Goal: Information Seeking & Learning: Learn about a topic

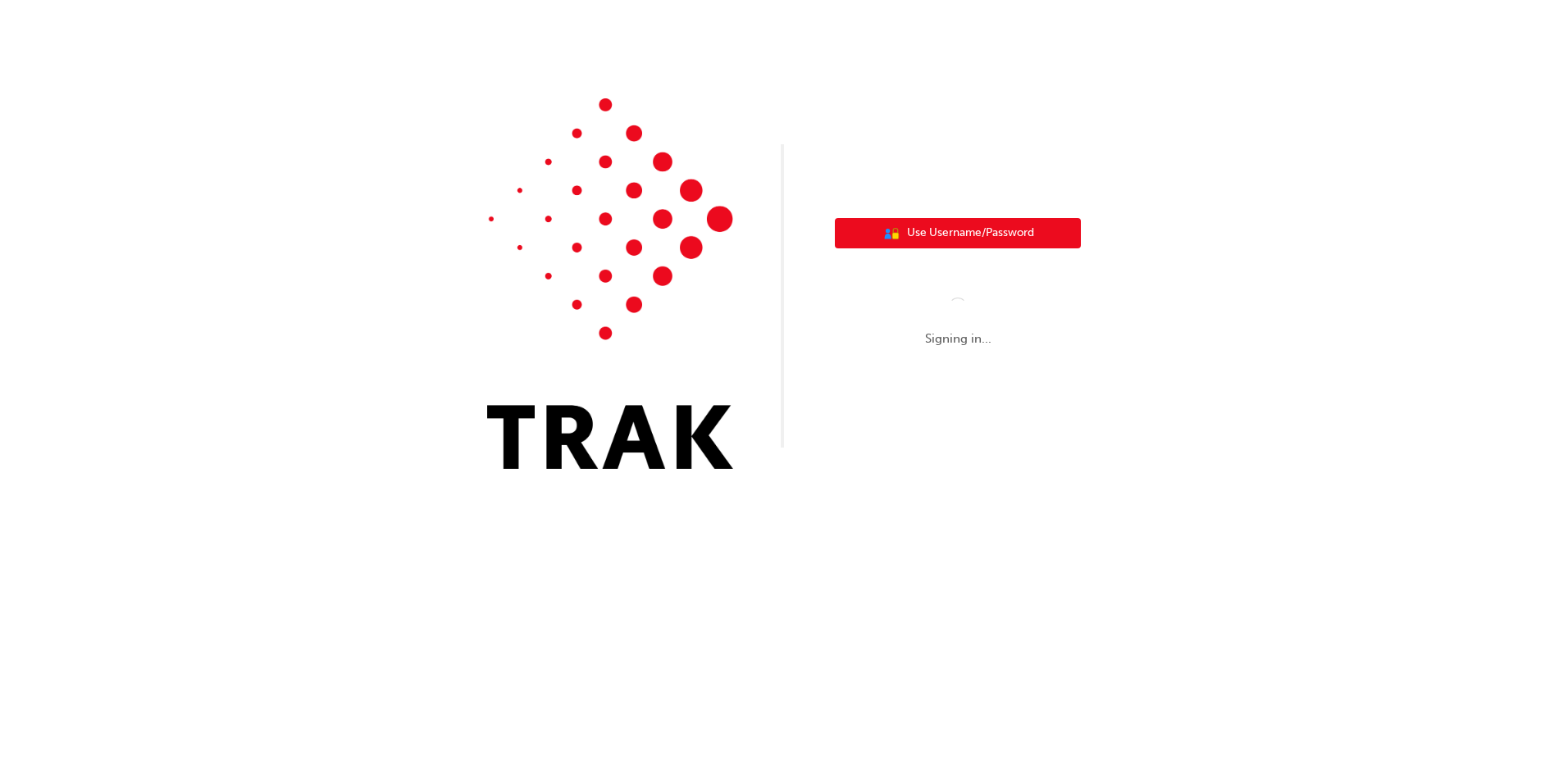
click at [976, 233] on span "Use Username/Password" at bounding box center [971, 233] width 127 height 19
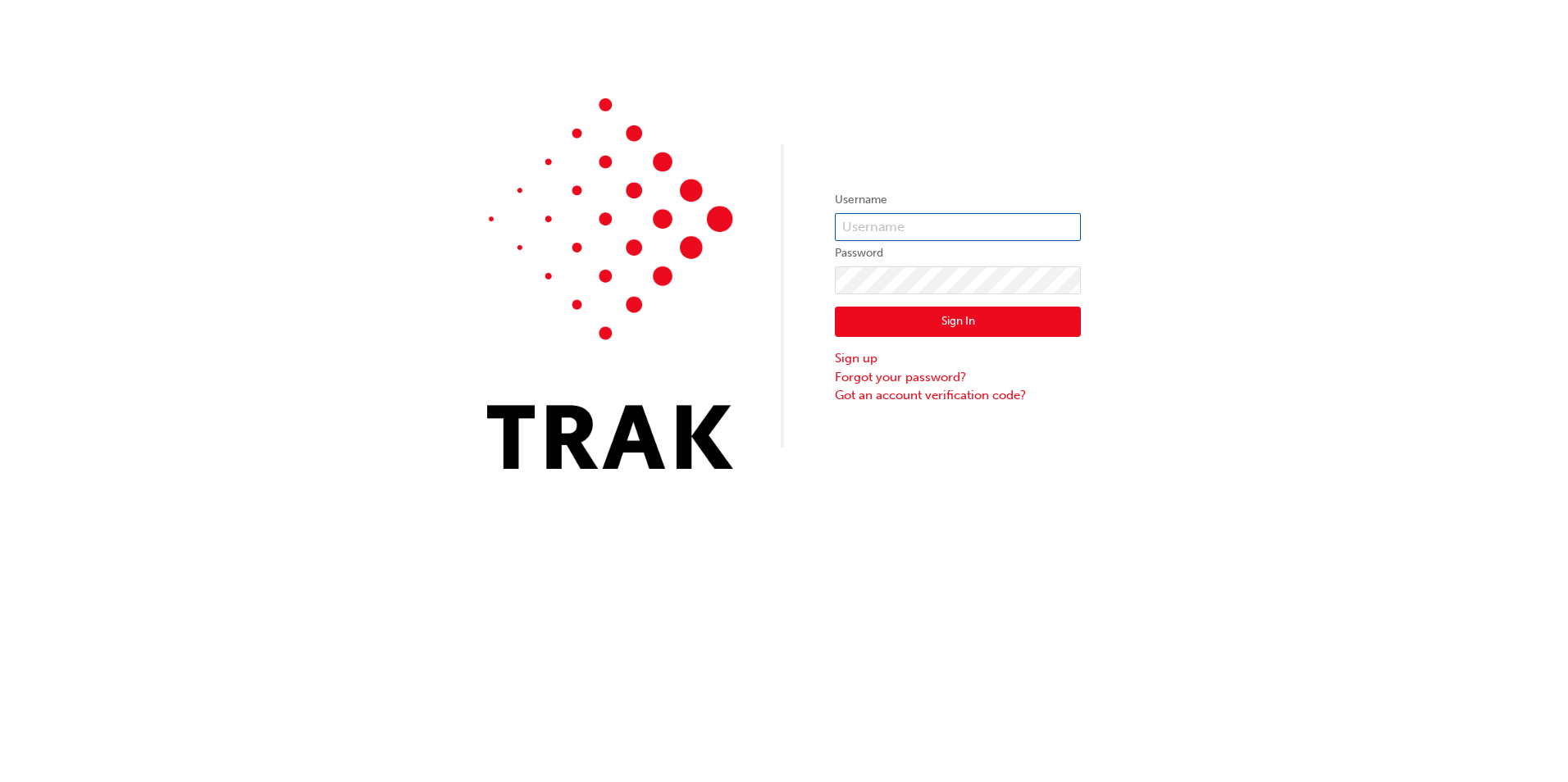
click at [932, 227] on input "text" at bounding box center [957, 227] width 246 height 28
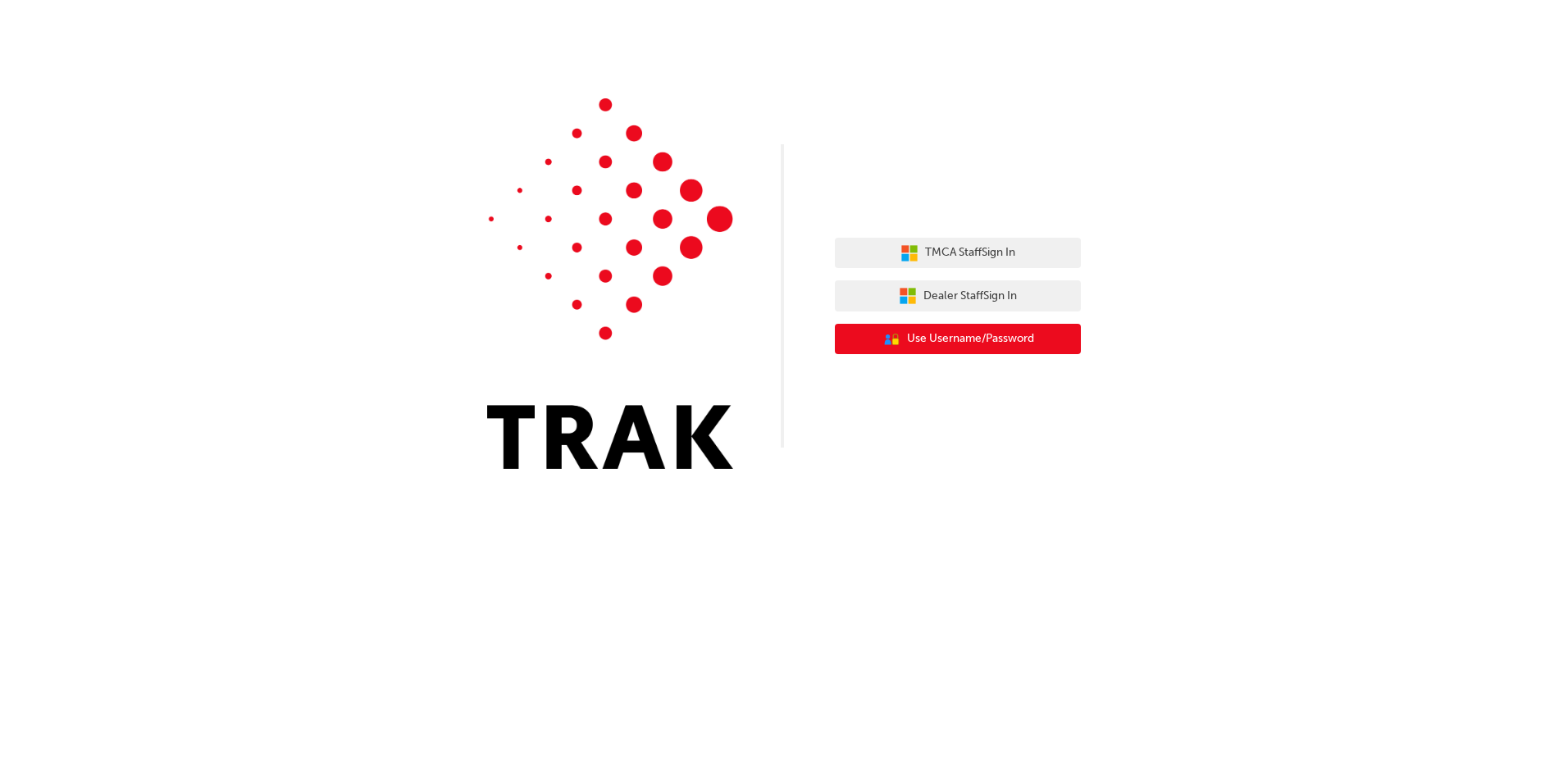
click at [1019, 335] on span "Use Username/Password" at bounding box center [971, 339] width 127 height 19
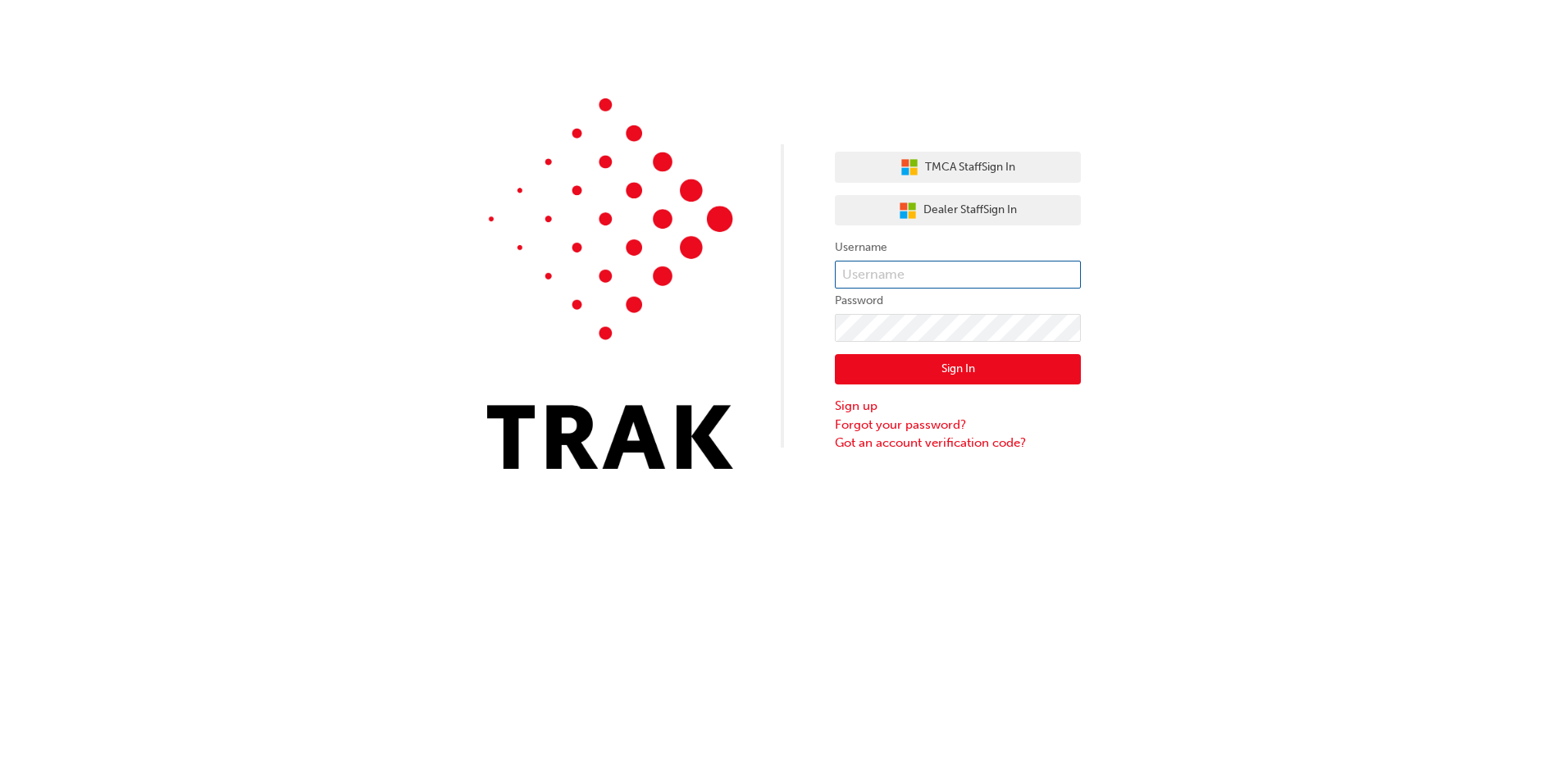
click at [961, 265] on input "text" at bounding box center [957, 274] width 246 height 28
type input "Owen.Isherwood"
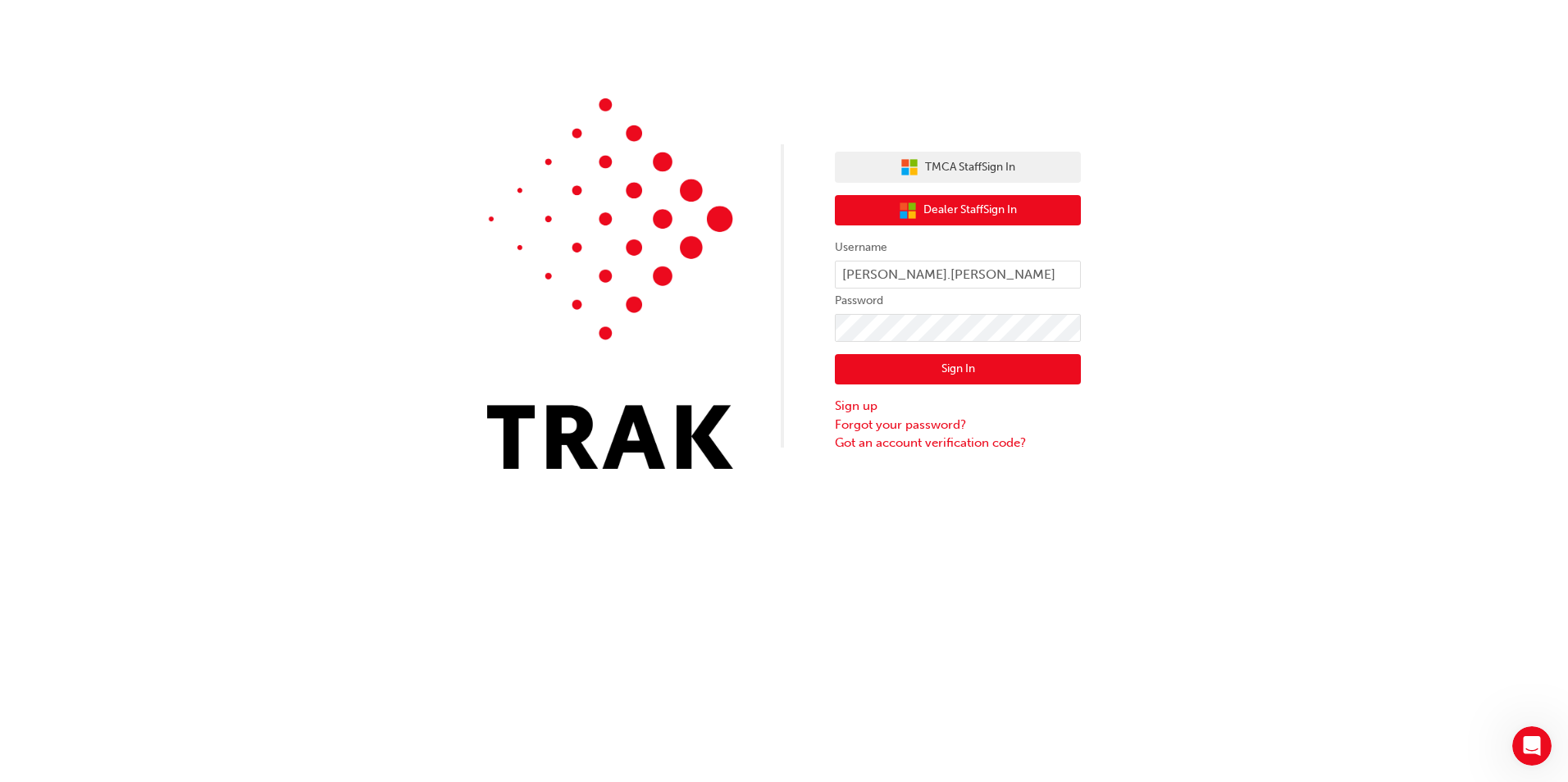
click at [967, 212] on span "Dealer Staff Sign In" at bounding box center [970, 210] width 94 height 19
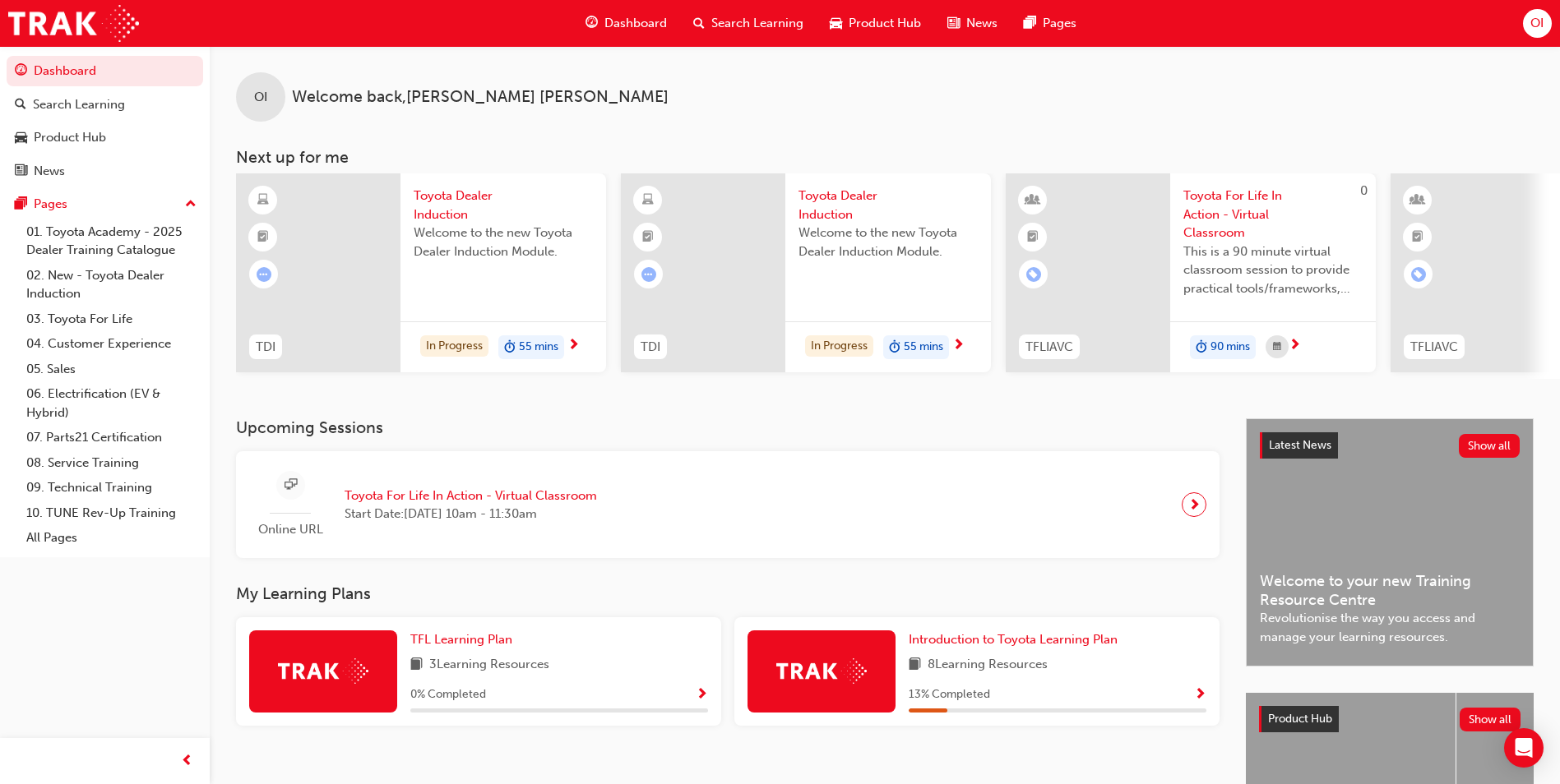
click at [437, 203] on span "Toyota Dealer Induction" at bounding box center [503, 204] width 179 height 37
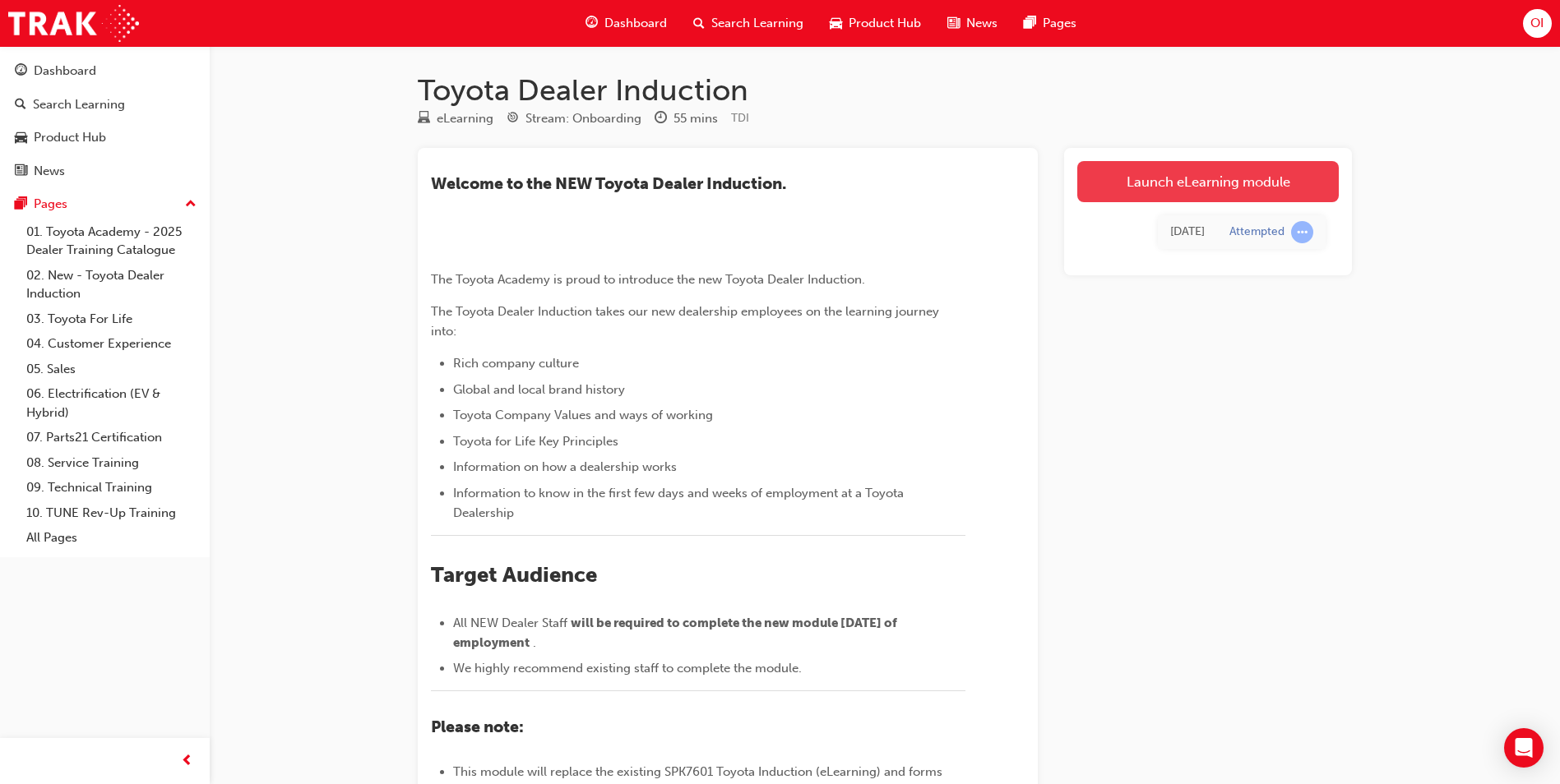
click at [1245, 178] on link "Launch eLearning module" at bounding box center [1207, 181] width 261 height 41
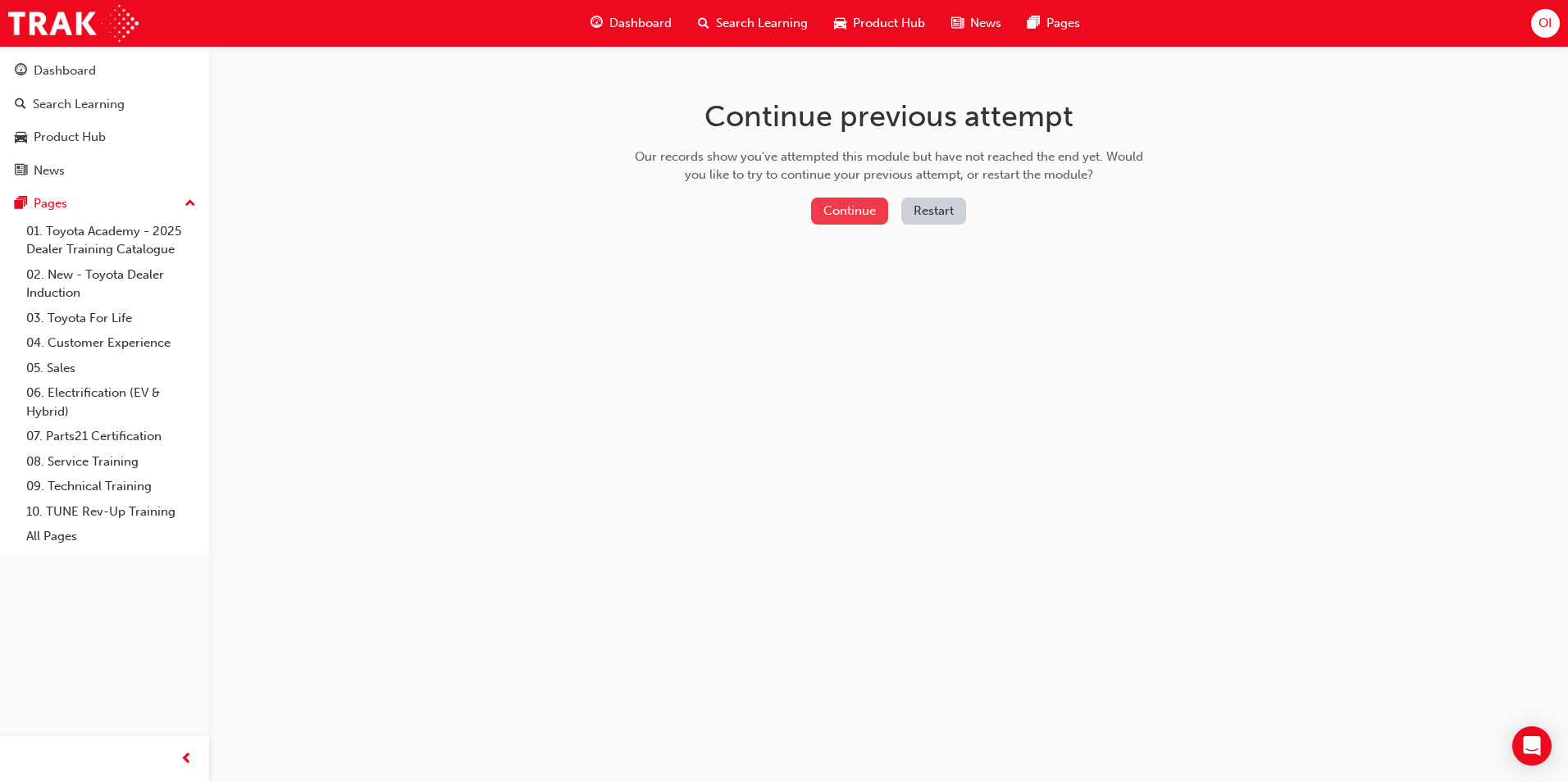
click at [861, 207] on button "Continue" at bounding box center [849, 211] width 77 height 27
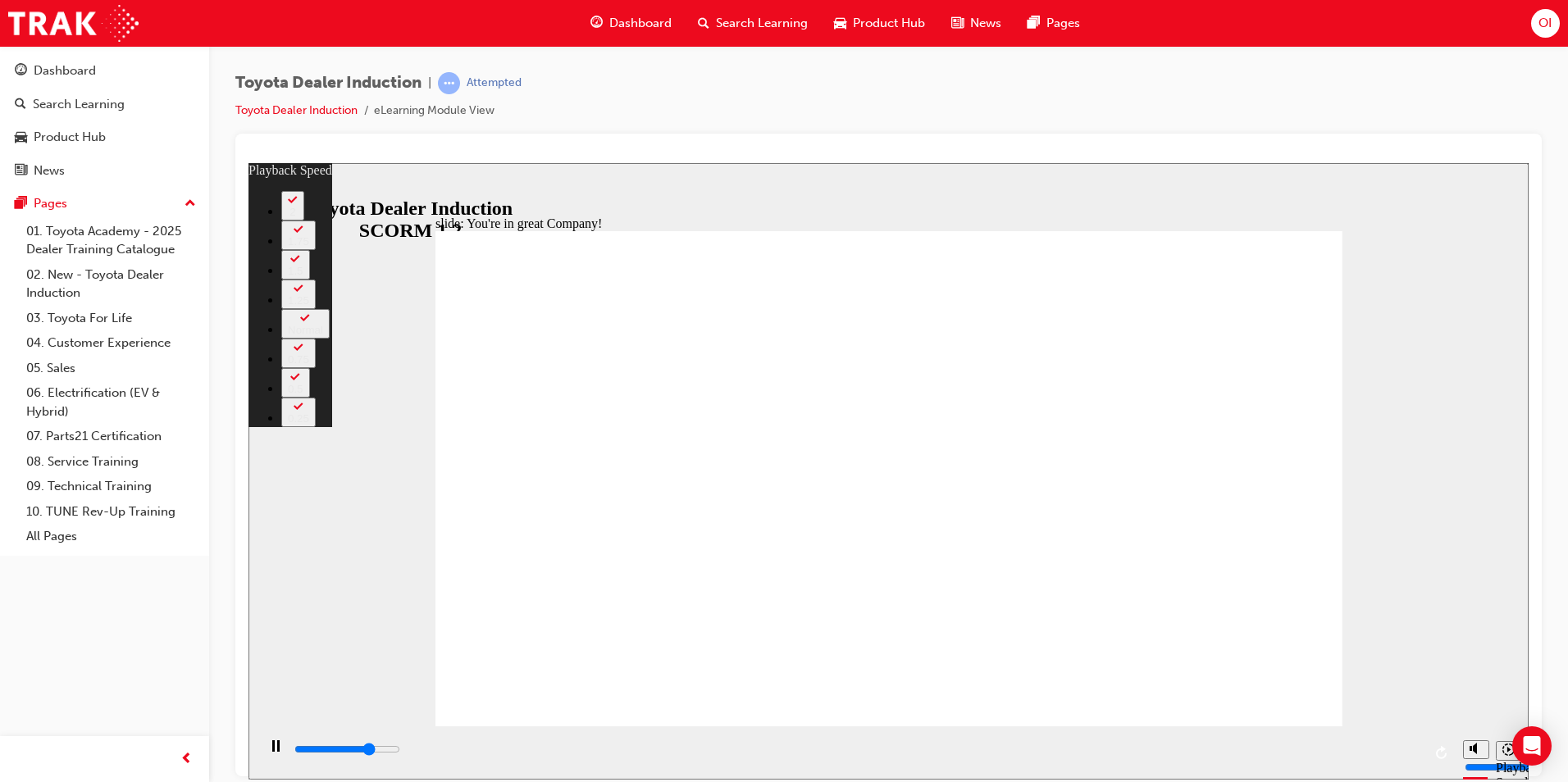
type input "5500"
type input "0"
type input "5800"
type input "1"
type input "6000"
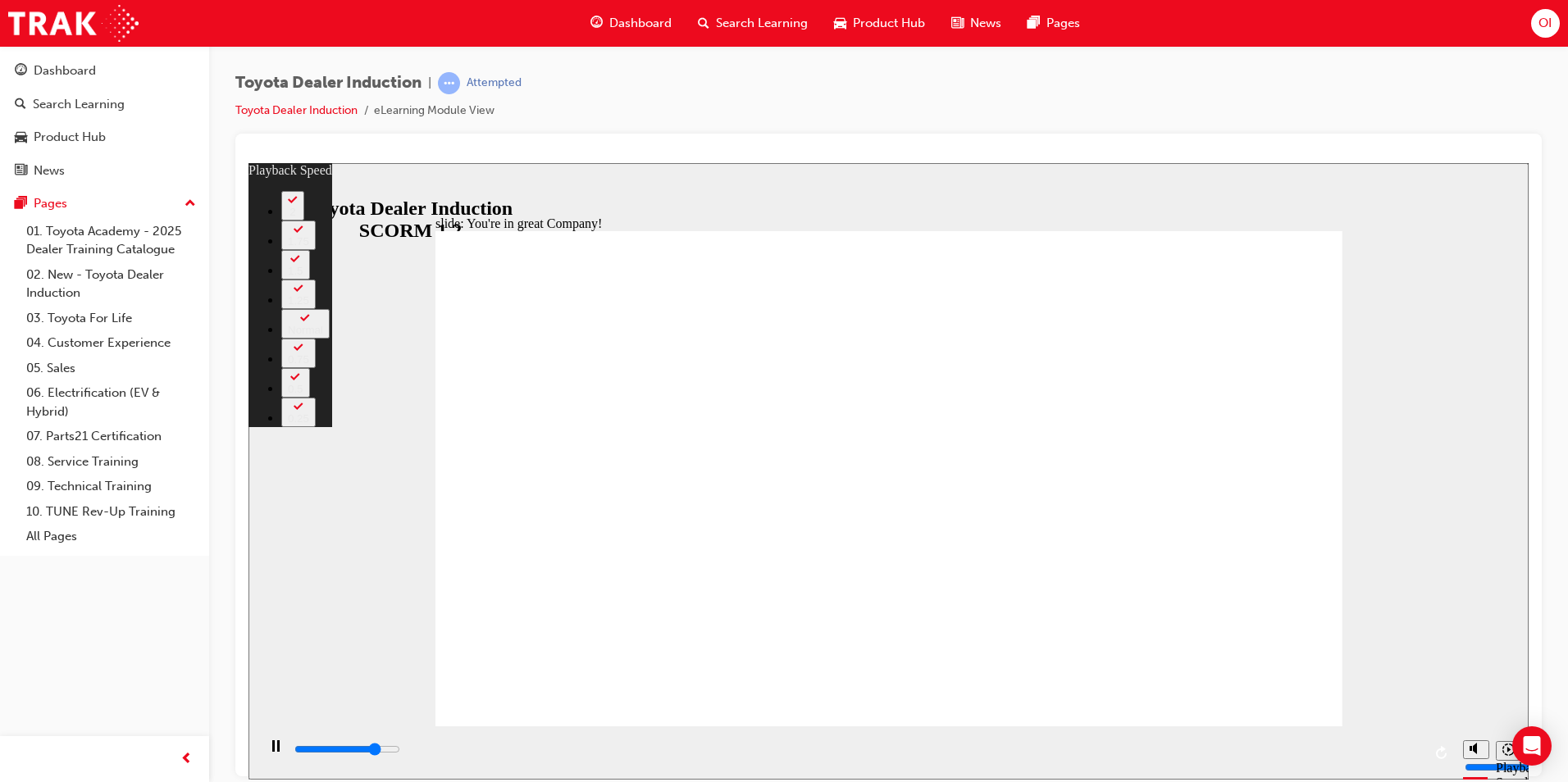
type input "1"
type input "6300"
type input "1"
type input "6500"
type input "1"
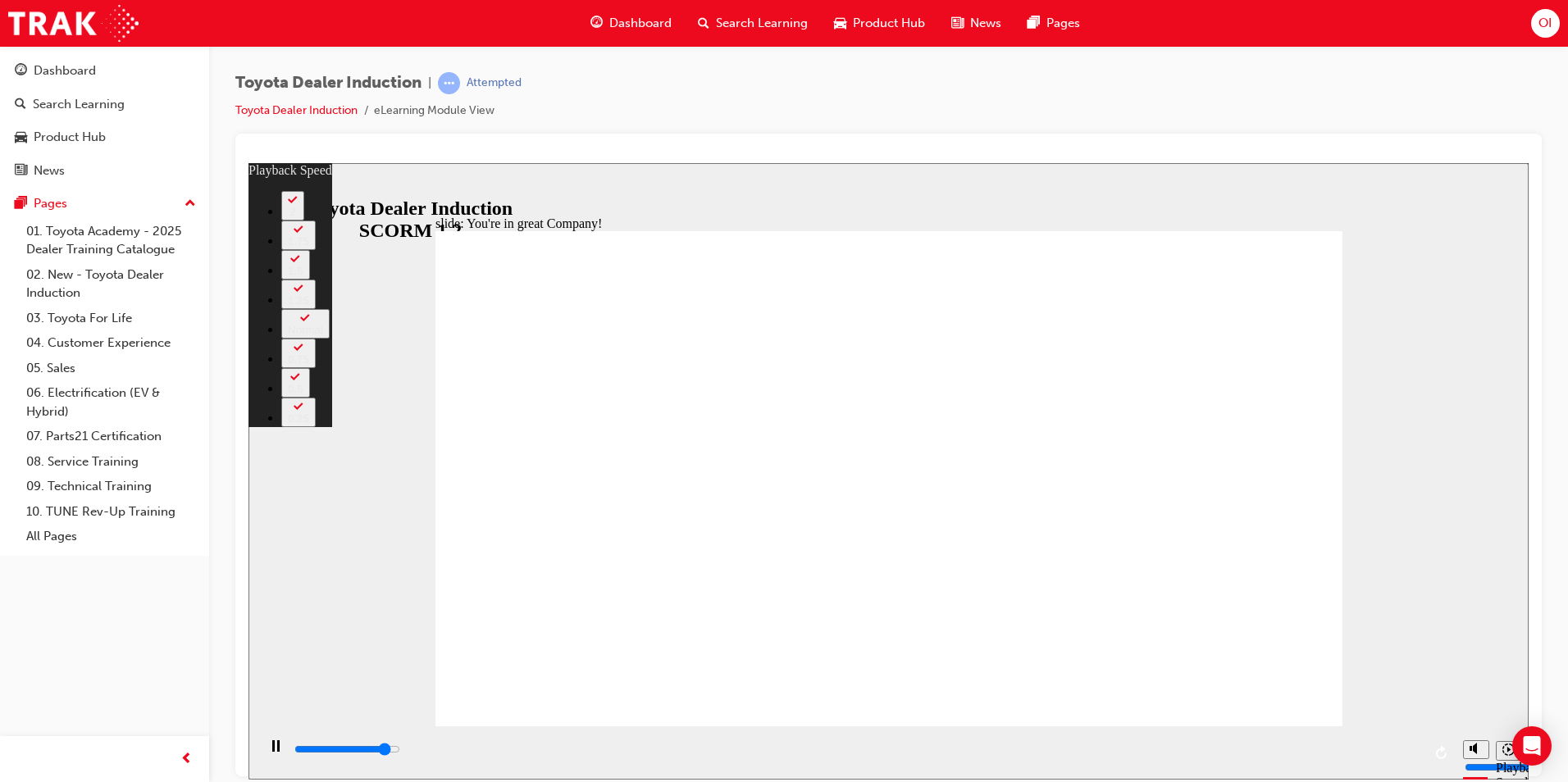
type input "6800"
type input "2"
type input "7100"
type input "2"
type input "7400"
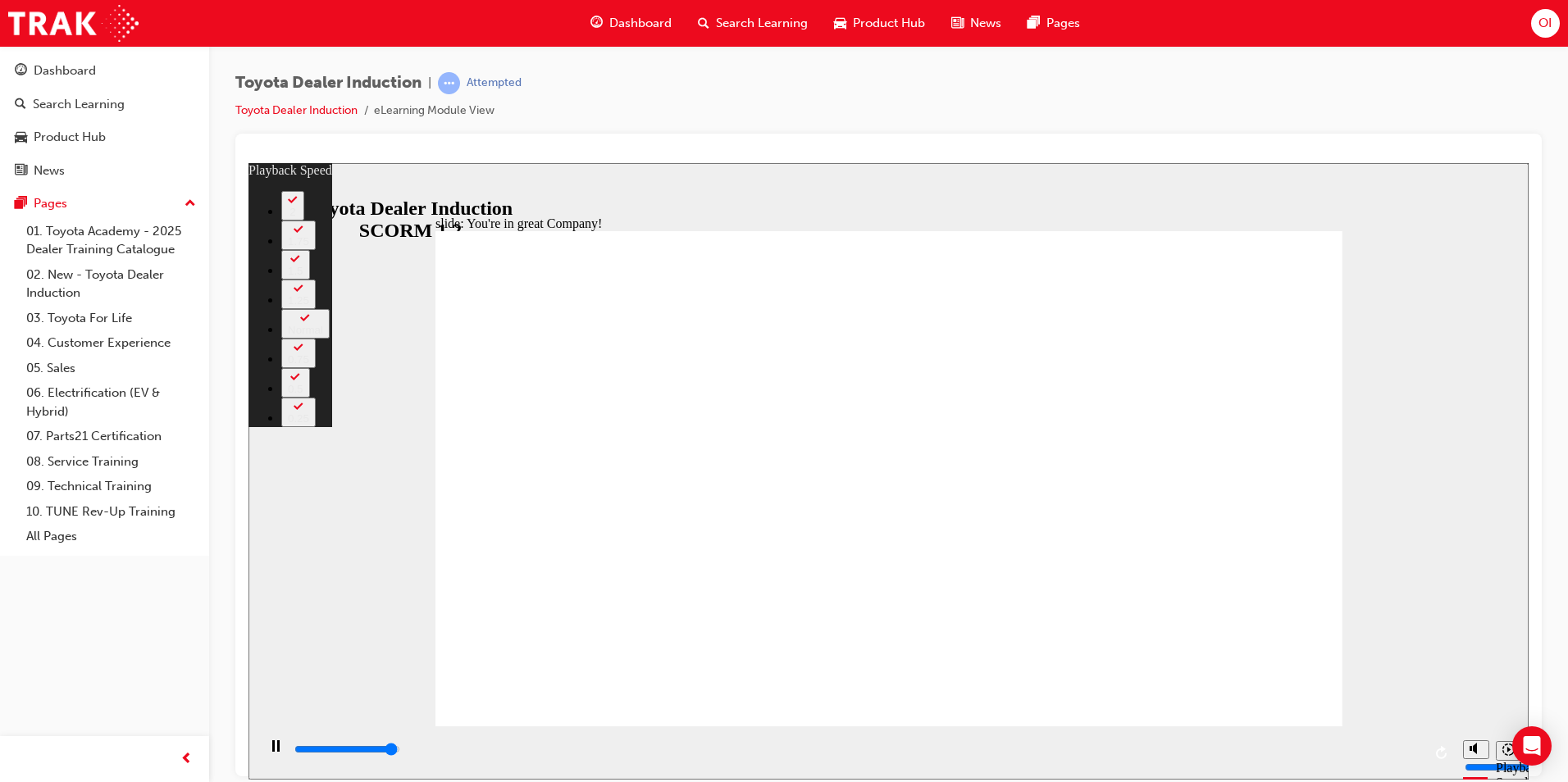
type input "2"
type input "7400"
type input "151"
type input "7500"
type input "151"
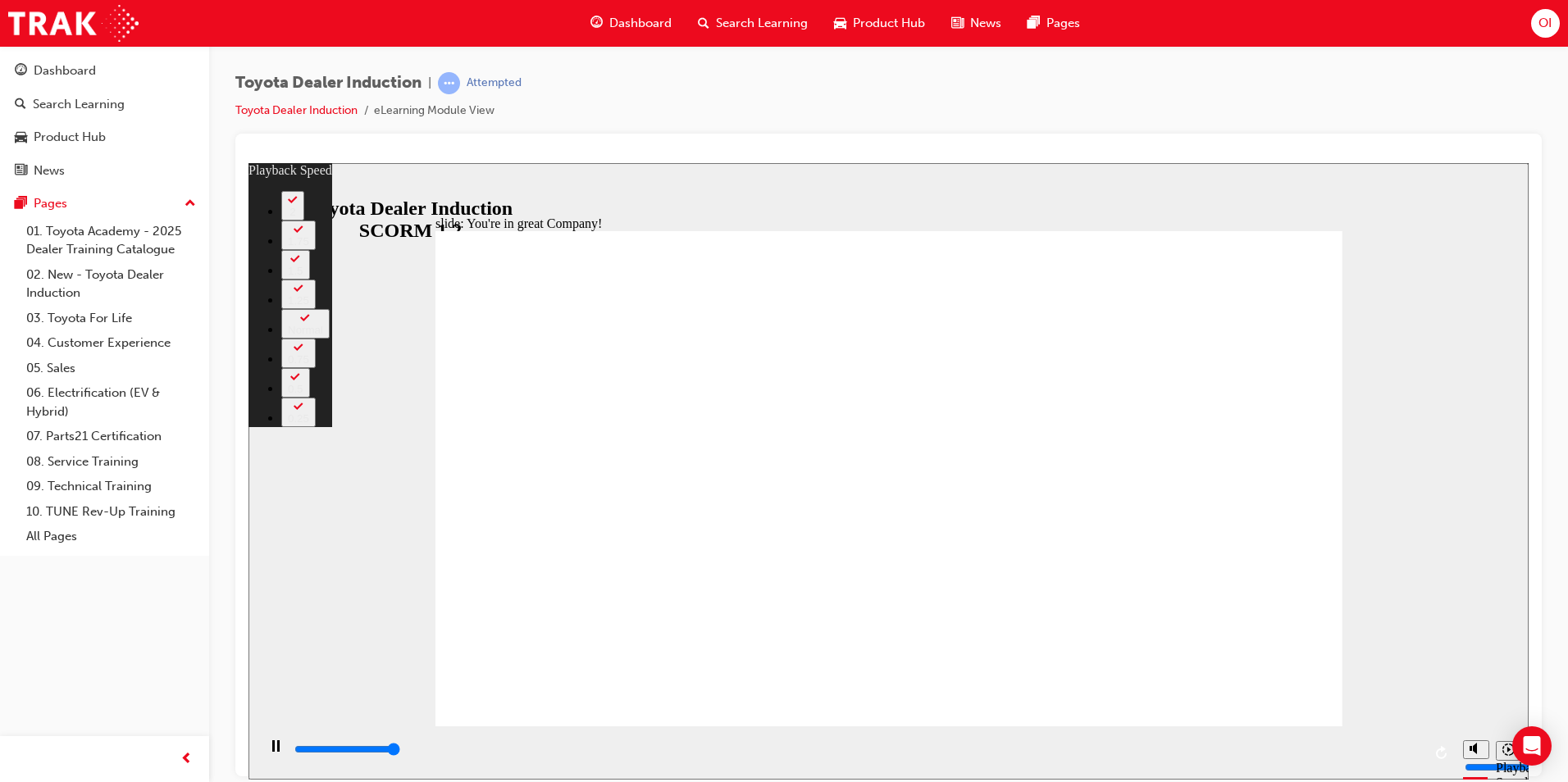
type input "7500"
drag, startPoint x: 1317, startPoint y: 692, endPoint x: 1332, endPoint y: 692, distance: 15.0
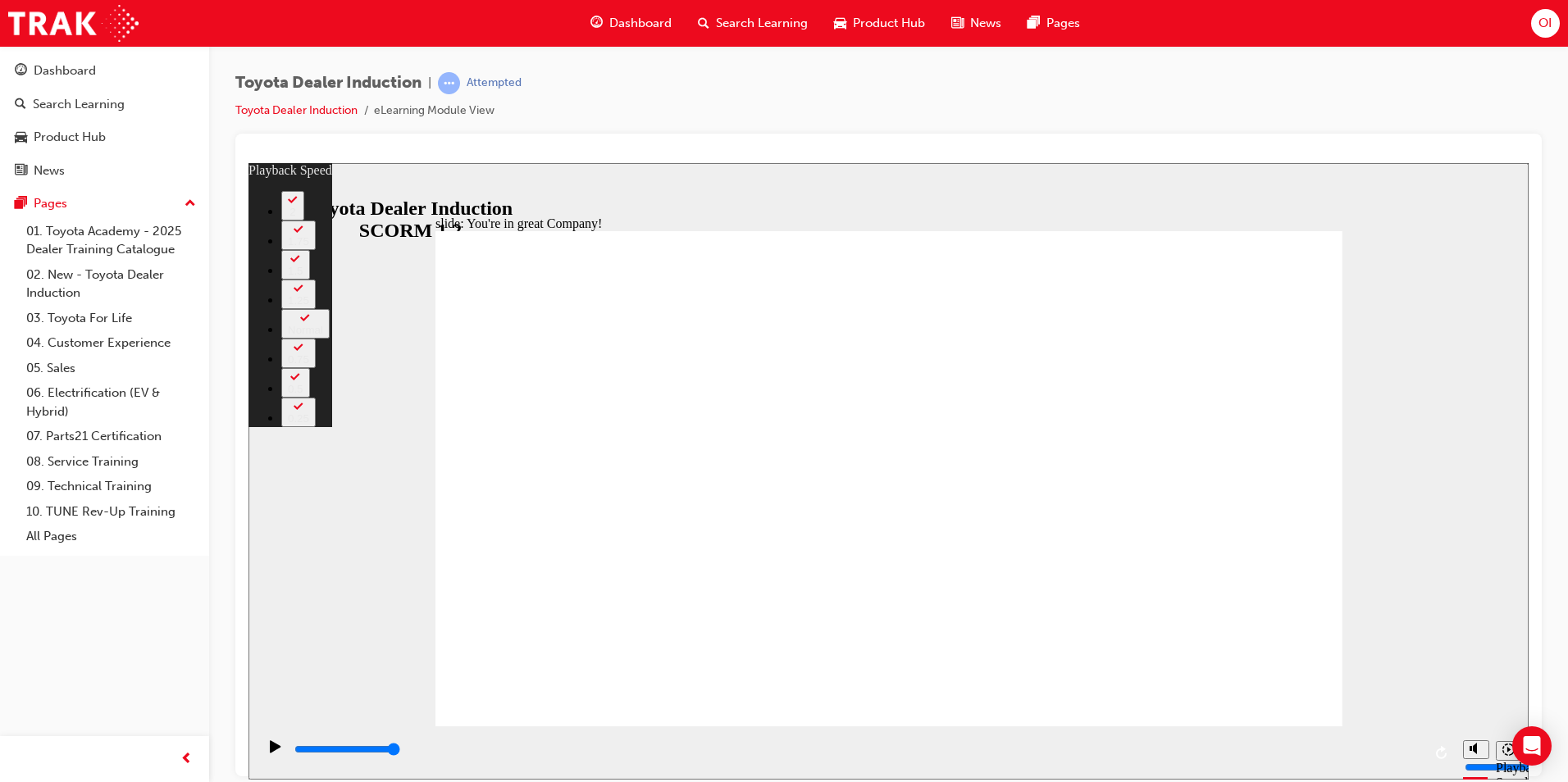
type input "156"
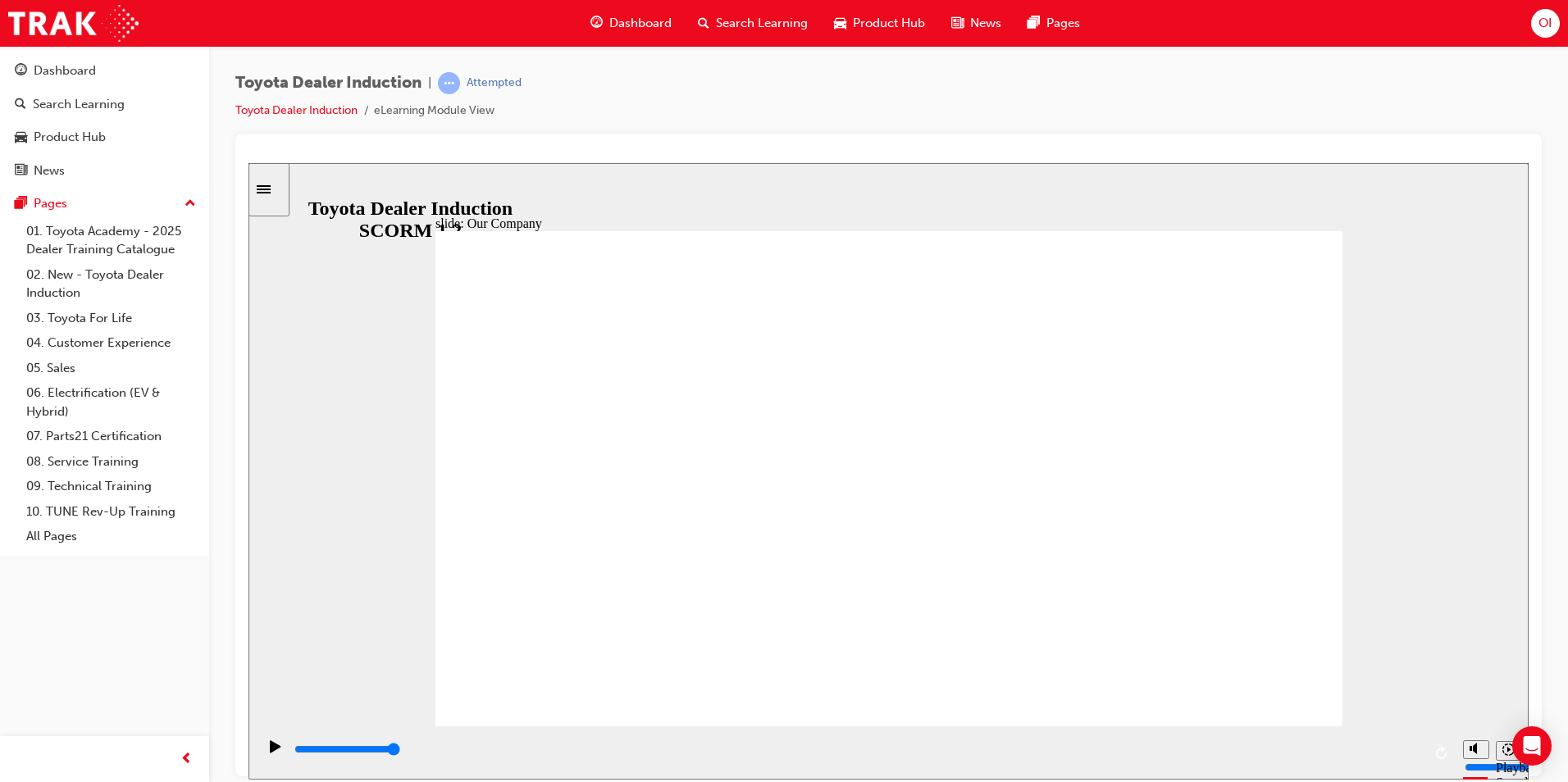
click at [400, 752] on input "slide progress" at bounding box center [347, 748] width 106 height 13
click at [270, 752] on icon "Play (Ctrl+Alt+P)" at bounding box center [275, 746] width 10 height 12
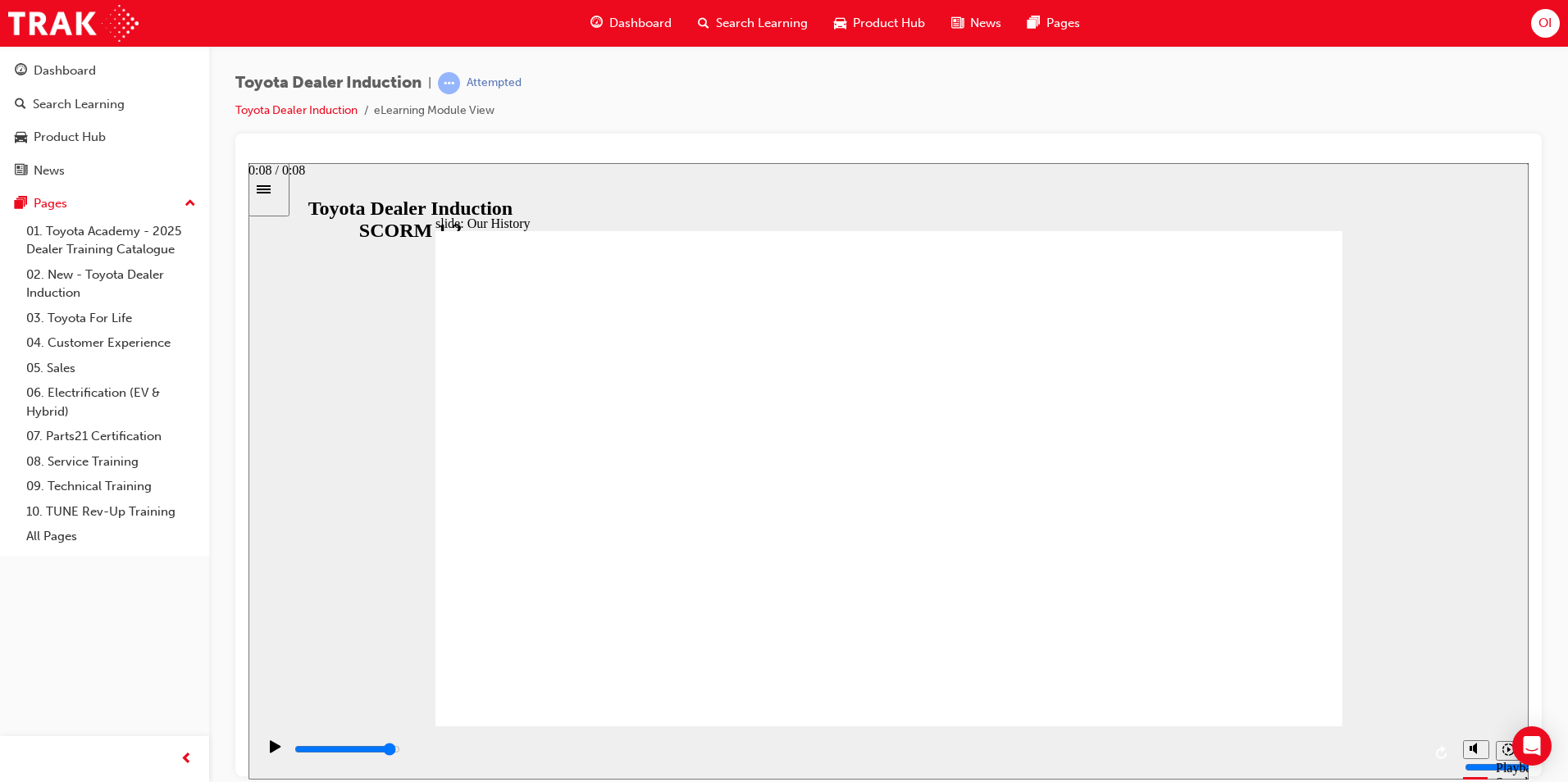
click at [400, 750] on input "slide progress" at bounding box center [347, 748] width 106 height 13
click at [270, 752] on icon "Play (Ctrl+Alt+P)" at bounding box center [275, 746] width 10 height 12
drag, startPoint x: 1254, startPoint y: 568, endPoint x: 1304, endPoint y: 611, distance: 65.9
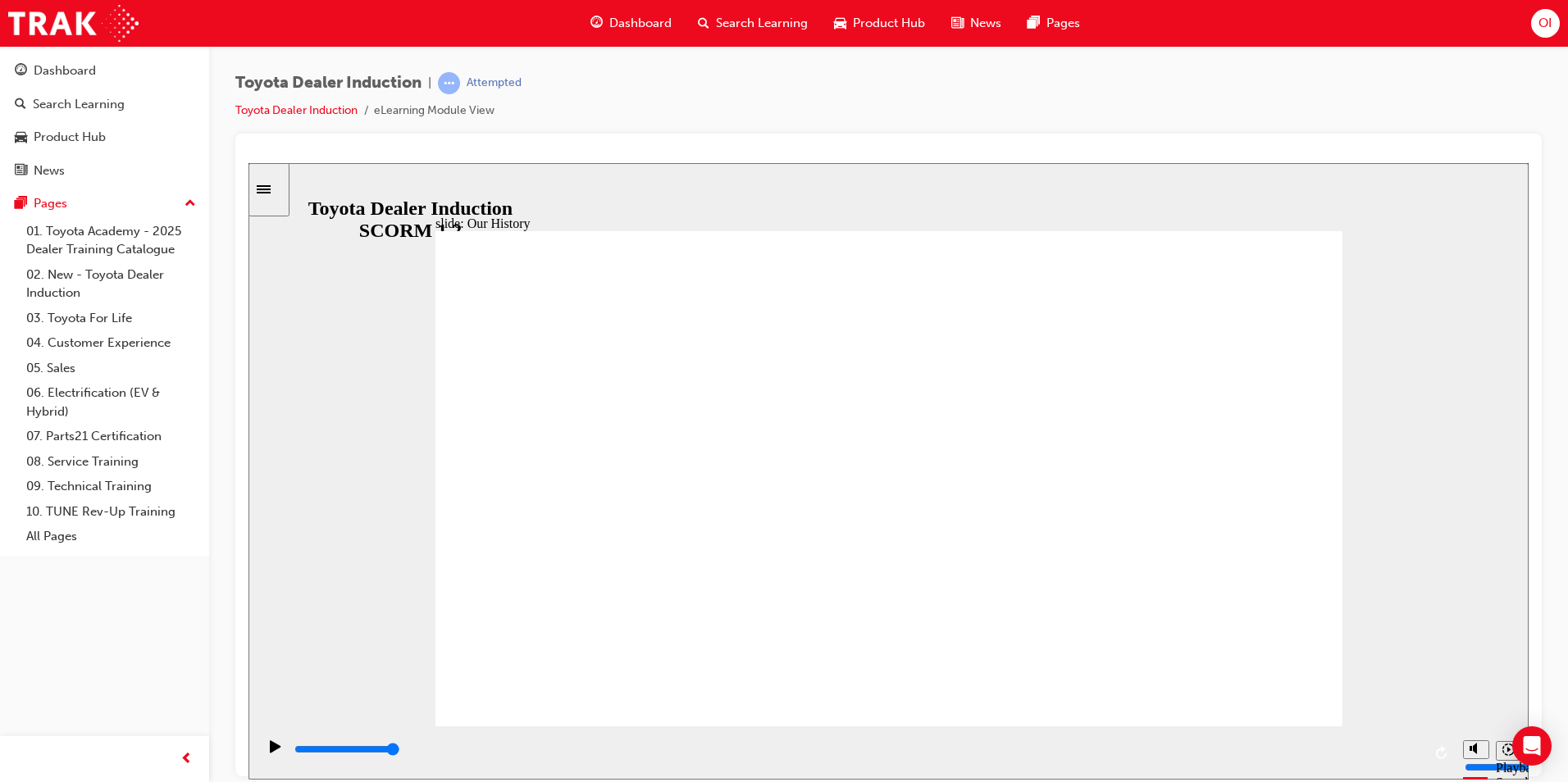
click at [1445, 750] on icon "Replay (Ctrl+Alt+R)" at bounding box center [1442, 752] width 13 height 13
click at [1443, 752] on icon "Replay (Ctrl+Alt+R)" at bounding box center [1442, 752] width 13 height 13
click at [1506, 753] on icon "Playback speed" at bounding box center [1508, 749] width 12 height 12
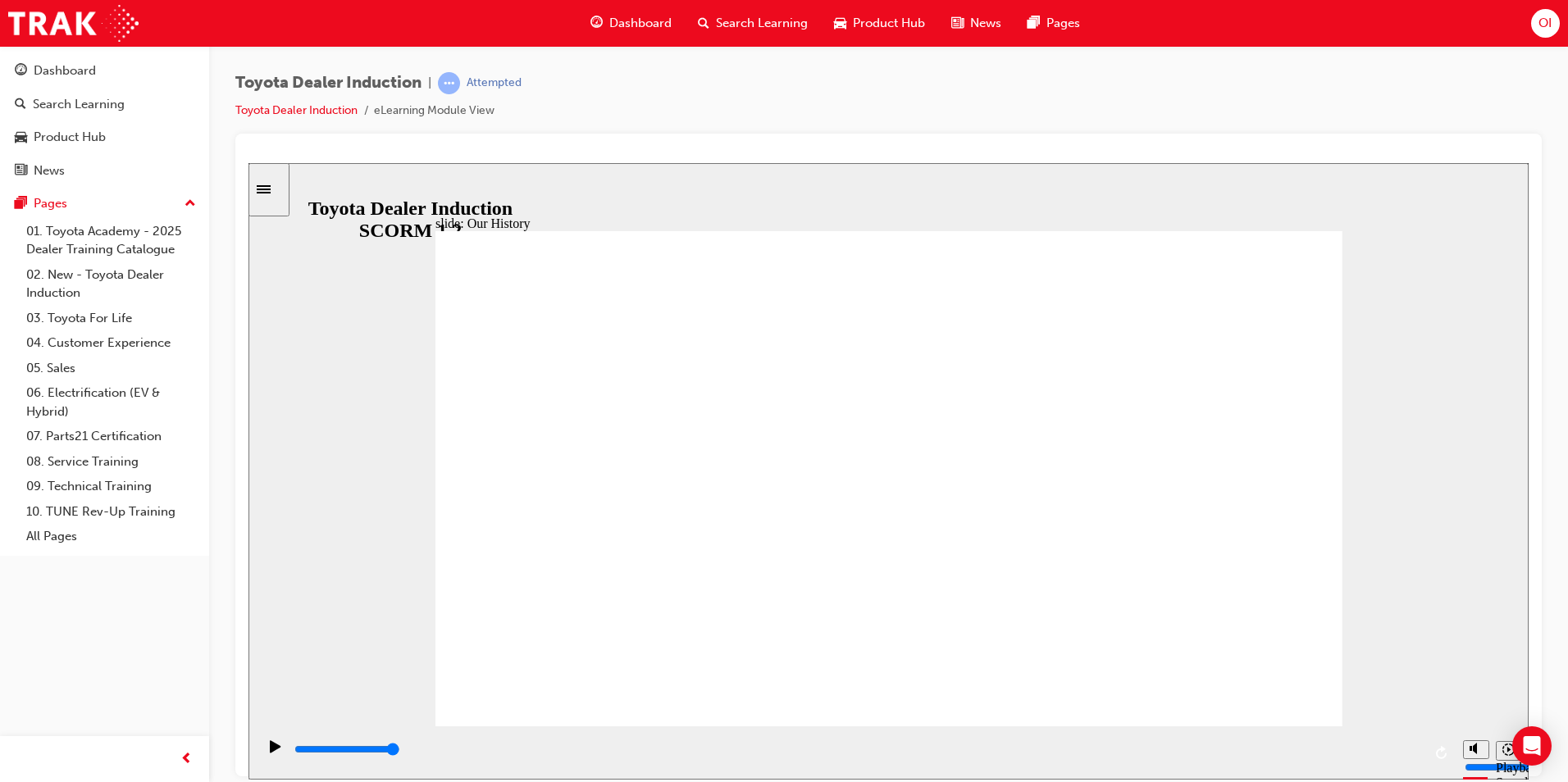
click at [1506, 753] on icon "Playback speed" at bounding box center [1508, 749] width 12 height 12
click at [1429, 672] on div "slide: Our History Group 1 Freeform 3 Freeform 1 Freeform 2 Freeform 4 Rectangl…" at bounding box center [888, 470] width 1280 height 616
drag, startPoint x: 785, startPoint y: 680, endPoint x: 629, endPoint y: 772, distance: 181.1
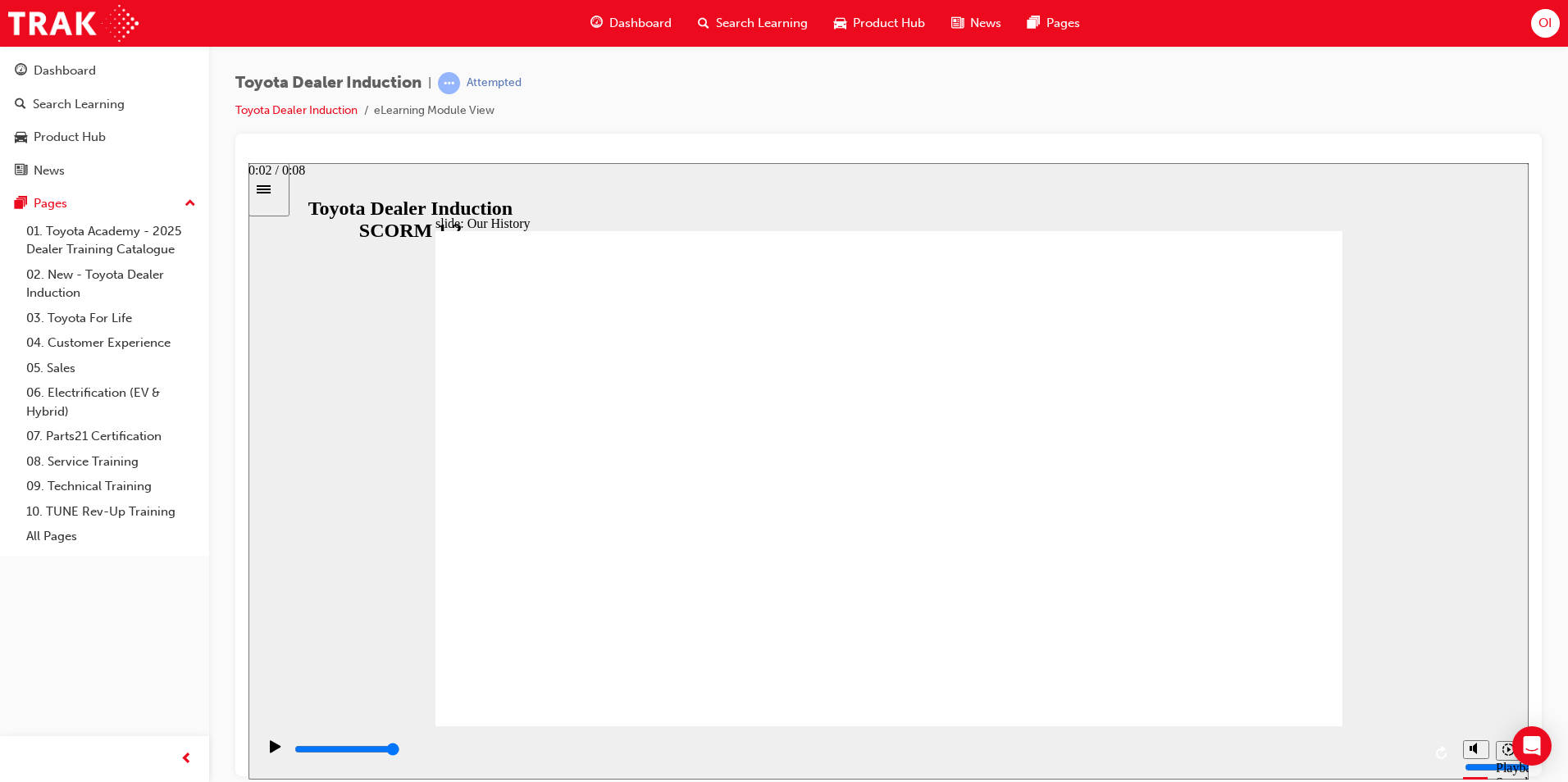
drag, startPoint x: 599, startPoint y: 763, endPoint x: 564, endPoint y: 740, distance: 41.9
click at [584, 754] on div "playback controls" at bounding box center [856, 752] width 1198 height 53
click at [261, 756] on div "Play (Ctrl+Alt+P)" at bounding box center [275, 753] width 28 height 28
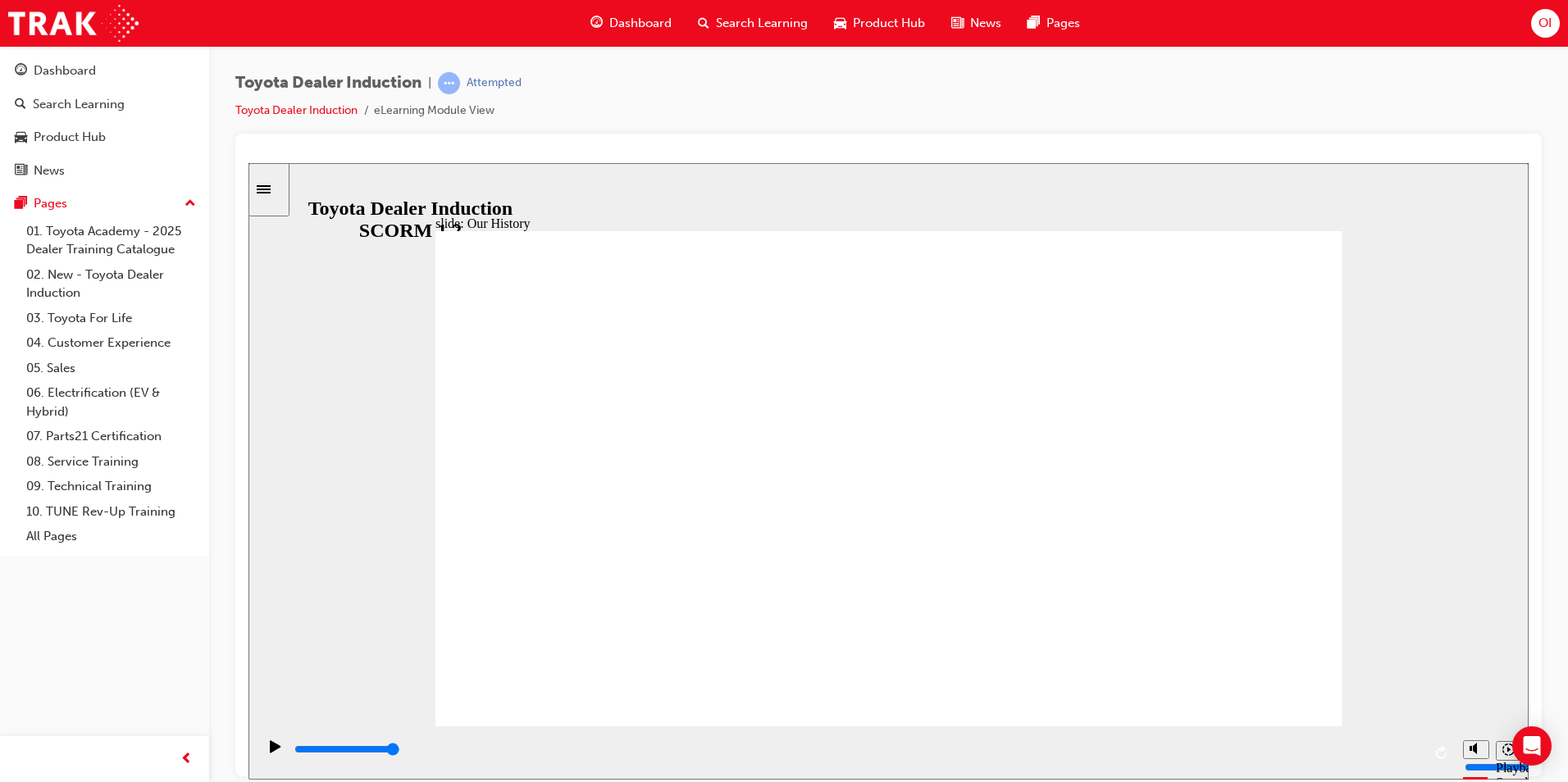
drag, startPoint x: 519, startPoint y: 705, endPoint x: 457, endPoint y: 718, distance: 63.3
click at [306, 744] on div "playback controls" at bounding box center [857, 752] width 1130 height 24
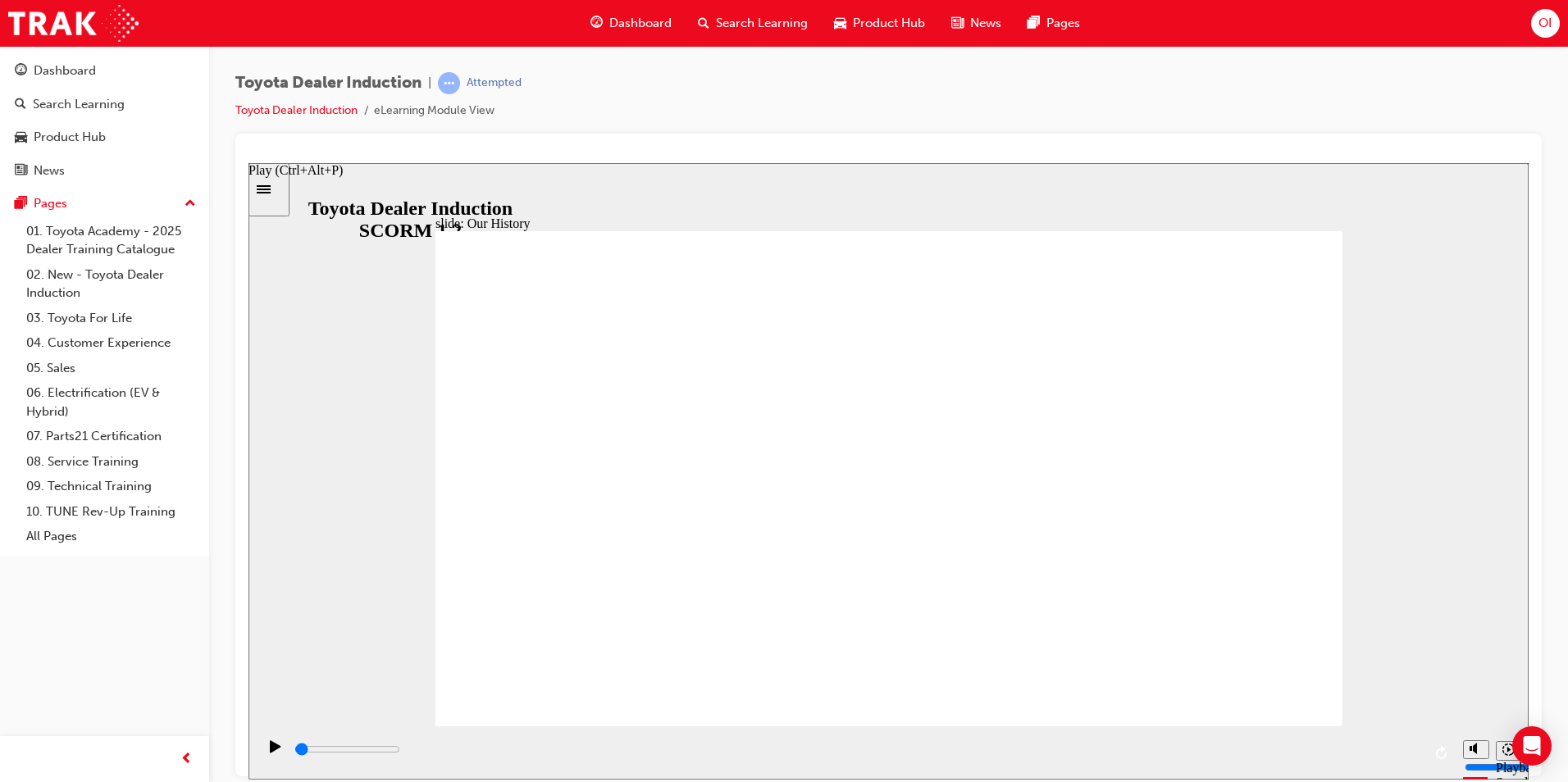
click at [276, 752] on div "Play (Ctrl+Alt+P)" at bounding box center [275, 753] width 28 height 28
drag, startPoint x: 881, startPoint y: 628, endPoint x: 1144, endPoint y: 628, distance: 263.0
drag, startPoint x: 652, startPoint y: 624, endPoint x: 963, endPoint y: 632, distance: 311.1
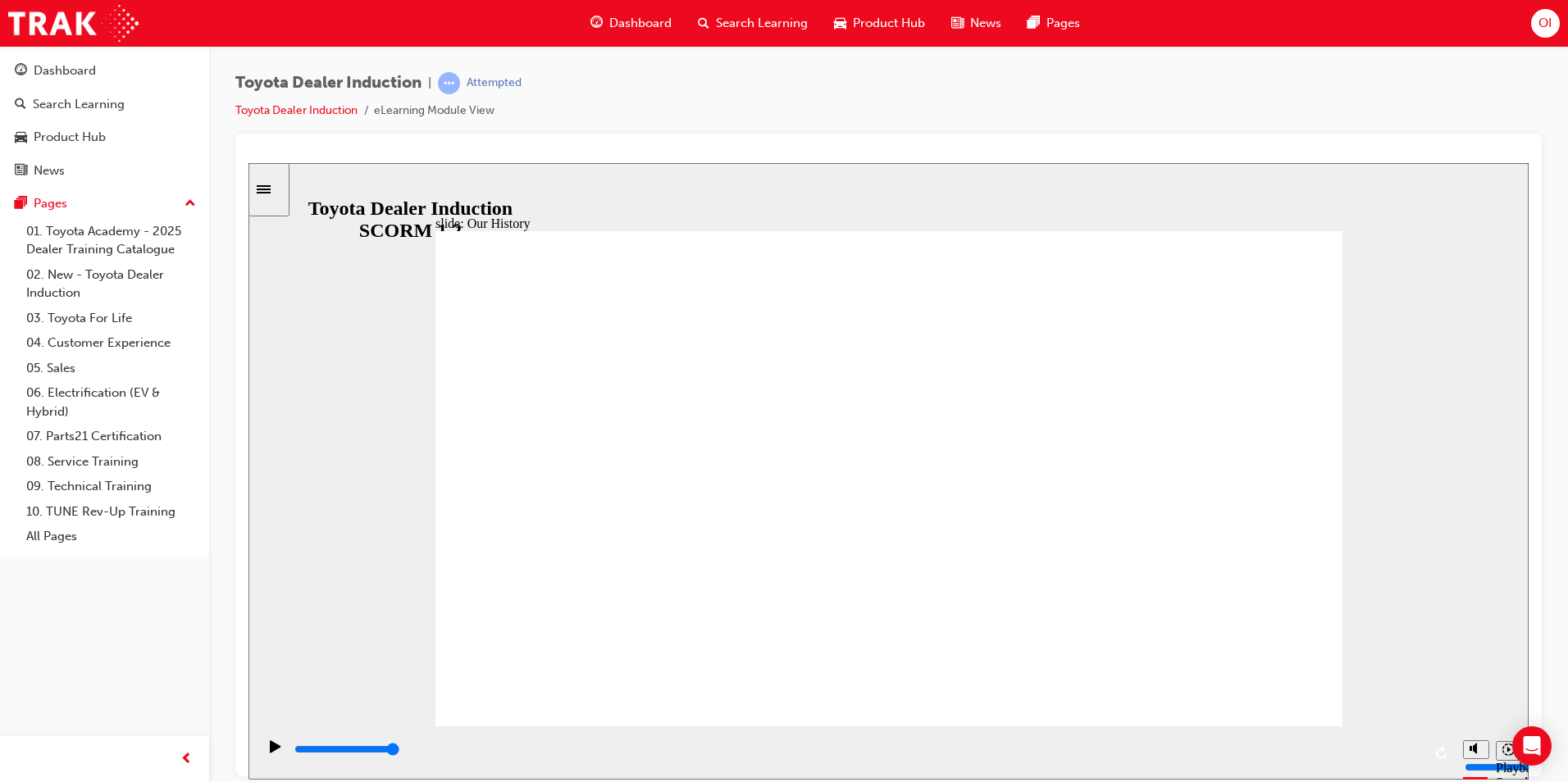
drag, startPoint x: 888, startPoint y: 628, endPoint x: 1191, endPoint y: 630, distance: 303.0
click at [1365, 753] on div "playback controls" at bounding box center [857, 749] width 1130 height 18
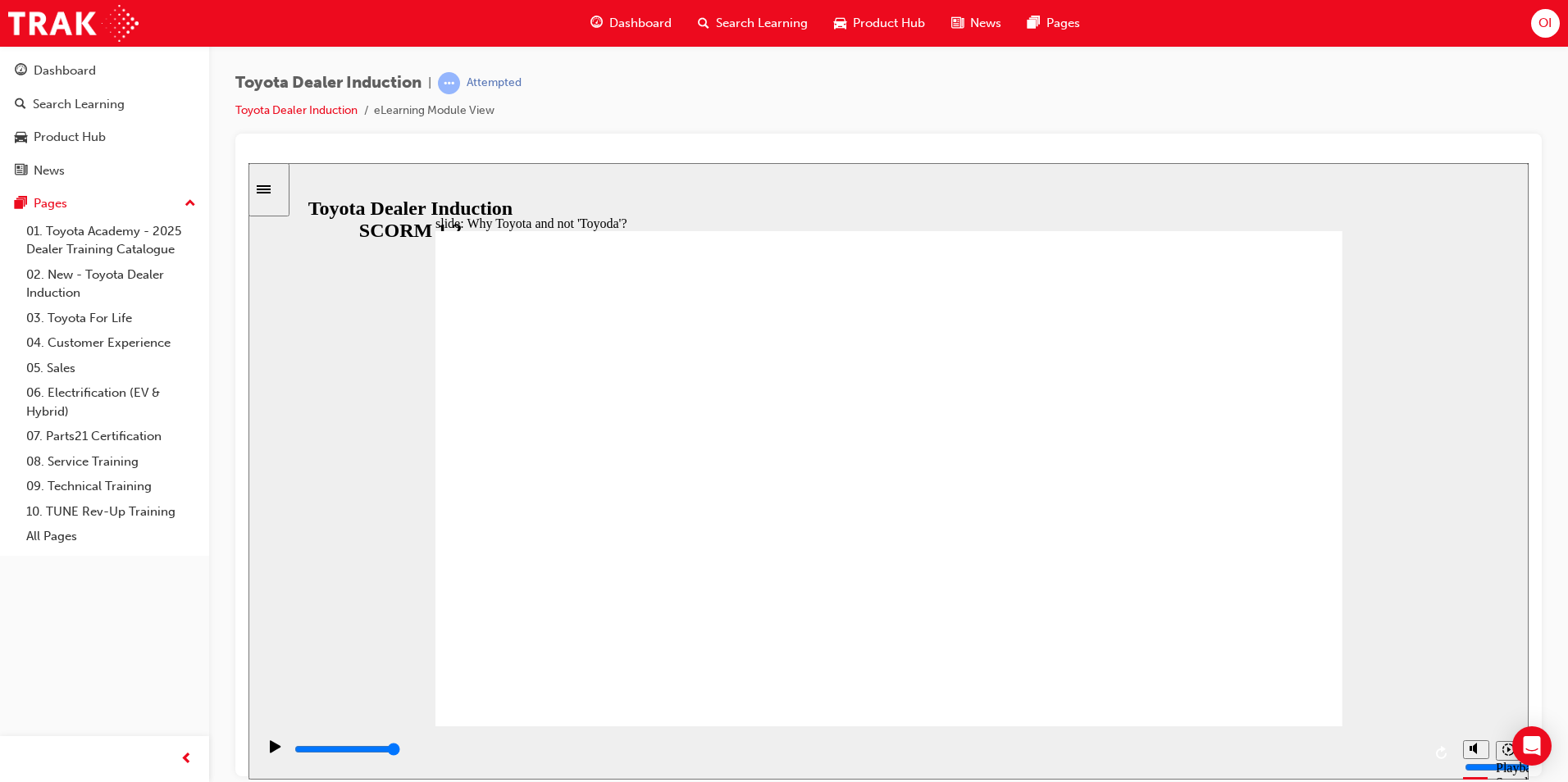
click at [400, 752] on input "slide progress" at bounding box center [347, 748] width 106 height 13
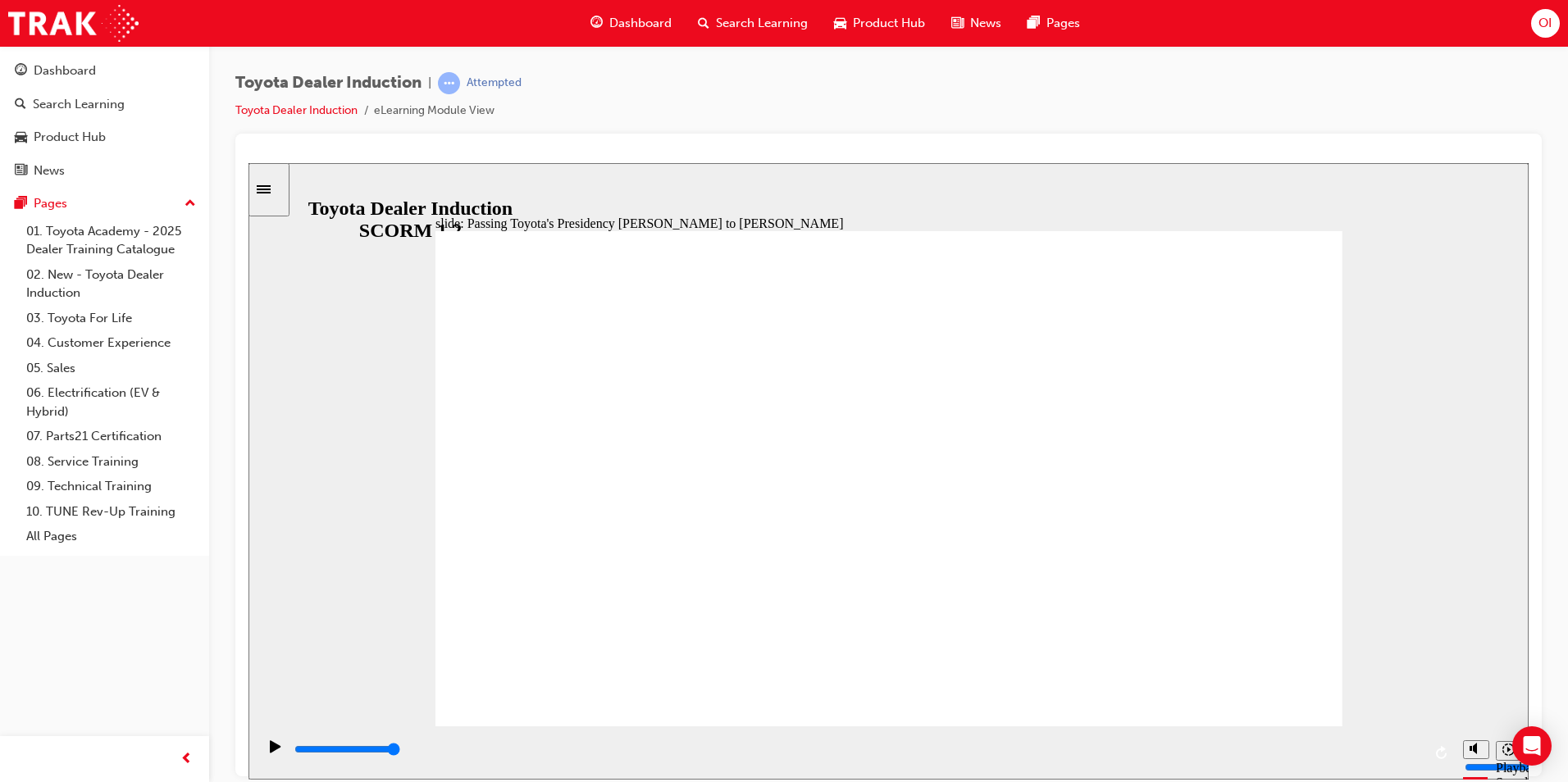
type input "5000"
radio input "true"
drag, startPoint x: 1264, startPoint y: 233, endPoint x: 1268, endPoint y: 246, distance: 13.6
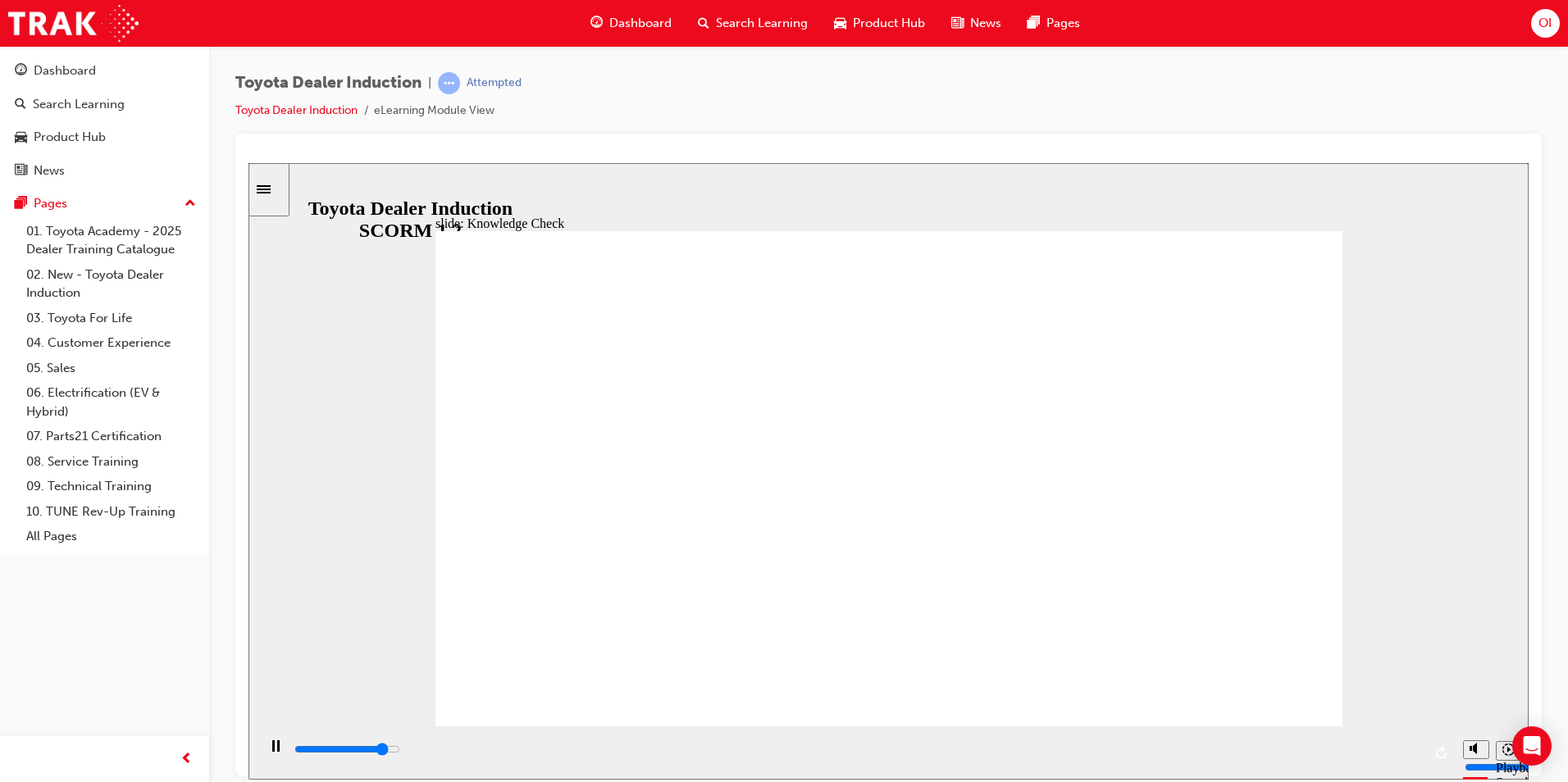
type input "4400"
radio input "true"
click at [1380, 749] on div "playback controls" at bounding box center [857, 749] width 1130 height 18
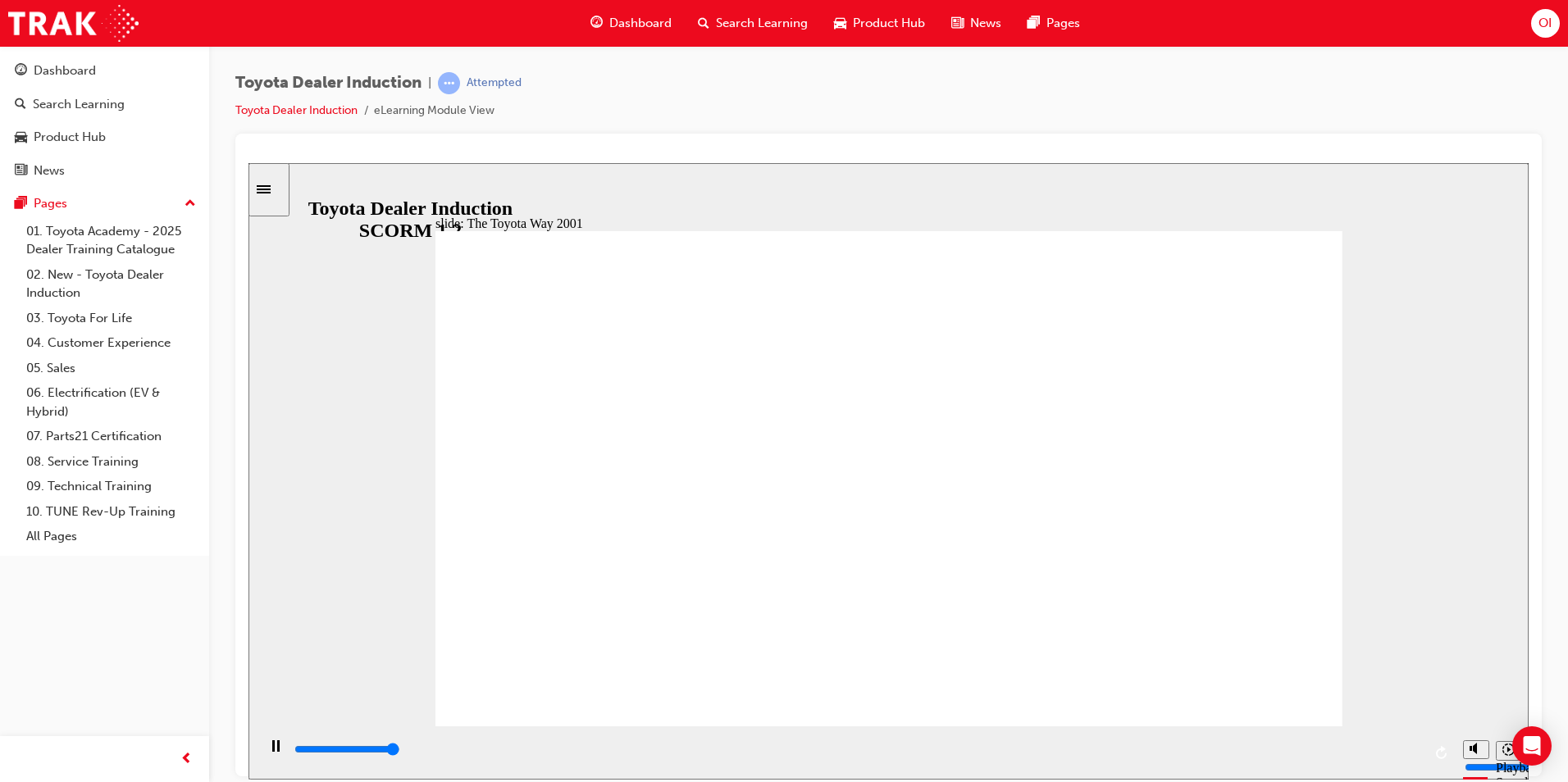
click at [1382, 748] on div "playback controls" at bounding box center [857, 749] width 1130 height 18
drag, startPoint x: 1318, startPoint y: 226, endPoint x: 1301, endPoint y: 259, distance: 37.1
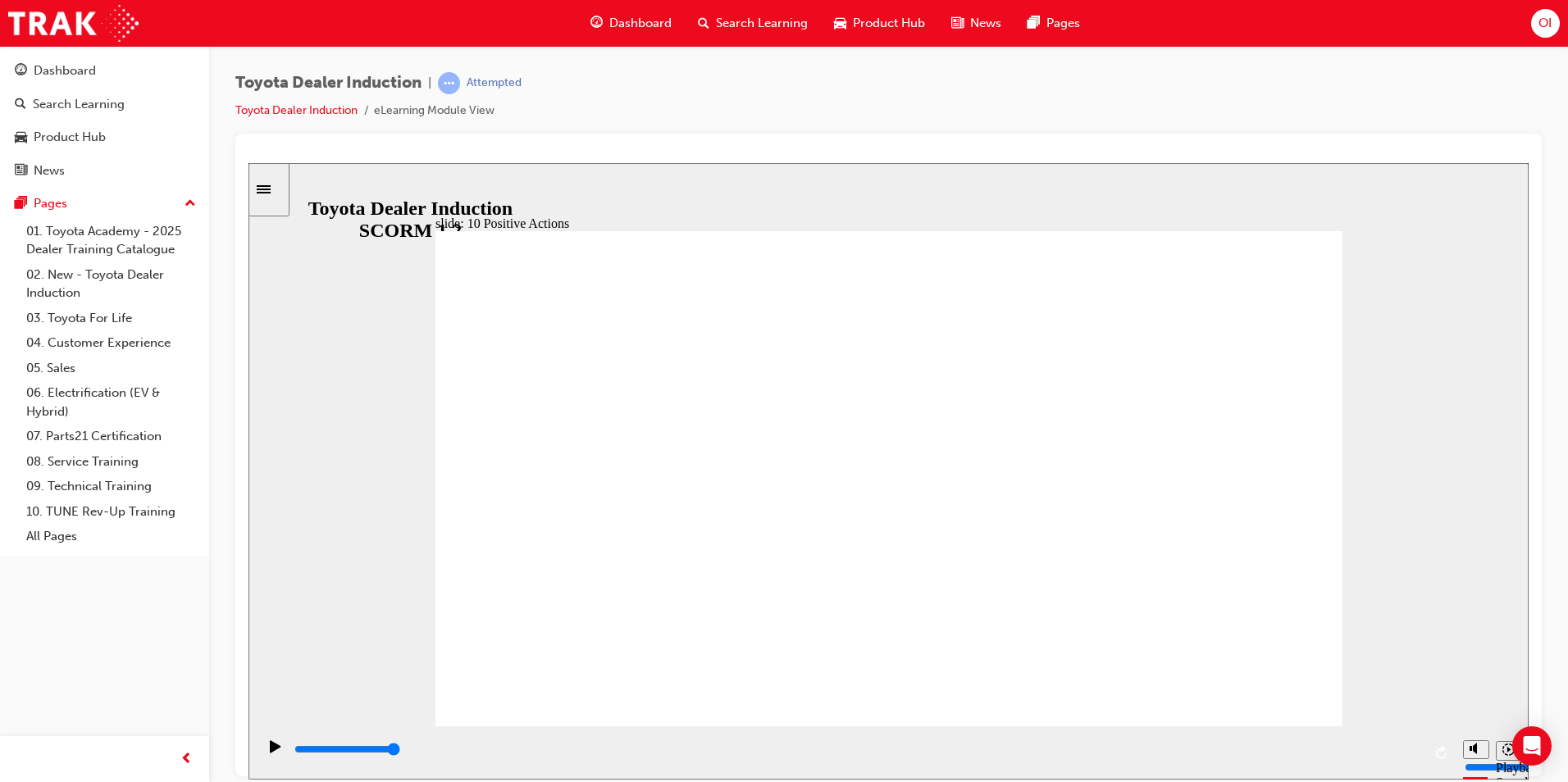
click at [1373, 747] on div "playback controls" at bounding box center [857, 749] width 1130 height 18
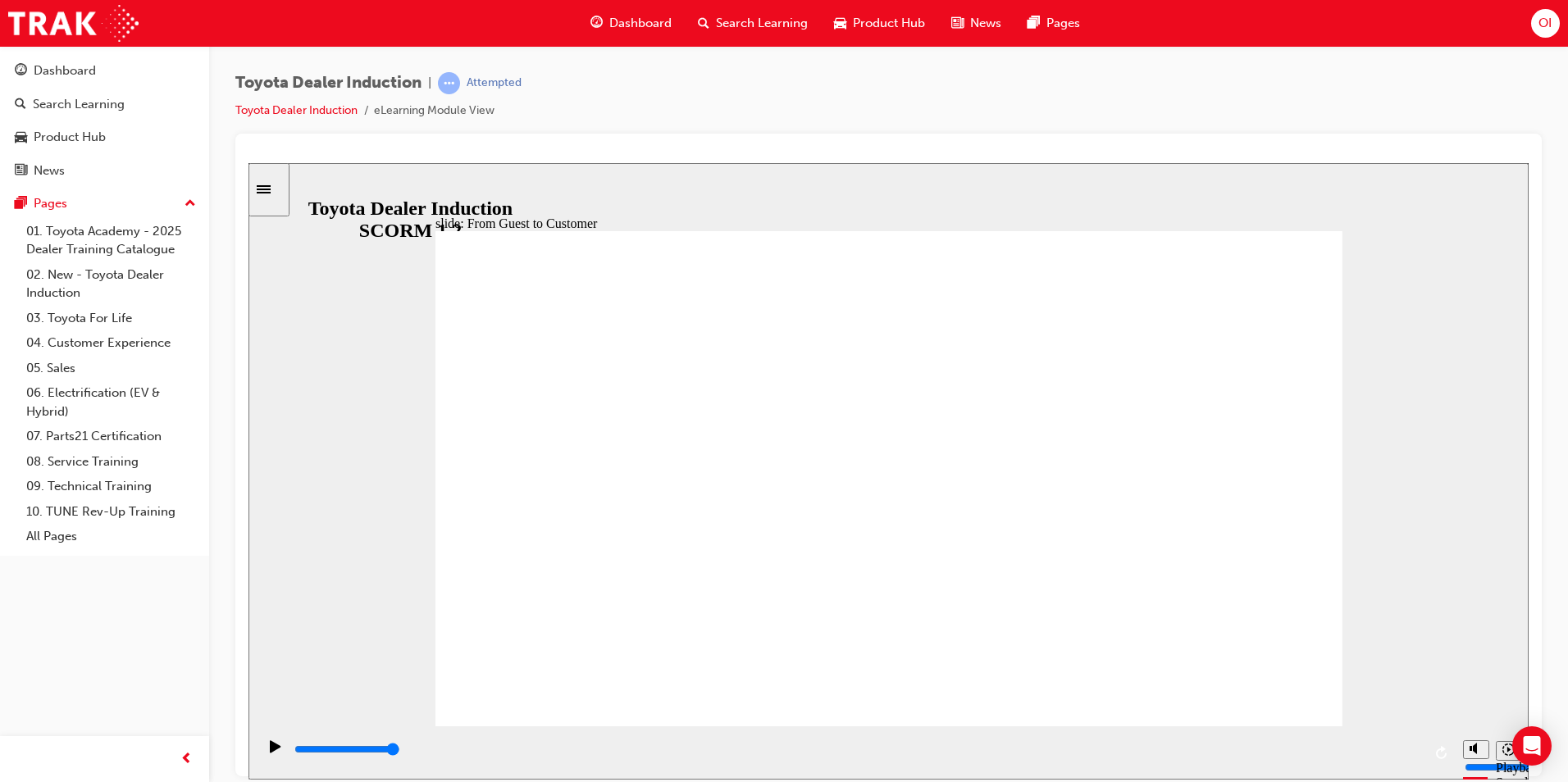
click at [1348, 756] on div "playback controls" at bounding box center [857, 749] width 1130 height 18
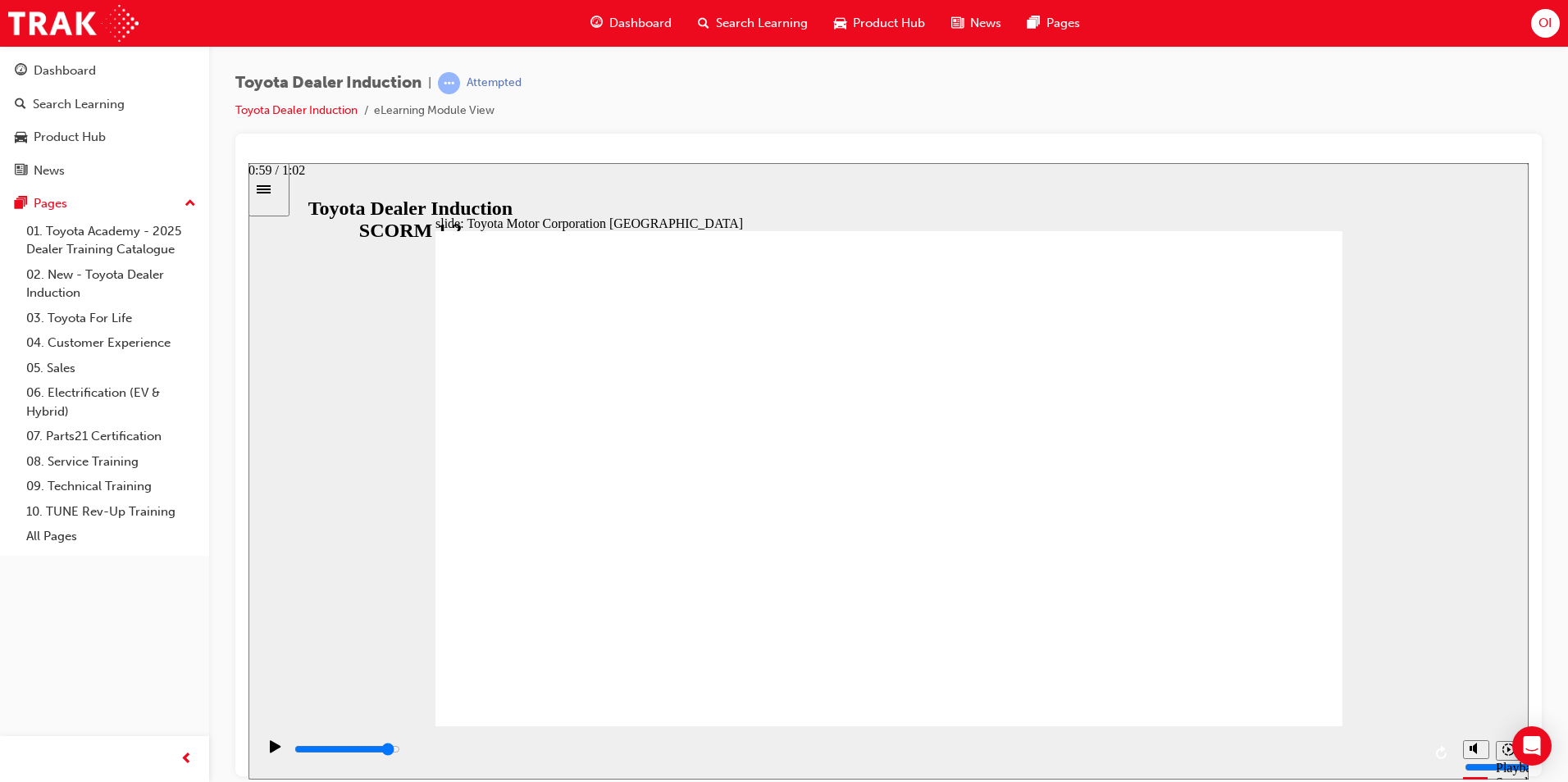
click at [1354, 749] on div "playback controls" at bounding box center [857, 749] width 1130 height 18
click at [1374, 754] on div "playback controls" at bounding box center [857, 749] width 1130 height 18
type input "15300"
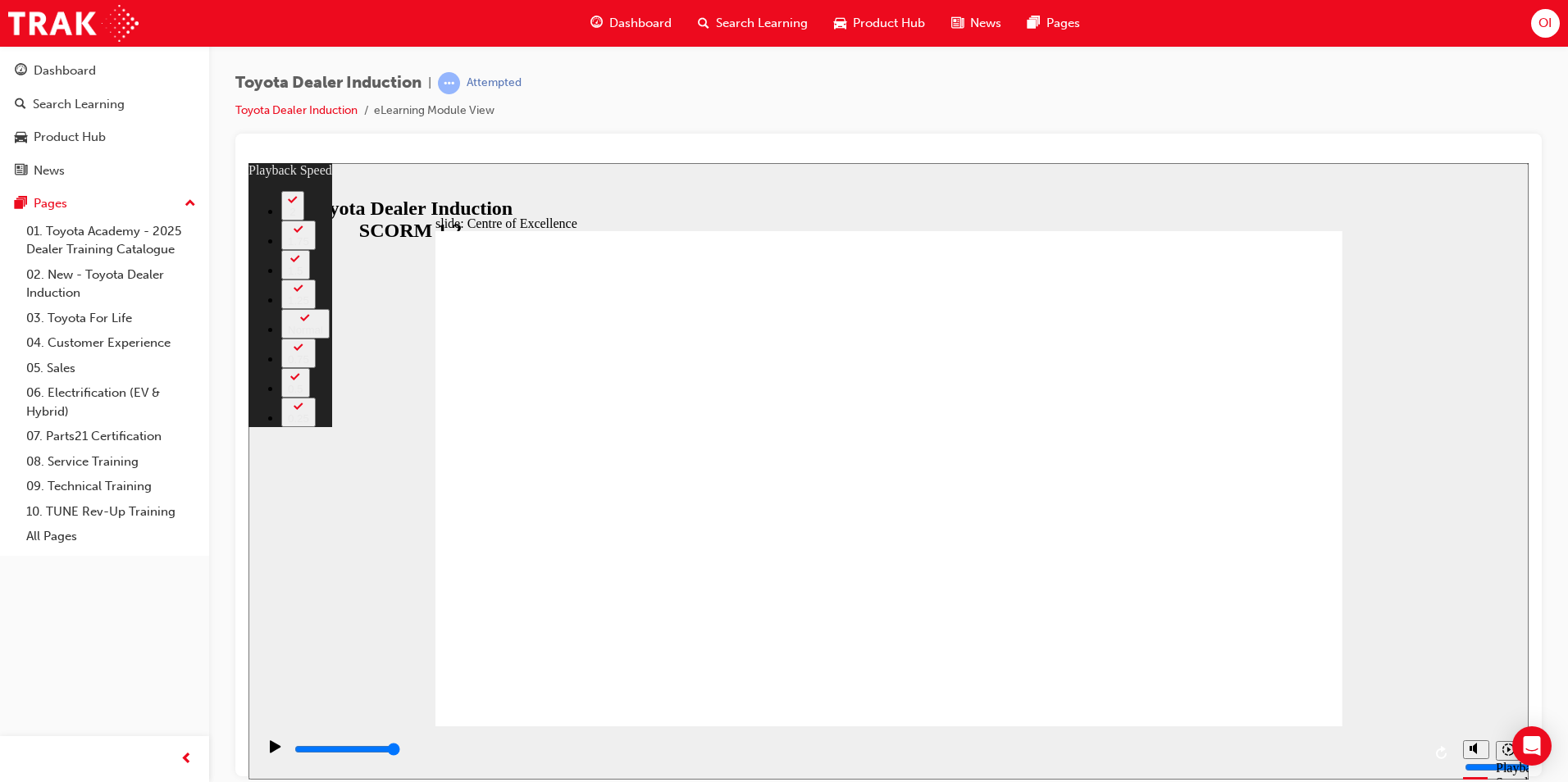
type input "248"
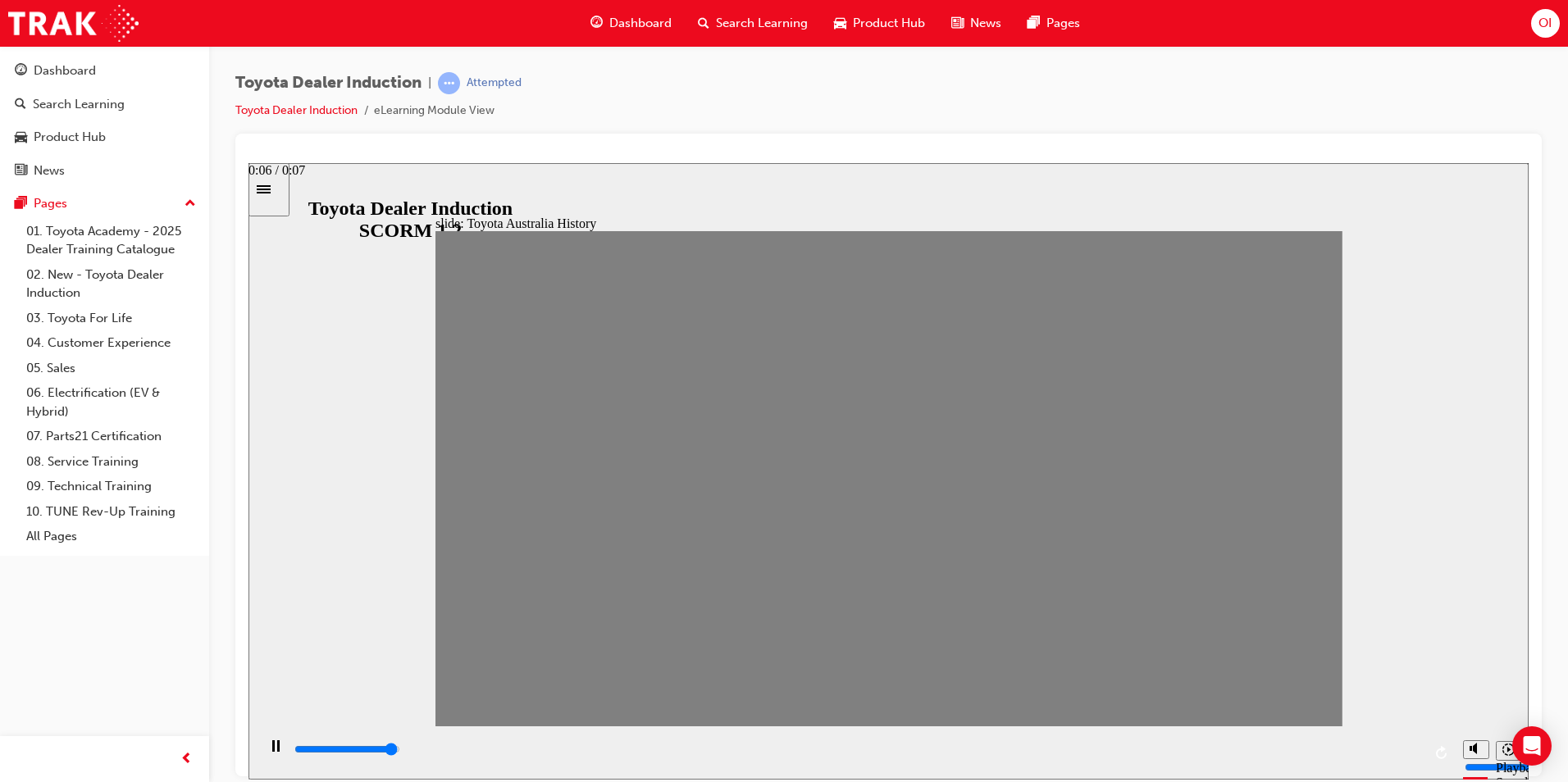
click at [1391, 749] on div "playback controls" at bounding box center [857, 749] width 1130 height 18
drag, startPoint x: 465, startPoint y: 485, endPoint x: 502, endPoint y: 490, distance: 37.3
drag, startPoint x: 505, startPoint y: 490, endPoint x: 546, endPoint y: 493, distance: 41.1
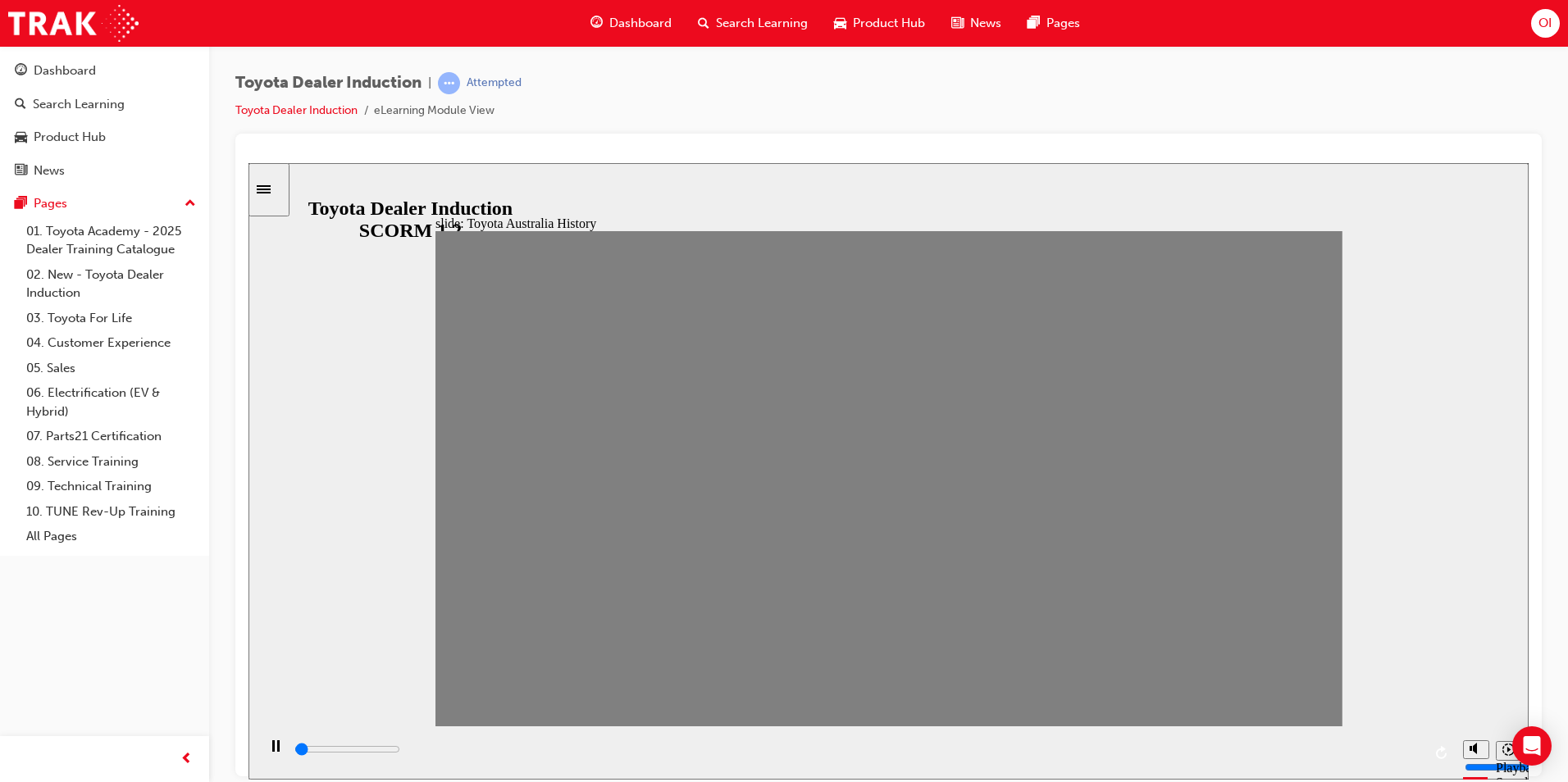
drag, startPoint x: 577, startPoint y: 493, endPoint x: 591, endPoint y: 493, distance: 14.0
drag, startPoint x: 591, startPoint y: 493, endPoint x: 781, endPoint y: 493, distance: 190.0
drag, startPoint x: 1319, startPoint y: 500, endPoint x: 1333, endPoint y: 500, distance: 14.0
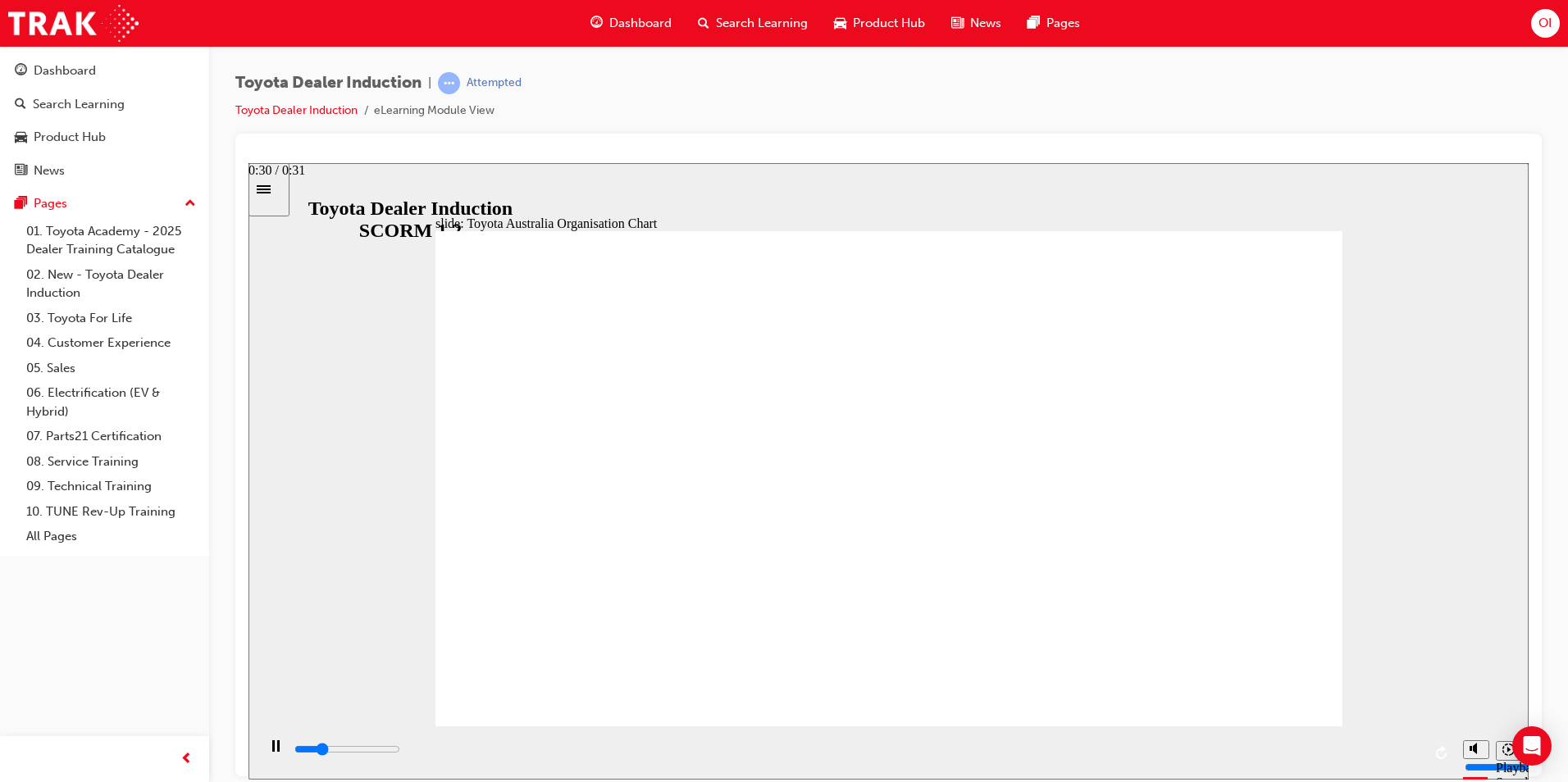
click at [1380, 747] on div "playback controls" at bounding box center [857, 749] width 1130 height 18
type input "5000"
radio input "true"
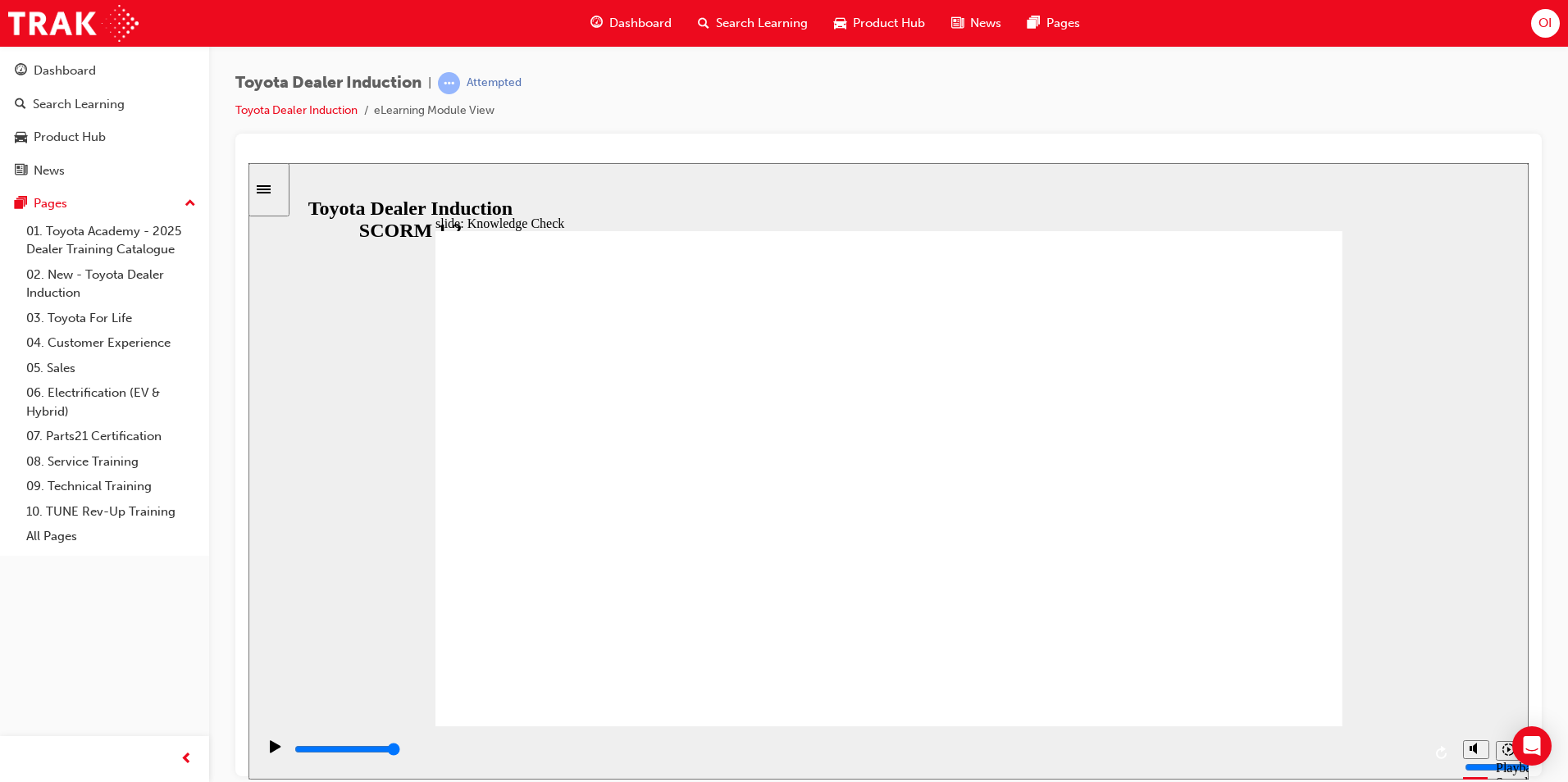
type input "5000"
radio input "true"
type input "5000"
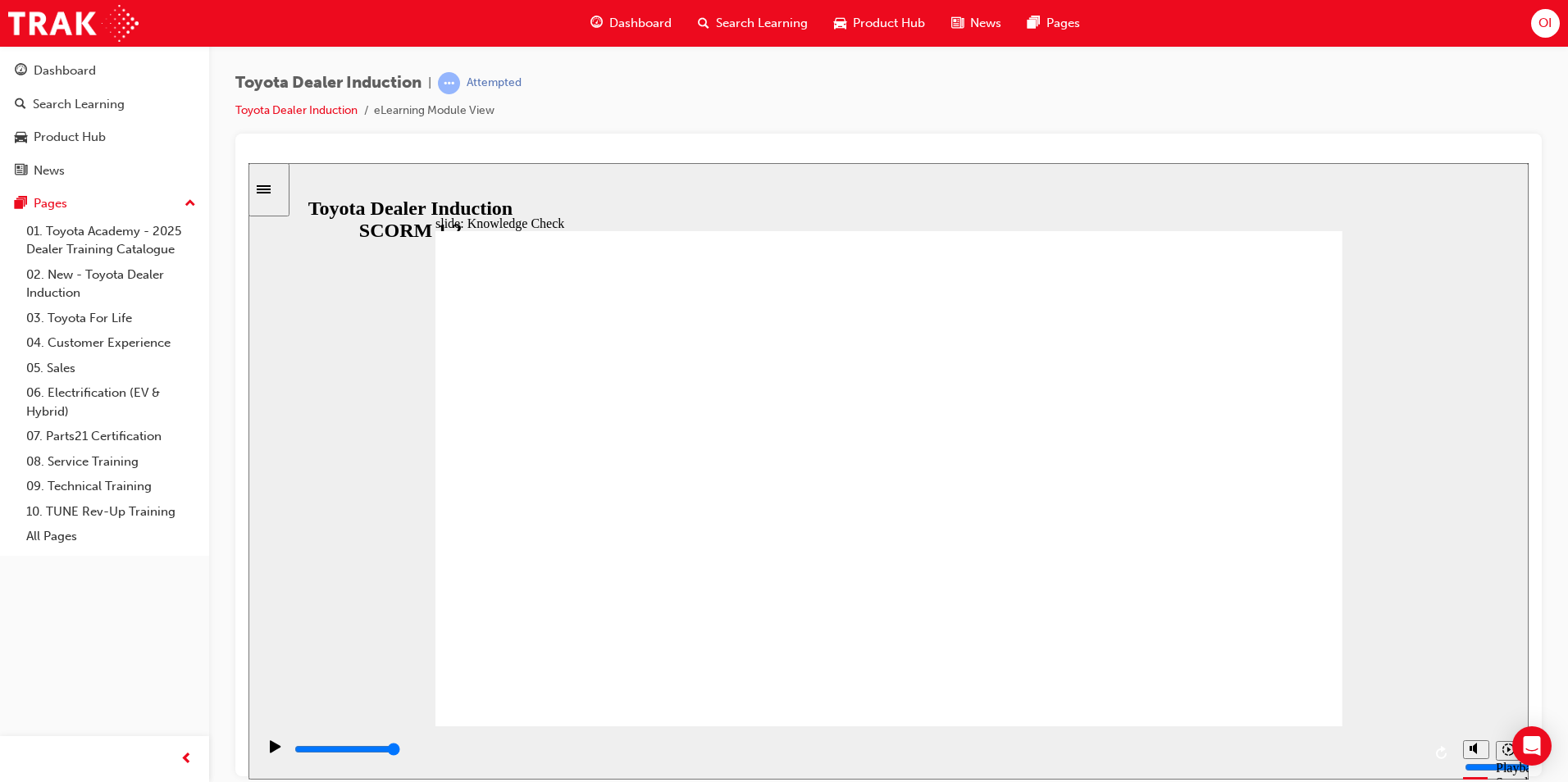
radio input "true"
click at [1375, 754] on div "playback controls" at bounding box center [857, 749] width 1130 height 18
type input "9200"
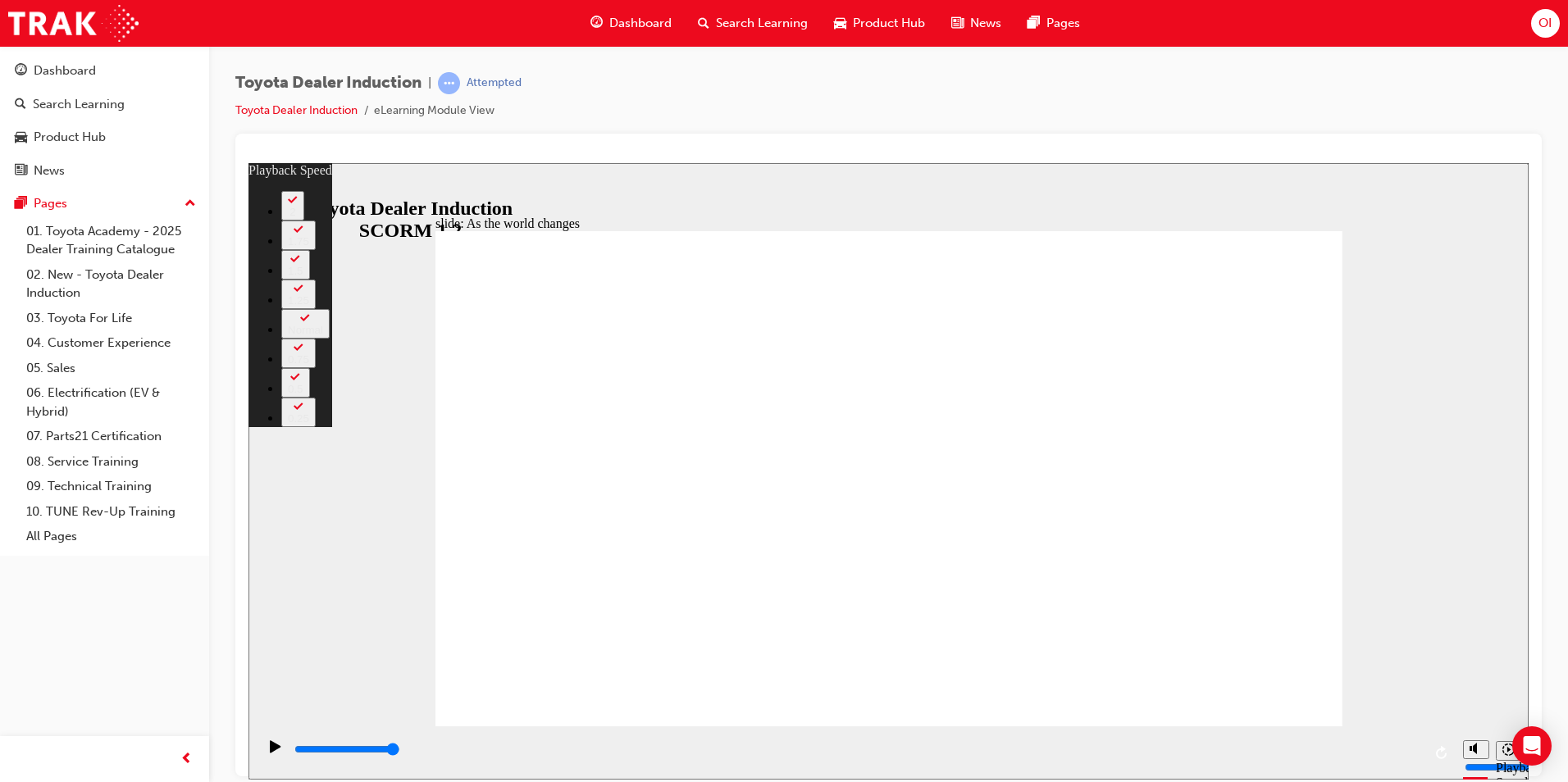
type input "128"
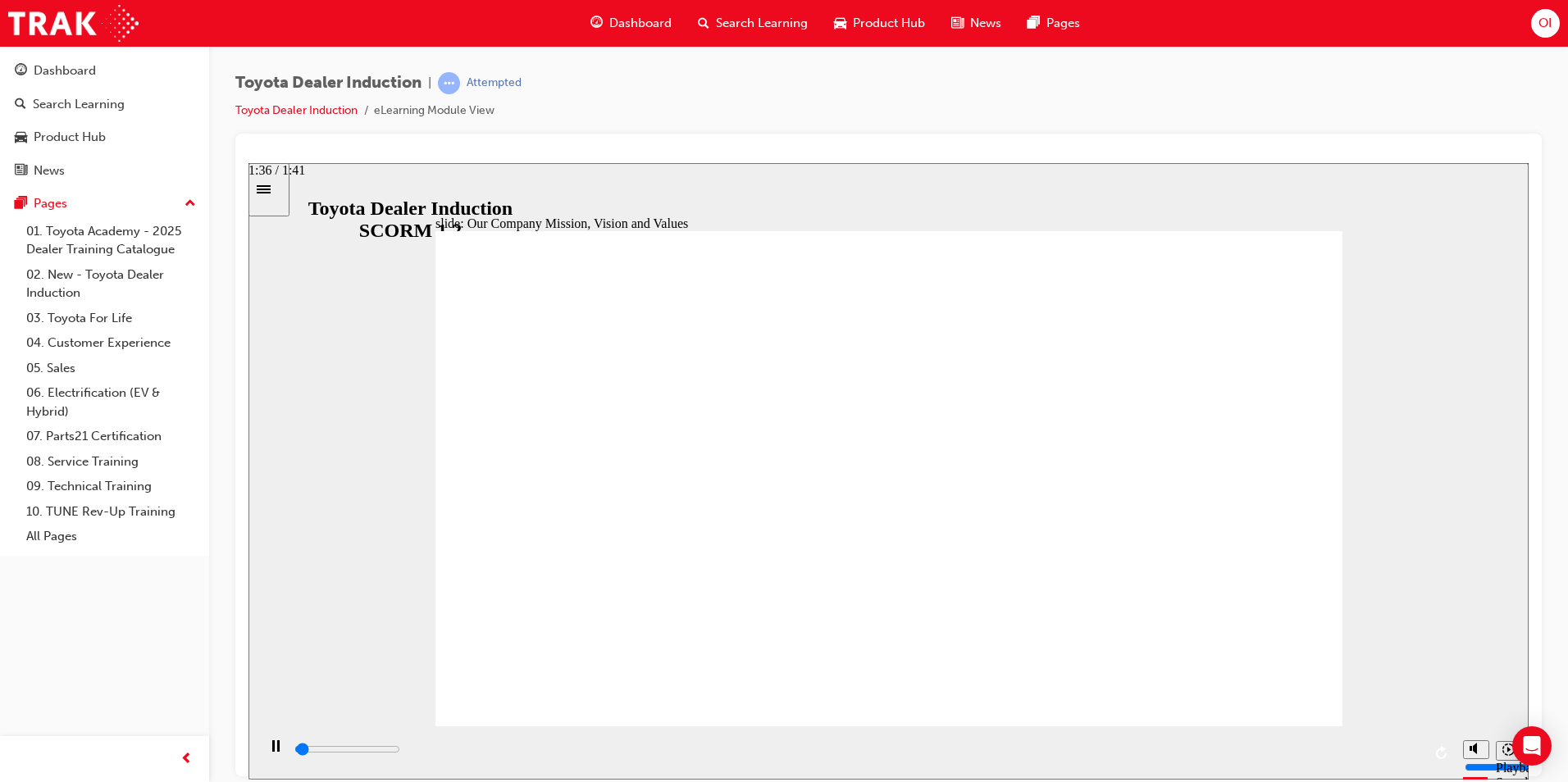
click at [1371, 753] on div "playback controls" at bounding box center [857, 749] width 1130 height 18
click at [1356, 747] on div "playback controls" at bounding box center [857, 749] width 1130 height 18
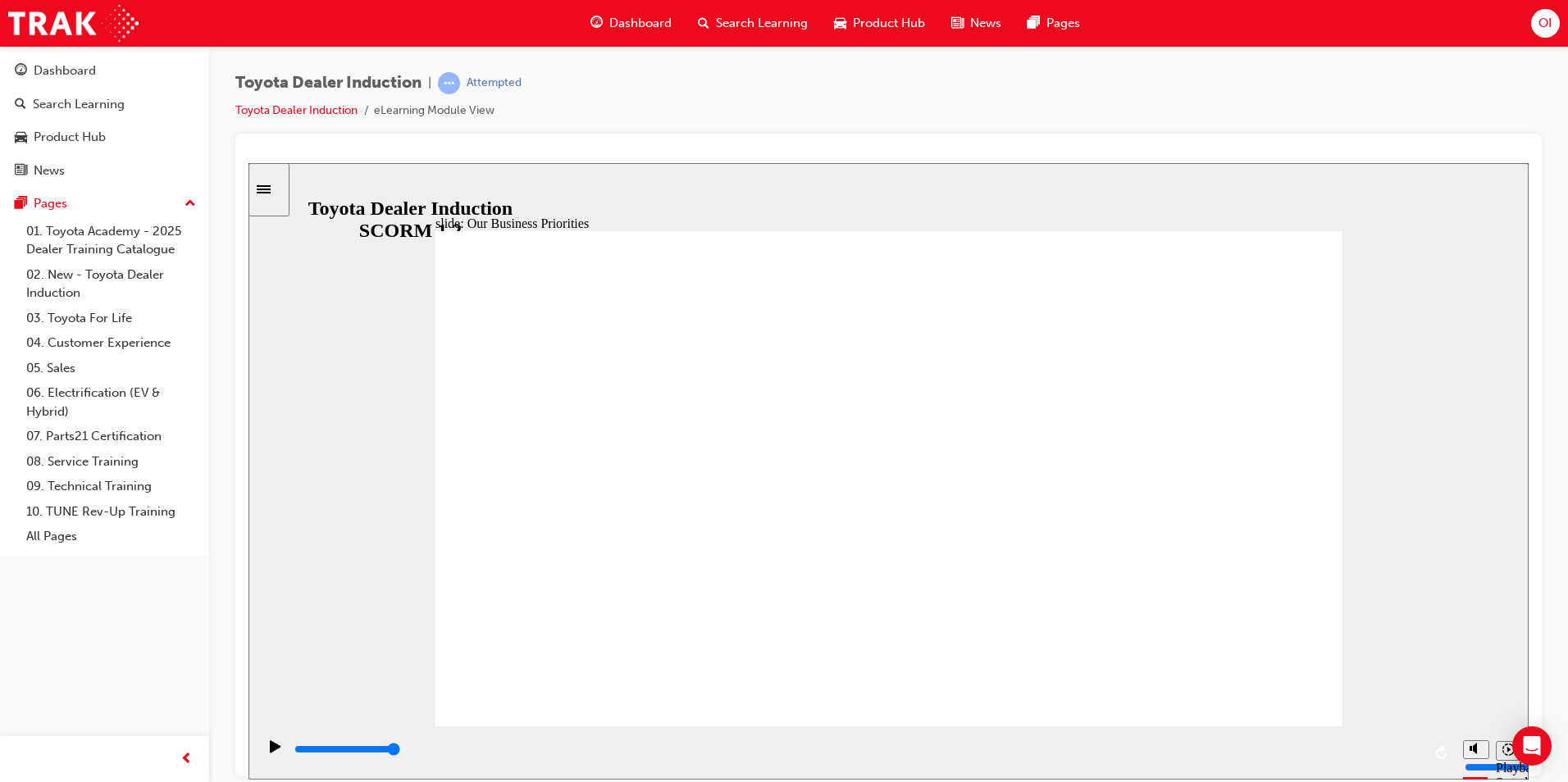
click at [400, 751] on input "slide progress" at bounding box center [347, 748] width 106 height 13
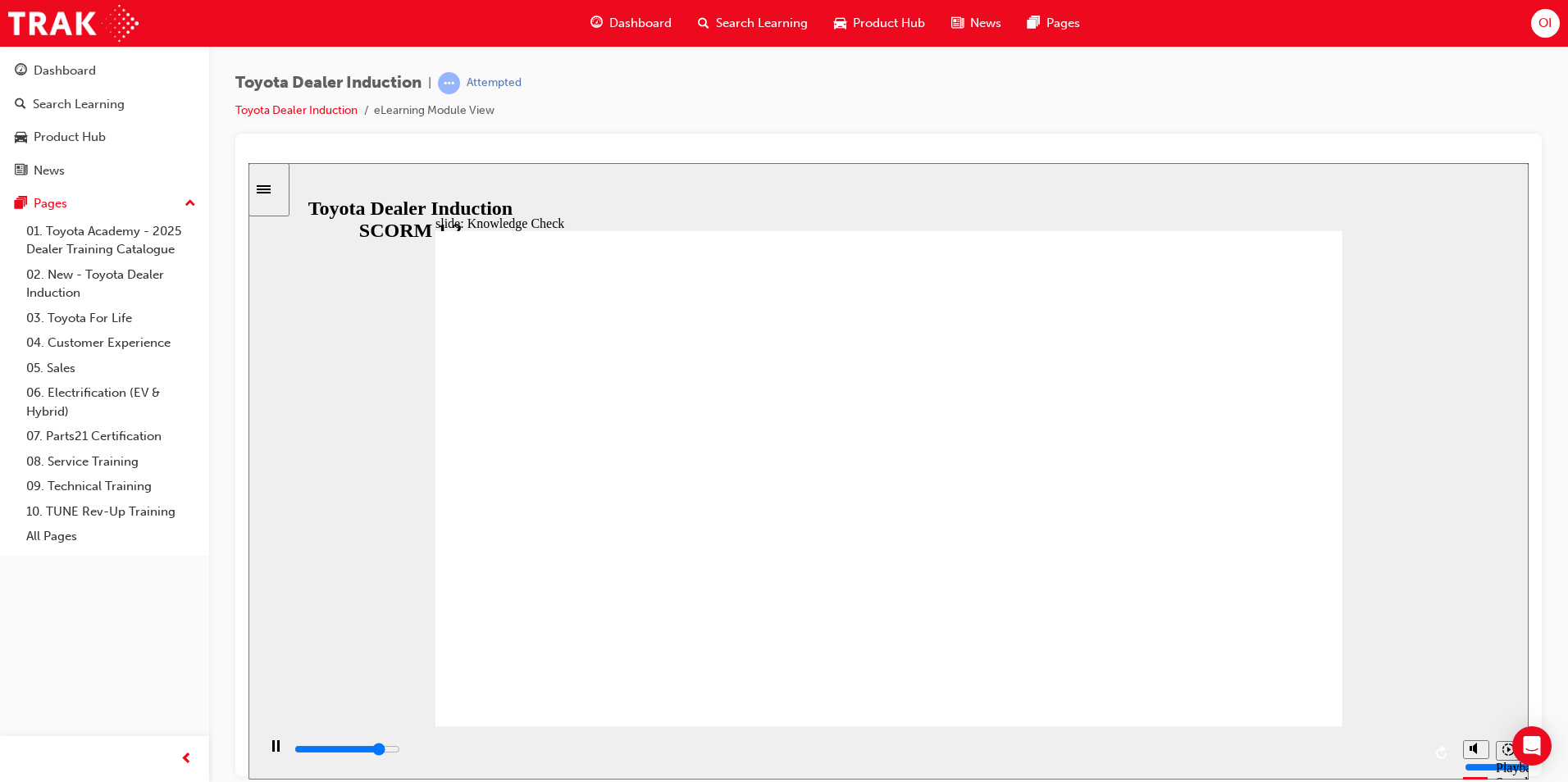
type input "5000"
type input "H"
type input "Ha"
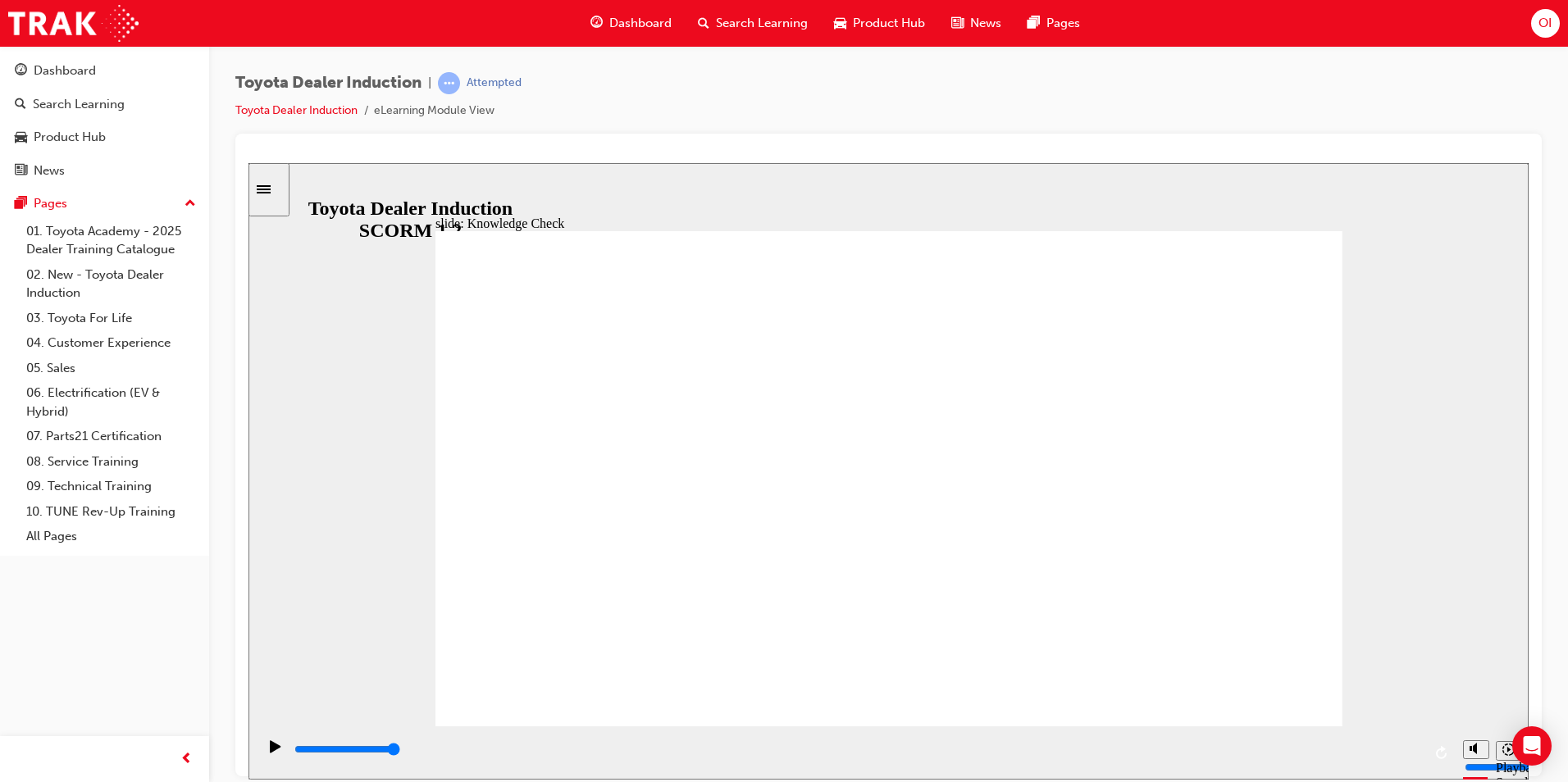
type input "Ha"
type input "Hap"
type input "Happ"
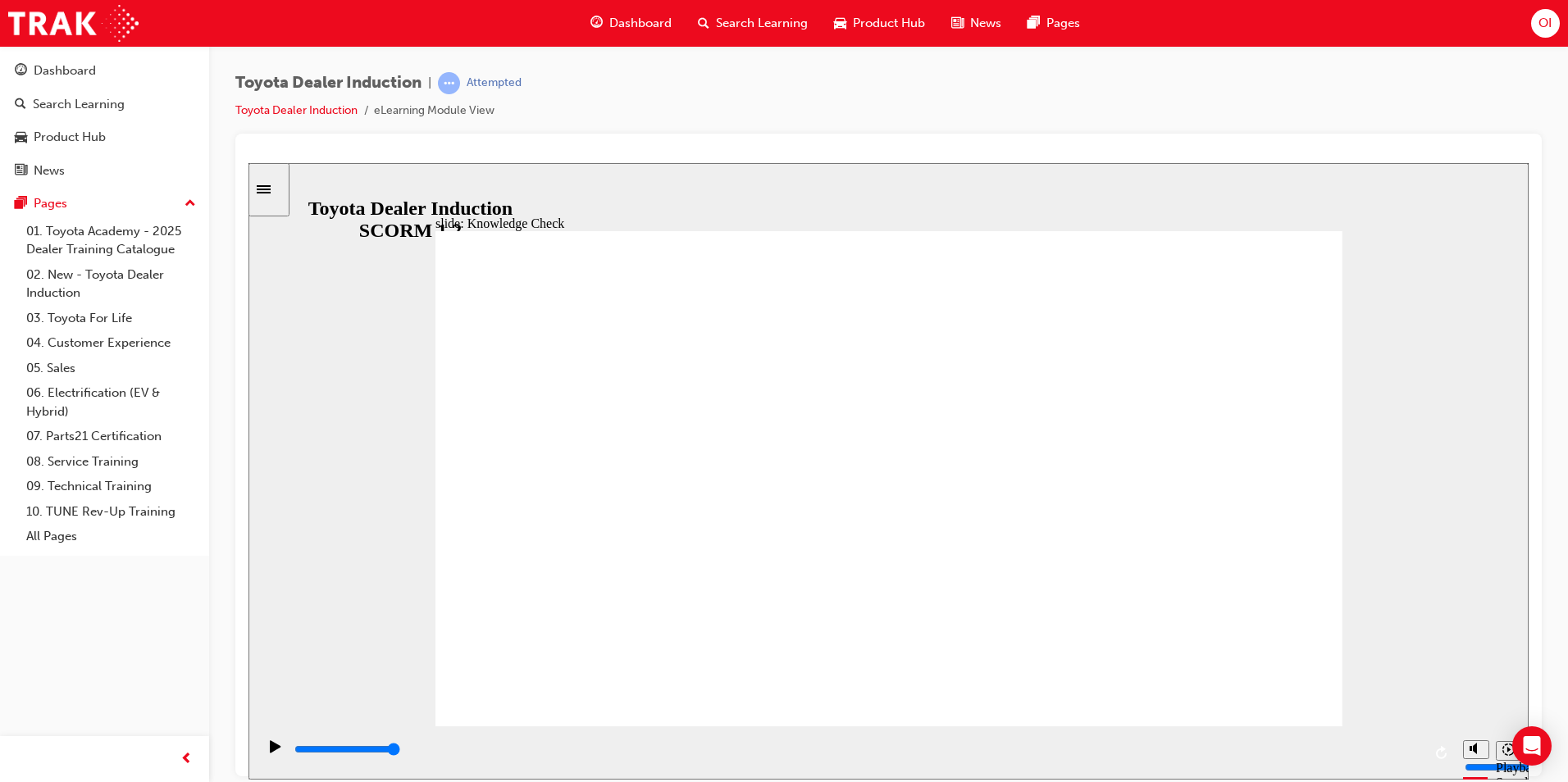
type input "Happi"
type input "Happin"
type input "Happine"
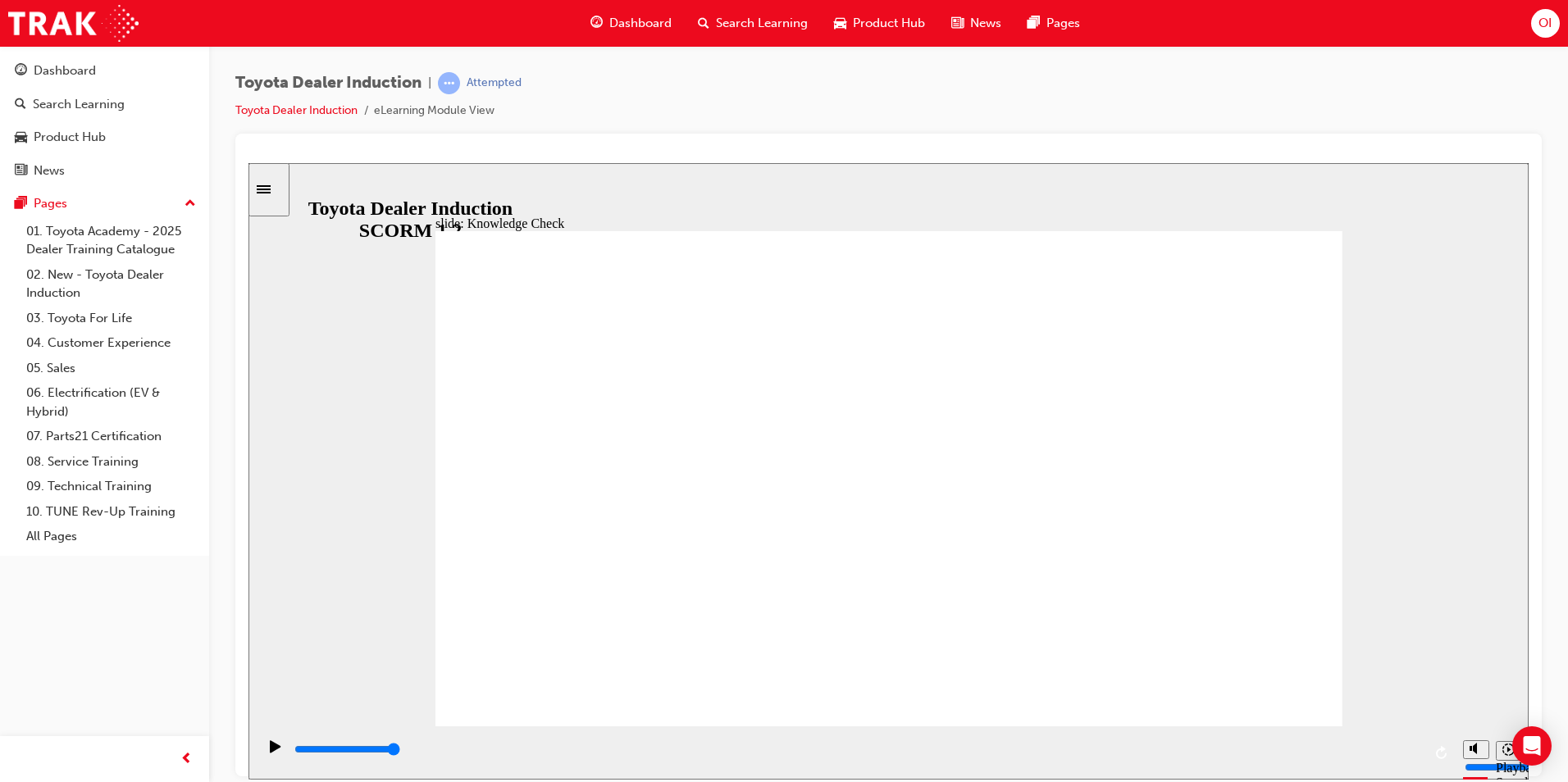
type input "Happine"
type input "Happines"
type input "Happiness"
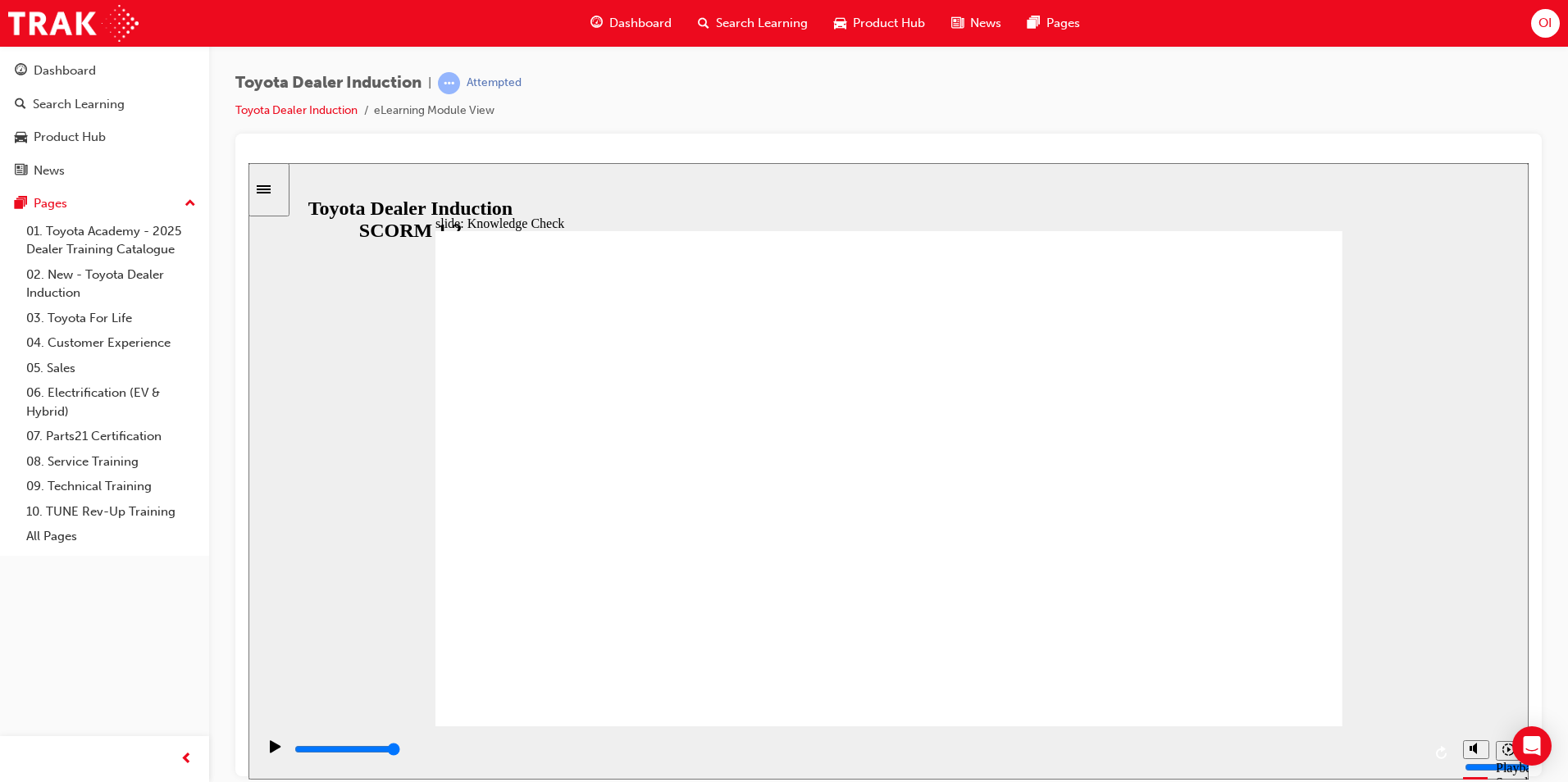
type input "Happiness"
type input "4100"
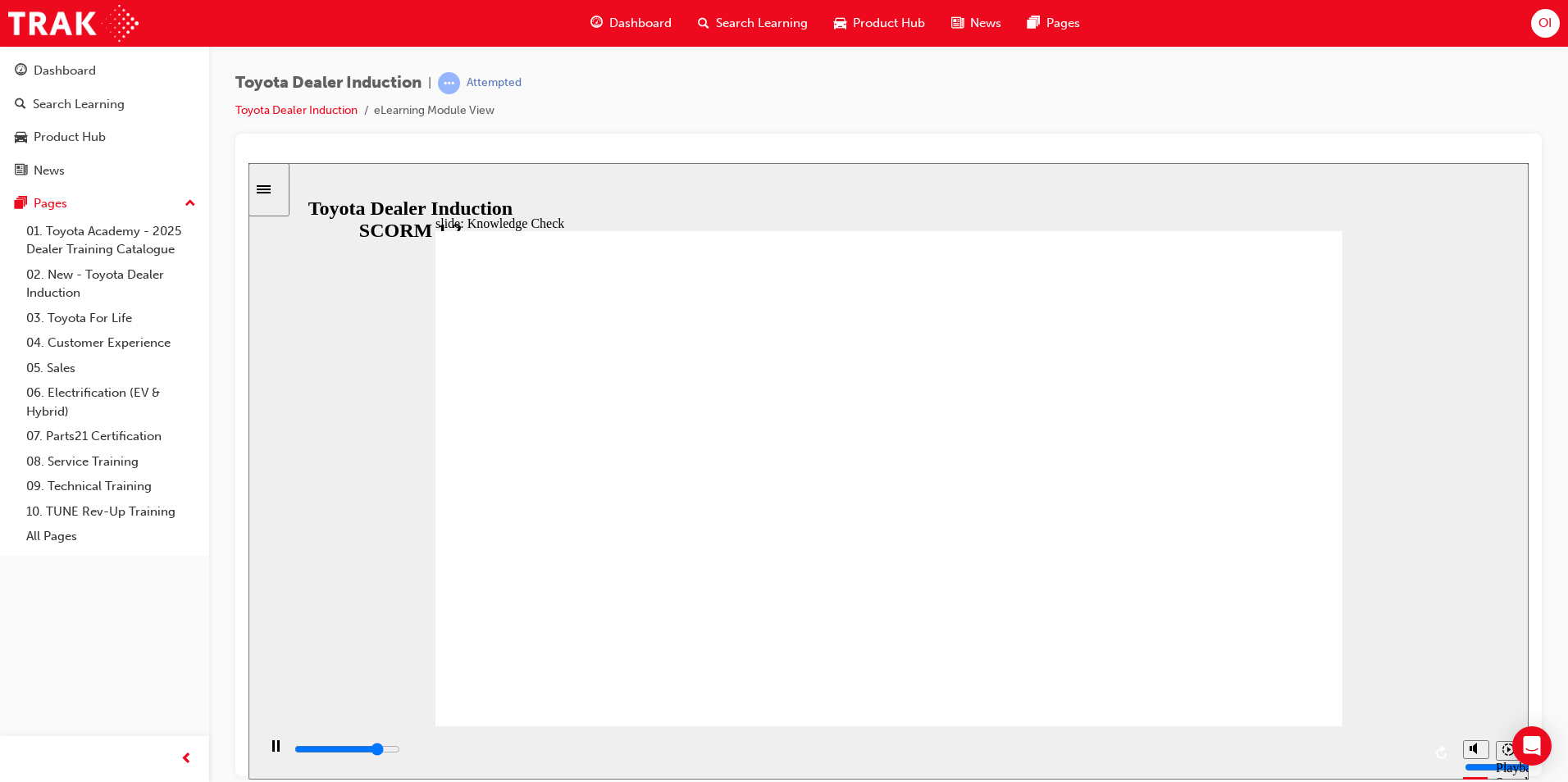
type input "m"
type input "4300"
type input "mo"
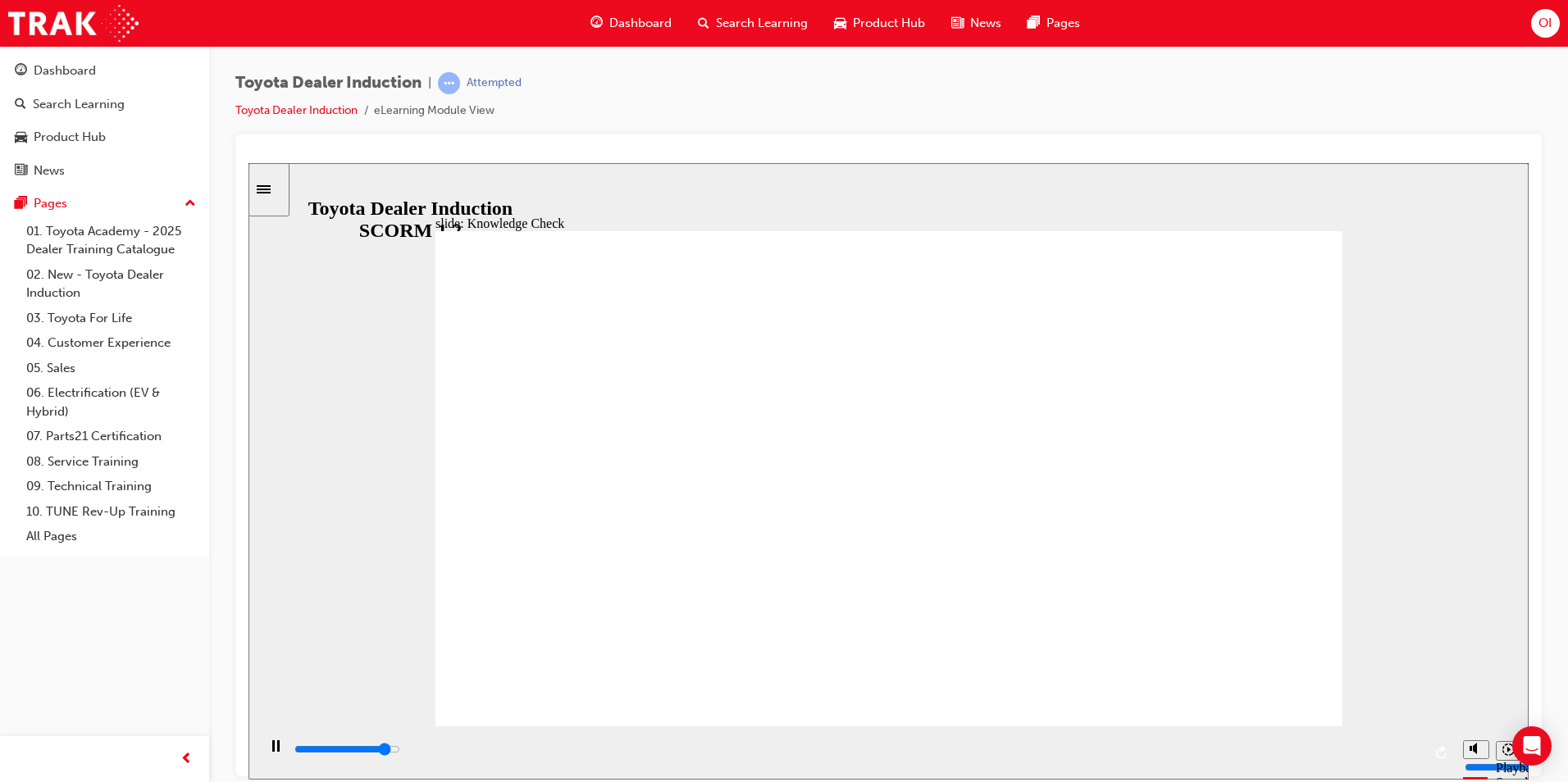
type input "4500"
type input "mov"
type input "4600"
type input "move"
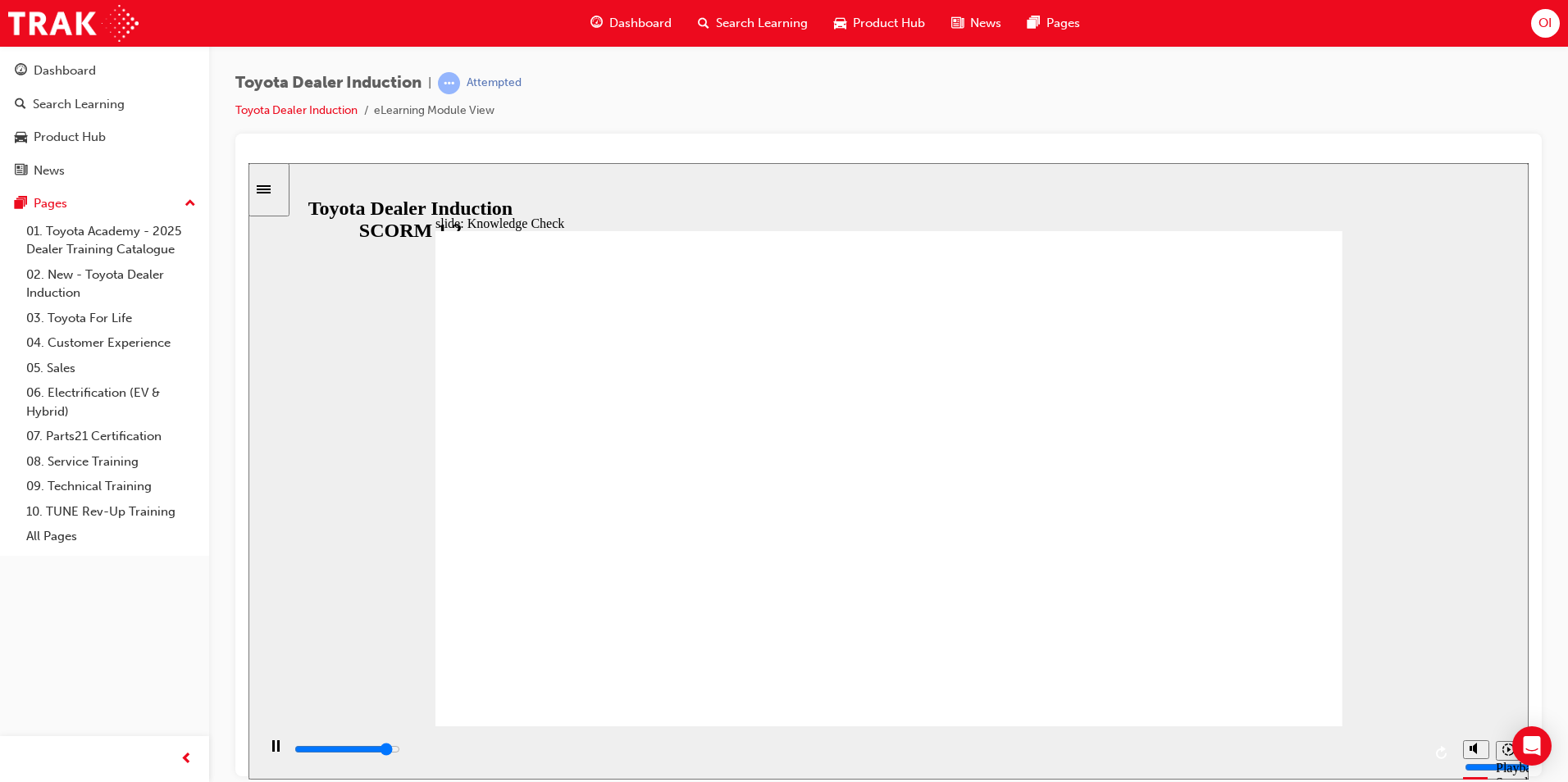
type input "move"
type input "4800"
type input "moved"
type input "5000"
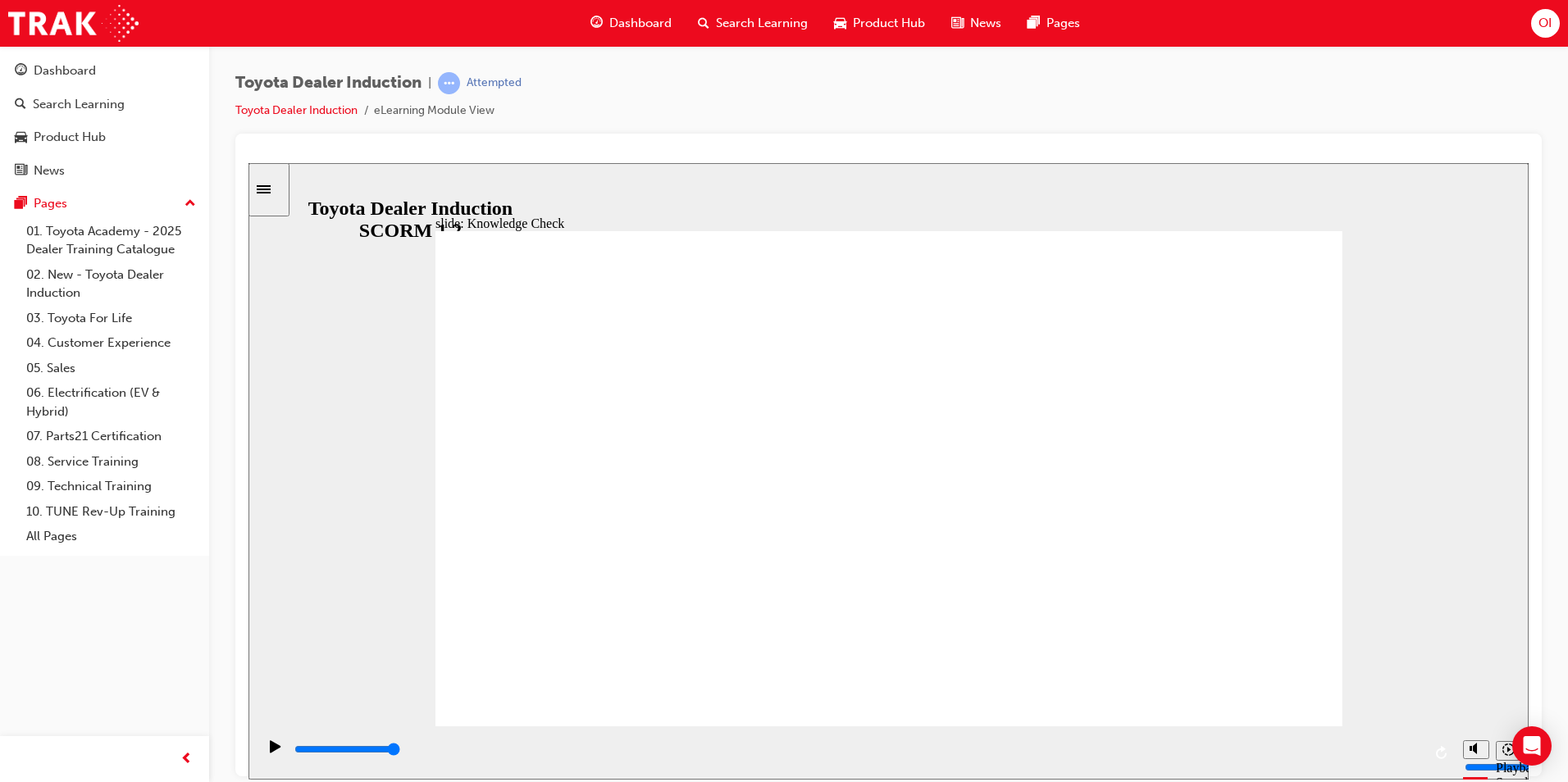
type input "moved"
click at [1401, 753] on div "playback controls" at bounding box center [857, 749] width 1130 height 18
type input "6500"
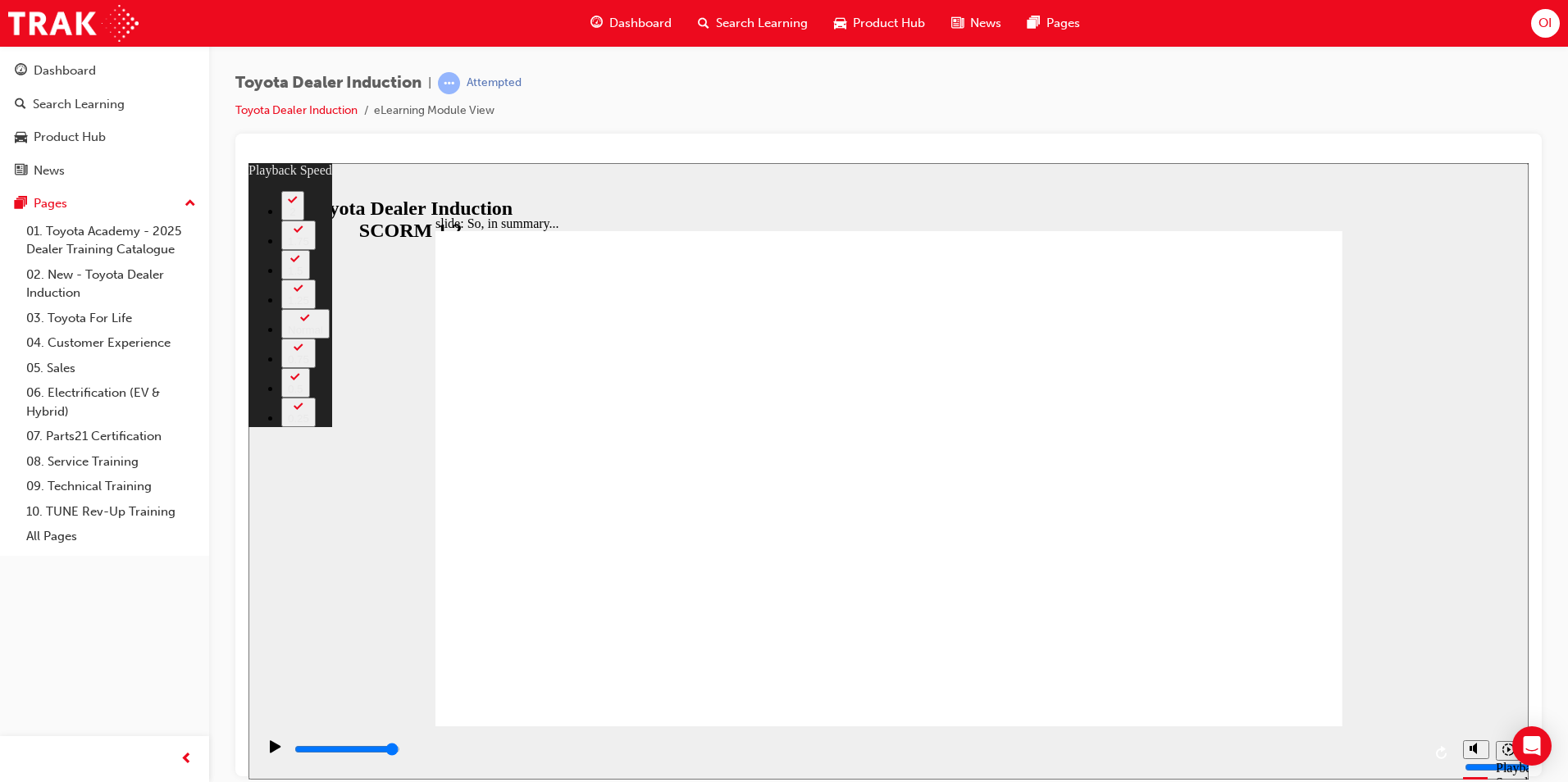
type input "128"
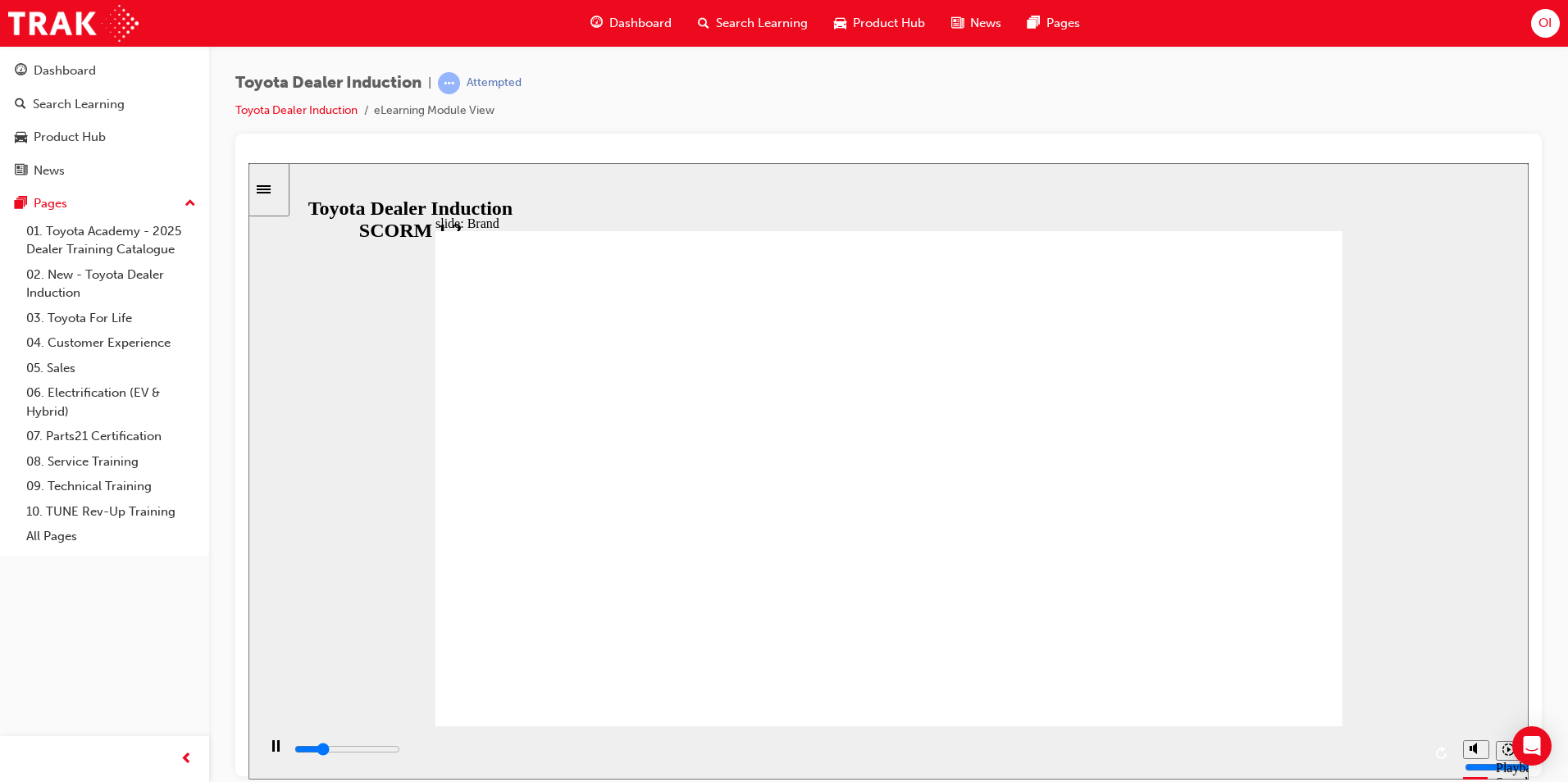
click at [400, 752] on input "slide progress" at bounding box center [347, 748] width 106 height 13
click at [1388, 747] on div "playback controls" at bounding box center [857, 749] width 1130 height 18
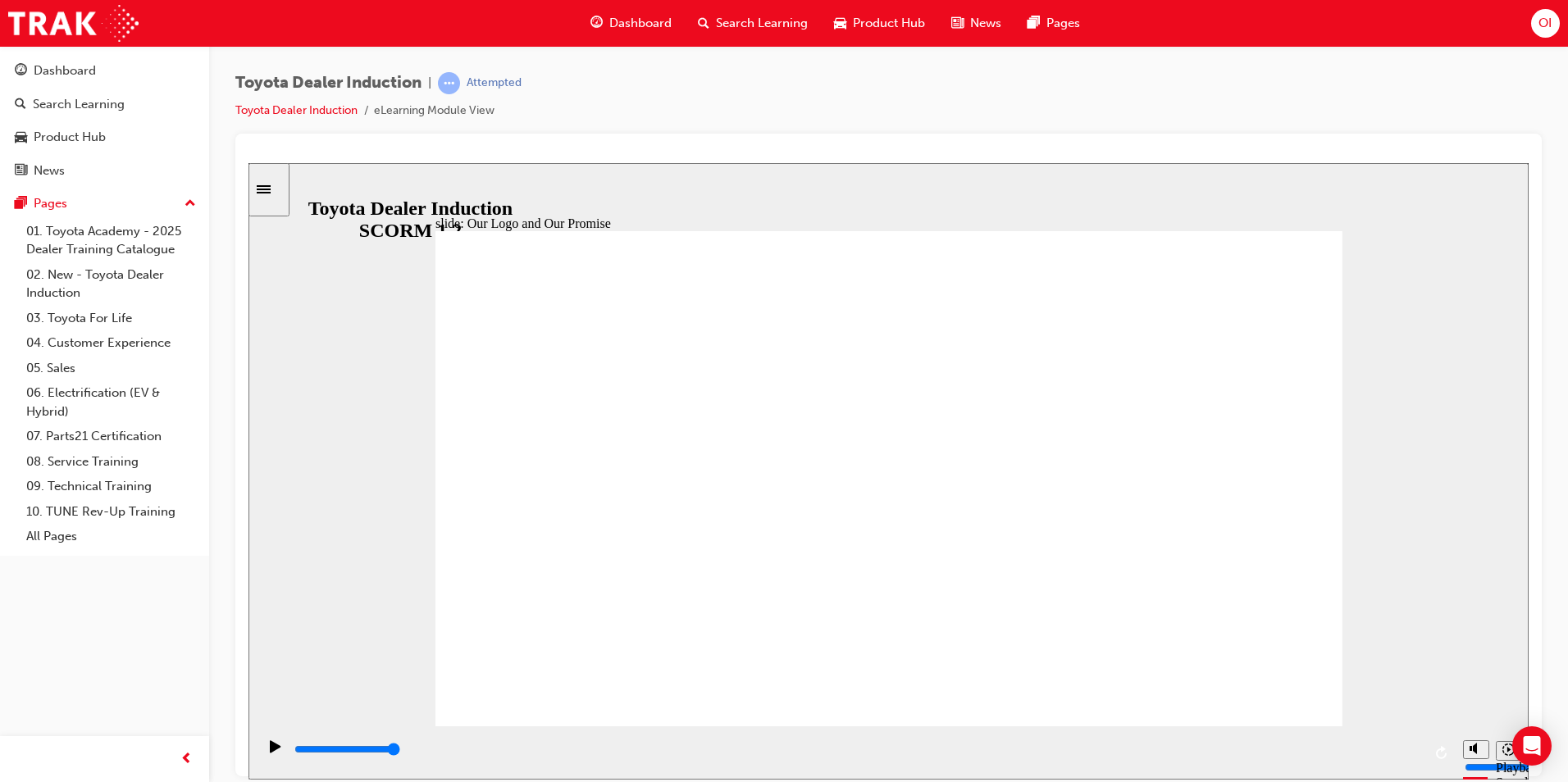
click at [1400, 754] on div "playback controls" at bounding box center [857, 749] width 1130 height 18
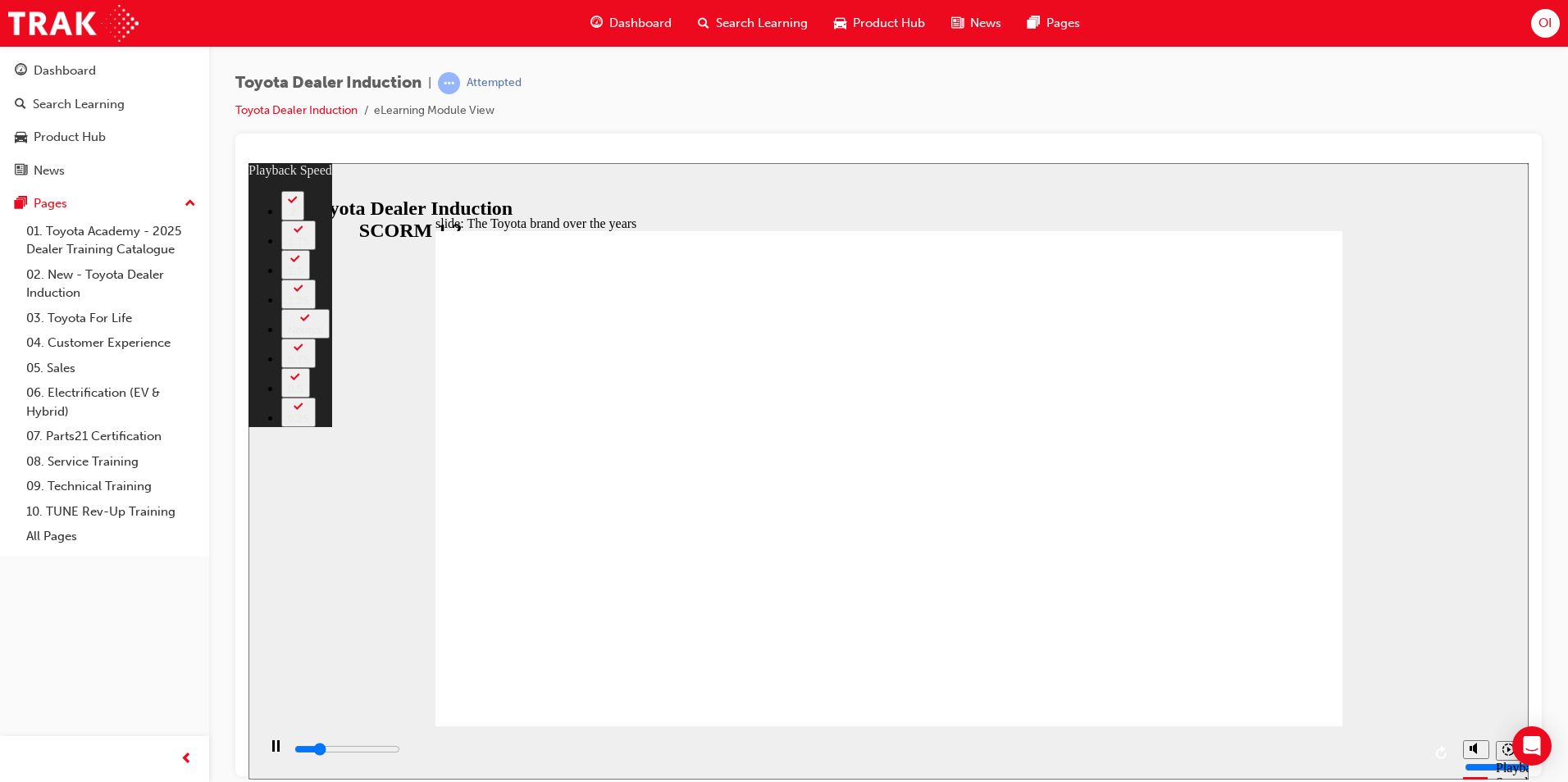
type input "1800"
type input "0"
type input "2000"
type input "0"
type input "2300"
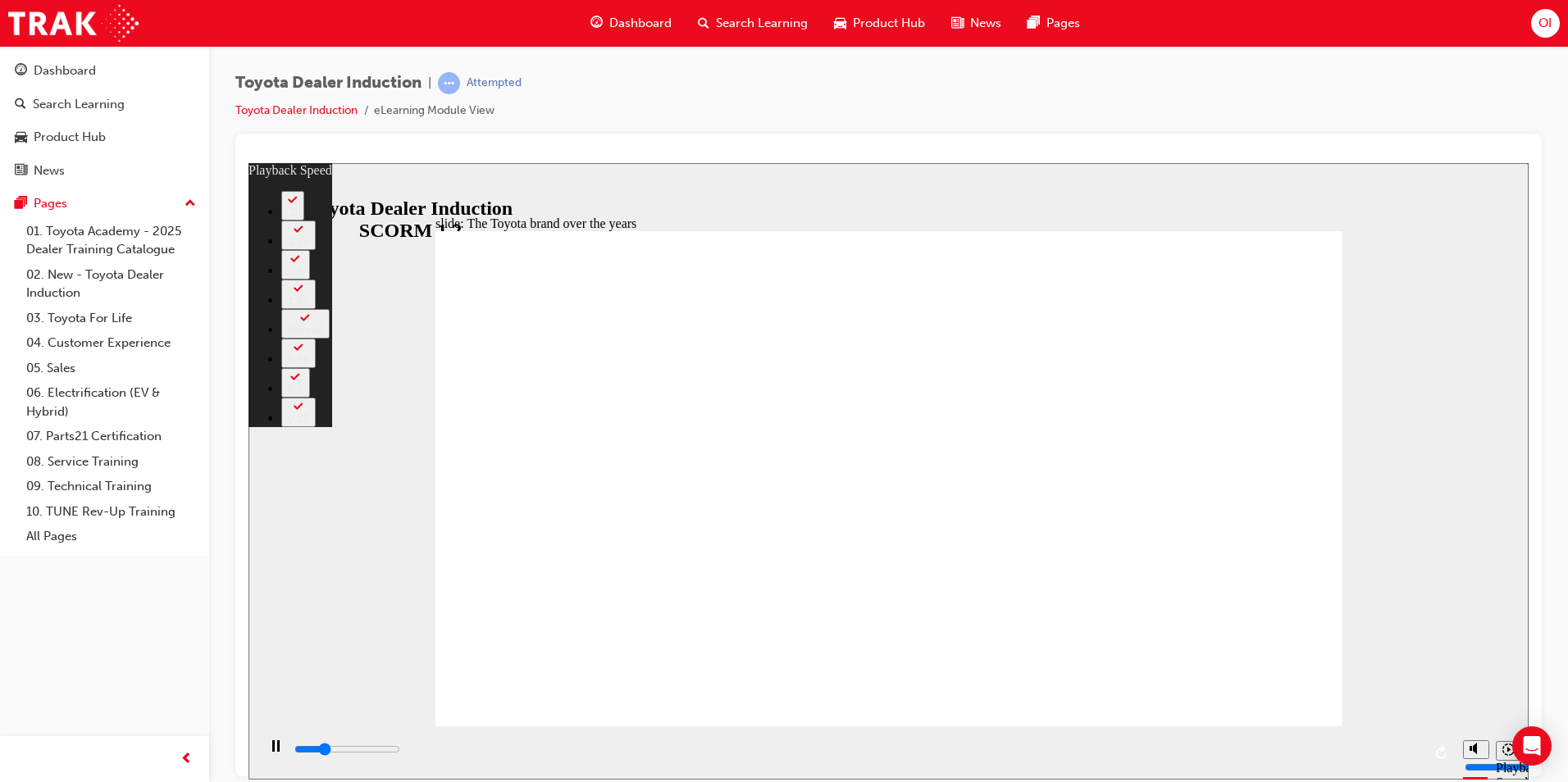
type input "1"
type input "2500"
type input "1"
type input "2600"
type input "160"
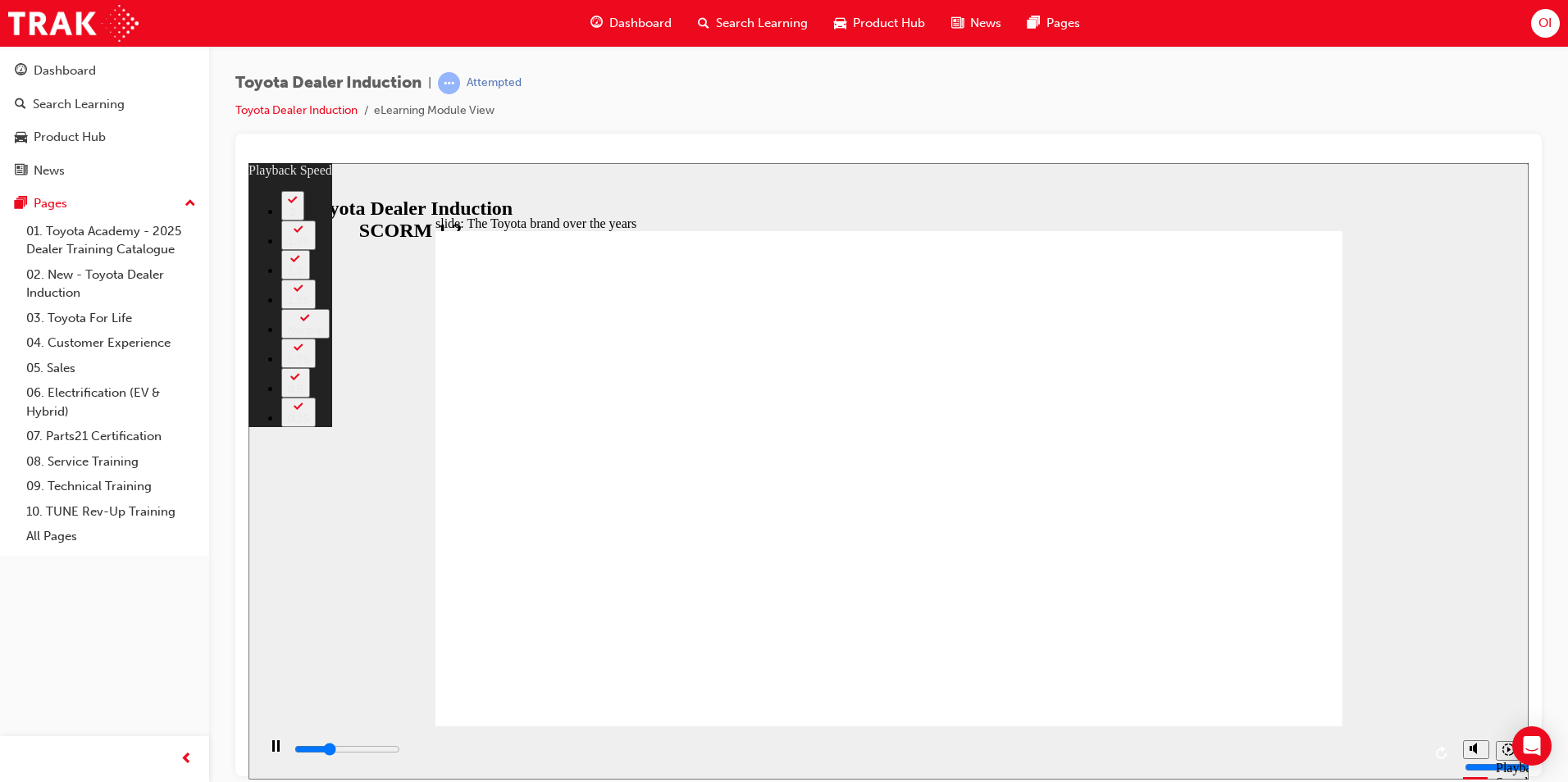
type input "2600"
type input "160"
type input "2700"
type input "160"
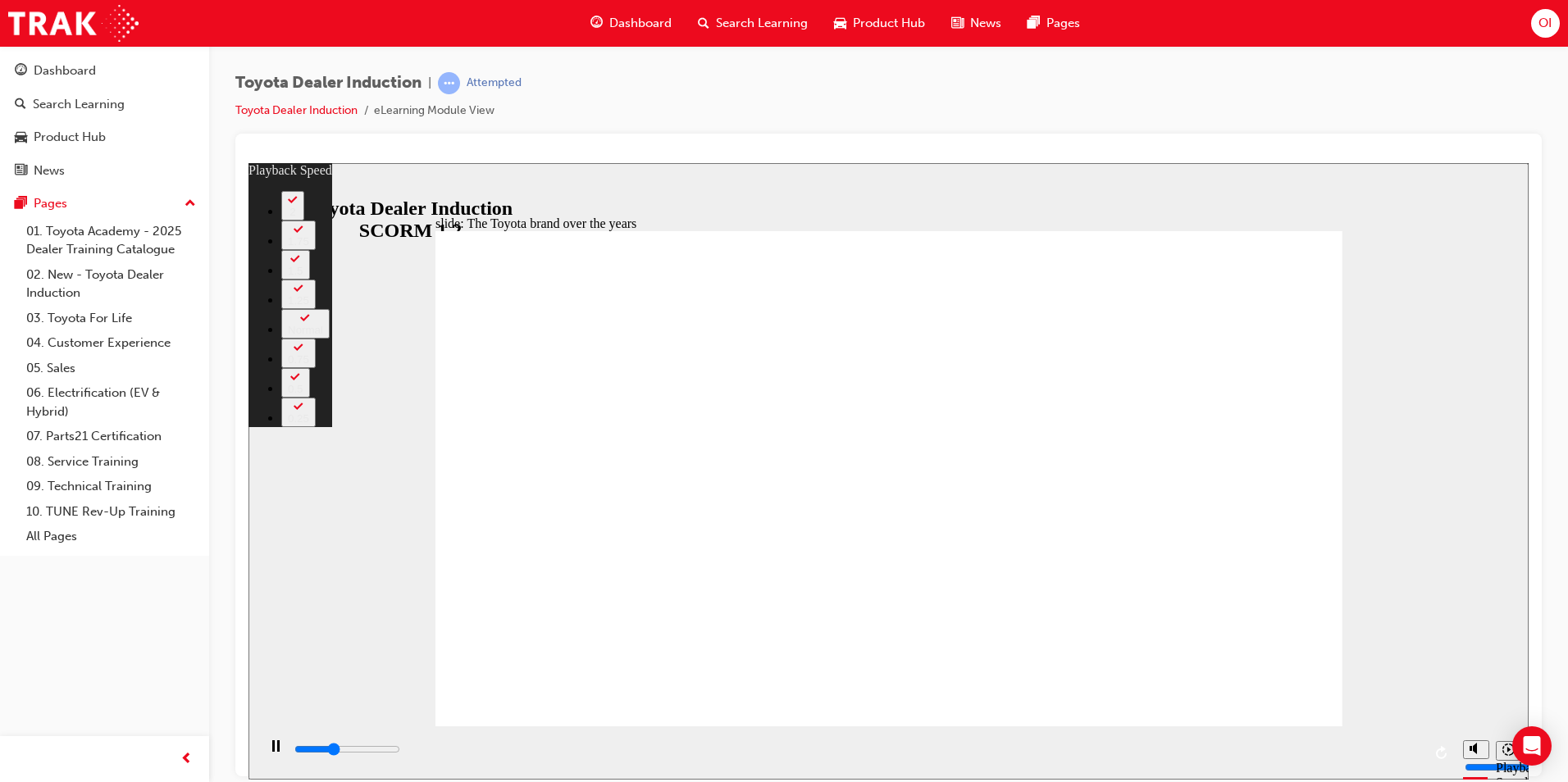
type input "3000"
type input "160"
type input "3200"
type input "160"
type input "3200"
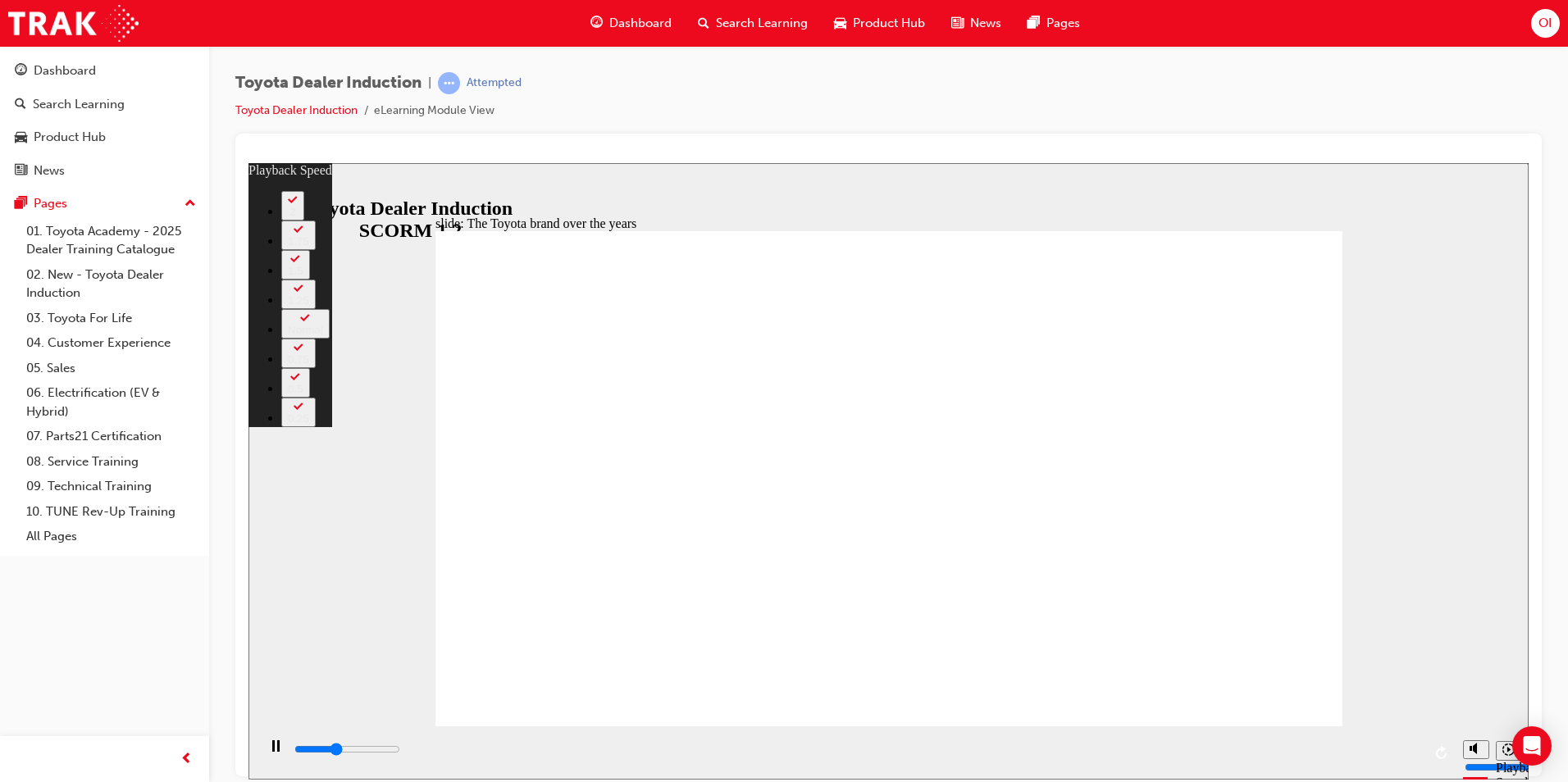
type input "160"
type input "3500"
type input "160"
type input "3800"
type input "161"
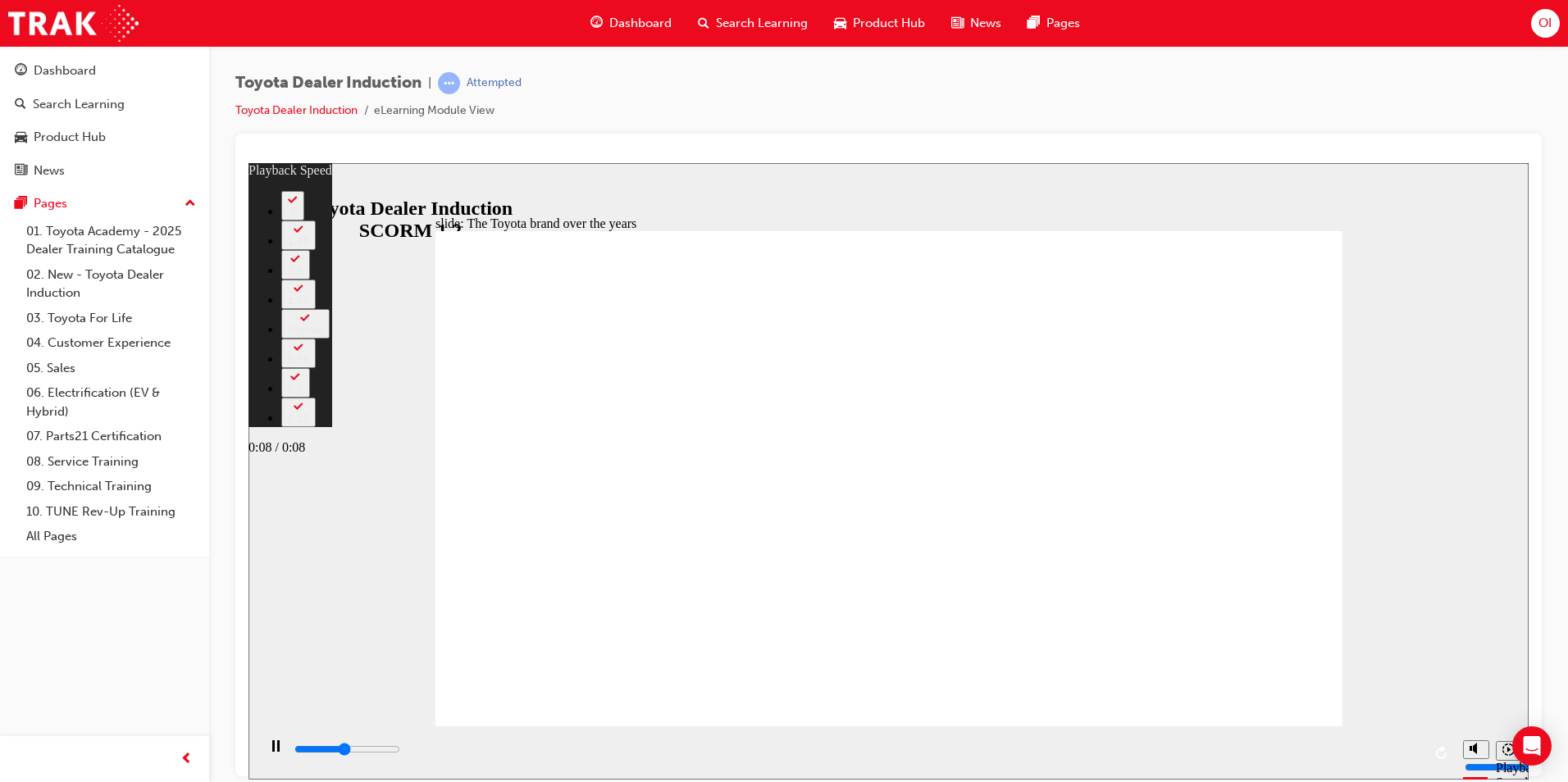
type input "4000"
type input "161"
type input "4300"
type input "161"
type input "4300"
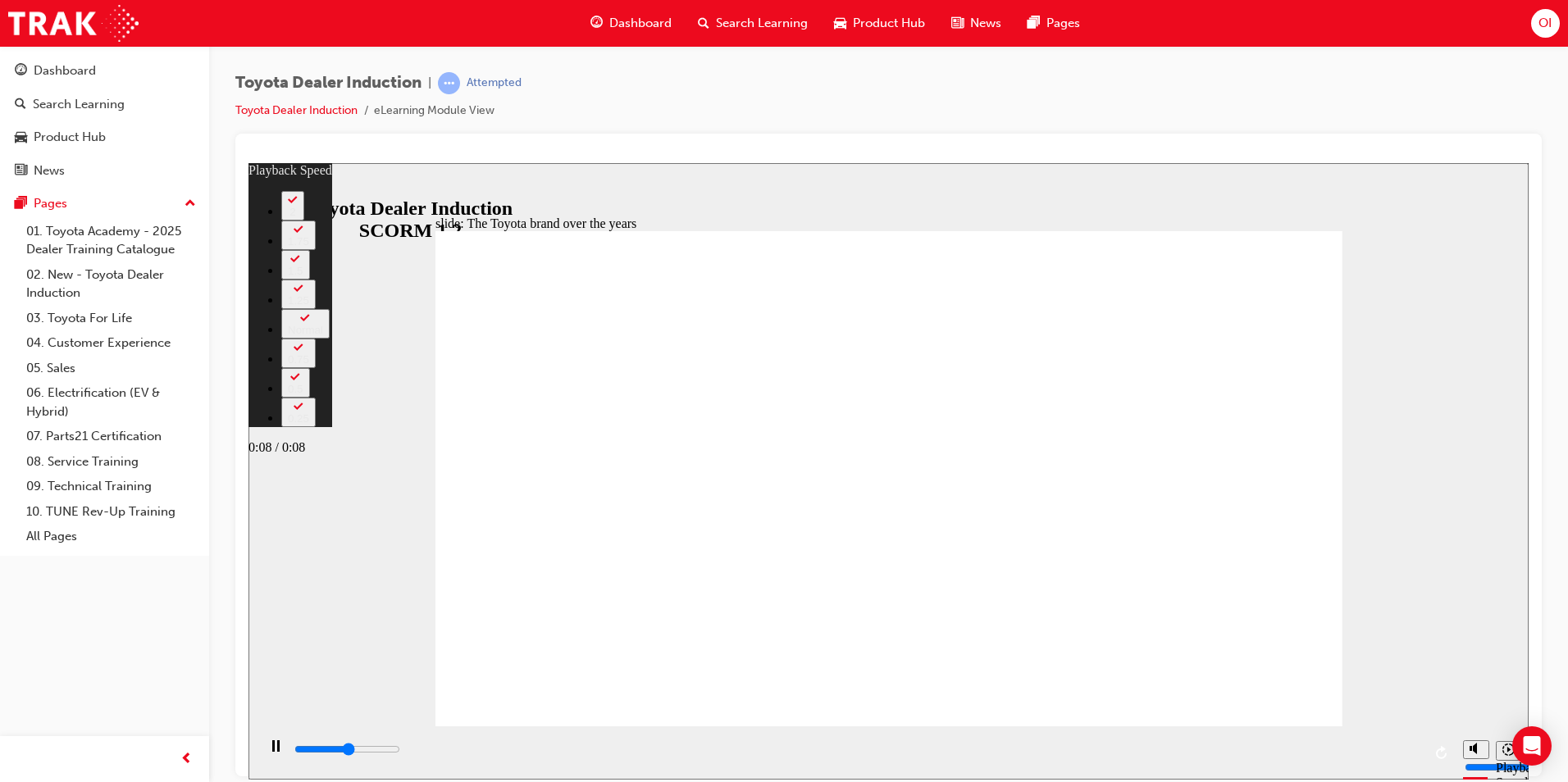
type input "161"
type input "4600"
type input "161"
type input "4800"
type input "162"
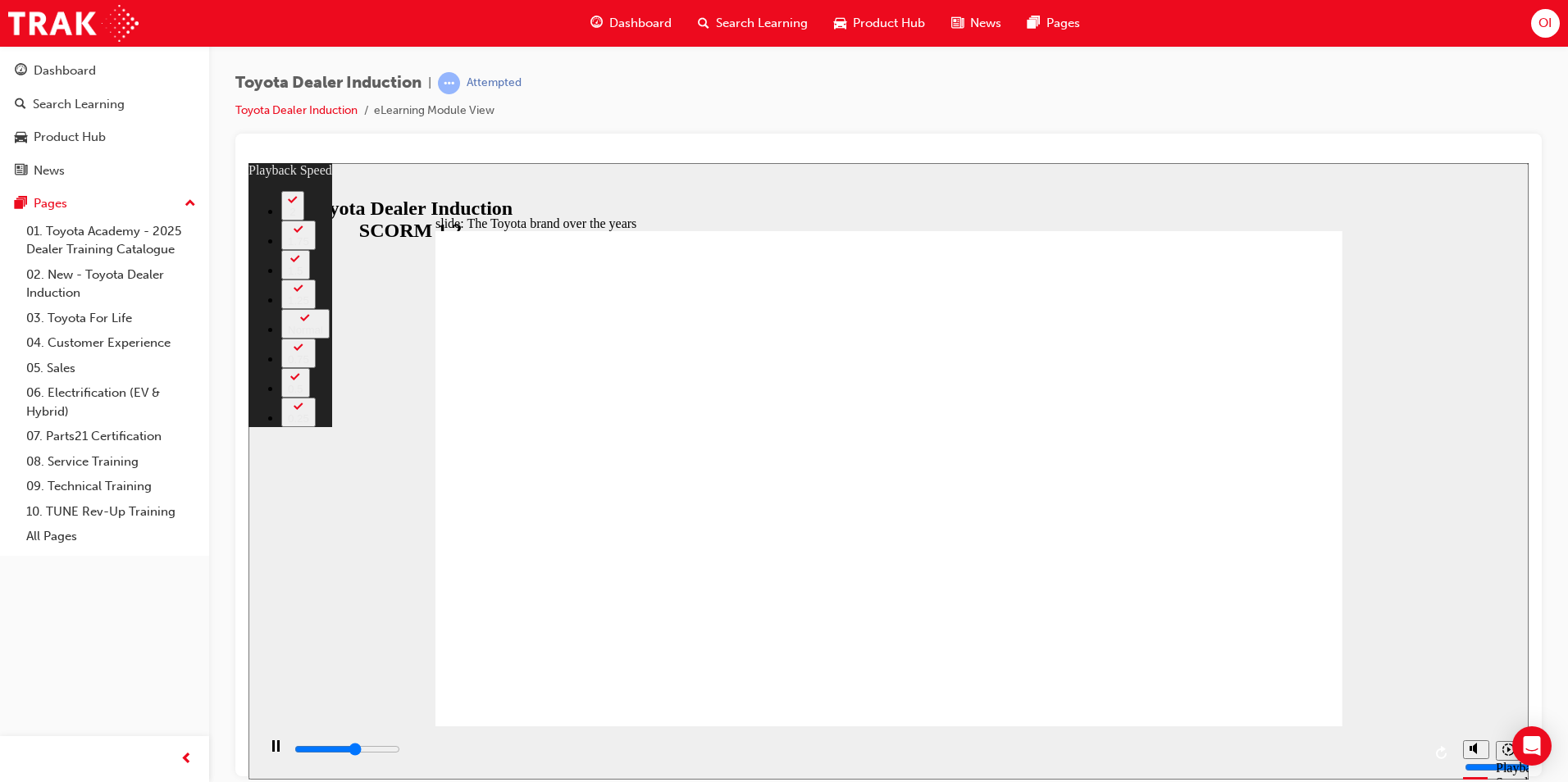
type input "4900"
type input "162"
type input "5100"
type input "162"
type input "5300"
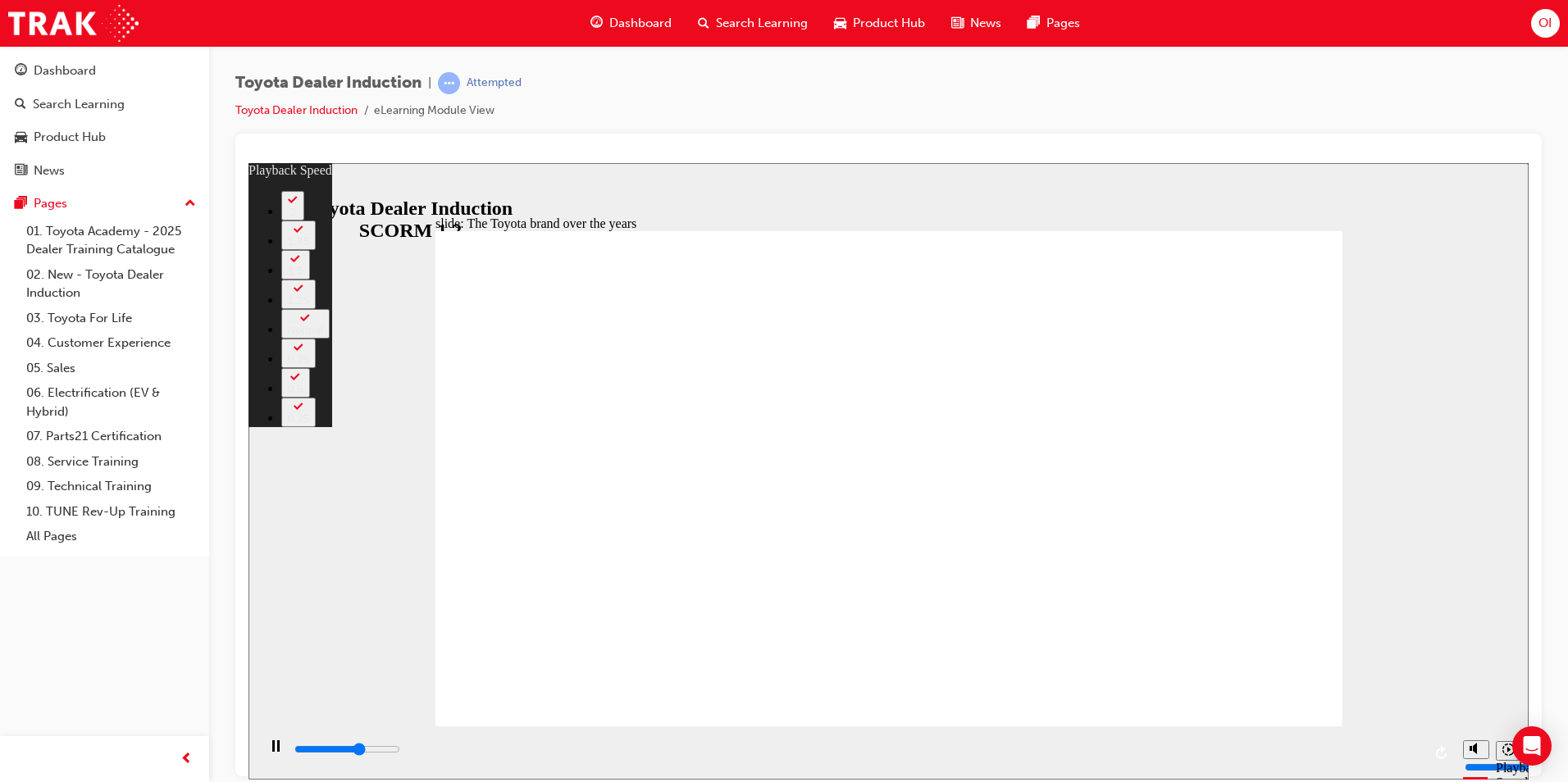
type input "162"
type input "5400"
type input "162"
type input "5600"
type input "162"
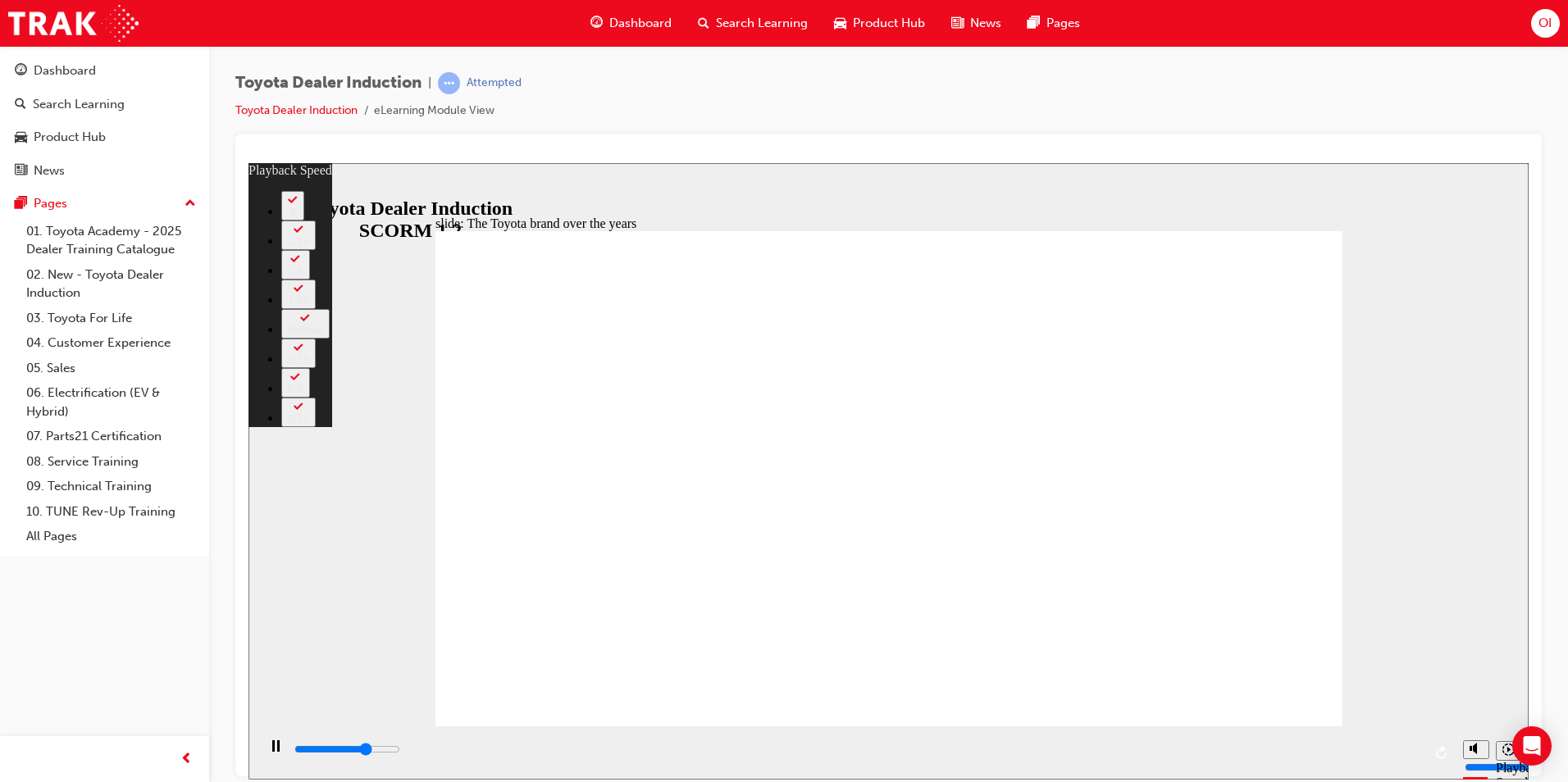
type input "5900"
type input "163"
type input "6200"
type input "163"
type input "6400"
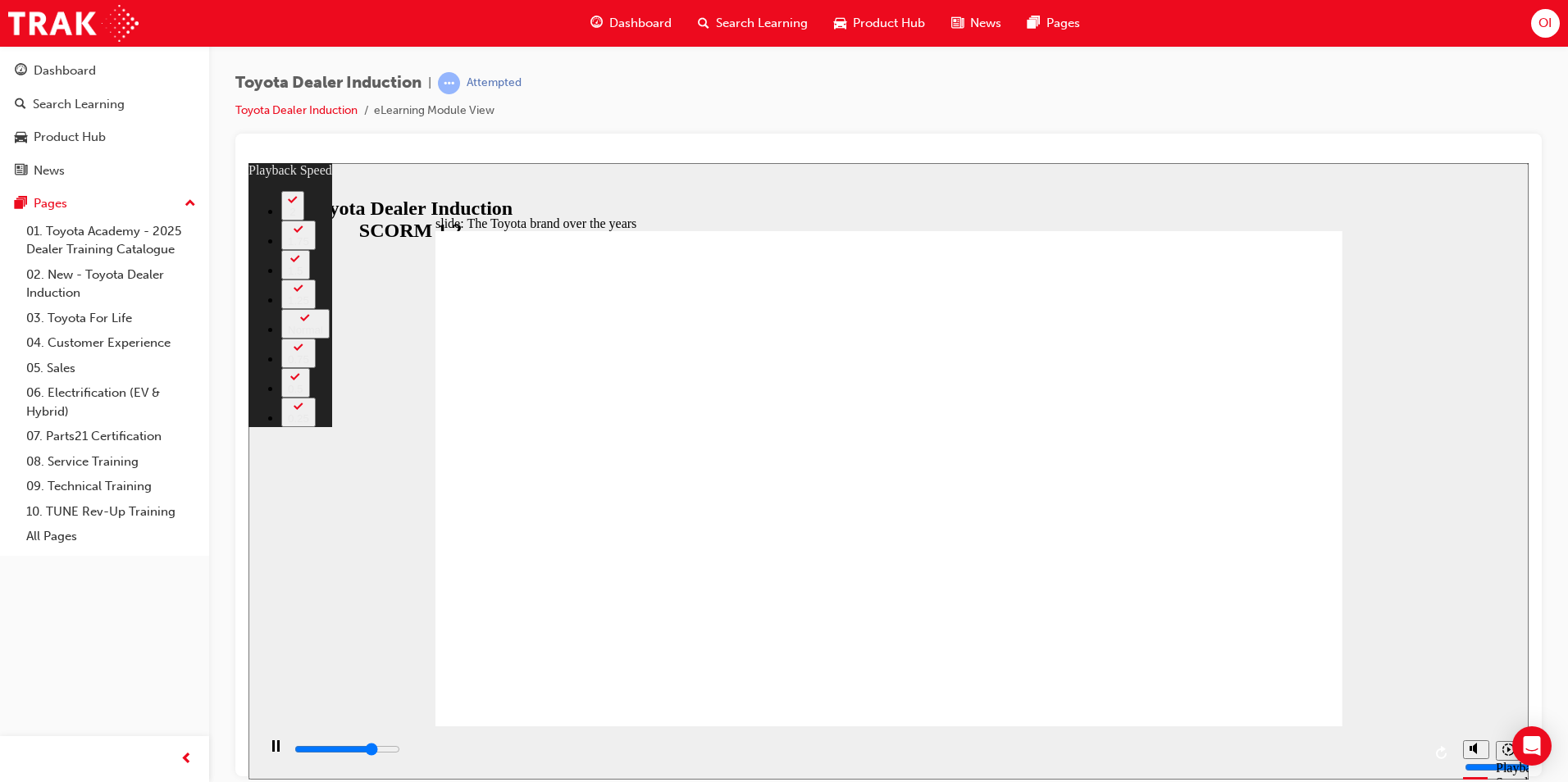
type input "163"
type input "6700"
type input "163"
type input "6900"
type input "164"
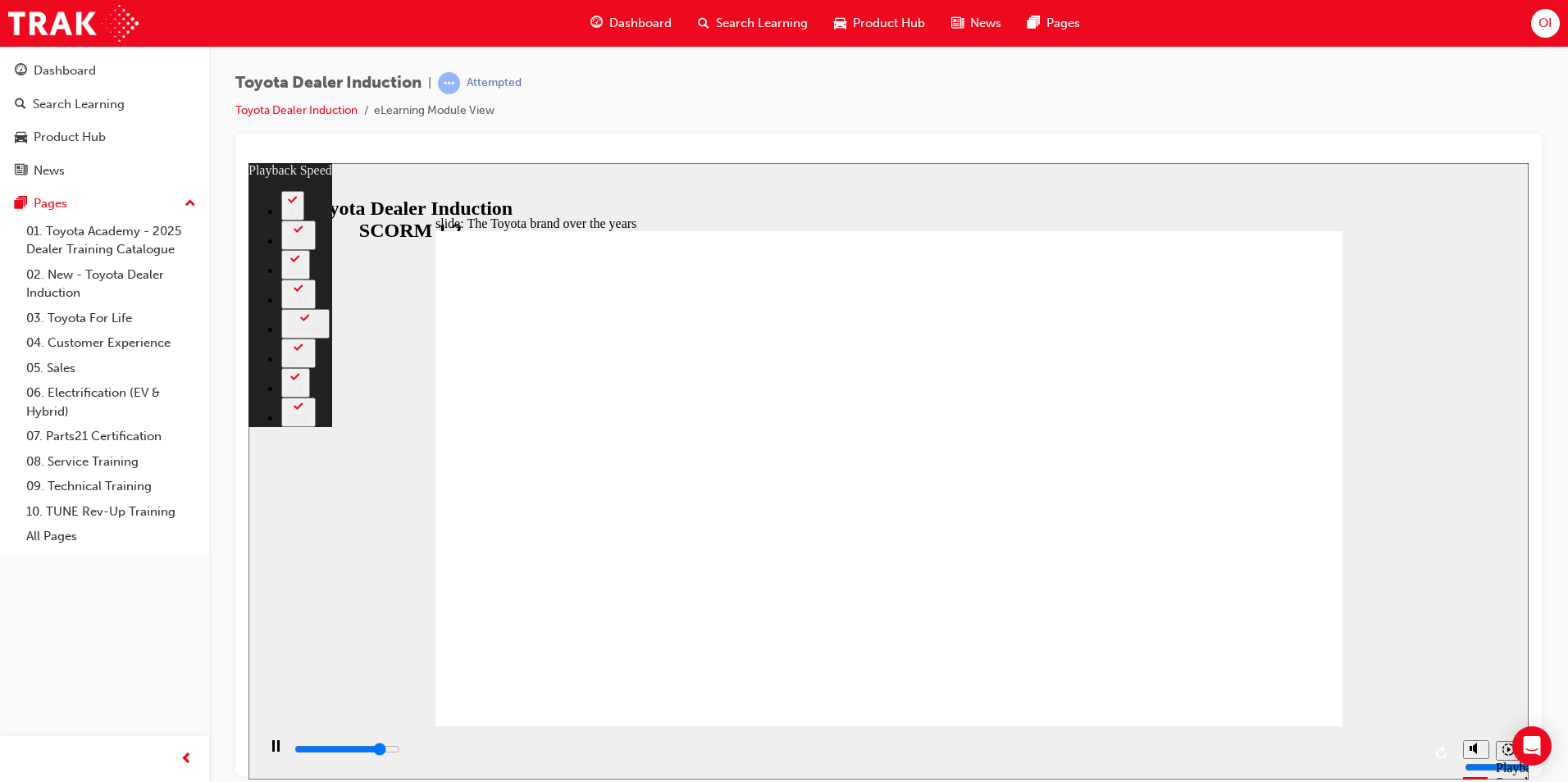
type input "7200"
type input "164"
type input "7500"
type input "164"
type input "7700"
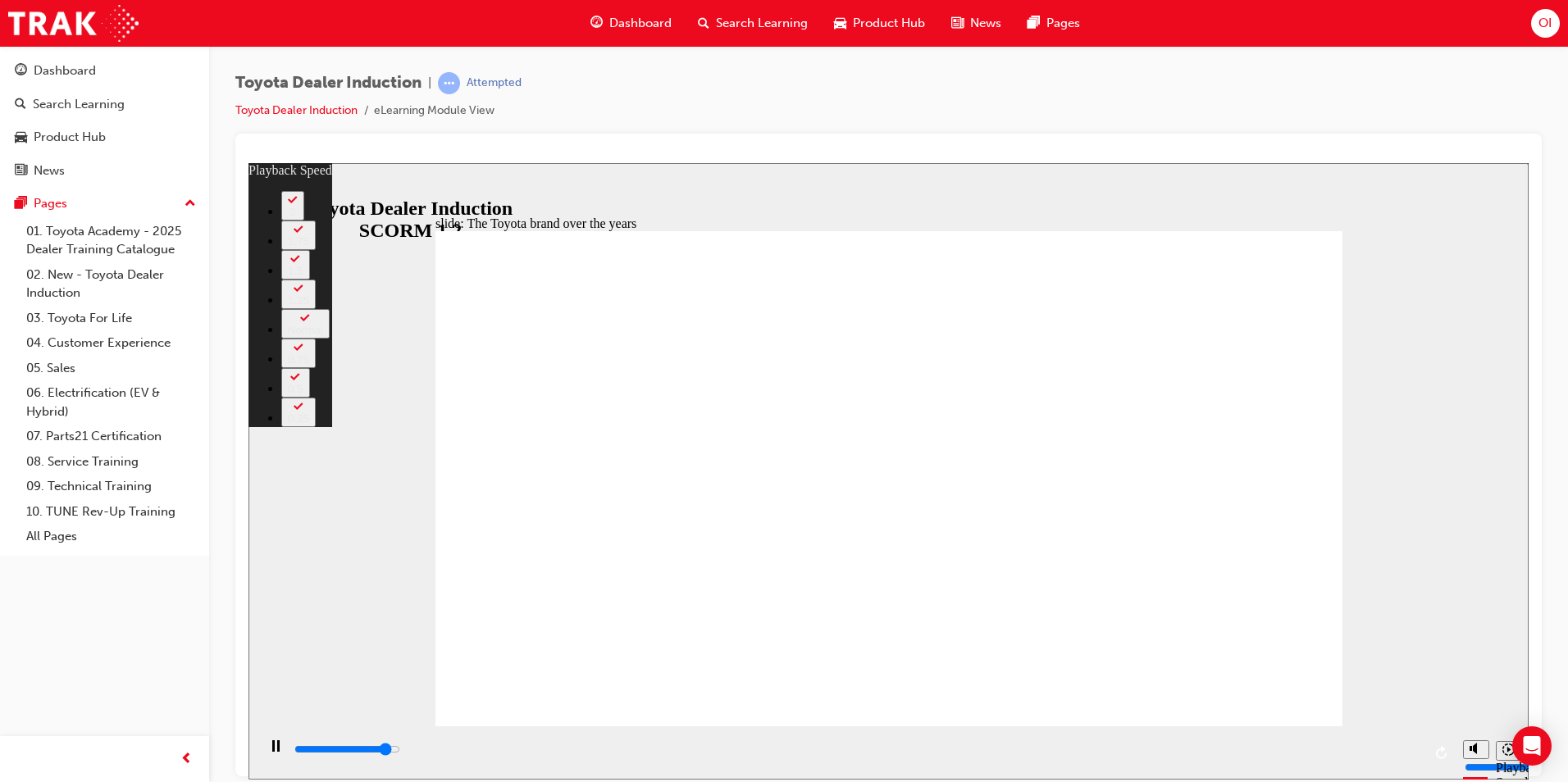
type input "165"
type input "8000"
type input "165"
type input "8300"
type input "165"
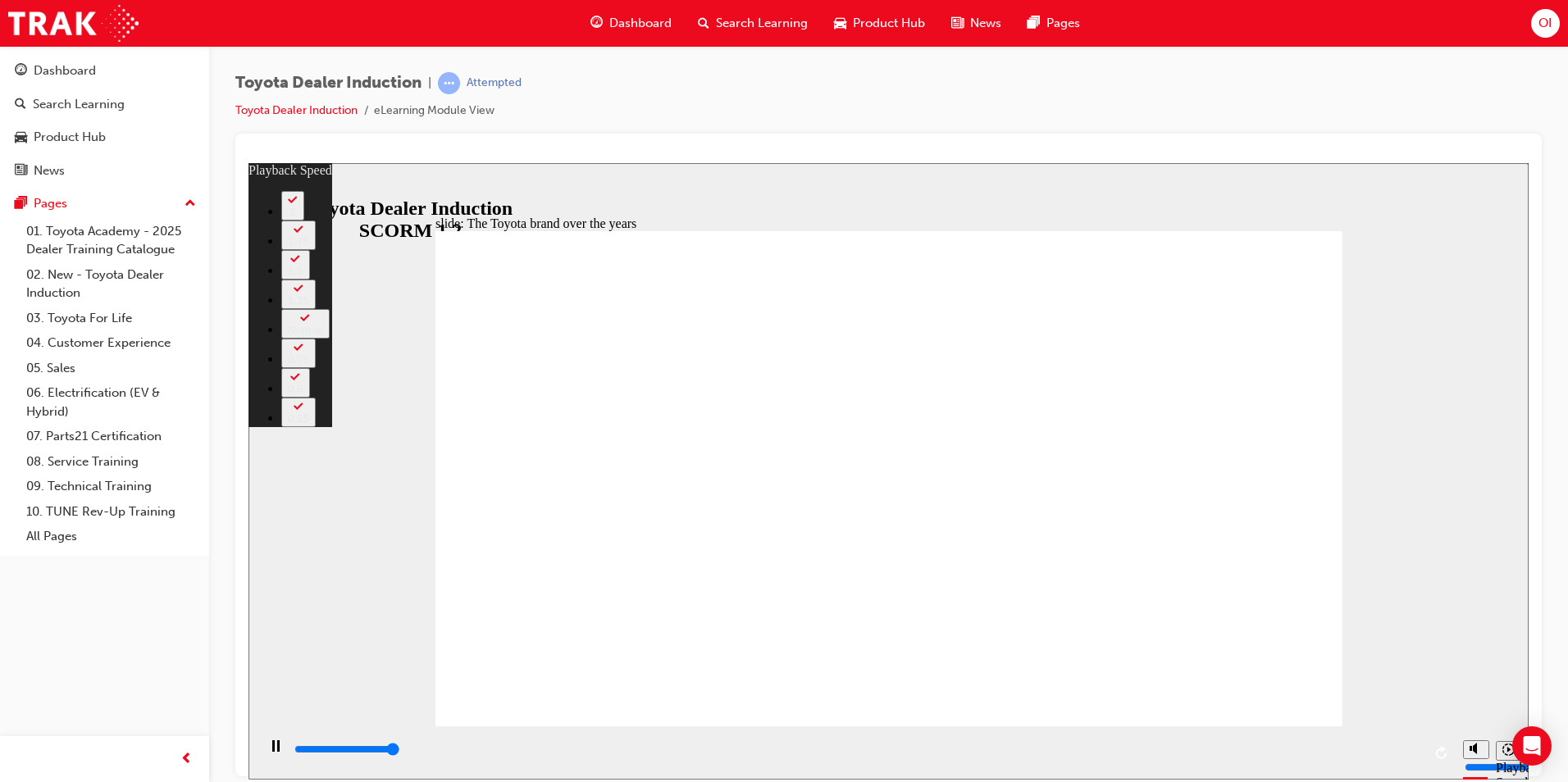
type input "8400"
type input "165"
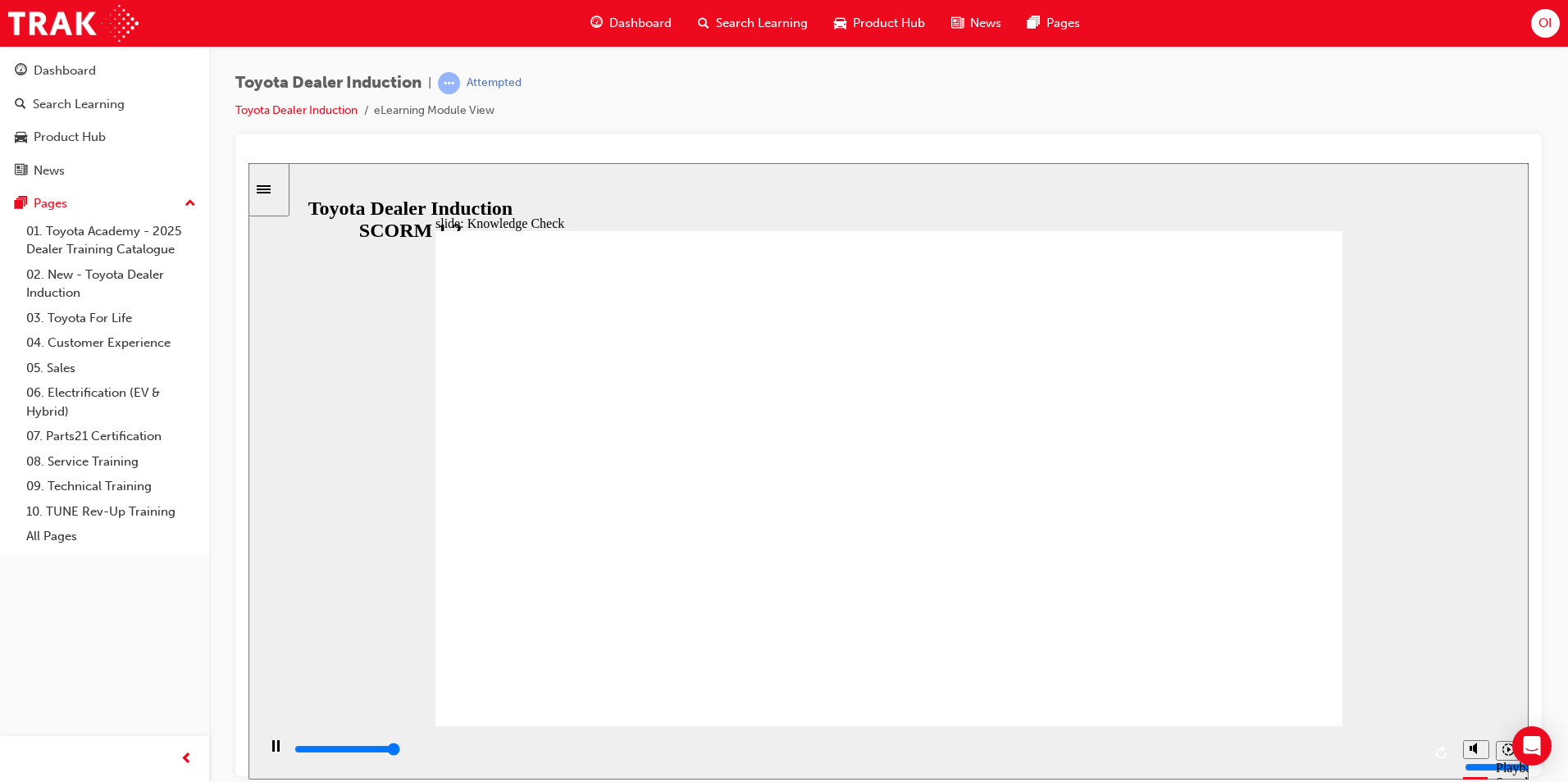
type input "5000"
radio input "true"
drag, startPoint x: 931, startPoint y: 568, endPoint x: 1272, endPoint y: 665, distance: 354.5
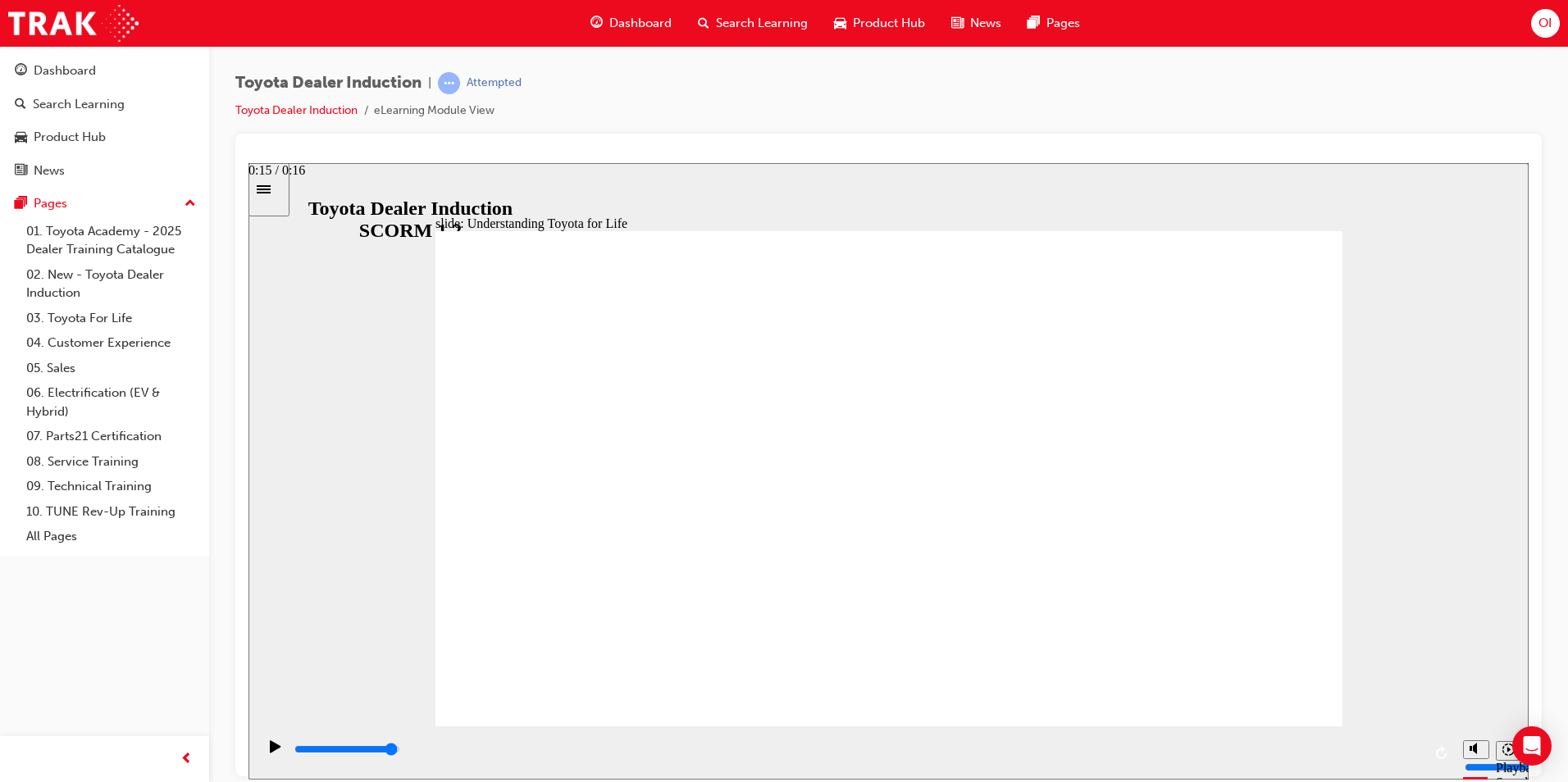
click at [1396, 752] on div "playback controls" at bounding box center [857, 749] width 1130 height 18
click at [400, 752] on input "slide progress" at bounding box center [347, 748] width 106 height 13
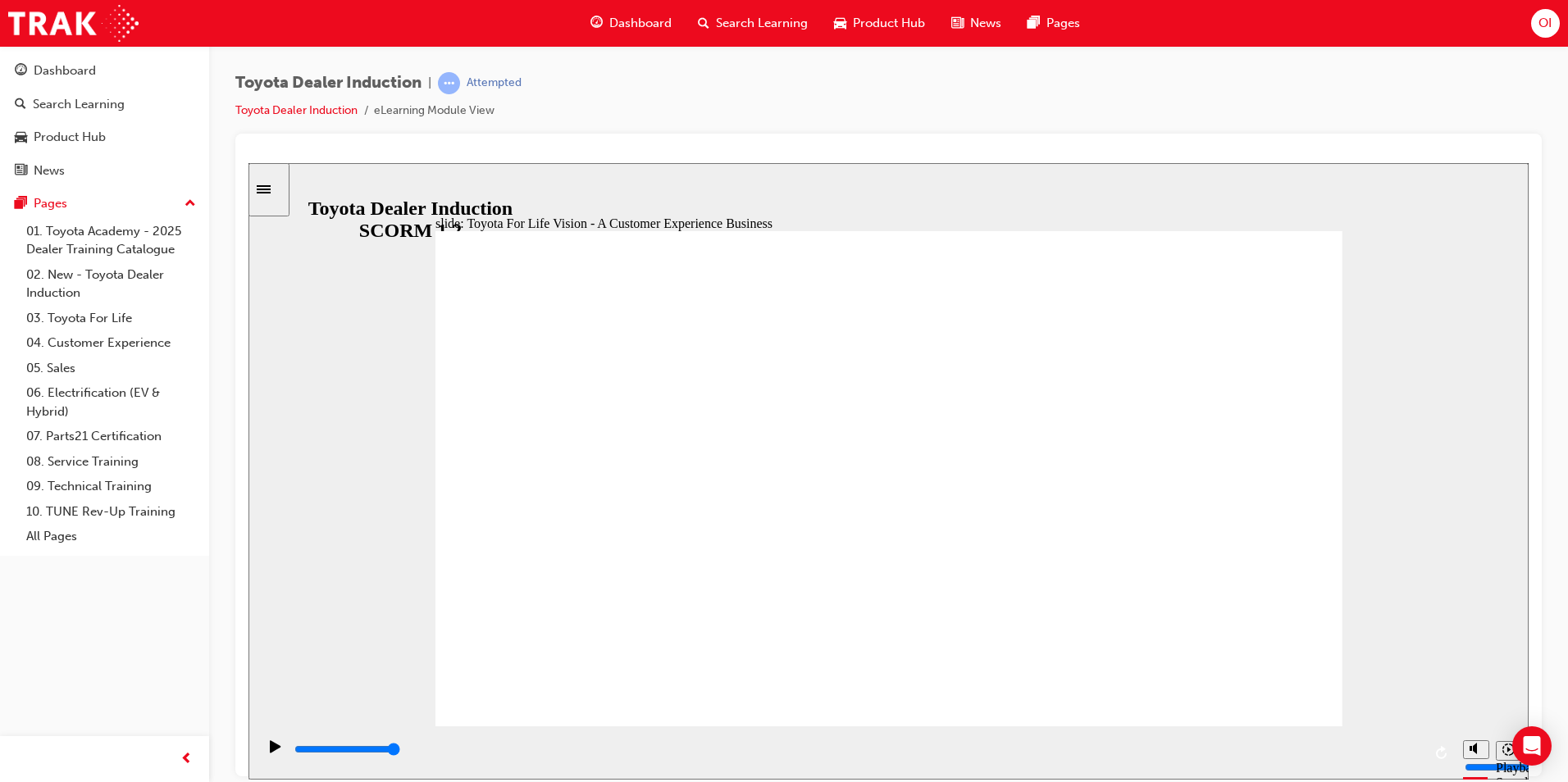
click at [314, 752] on input "slide progress" at bounding box center [347, 748] width 106 height 13
click at [273, 752] on icon "Play (Ctrl+Alt+P)" at bounding box center [275, 746] width 10 height 12
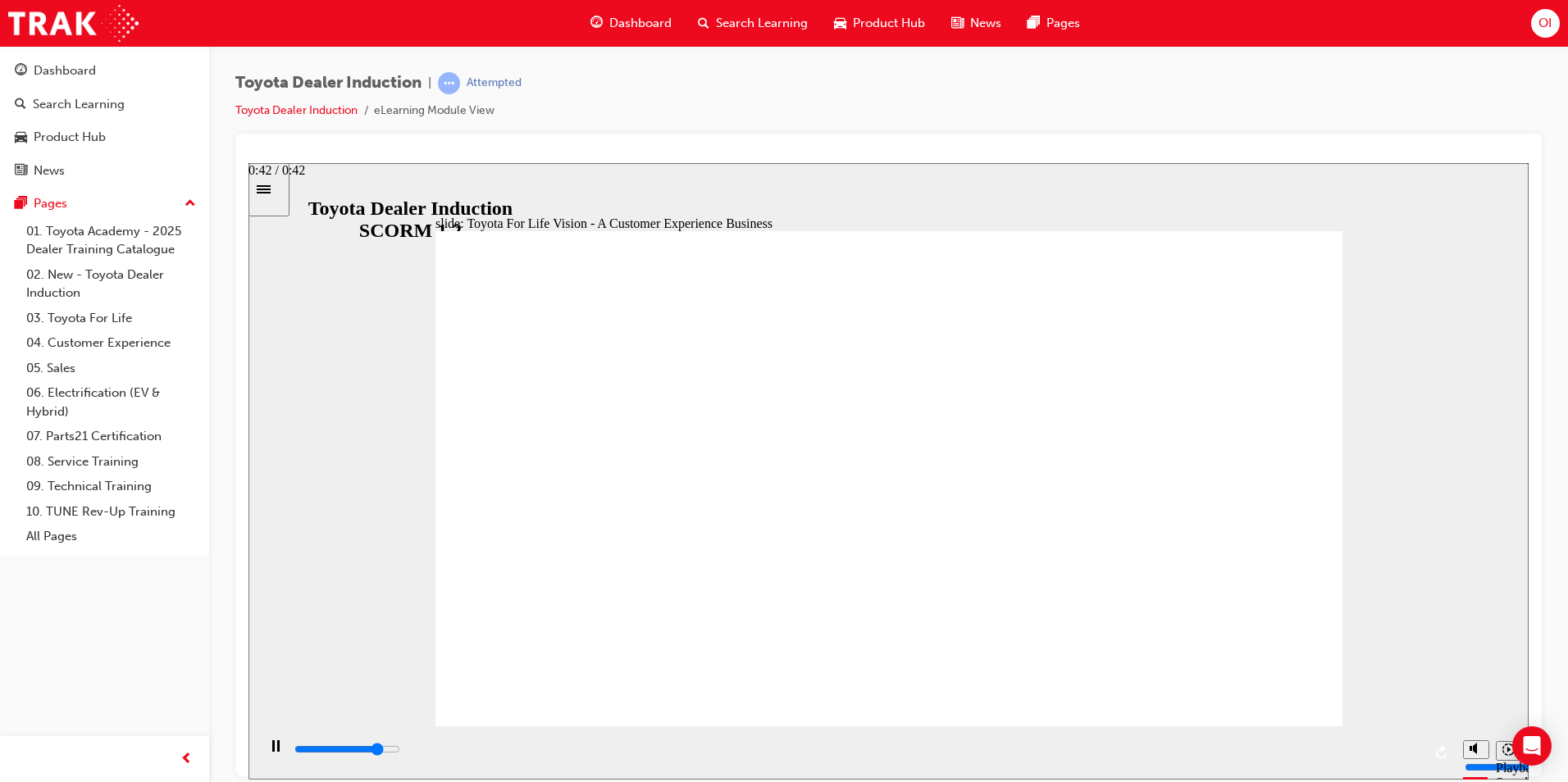
click at [400, 752] on input "slide progress" at bounding box center [347, 748] width 106 height 13
click at [400, 751] on input "slide progress" at bounding box center [347, 748] width 106 height 13
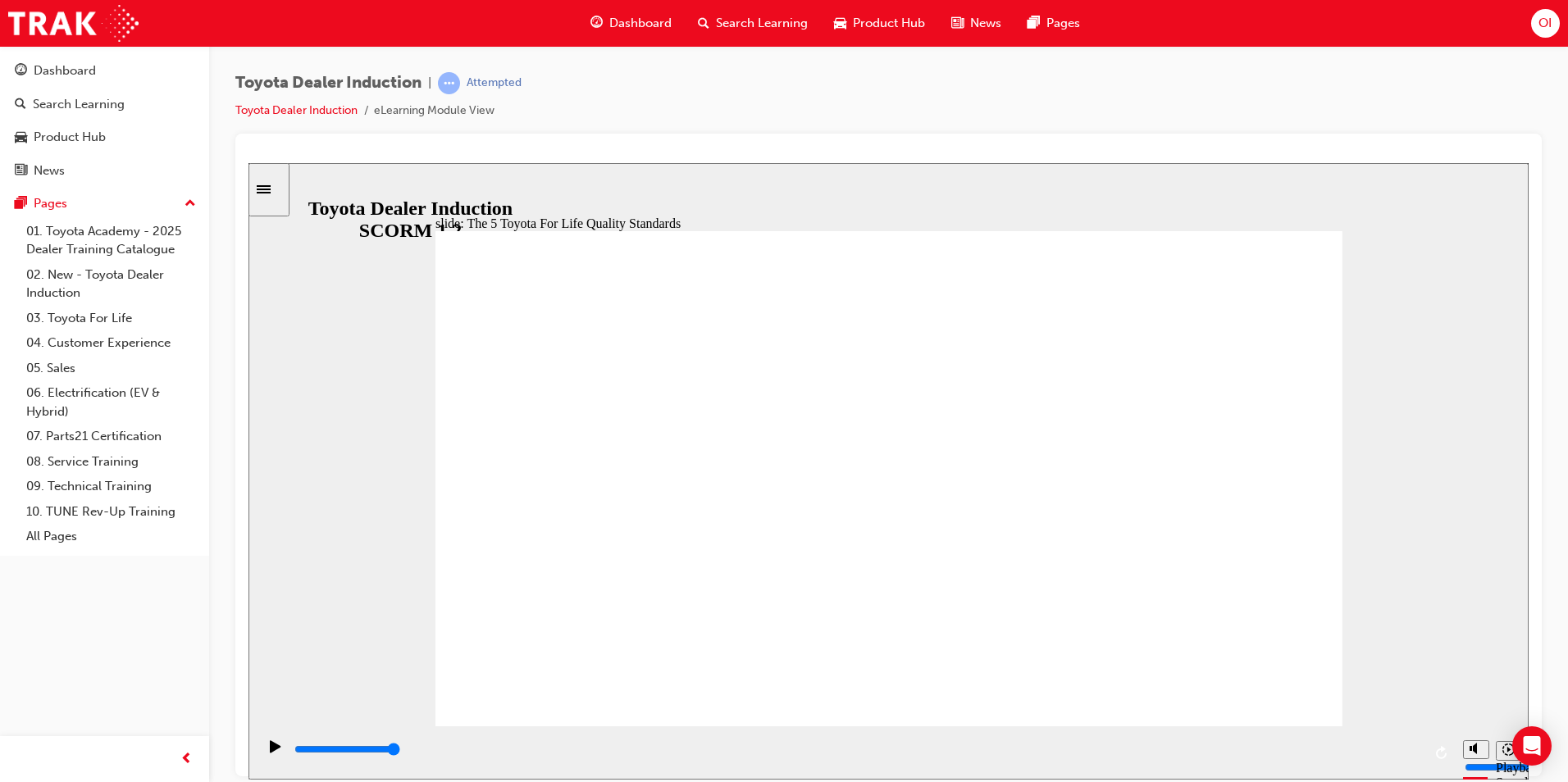
click at [1410, 754] on div "playback controls" at bounding box center [857, 749] width 1130 height 18
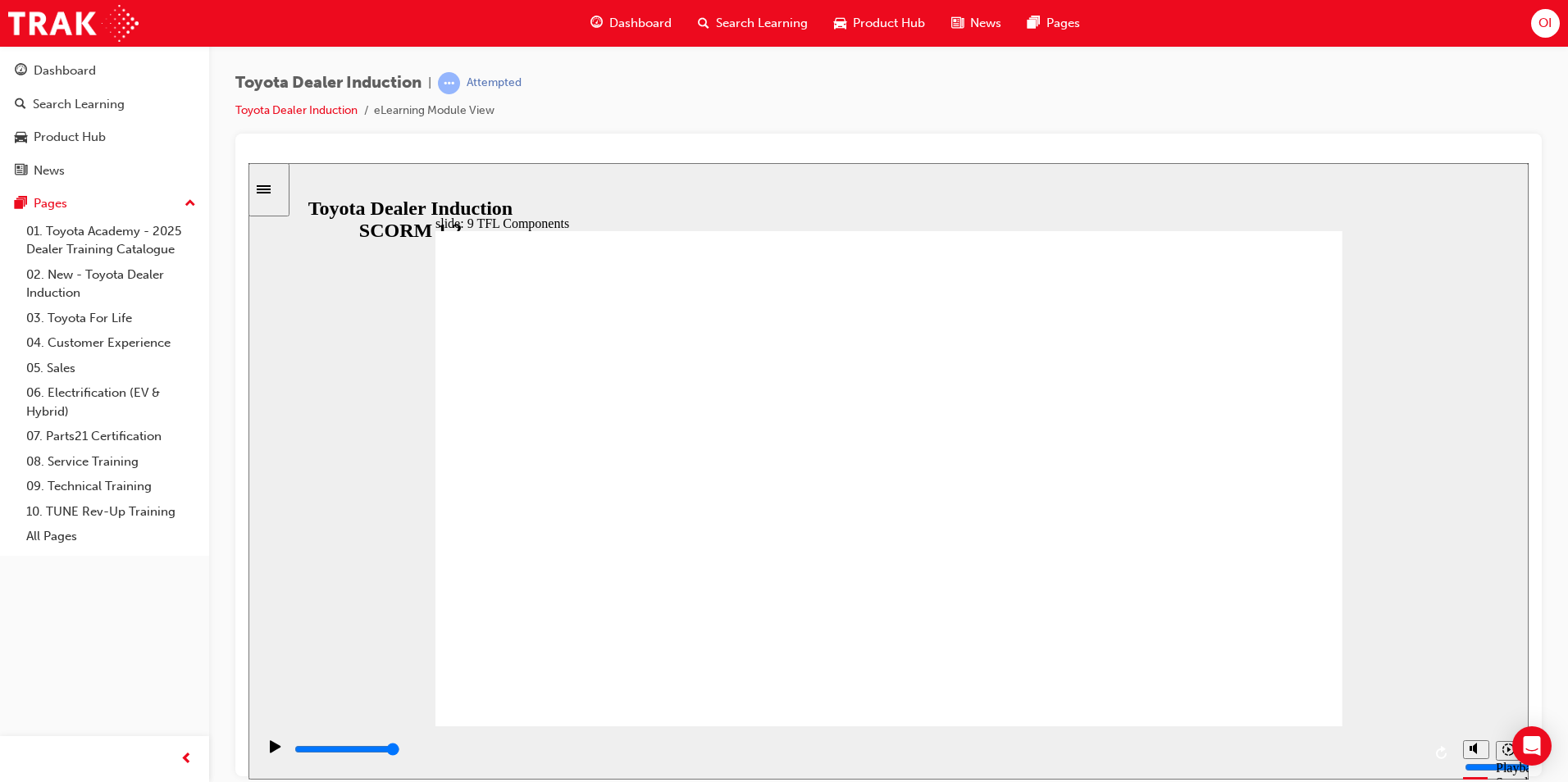
click at [400, 752] on input "slide progress" at bounding box center [347, 748] width 106 height 13
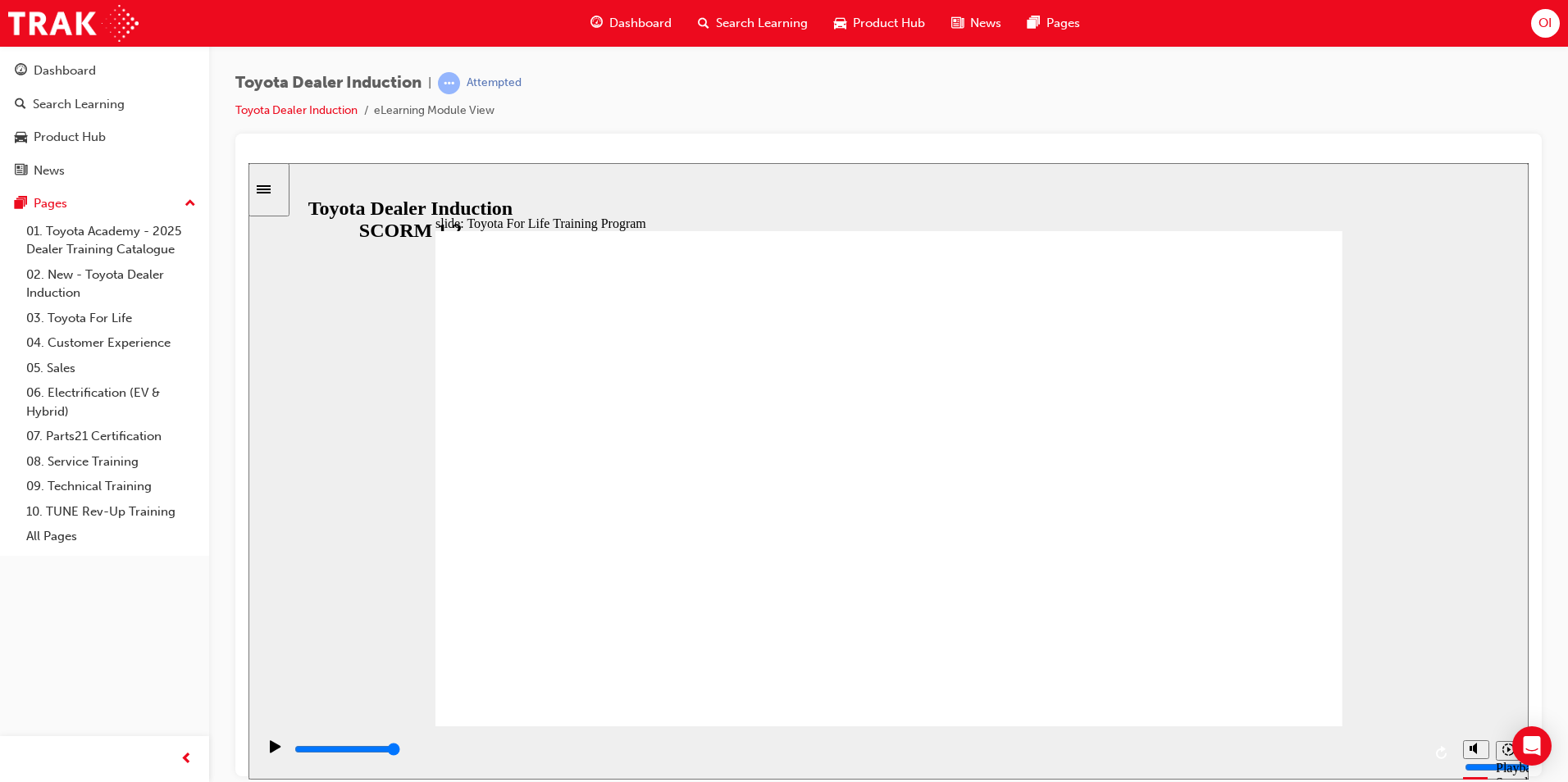
click at [400, 752] on input "slide progress" at bounding box center [347, 748] width 106 height 13
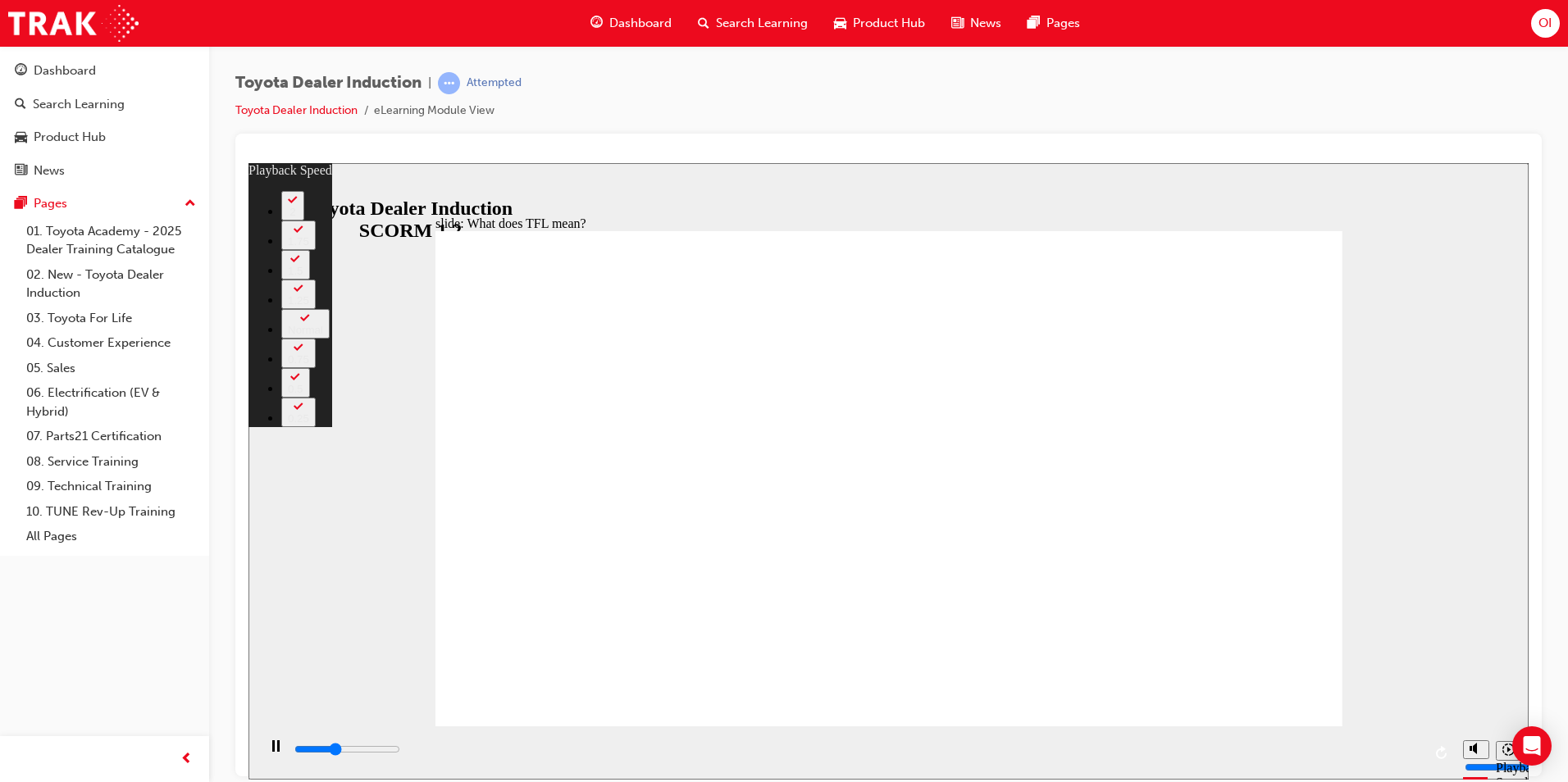
type input "4000"
type input "0"
type input "4300"
type input "0"
type input "4500"
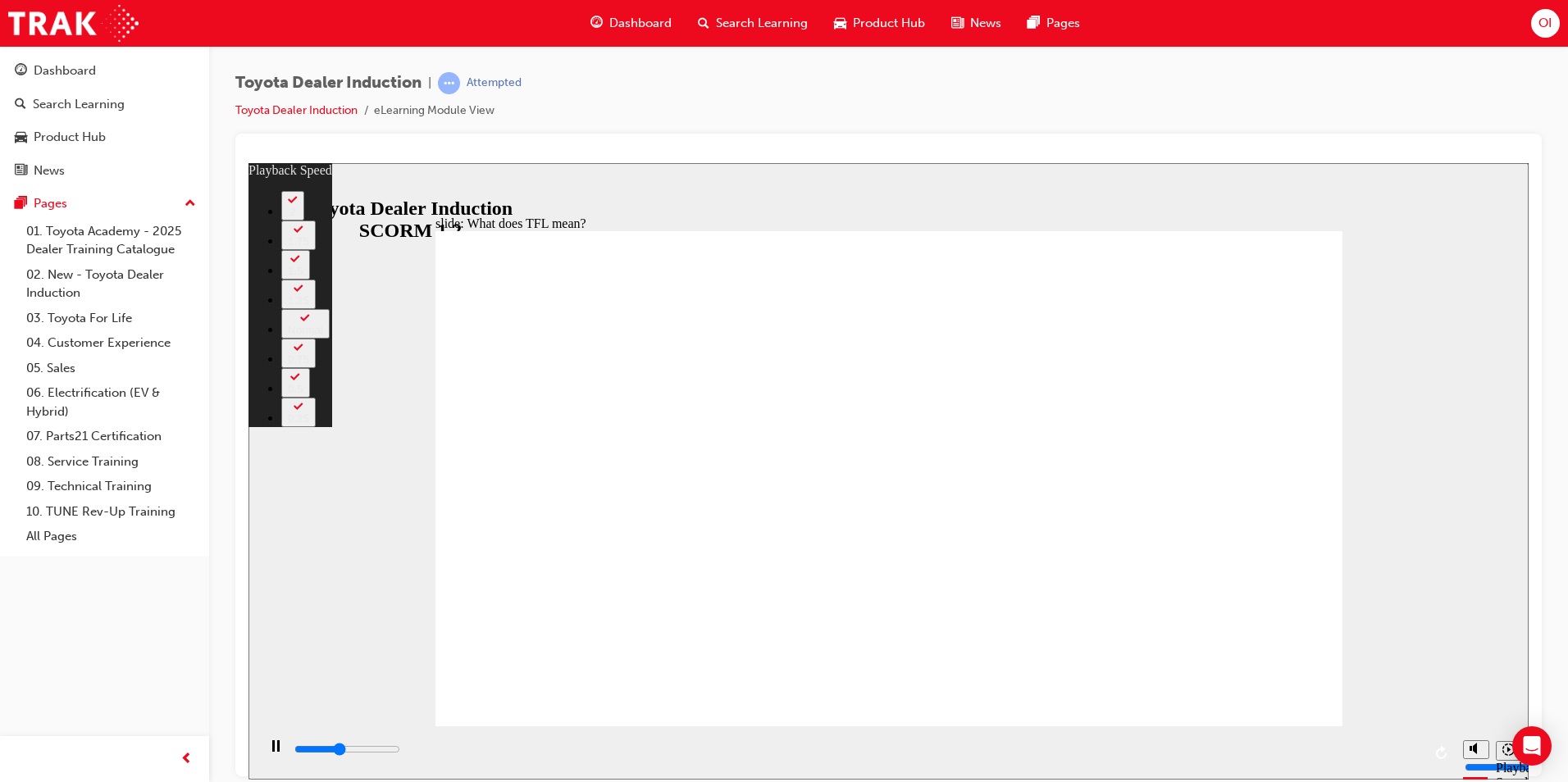
type input "1"
type input "4800"
type input "1"
type input "4900"
type input "136"
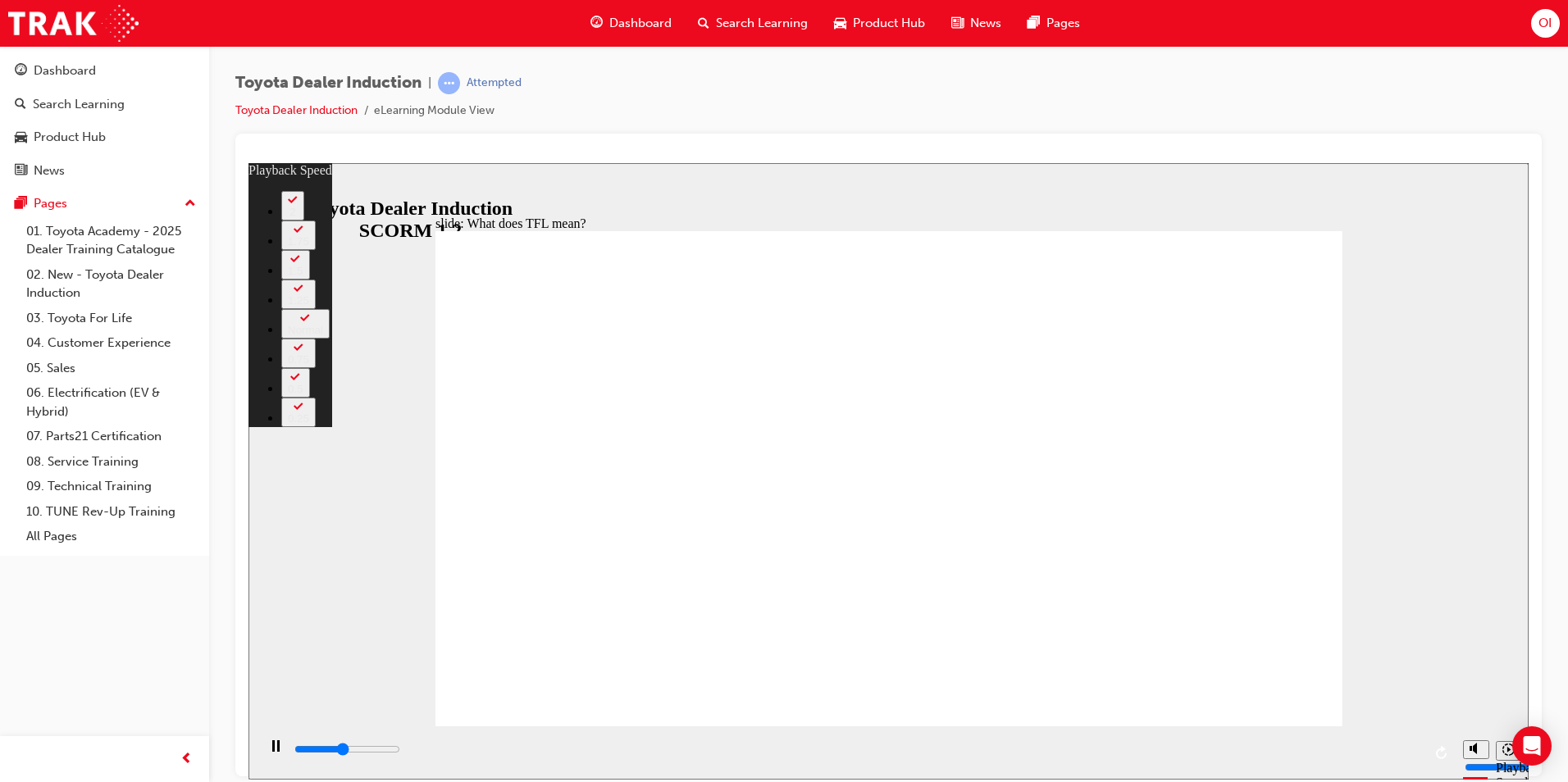
type input "4900"
type input "136"
type input "5100"
type input "136"
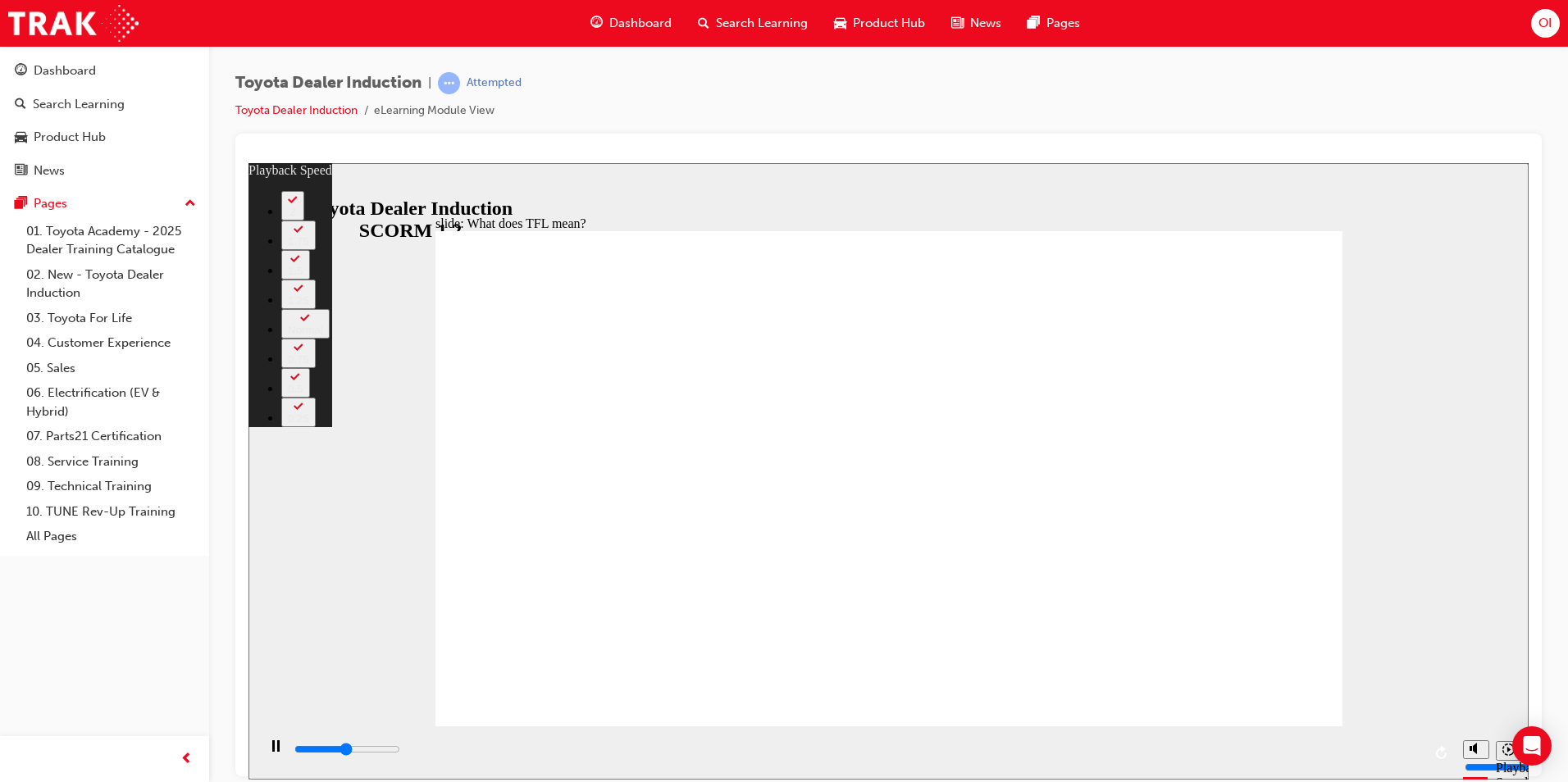
type input "5300"
type input "136"
type input "5600"
type input "136"
type input "5600"
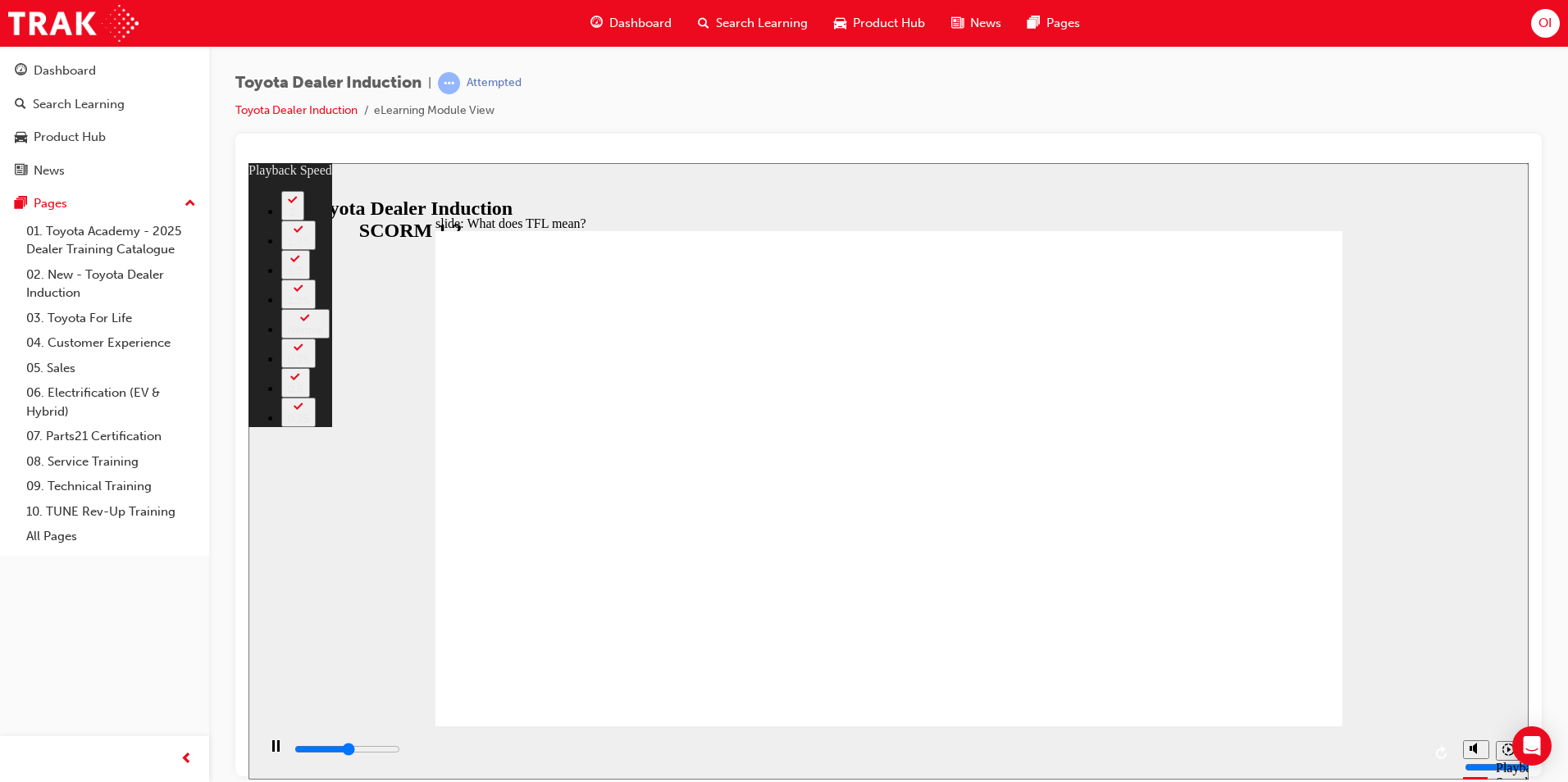
type input "136"
type input "5900"
type input "136"
type input "6100"
type input "137"
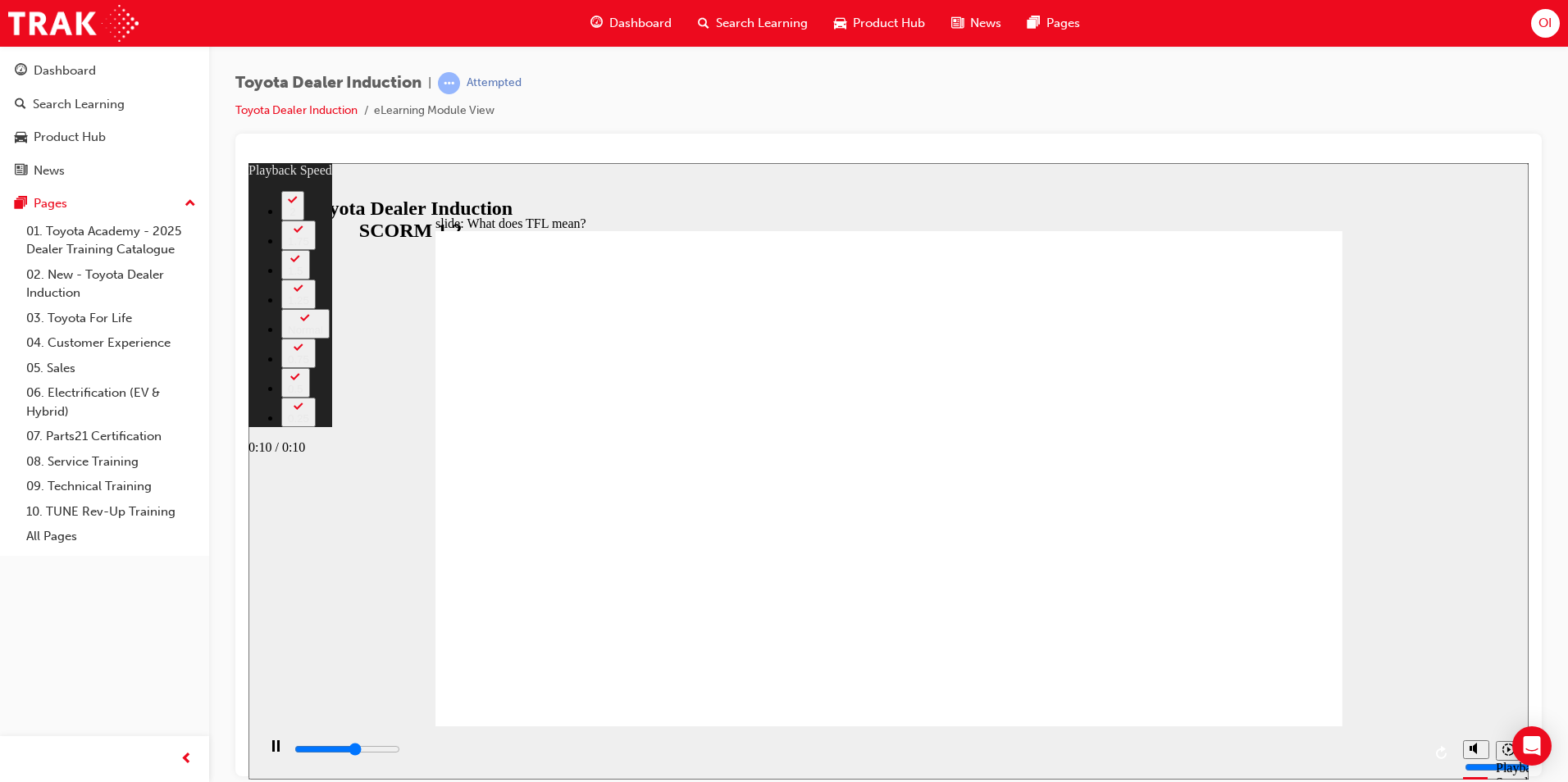
type input "6300"
type input "137"
type input "6400"
type input "137"
type input "6600"
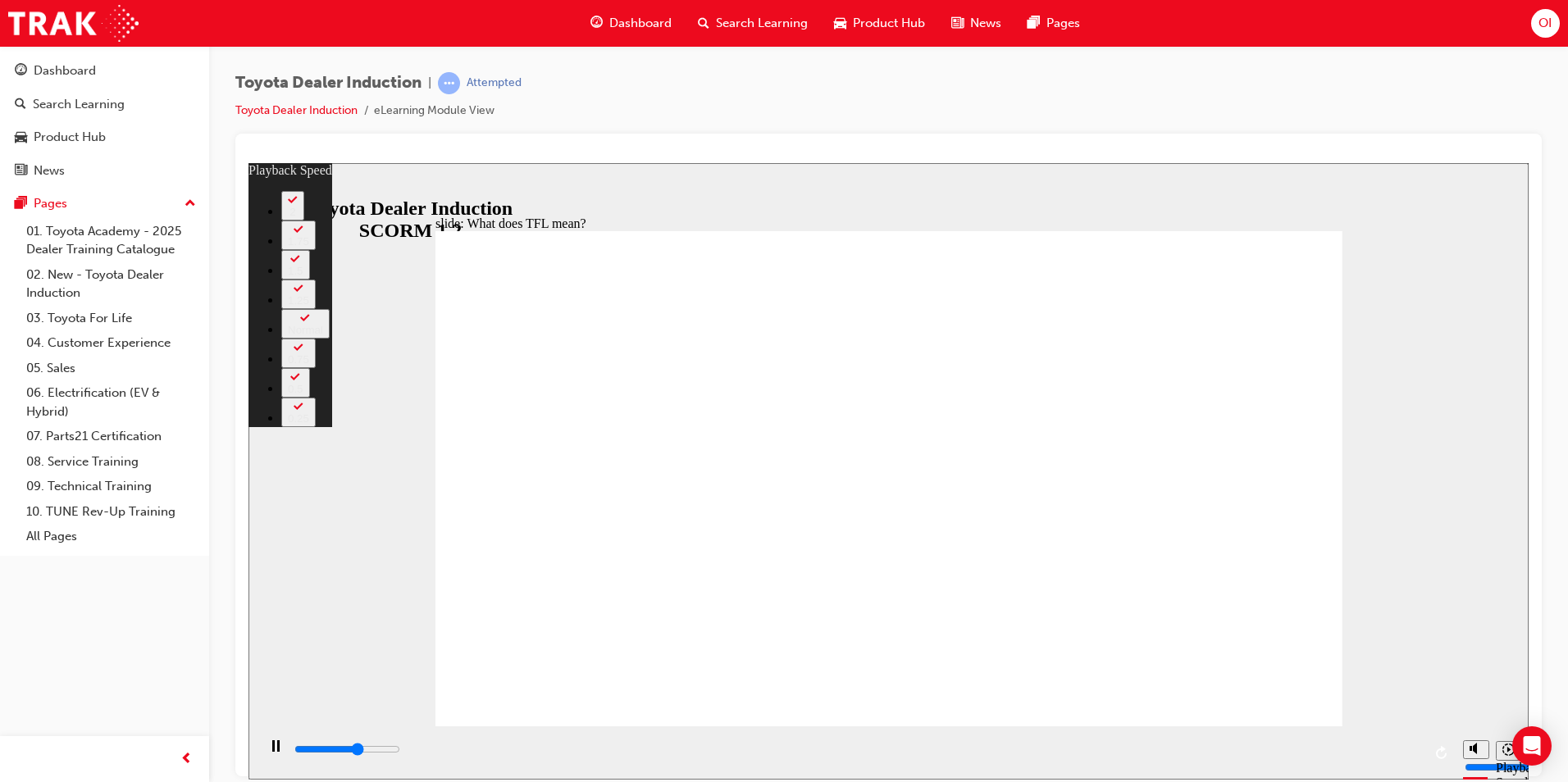
type input "137"
type input "6900"
type input "138"
type input "7200"
type input "138"
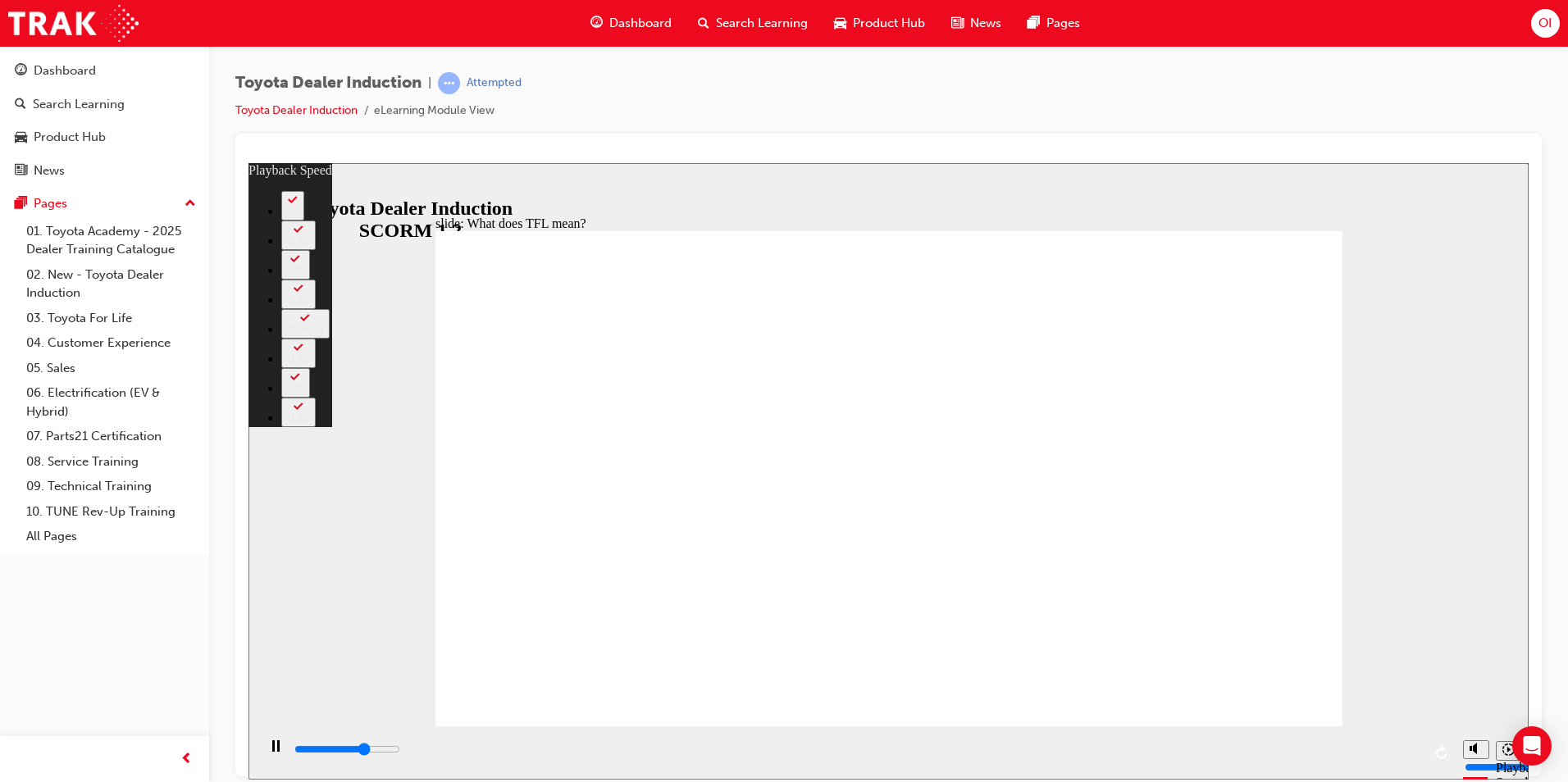
type input "7400"
type input "138"
type input "7700"
type input "138"
type input "8000"
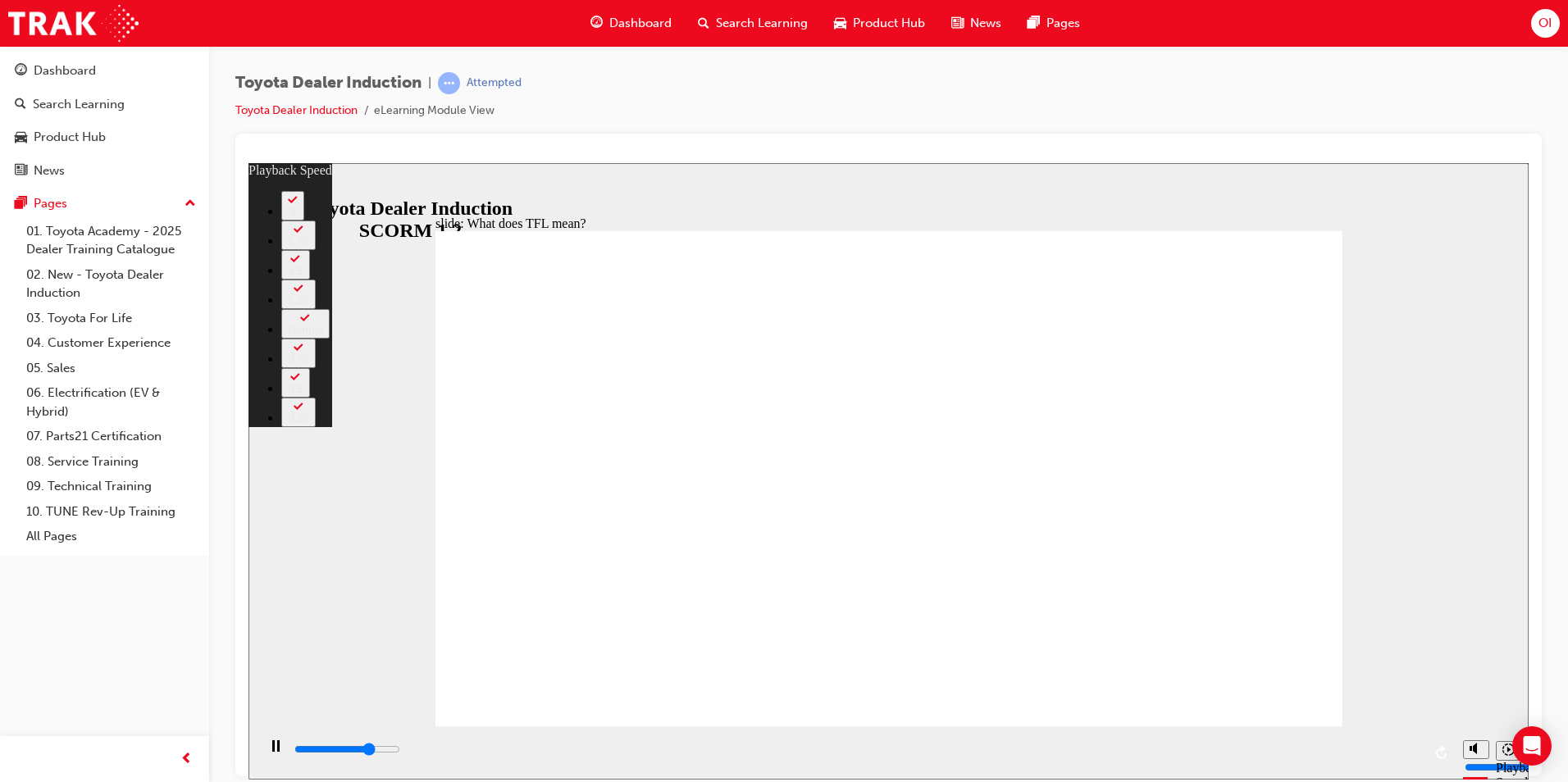
type input "139"
type input "8200"
type input "139"
type input "8300"
type input "139"
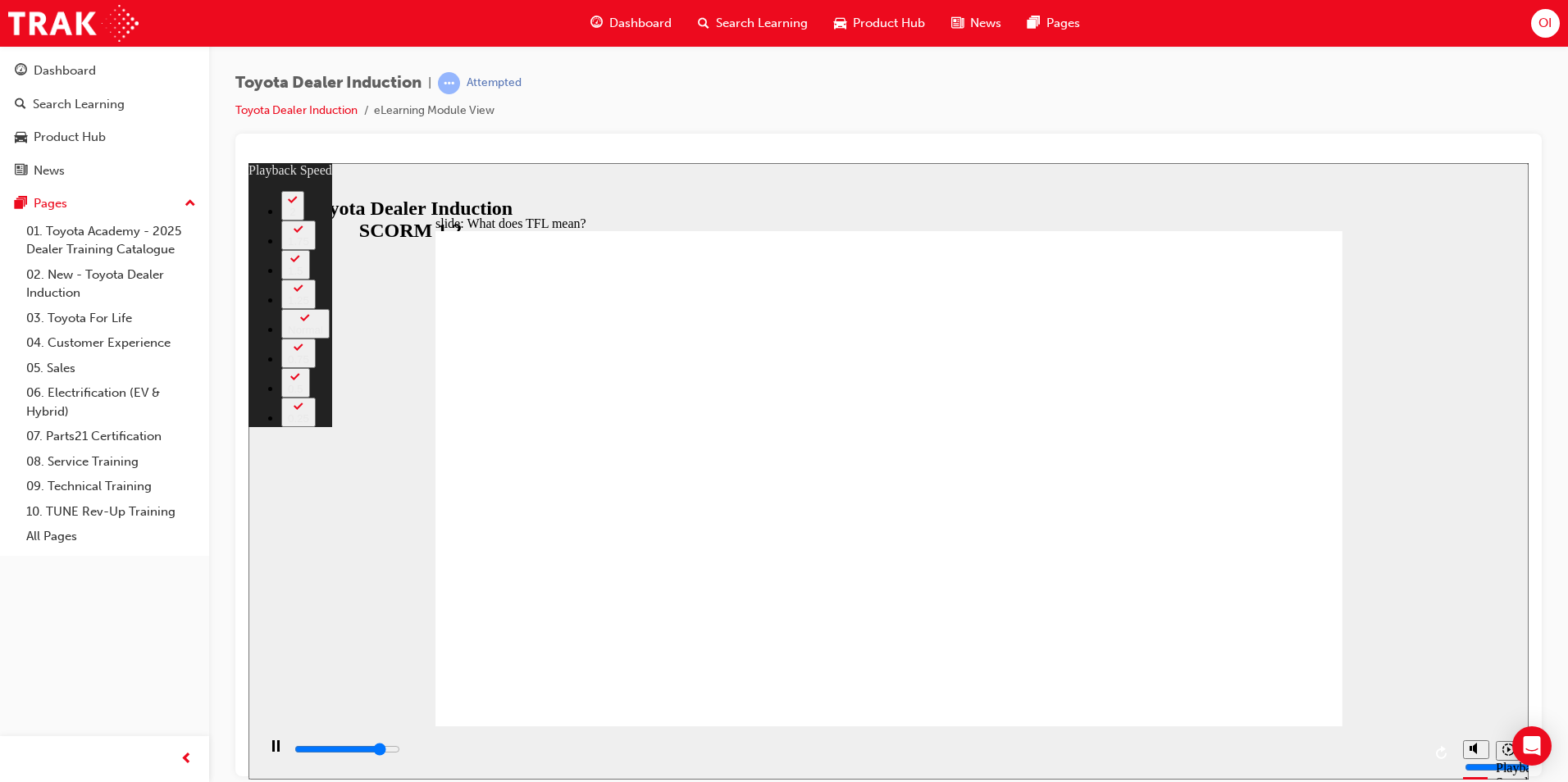
type input "9300"
type input "139"
type input "9300"
type input "139"
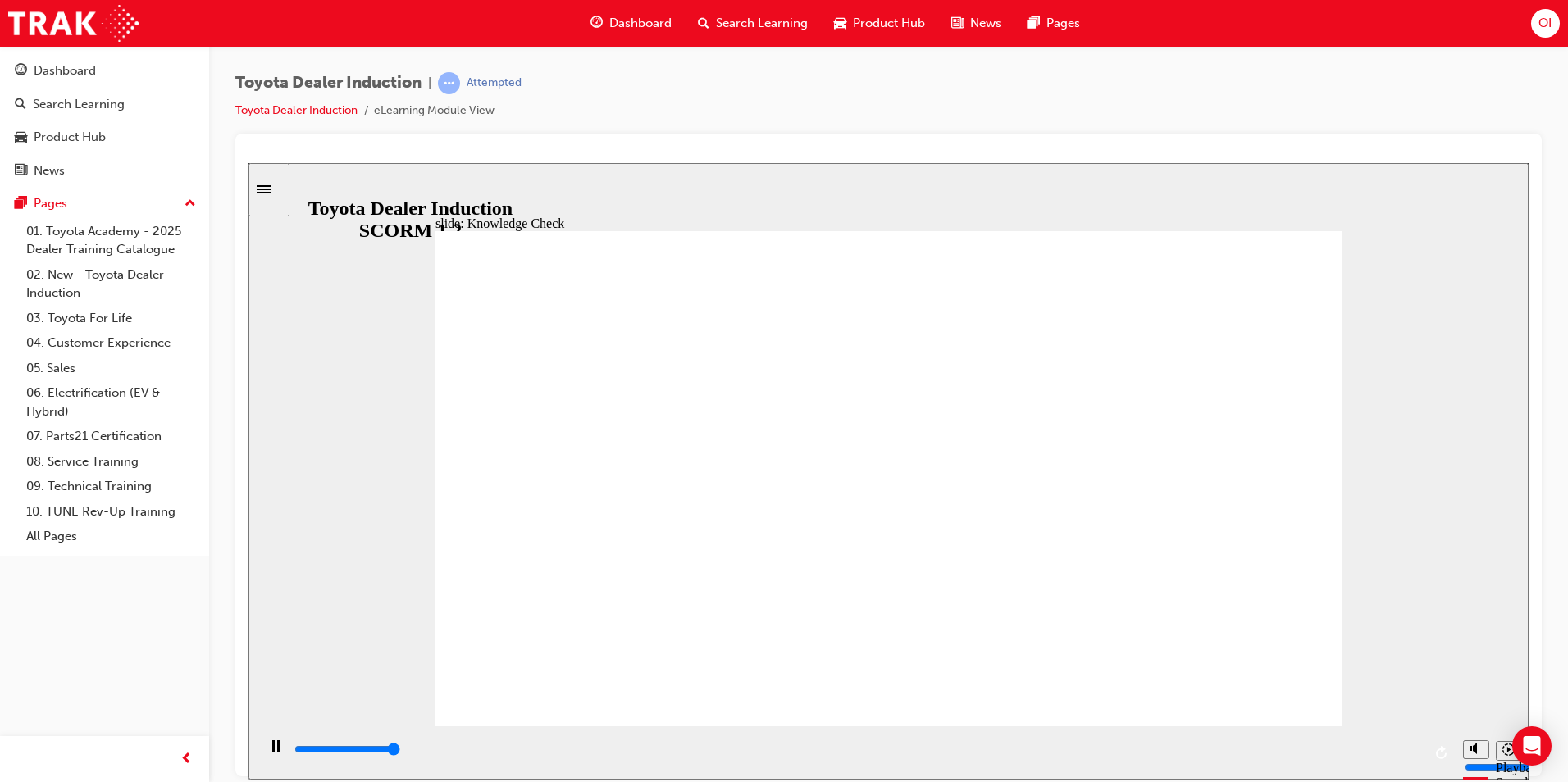
type input "5000"
radio input "true"
click at [400, 750] on input "slide progress" at bounding box center [347, 748] width 106 height 13
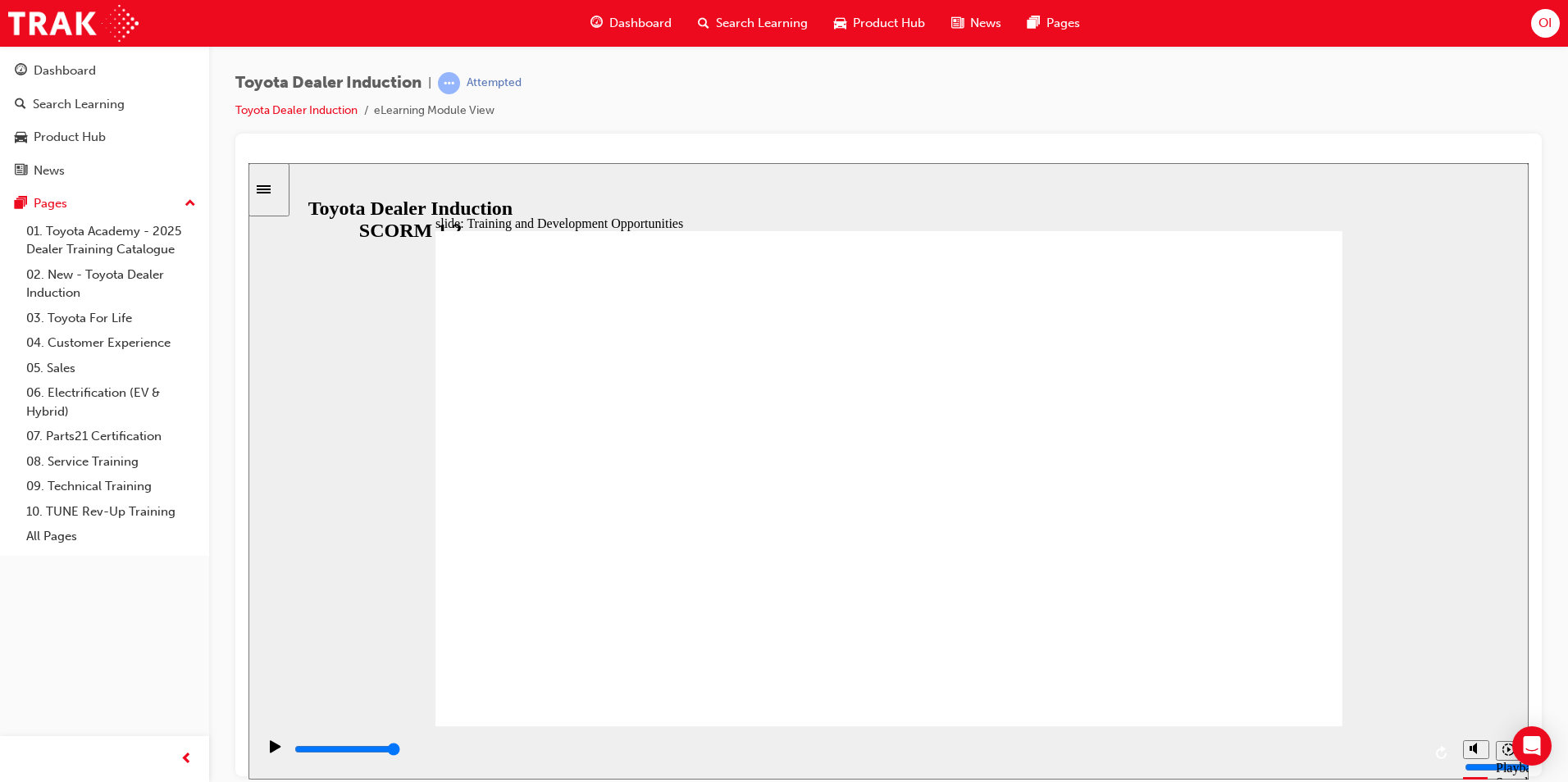
drag, startPoint x: 860, startPoint y: 412, endPoint x: 852, endPoint y: 424, distance: 14.4
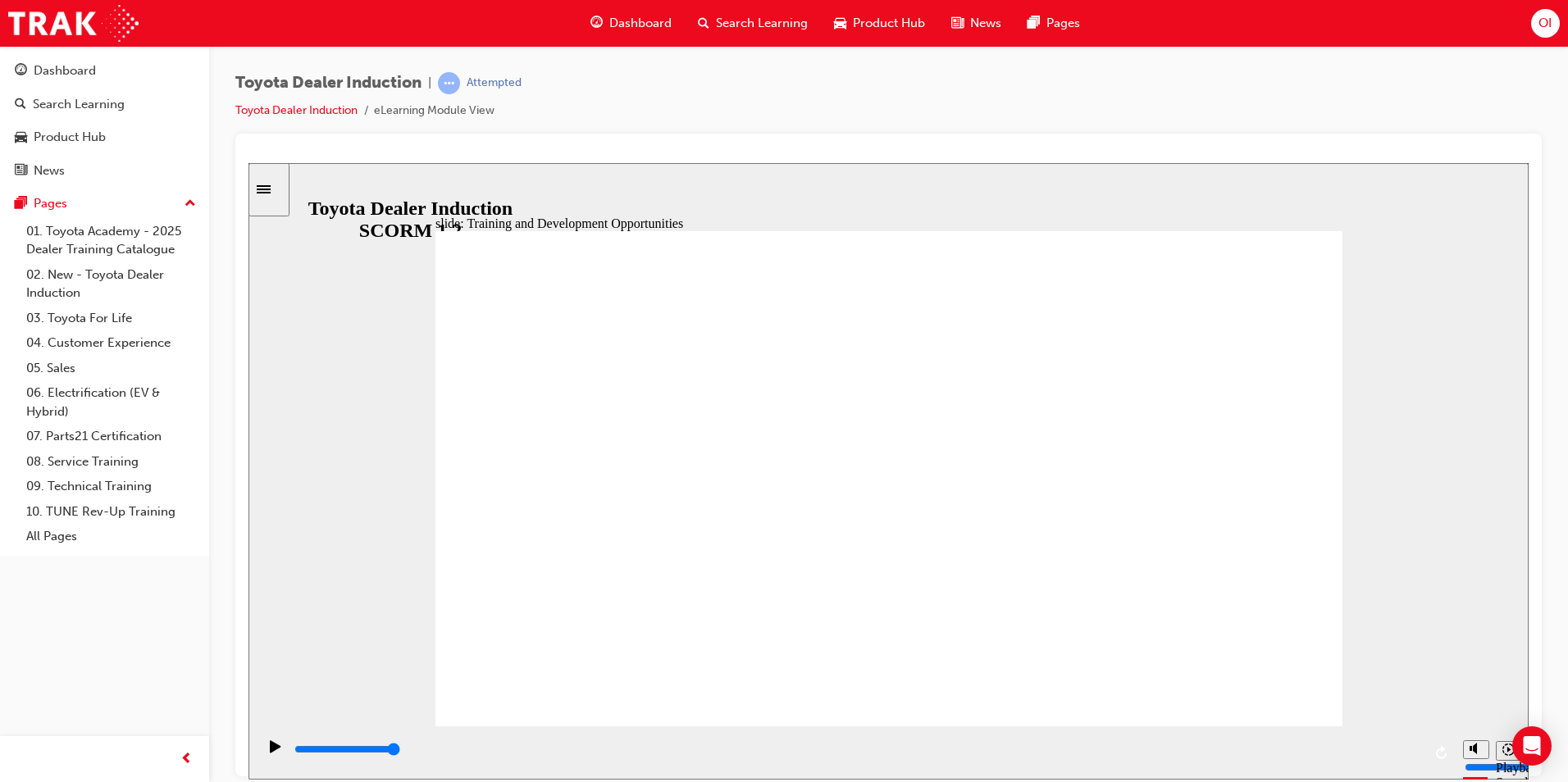
type input "1100"
click at [1407, 749] on div "playback controls" at bounding box center [857, 749] width 1130 height 18
click at [400, 750] on input "slide progress" at bounding box center [347, 748] width 106 height 13
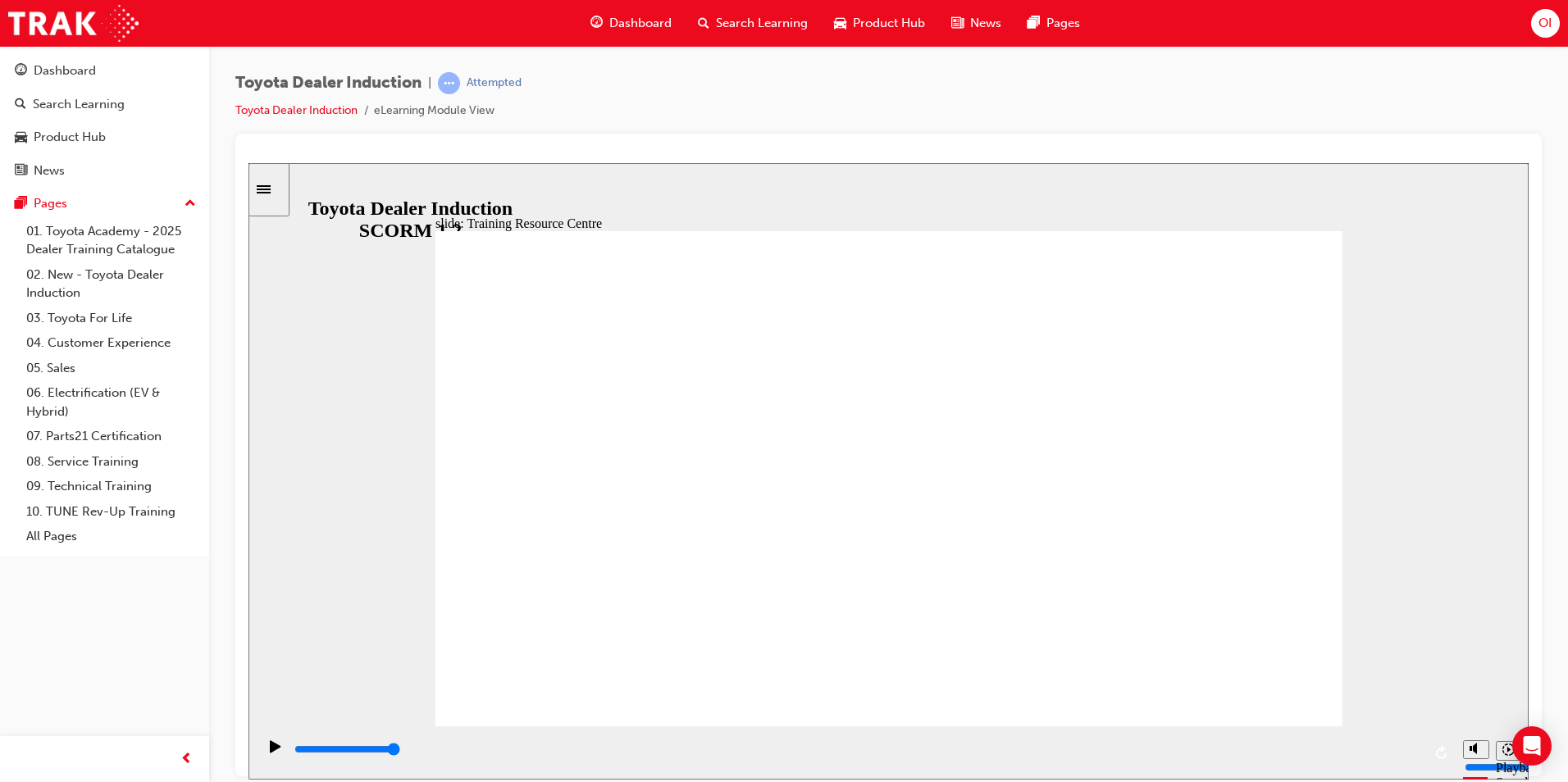
type input "5000"
radio input "true"
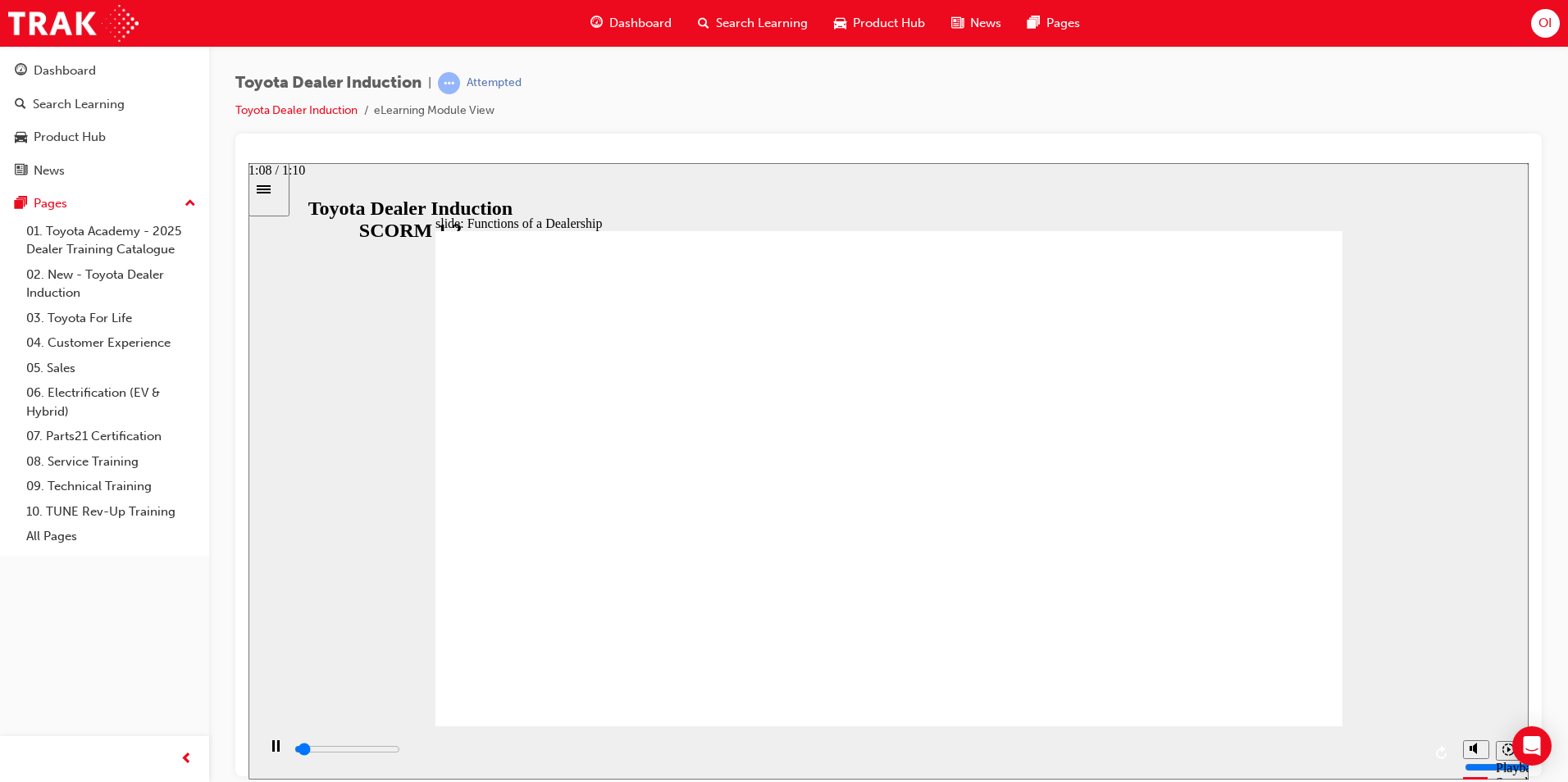
click at [400, 750] on input "slide progress" at bounding box center [347, 748] width 106 height 13
click at [400, 752] on input "slide progress" at bounding box center [347, 748] width 106 height 13
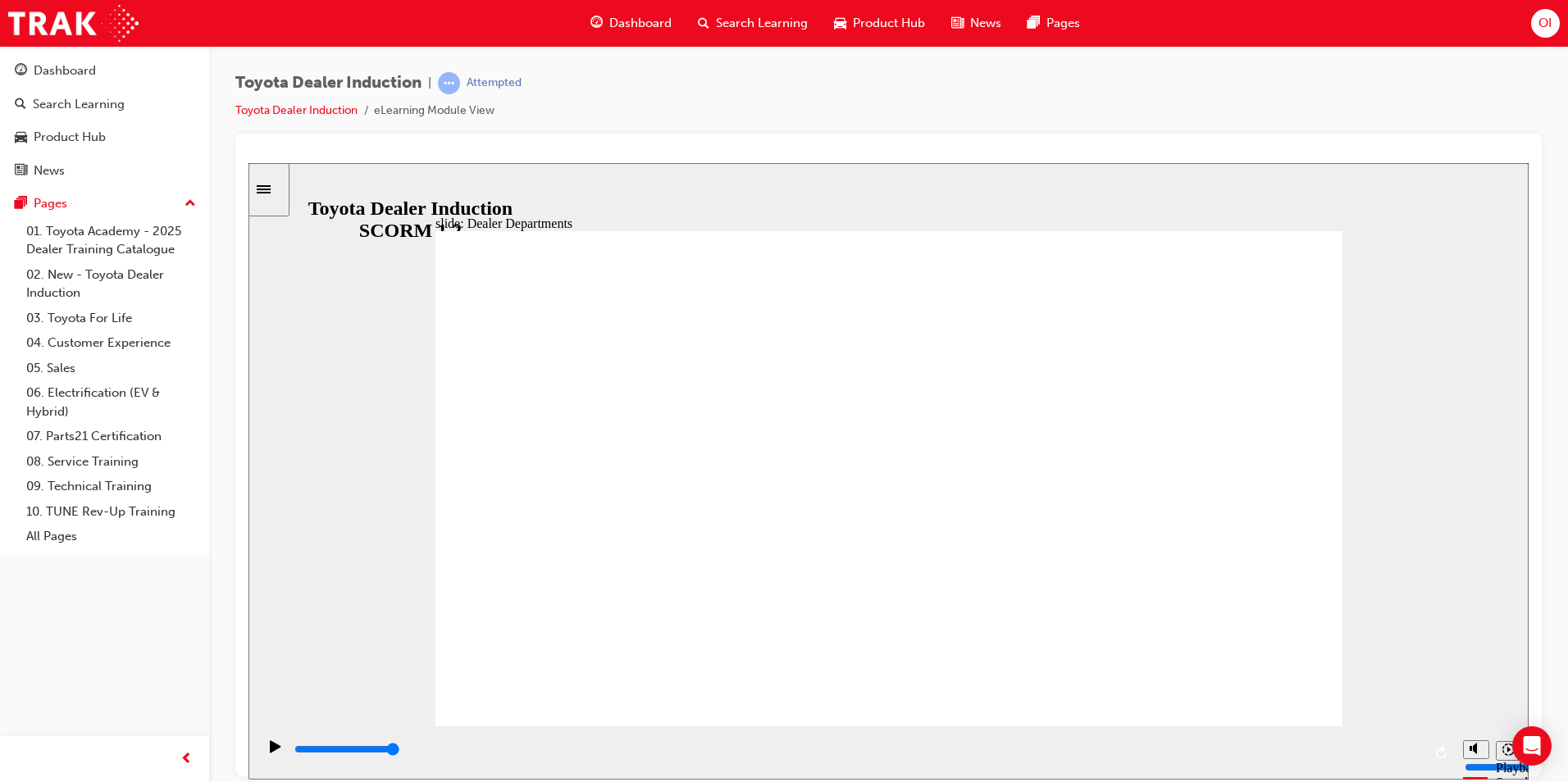
click at [400, 752] on input "slide progress" at bounding box center [347, 748] width 106 height 13
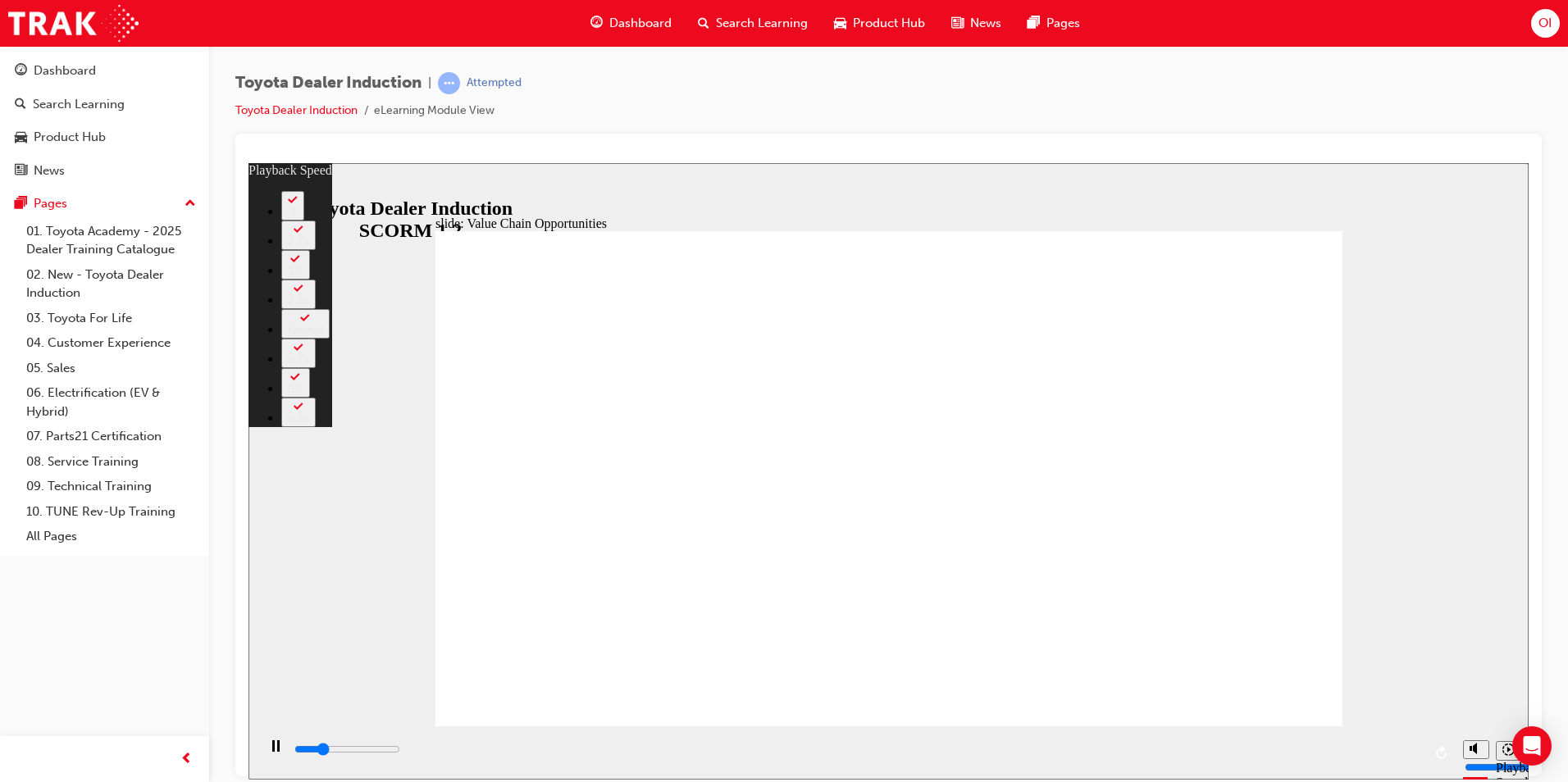
type input "2700"
type input "0"
type input "2900"
type input "0"
type input "3200"
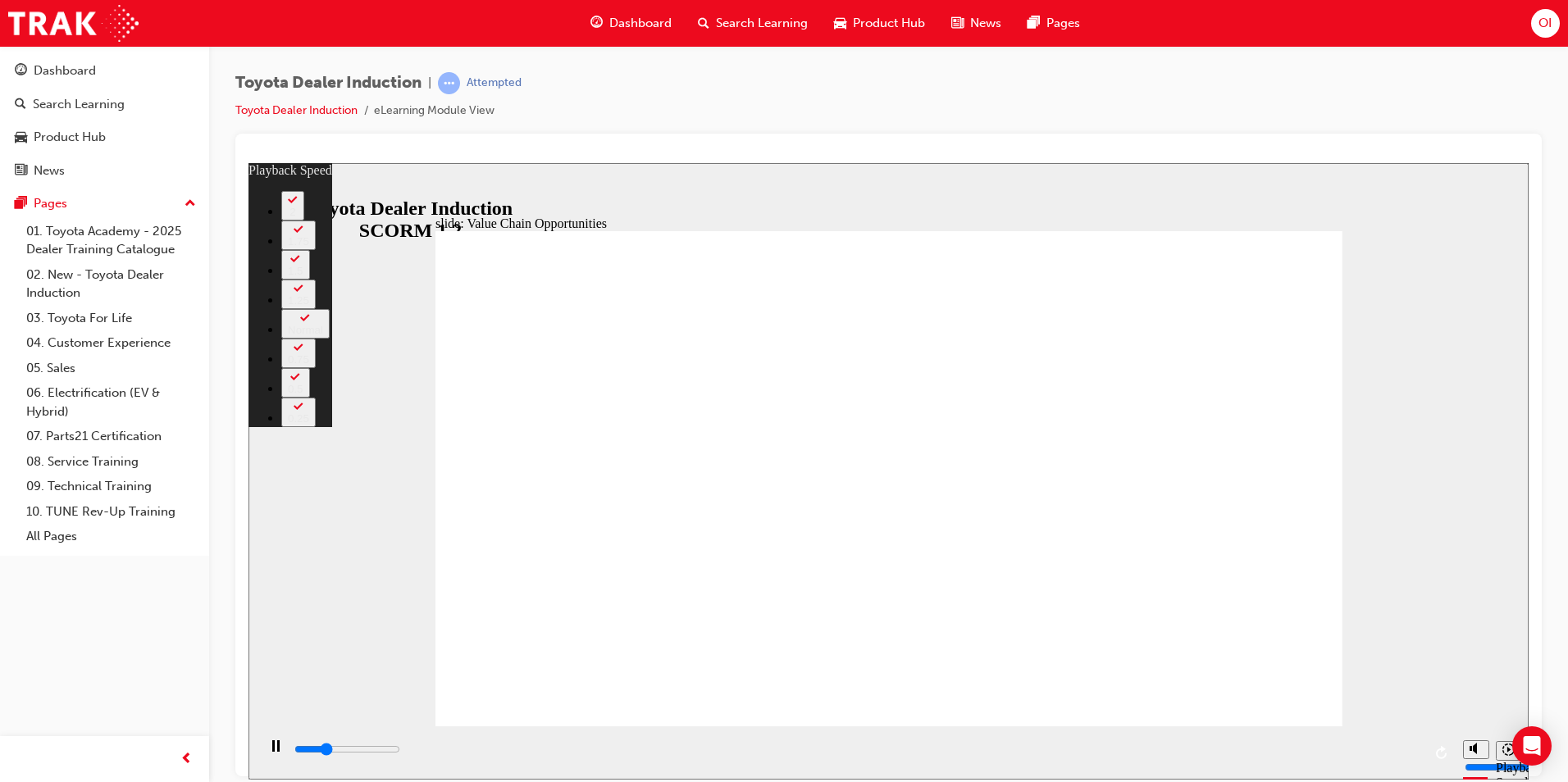
type input "1"
type input "3400"
type input "1"
type input "3500"
type input "62"
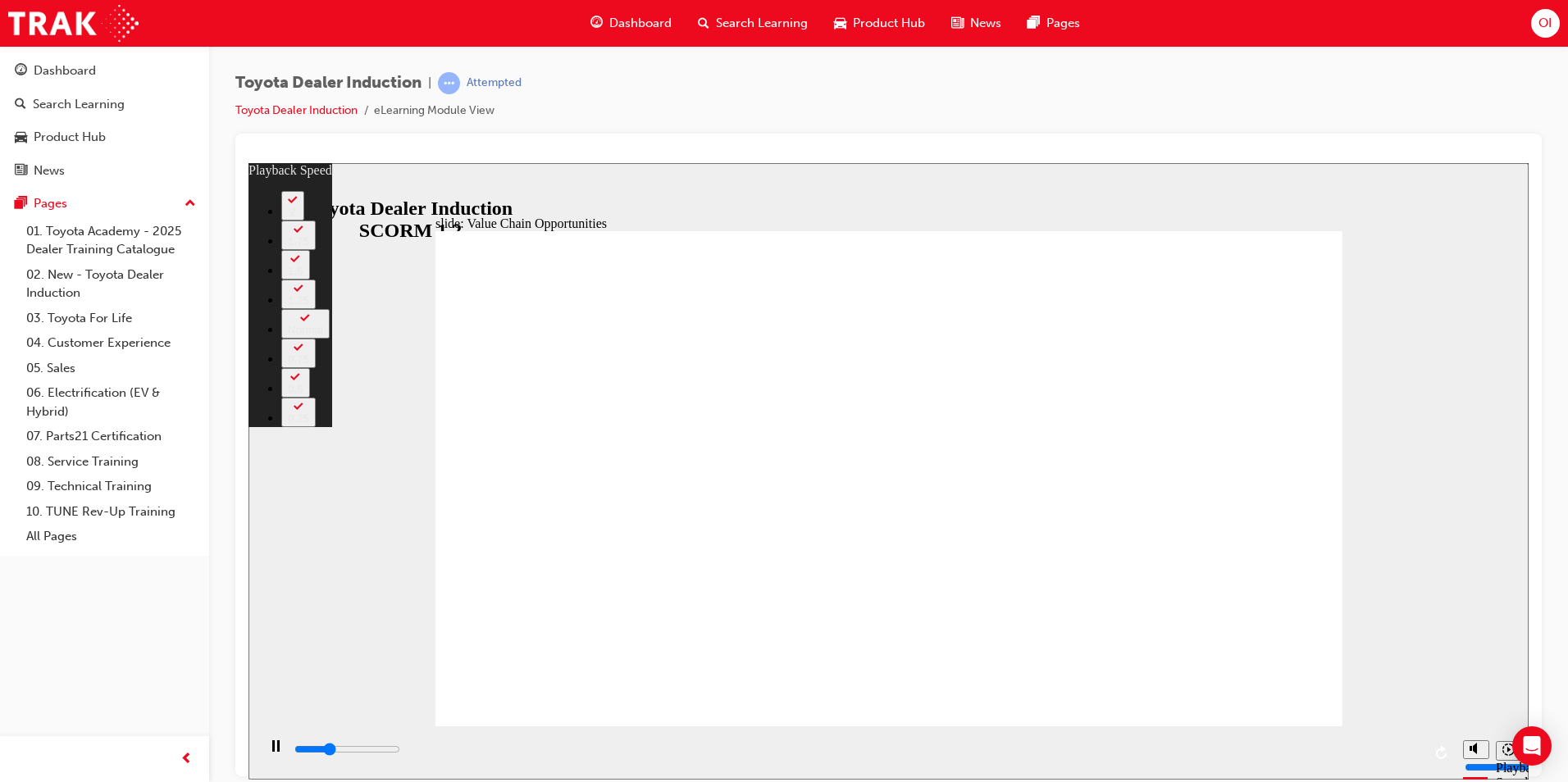
type input "3500"
type input "62"
type input "3700"
type input "62"
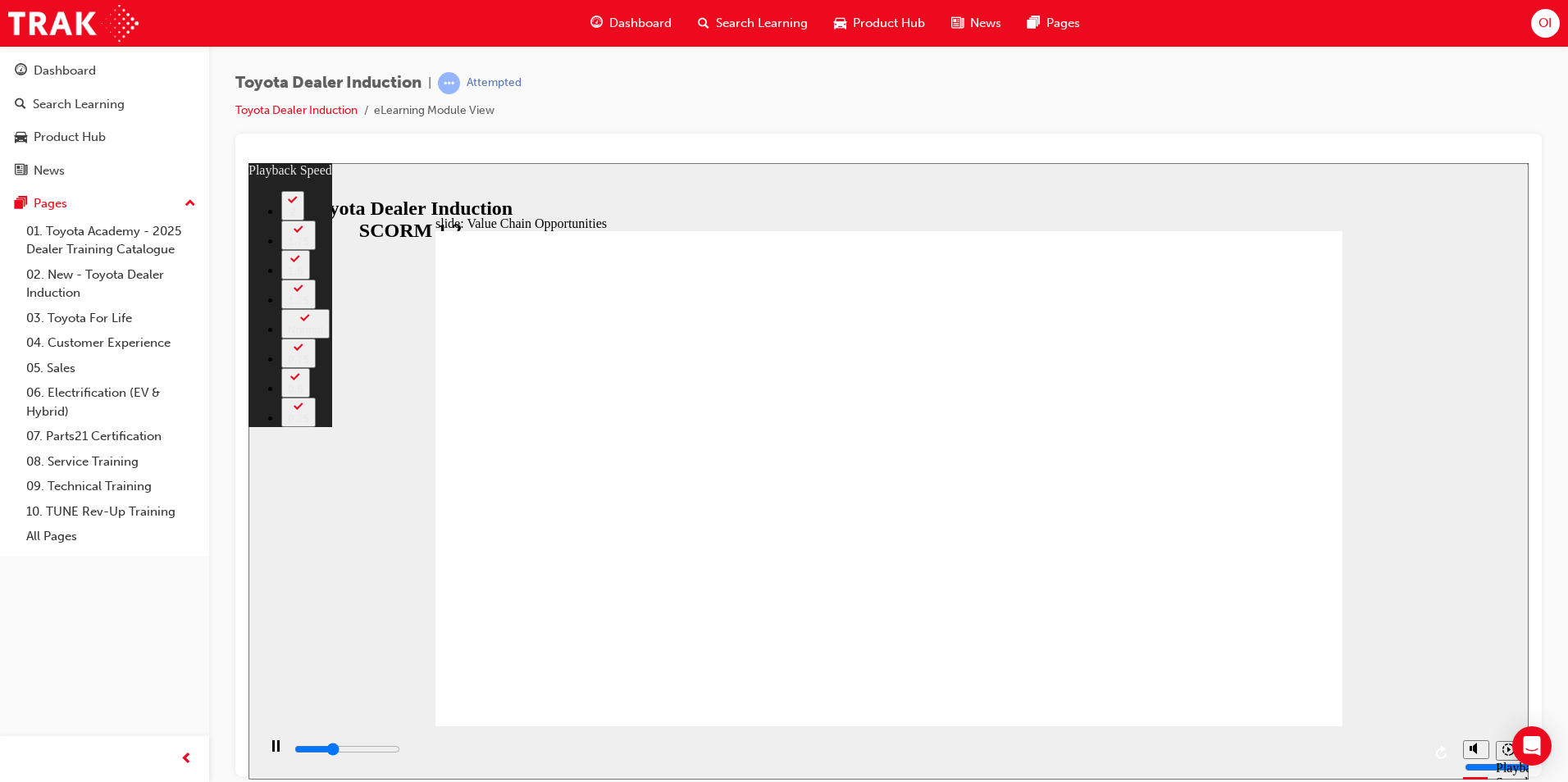
type input "3900"
type input "63"
type input "4000"
type input "63"
type input "4200"
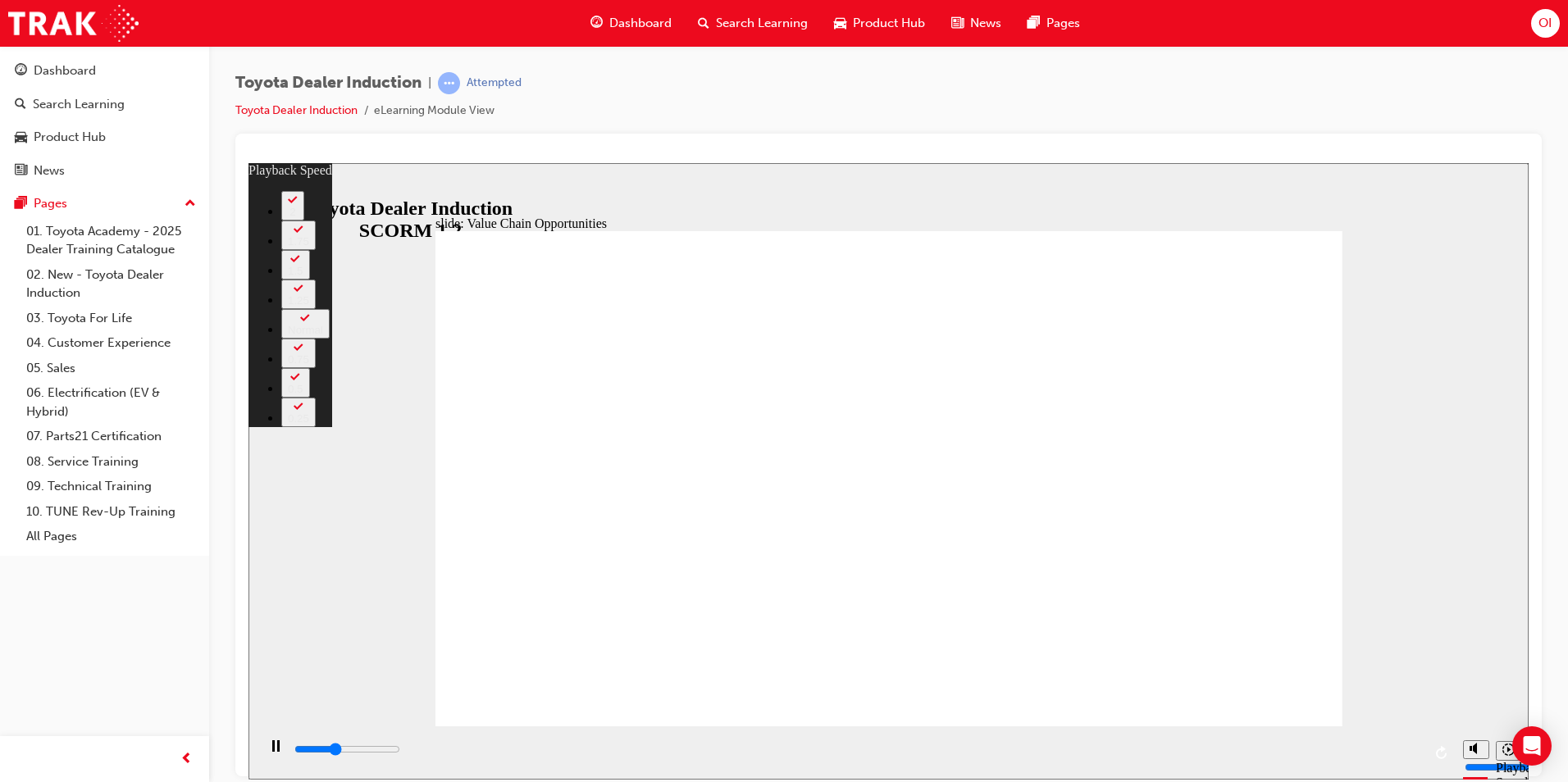
type input "63"
type input "4500"
type input "63"
type input "4700"
type input "63"
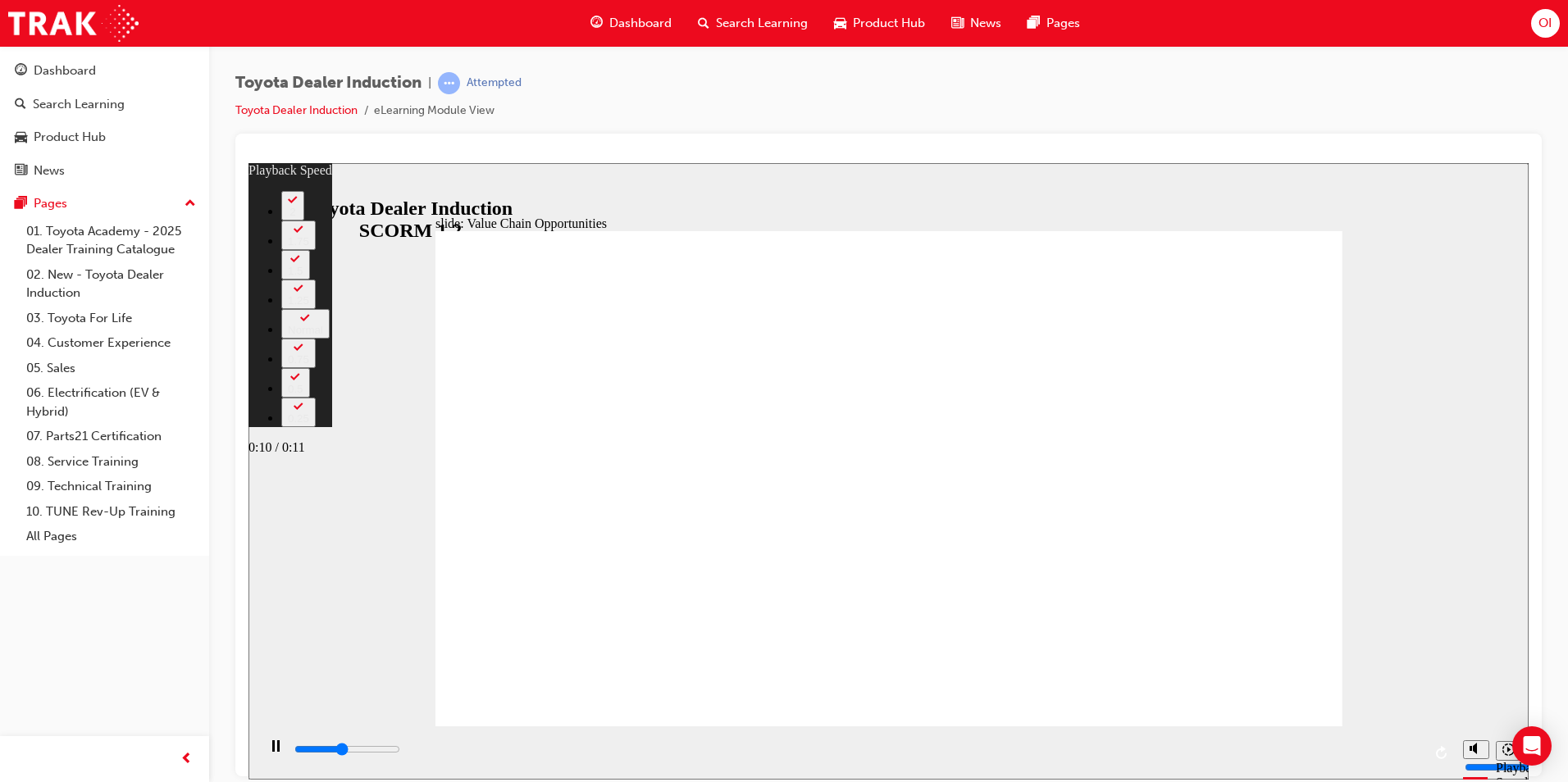
type input "5000"
type input "64"
type input "5200"
type input "64"
type input "5300"
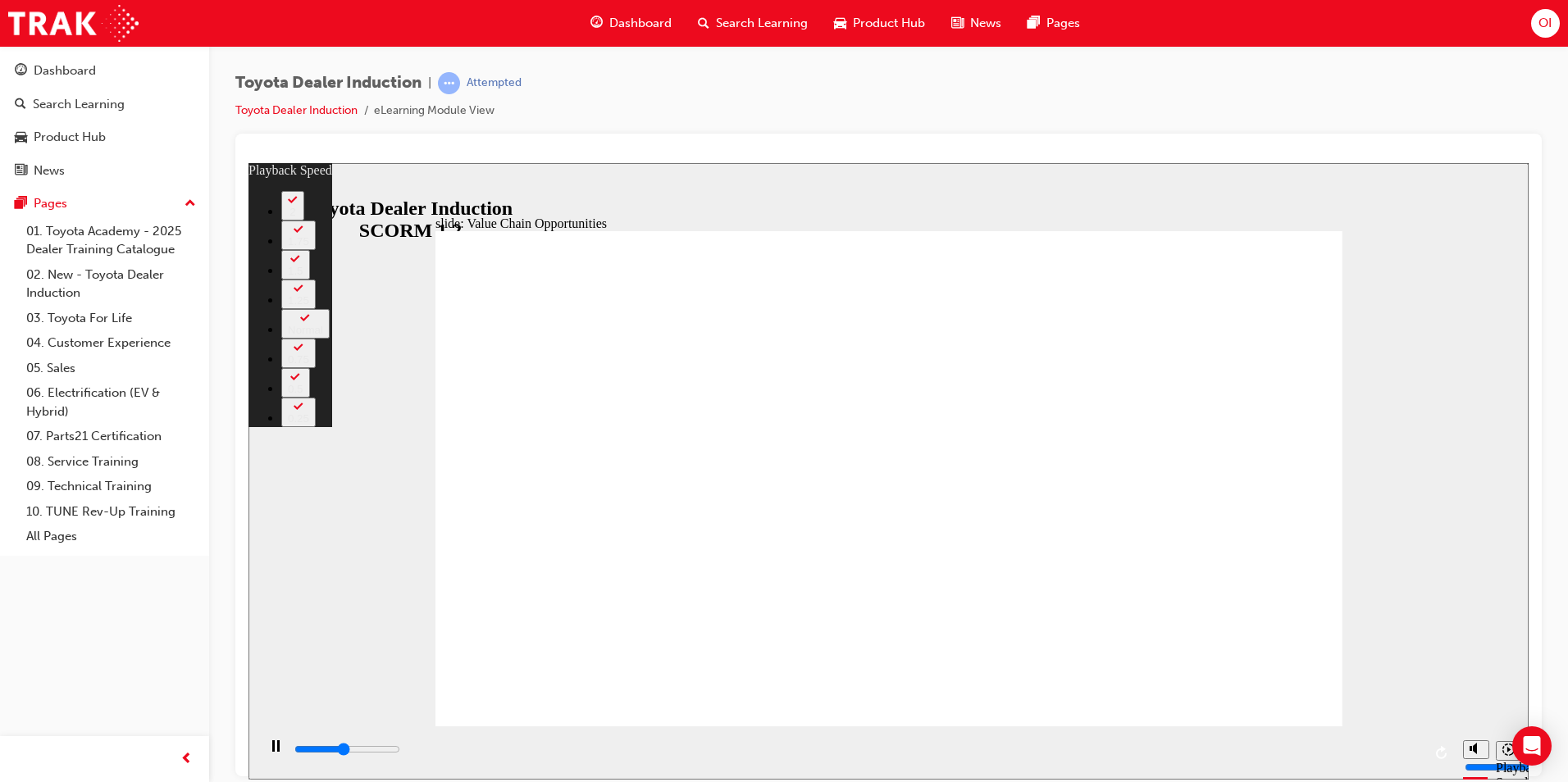
type input "64"
type input "5500"
type input "64"
type input "5800"
type input "64"
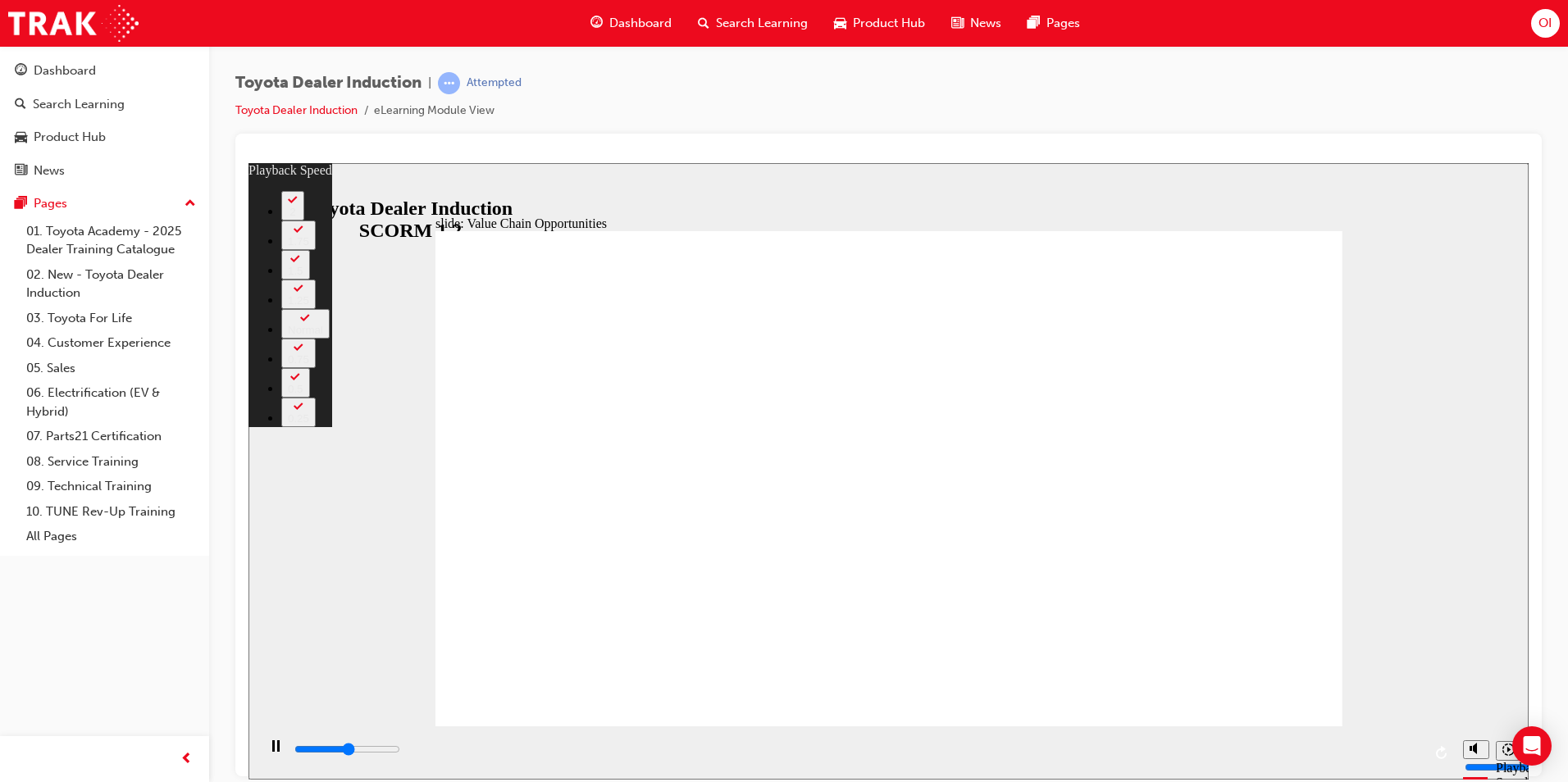
type input "5800"
type input "64"
drag, startPoint x: 1297, startPoint y: 240, endPoint x: 1297, endPoint y: 259, distance: 19.0
type input "6700"
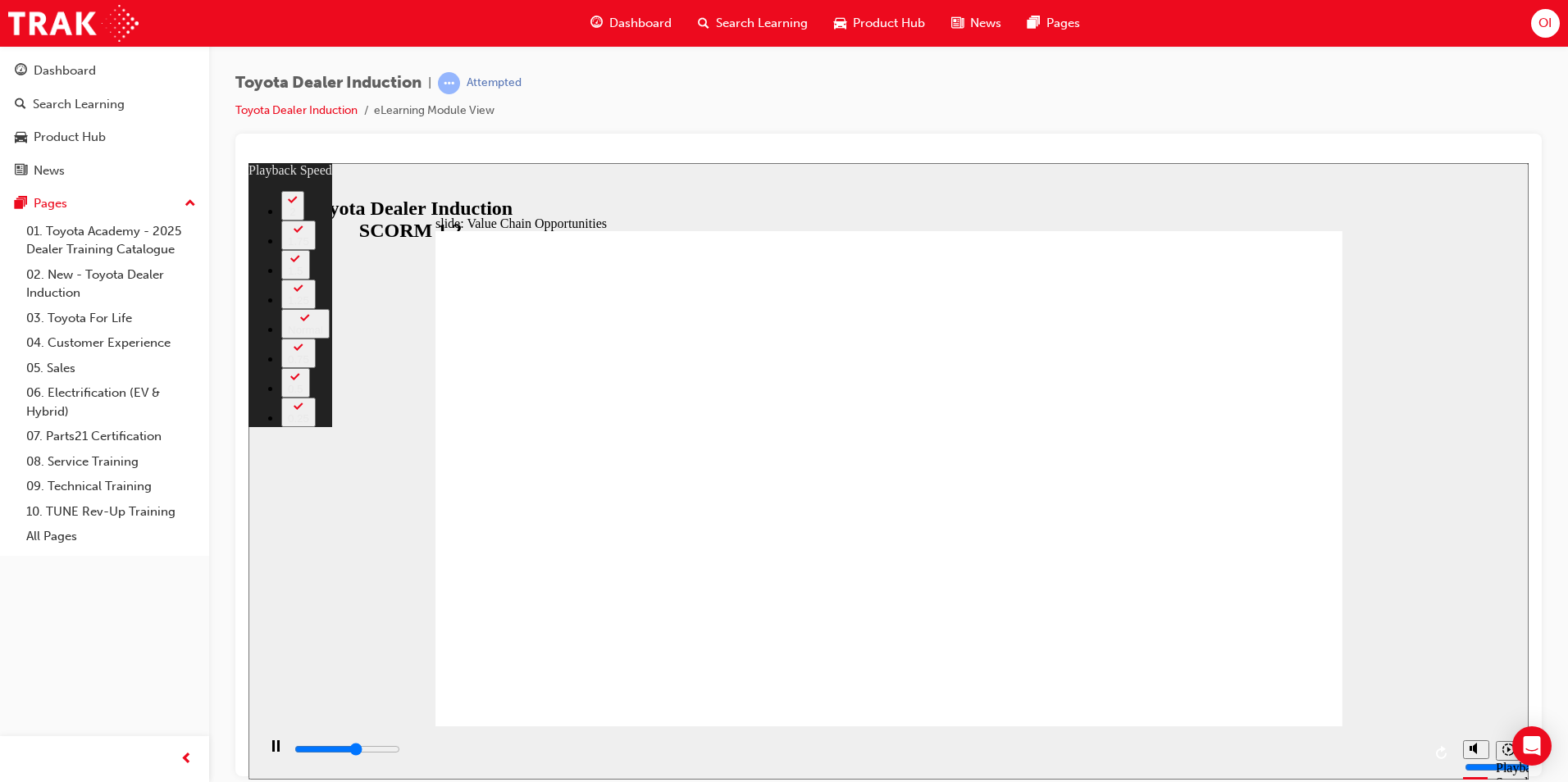
type input "64"
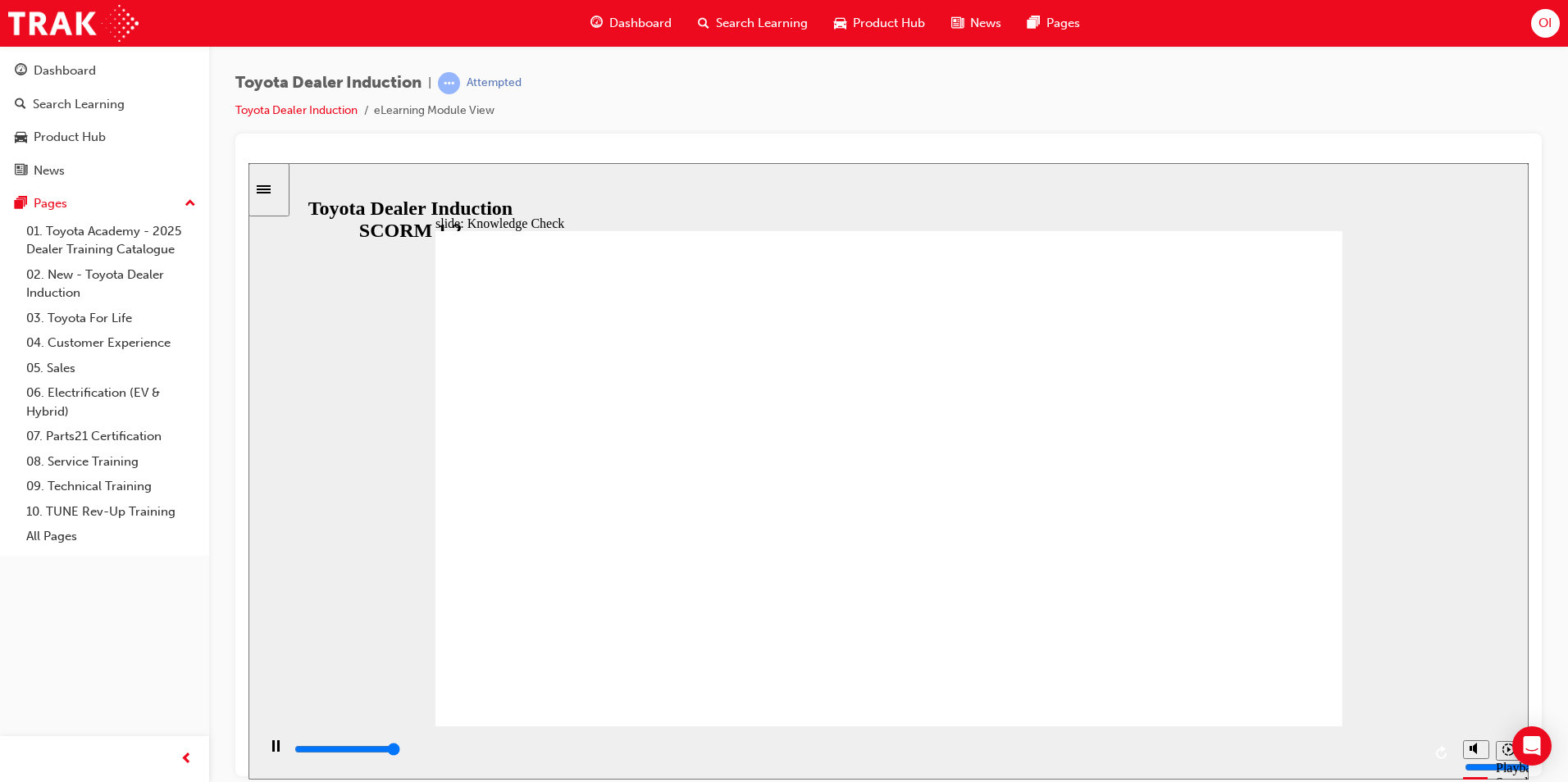
type input "5000"
radio input "true"
type input "5000"
drag, startPoint x: 938, startPoint y: 556, endPoint x: 821, endPoint y: 600, distance: 125.0
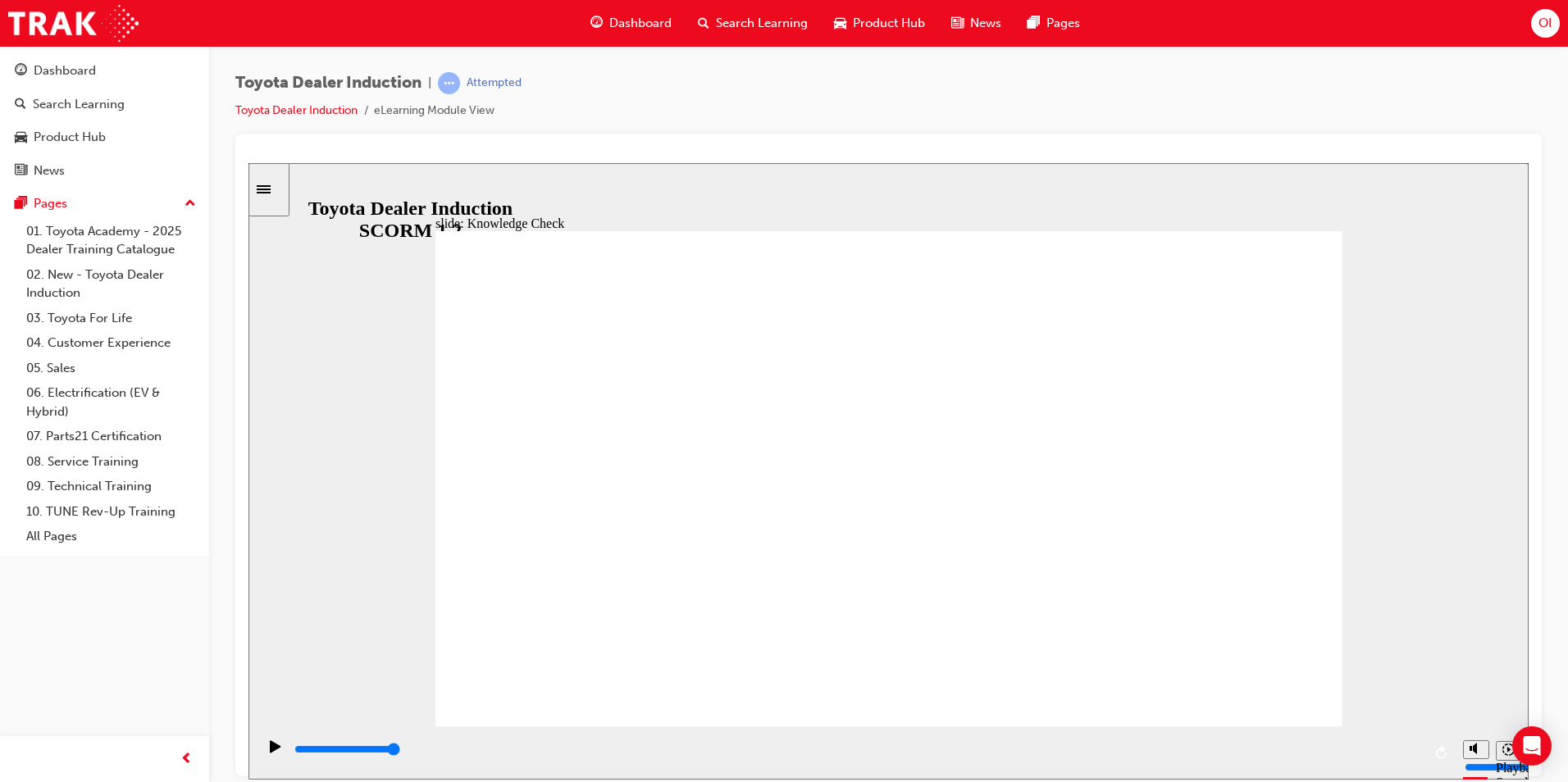
radio input "false"
radio input "true"
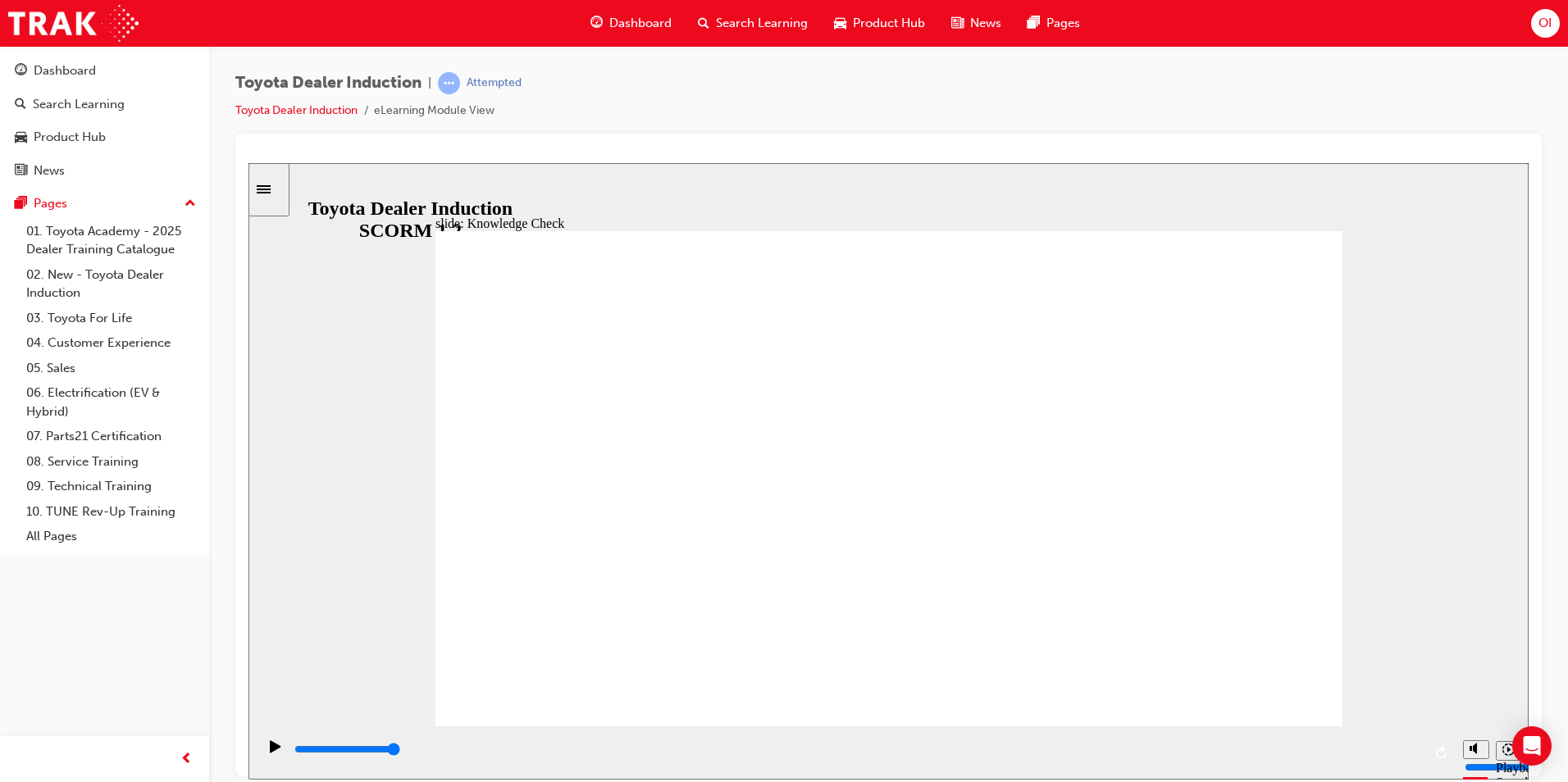
click at [400, 752] on input "slide progress" at bounding box center [347, 748] width 106 height 13
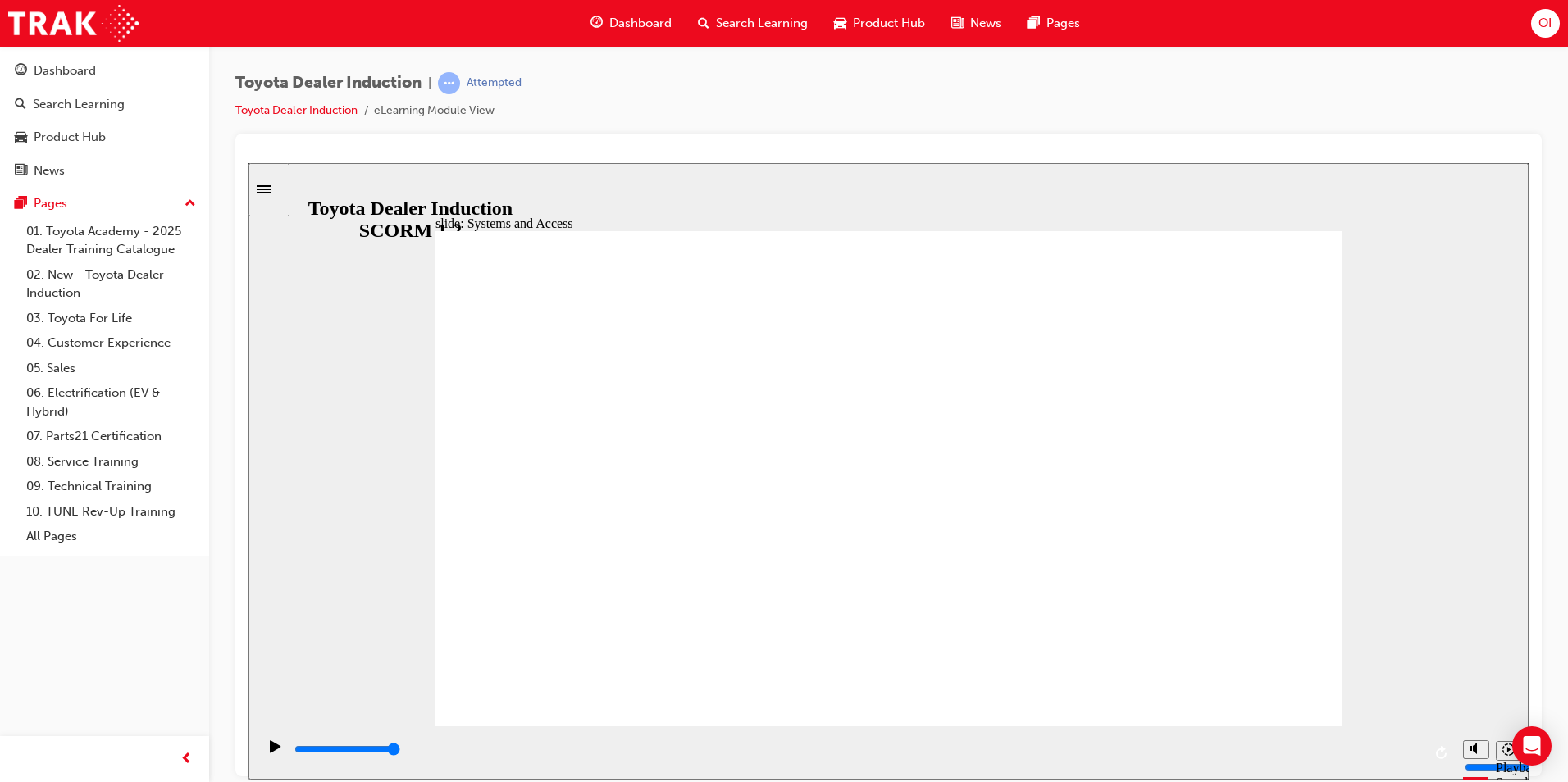
click at [400, 752] on input "slide progress" at bounding box center [347, 748] width 106 height 13
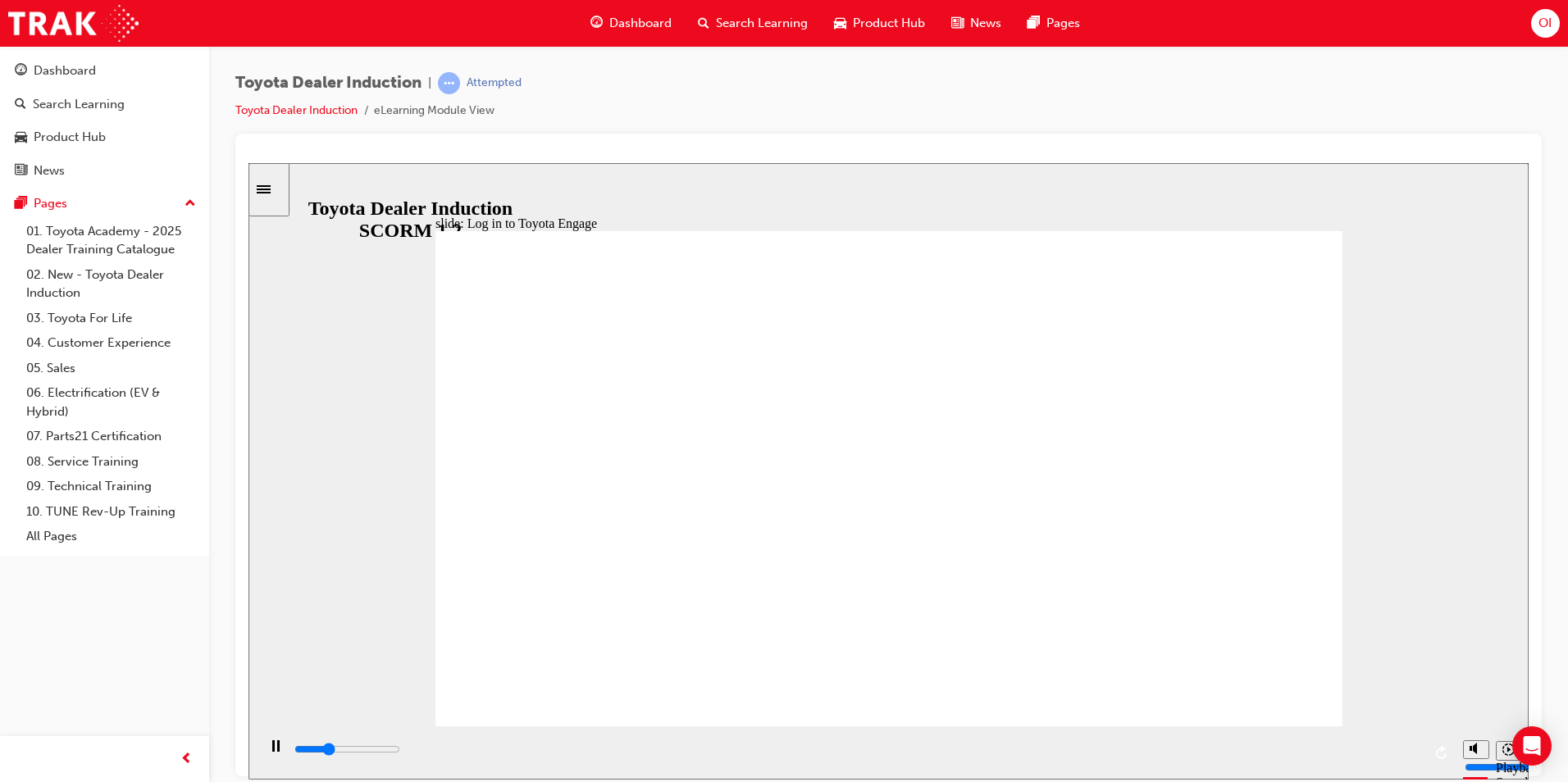
click at [1405, 748] on div "playback controls" at bounding box center [857, 749] width 1130 height 18
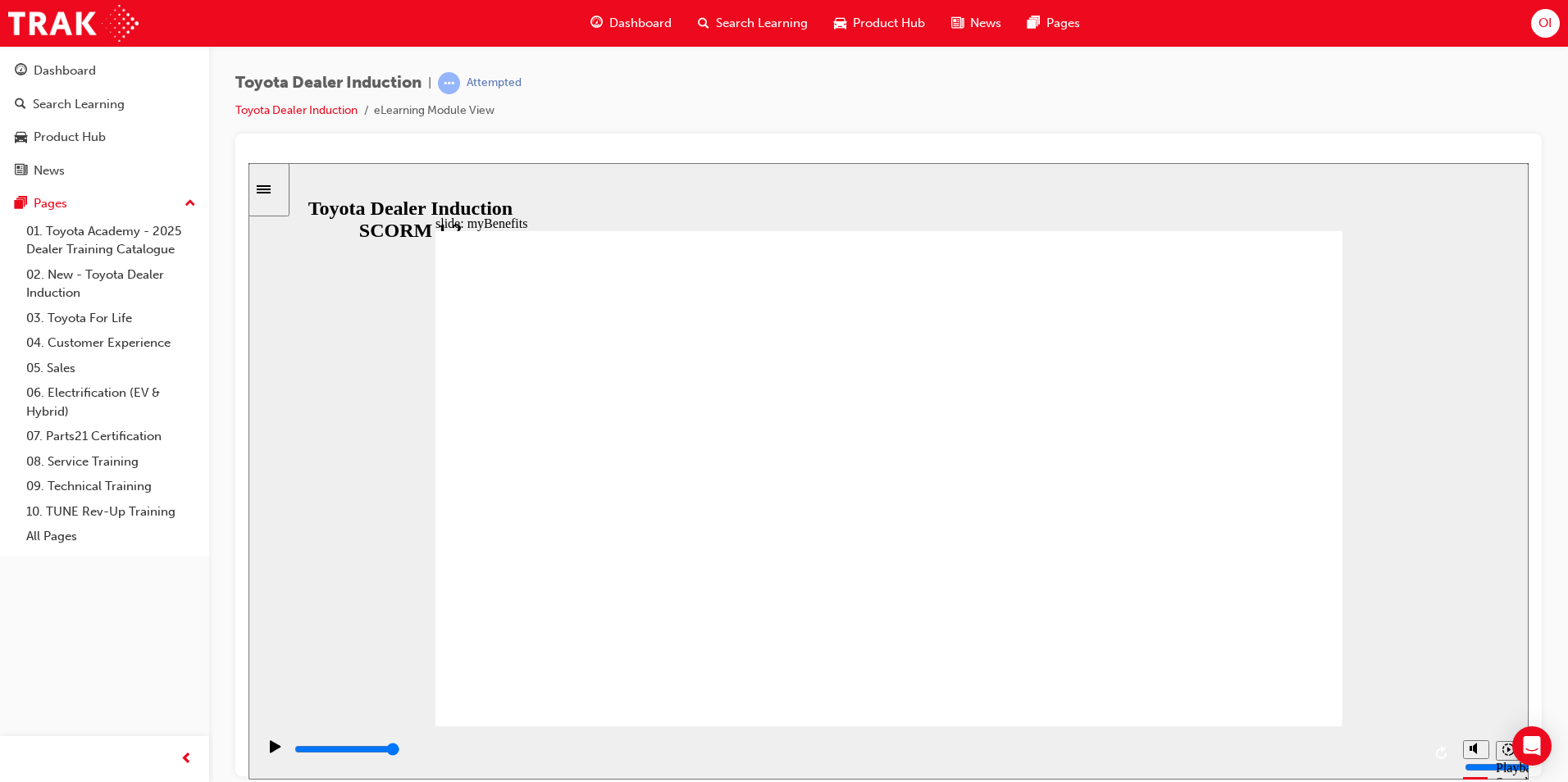
drag, startPoint x: 966, startPoint y: 411, endPoint x: 979, endPoint y: 424, distance: 18.4
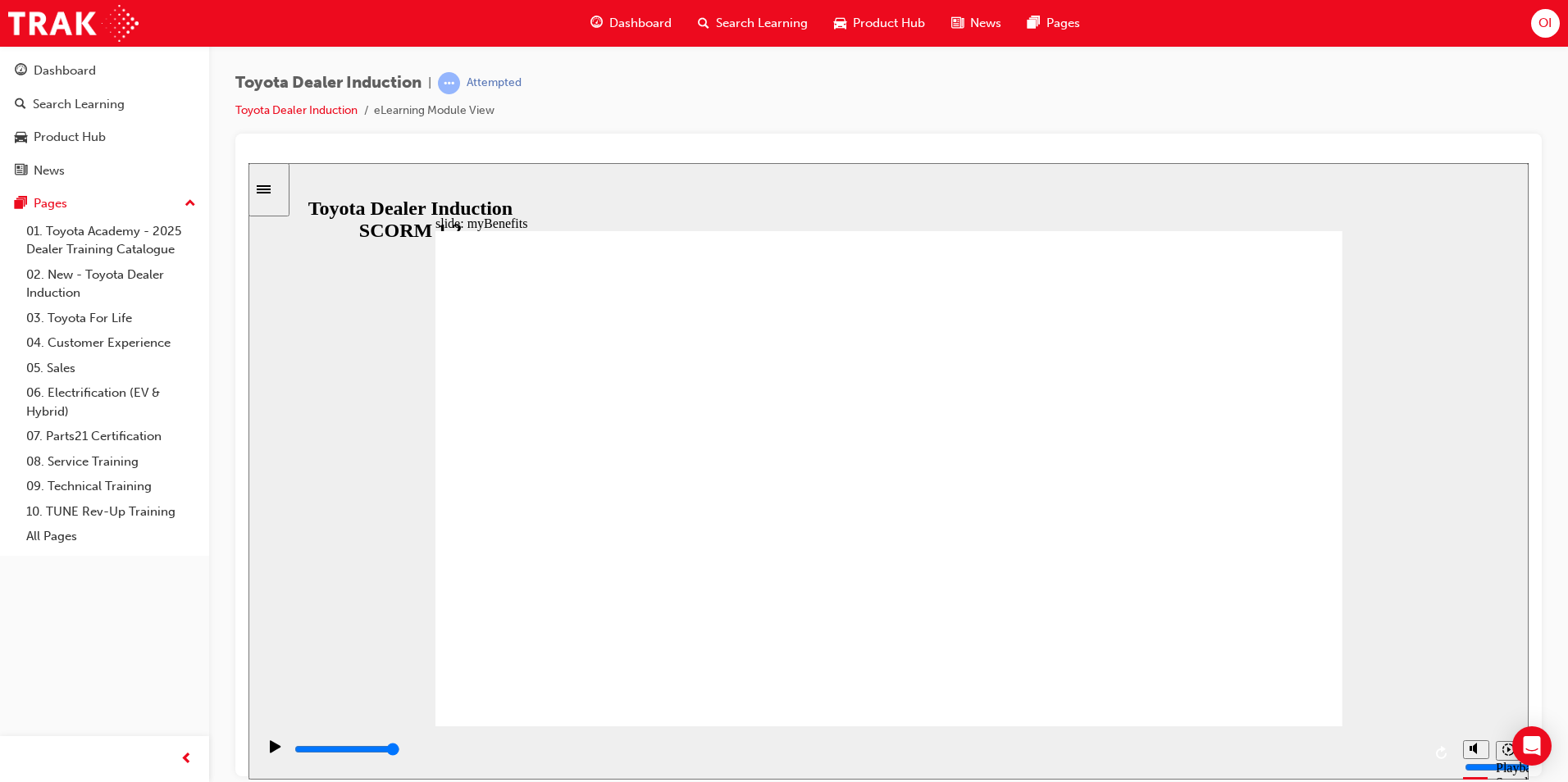
click at [1404, 753] on div "playback controls" at bounding box center [857, 749] width 1130 height 18
type input "5000"
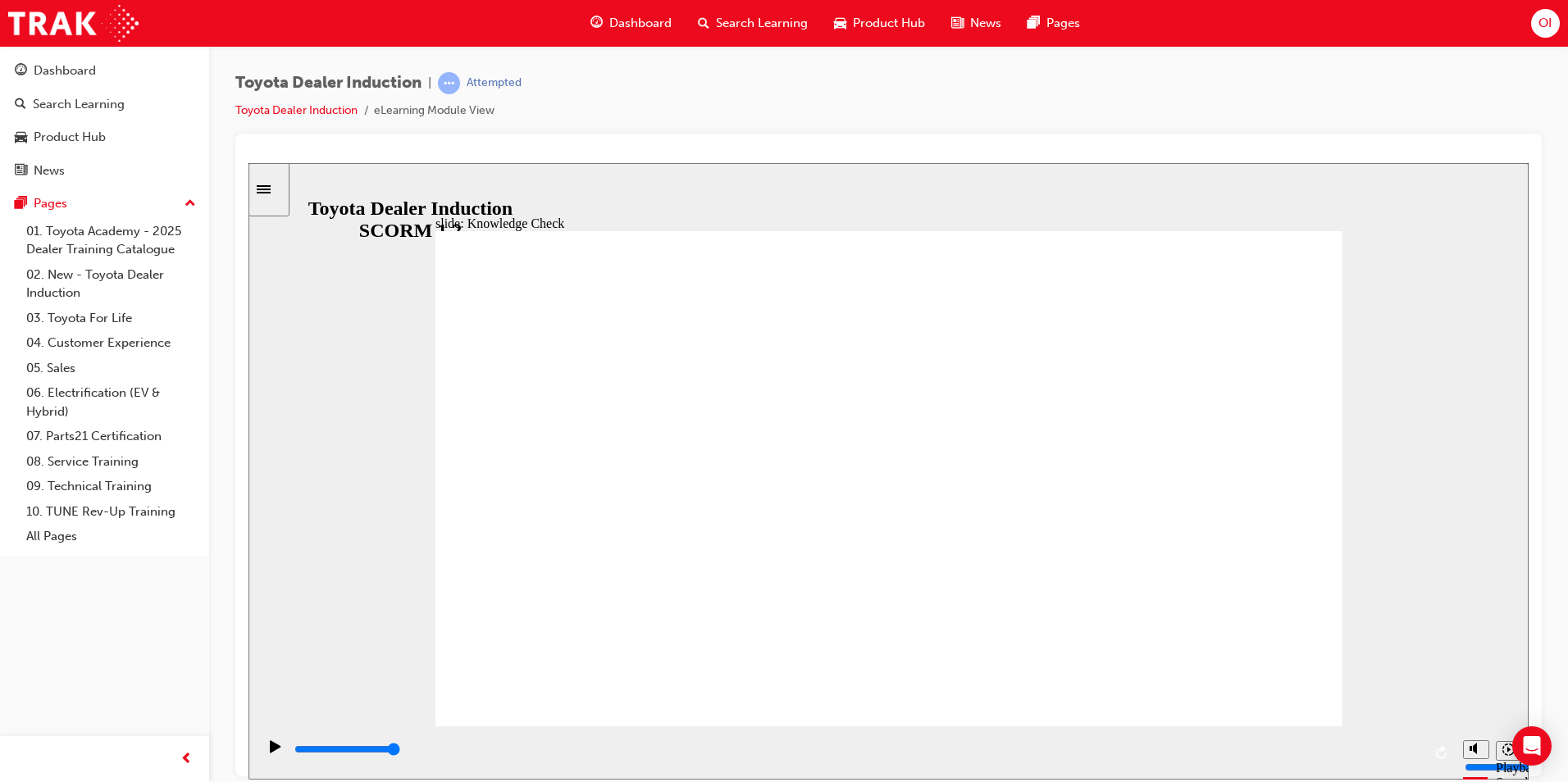
type input "T"
type input "To"
type input "Toy"
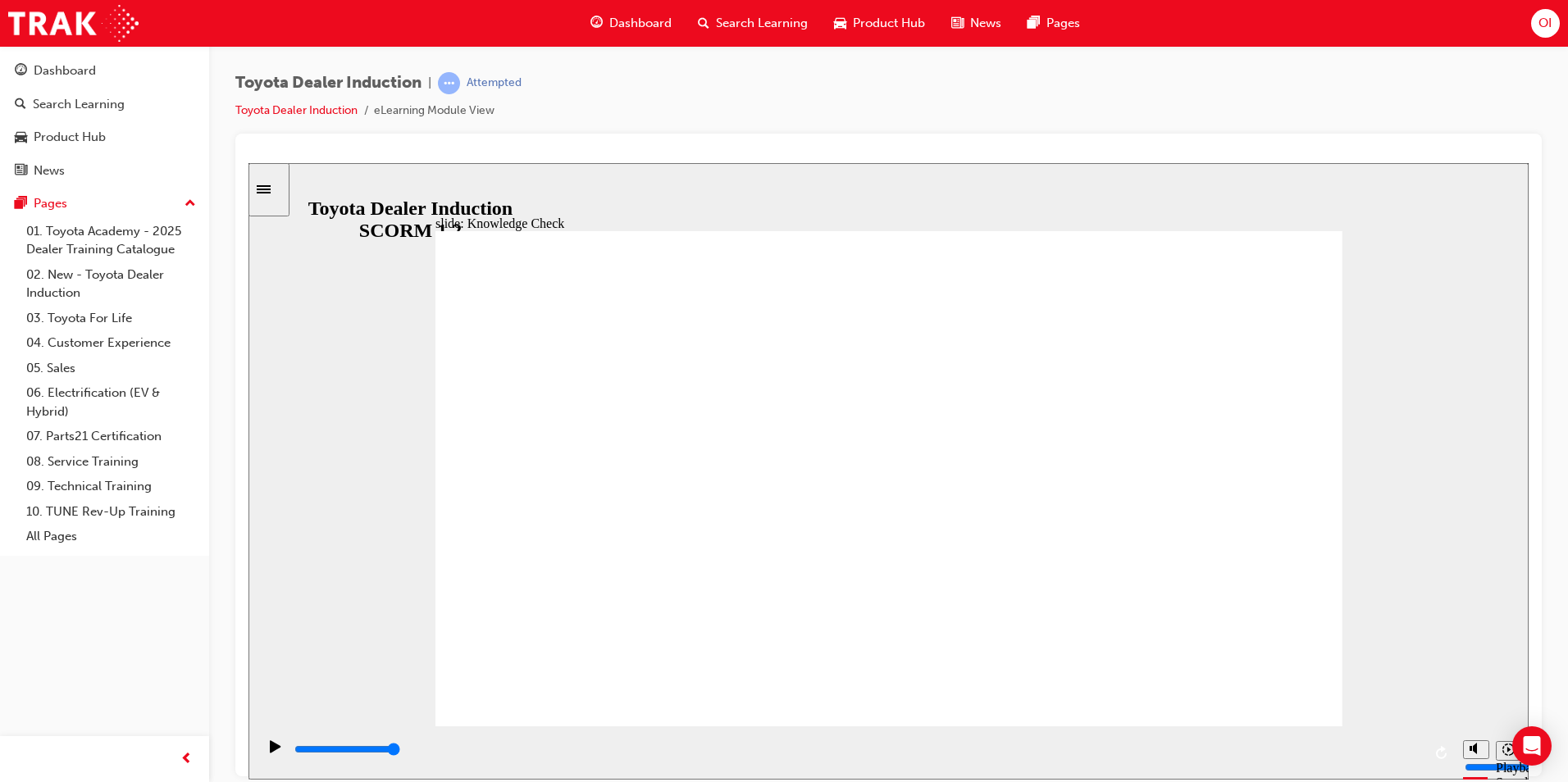
type input "Toy"
type input "Toyo"
type input "Toyot"
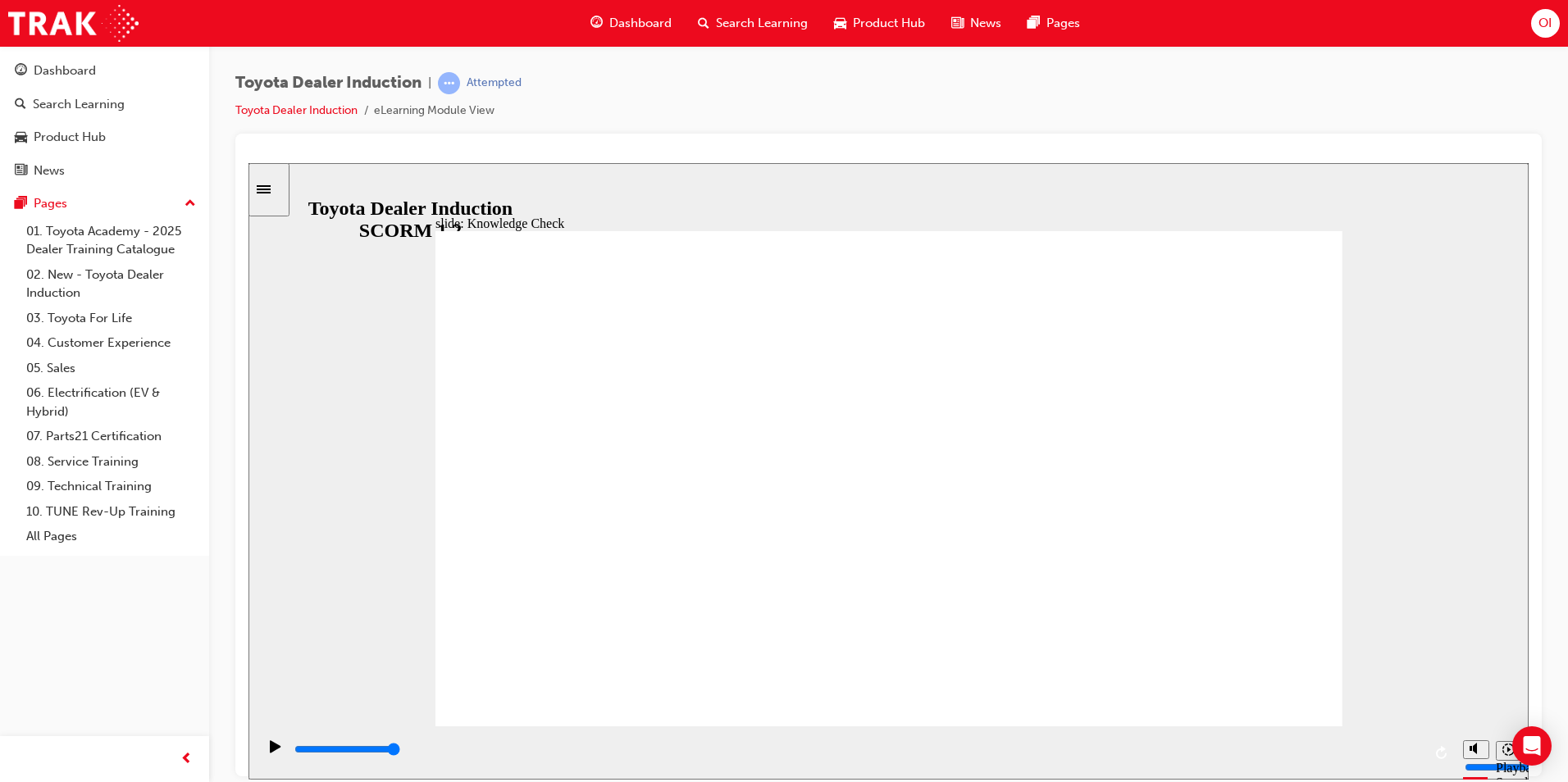
type input "Toyota"
type input "Toyota E"
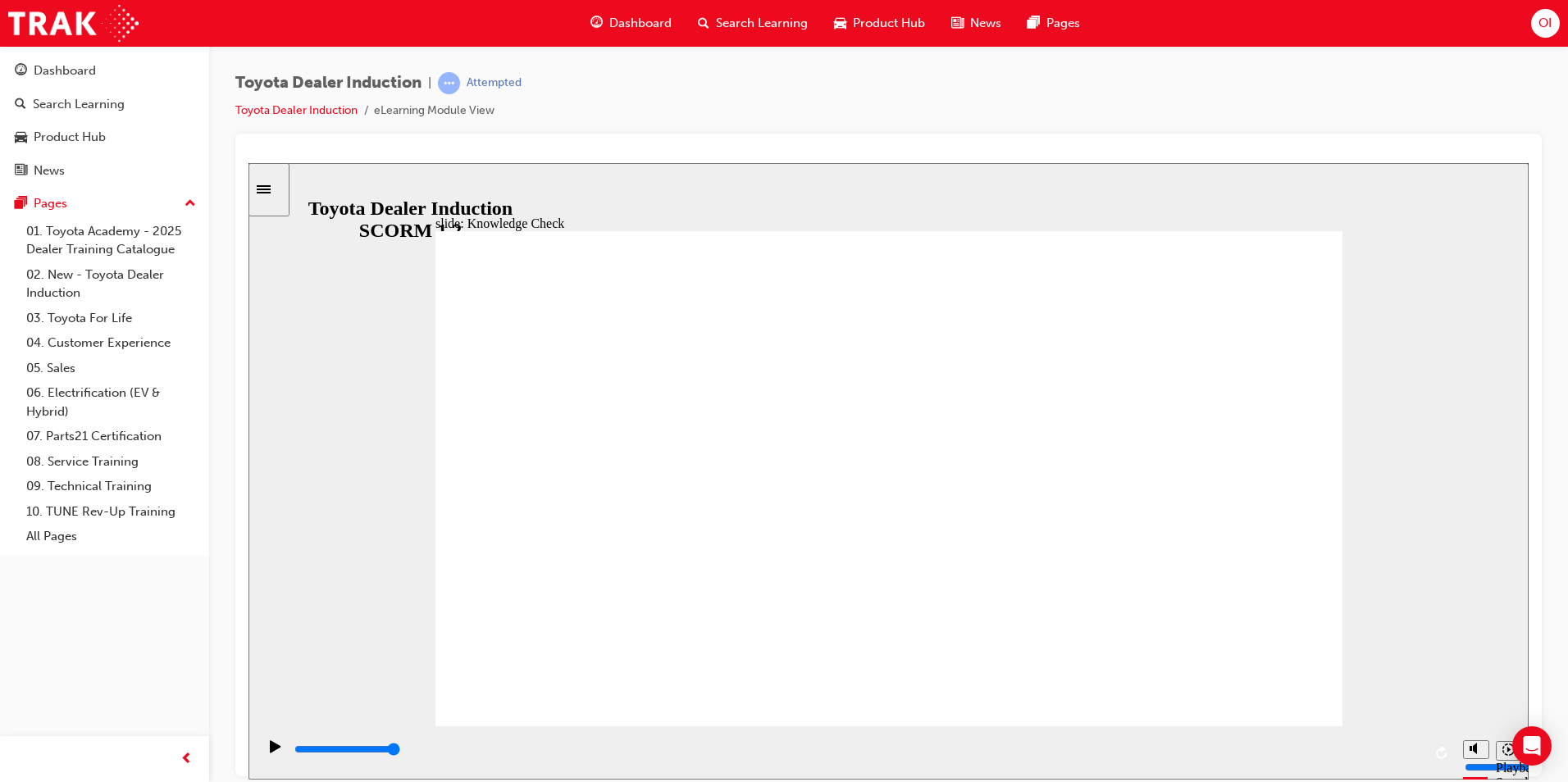
type input "Toyota E"
type input "Toyota EN"
type input "Toyota ENg"
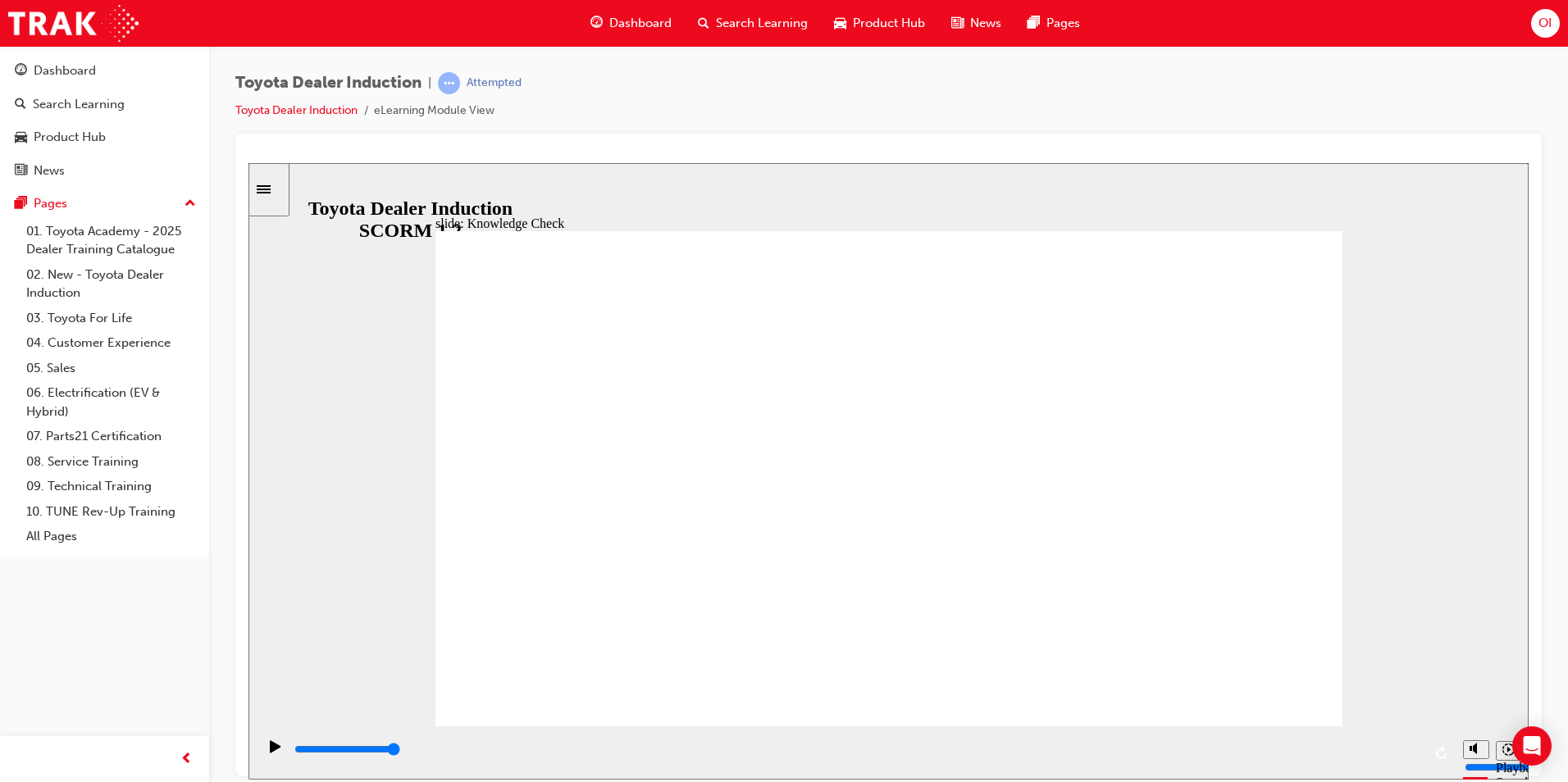
type input "Toyota ENga"
type input "Toyota ENgag"
type input "Toyota ENgage"
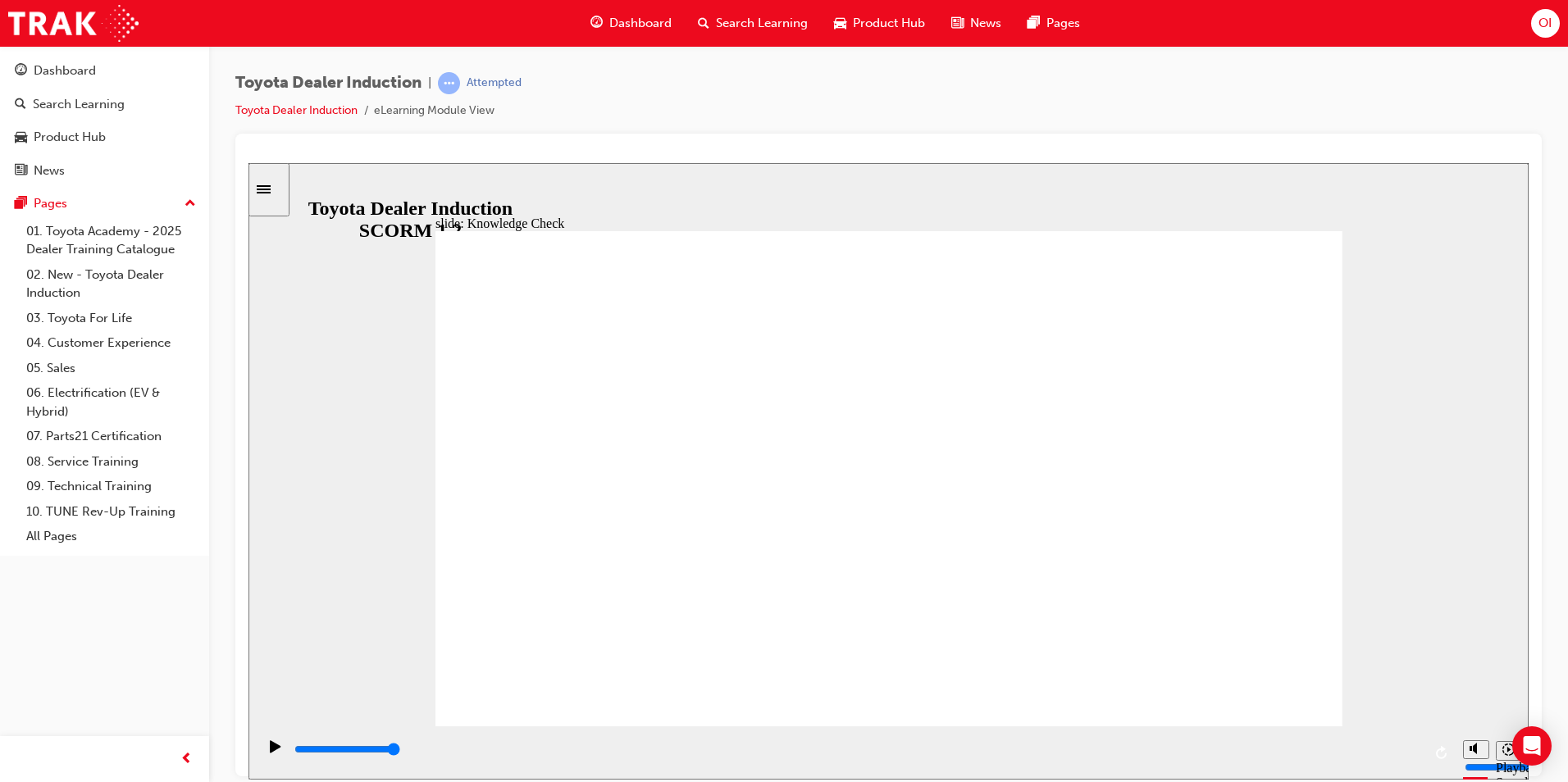
type input "Toyota ENgage"
click at [1395, 753] on div "playback controls" at bounding box center [857, 749] width 1130 height 18
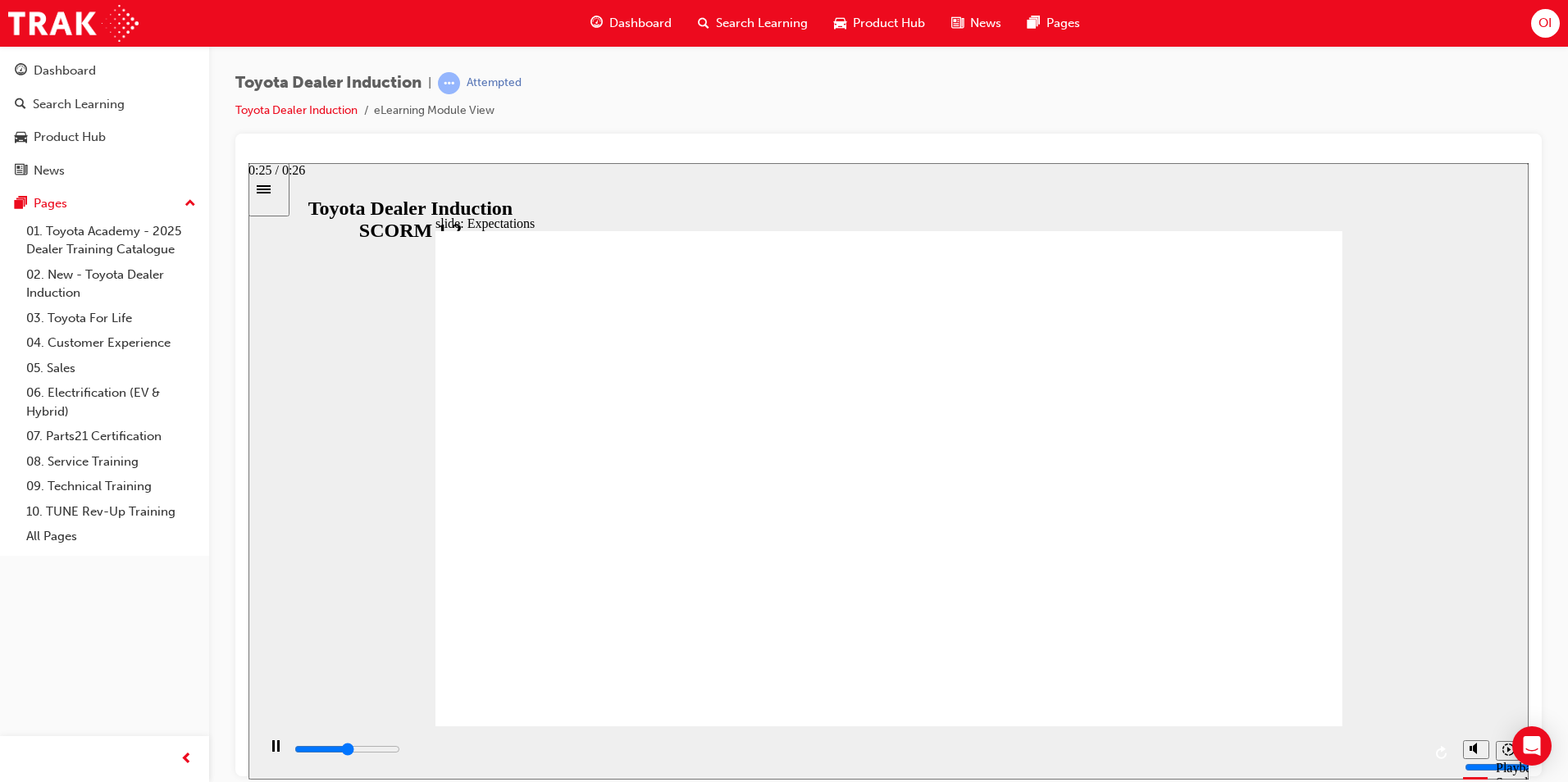
click at [1406, 747] on div "playback controls" at bounding box center [857, 749] width 1130 height 18
click at [400, 752] on input "slide progress" at bounding box center [347, 748] width 106 height 13
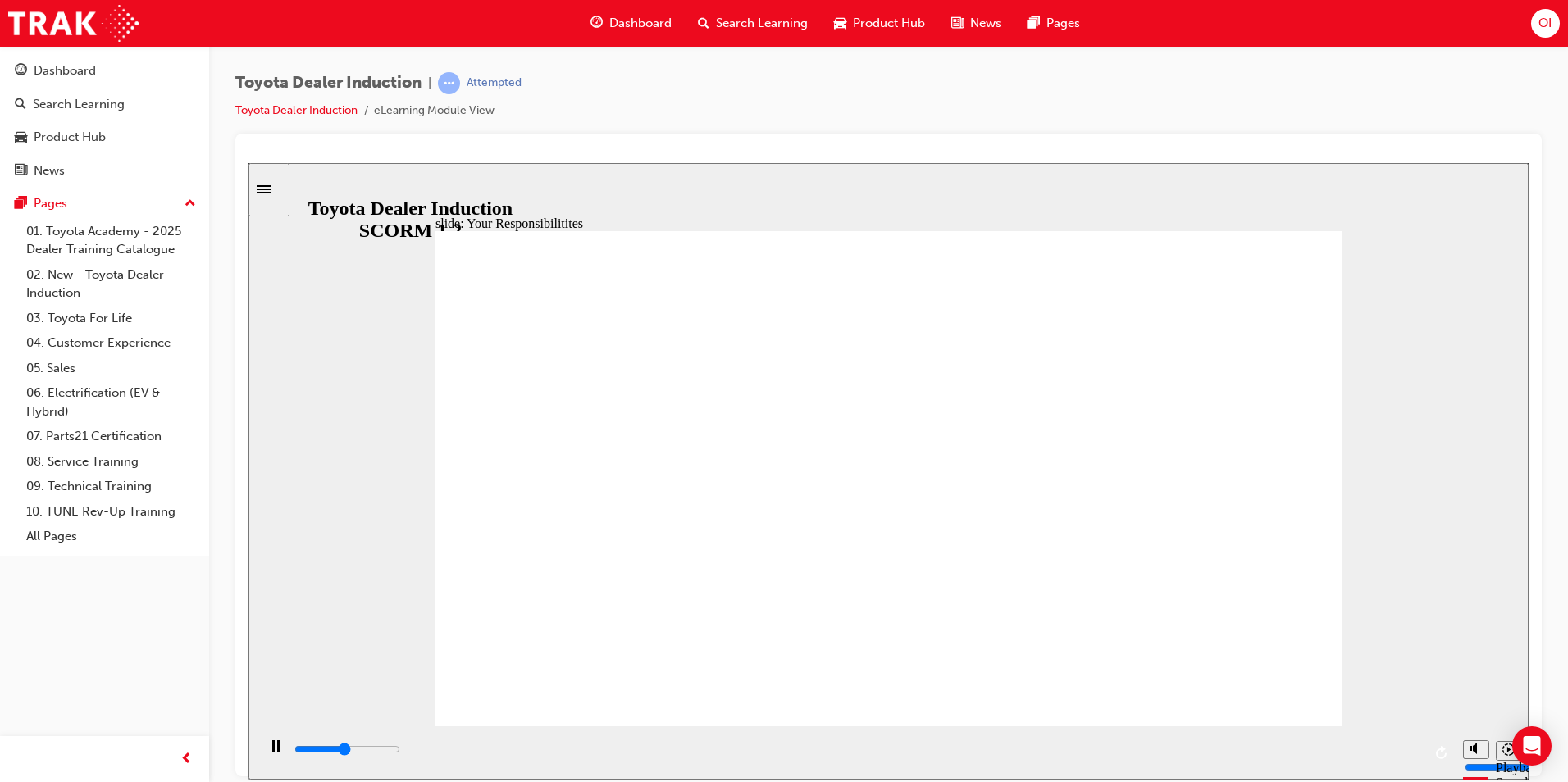
type input "4100"
checkbox input "true"
type input "4700"
checkbox input "true"
type input "5400"
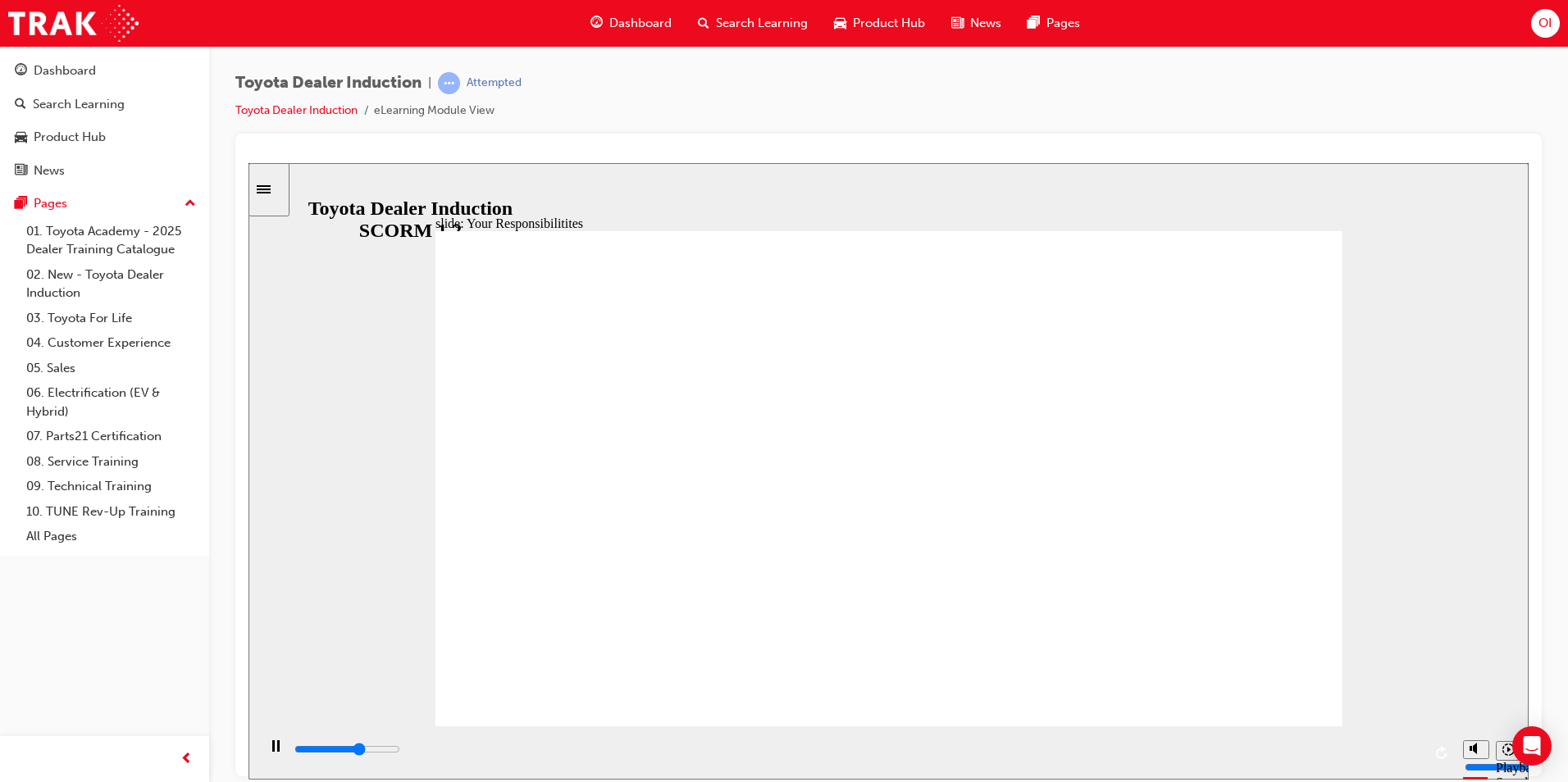
checkbox input "true"
type input "6000"
checkbox input "true"
type input "6600"
checkbox input "true"
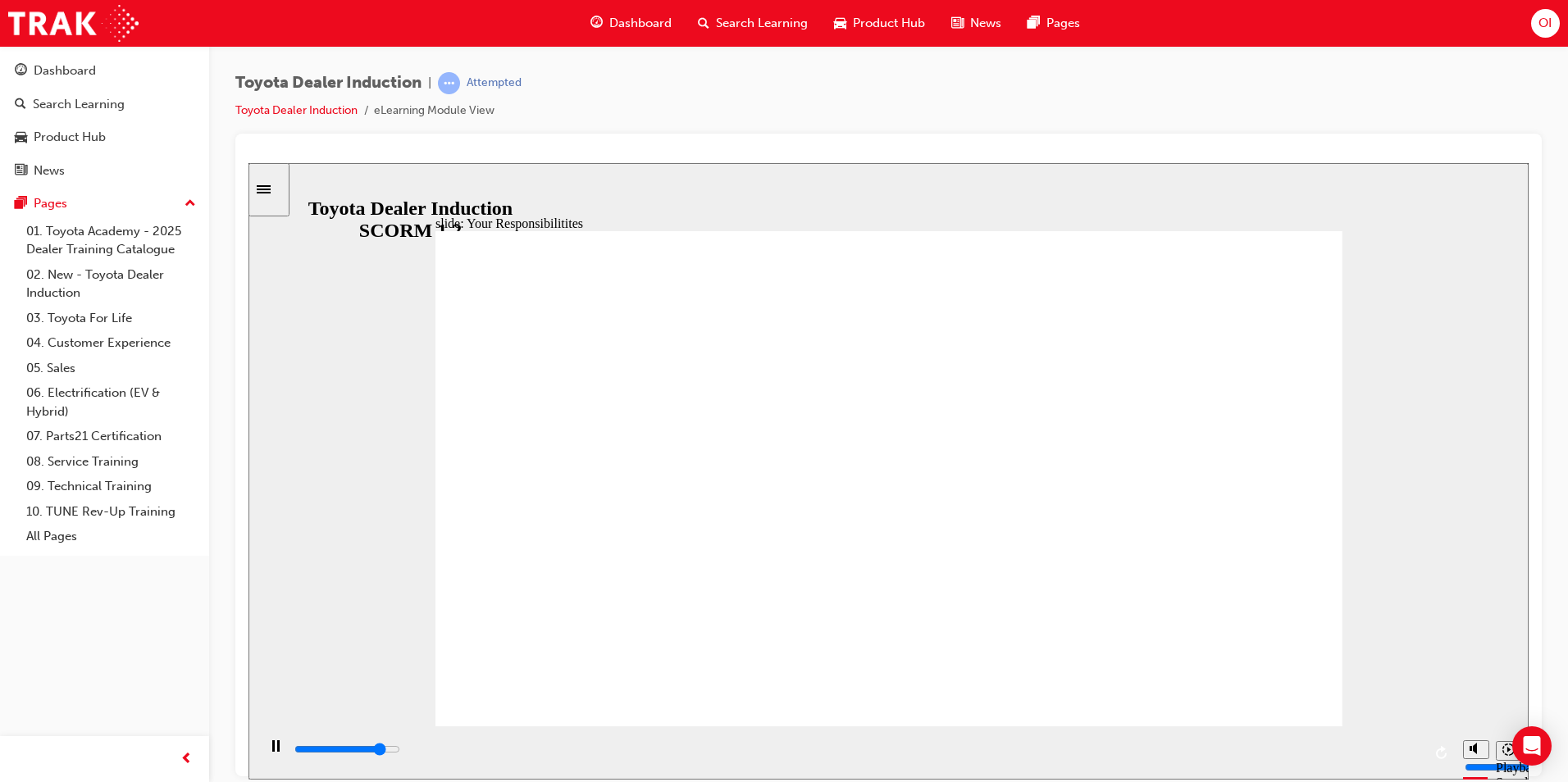
type input "7200"
checkbox input "true"
type input "7800"
checkbox input "true"
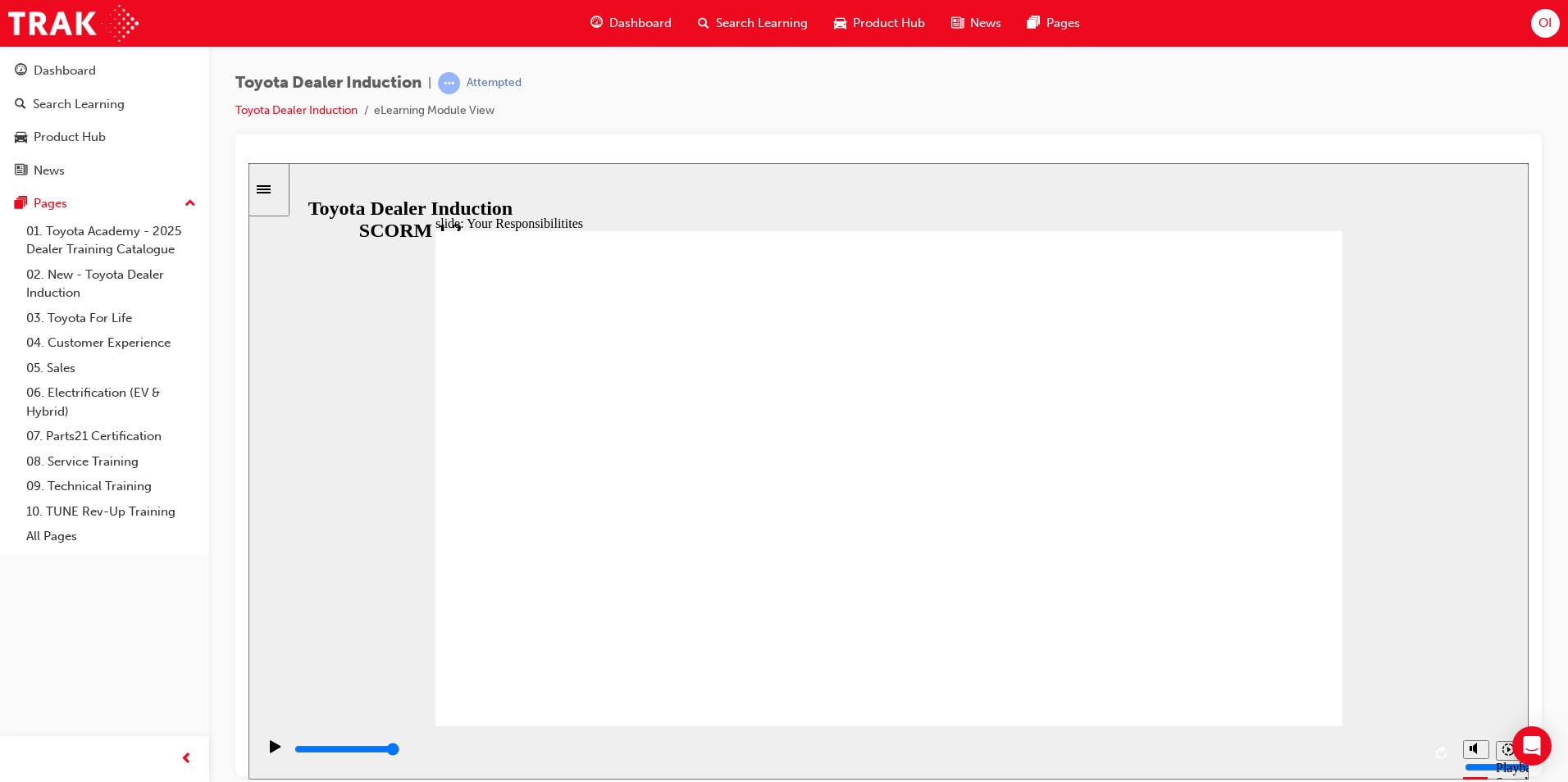
click at [1394, 756] on div "playback controls" at bounding box center [857, 749] width 1130 height 18
click at [400, 752] on input "slide progress" at bounding box center [347, 748] width 106 height 13
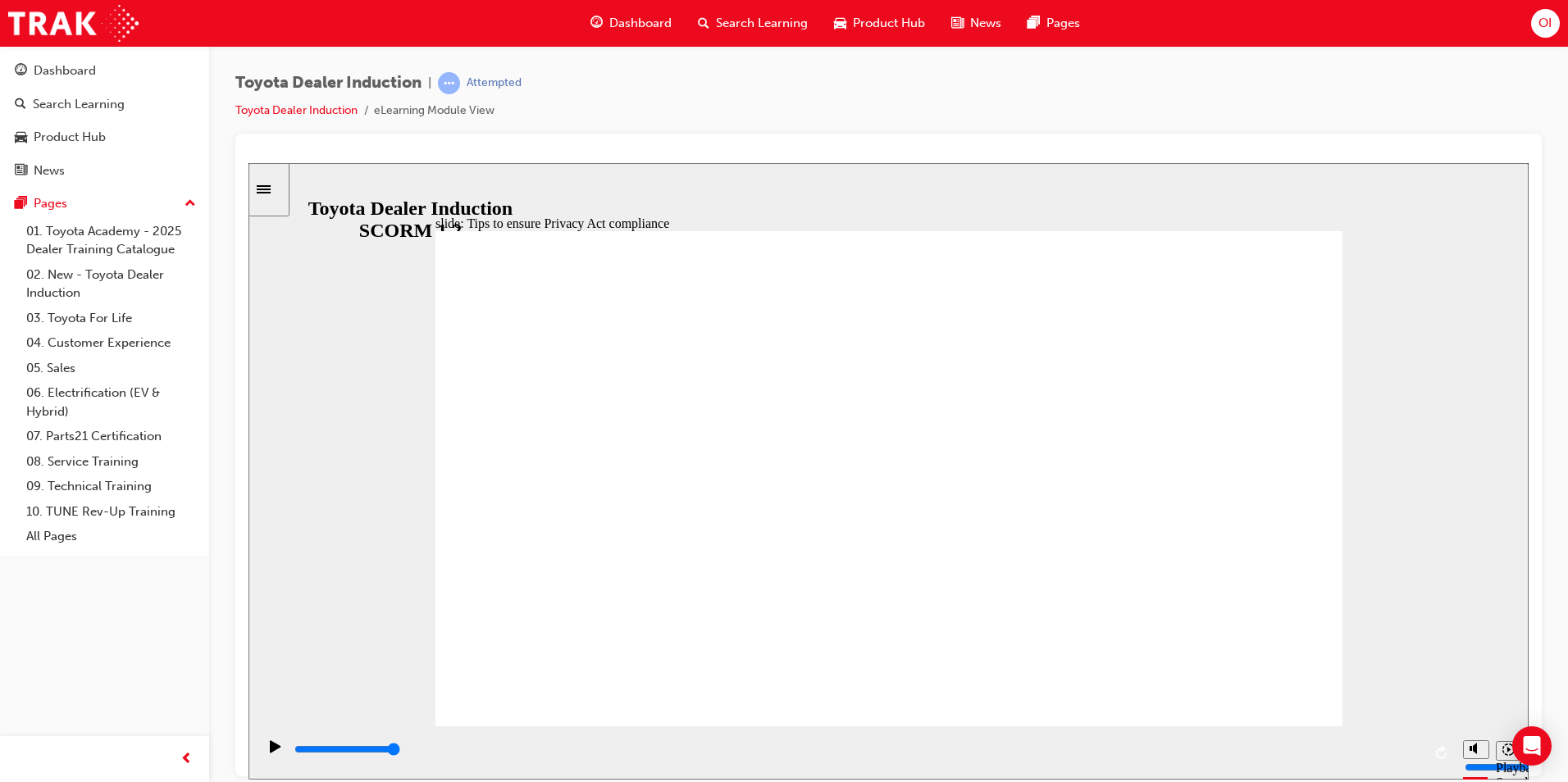
click at [400, 752] on input "slide progress" at bounding box center [347, 748] width 106 height 13
click at [400, 752] on input "slide progress" at bounding box center [347, 748] width 106 height 13
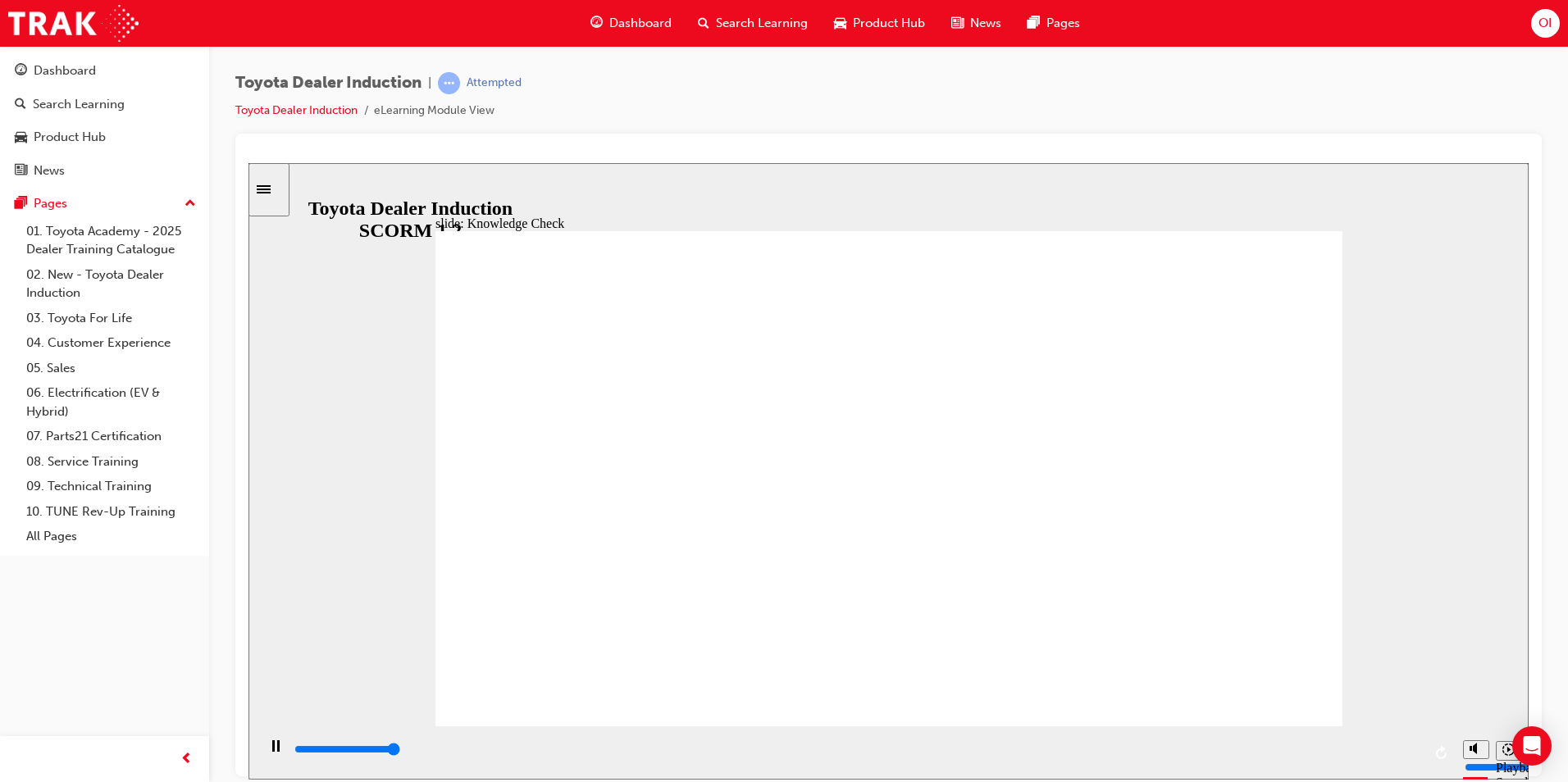
type input "5000"
checkbox input "true"
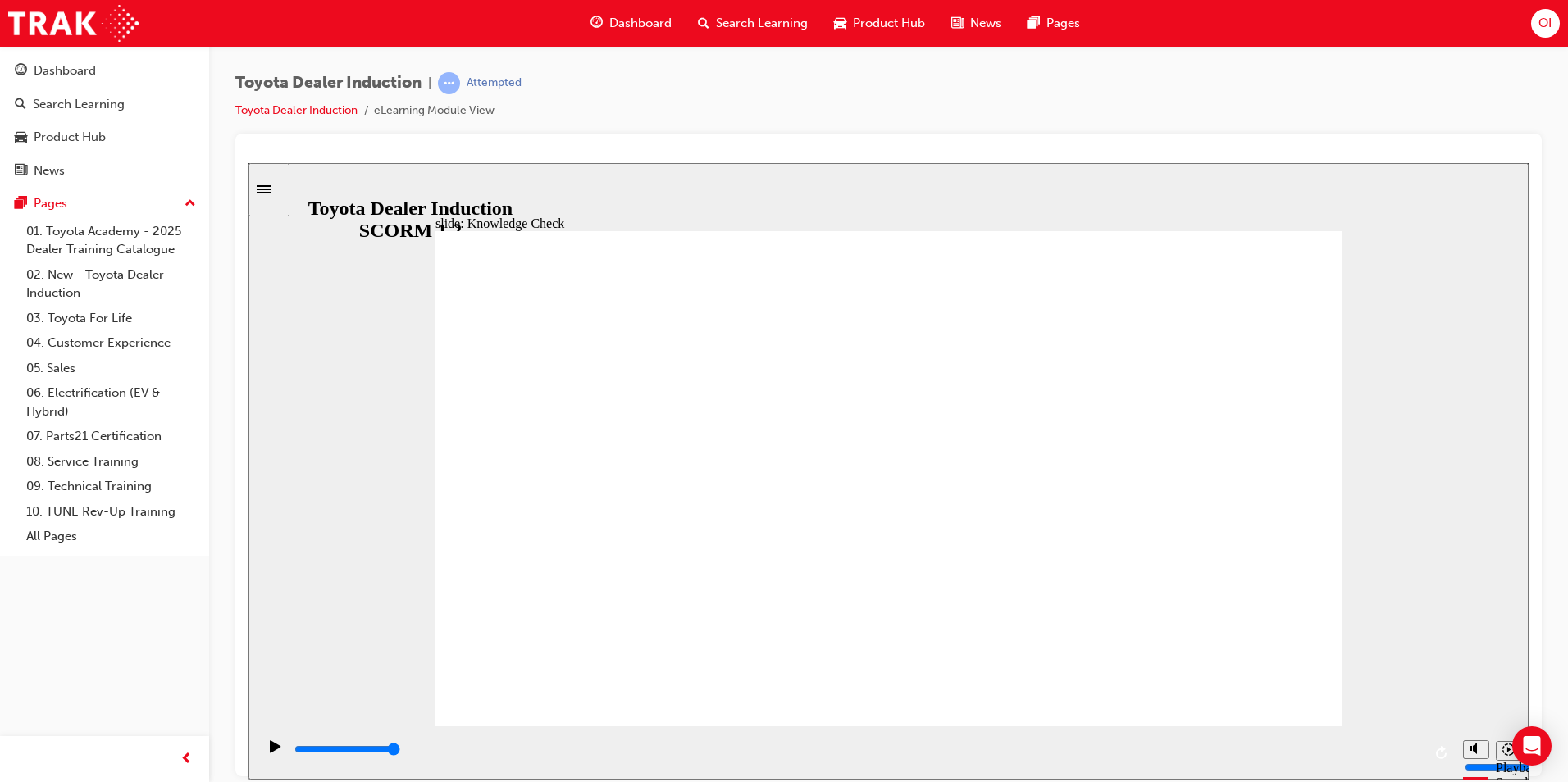
checkbox input "true"
type input "5000"
radio input "true"
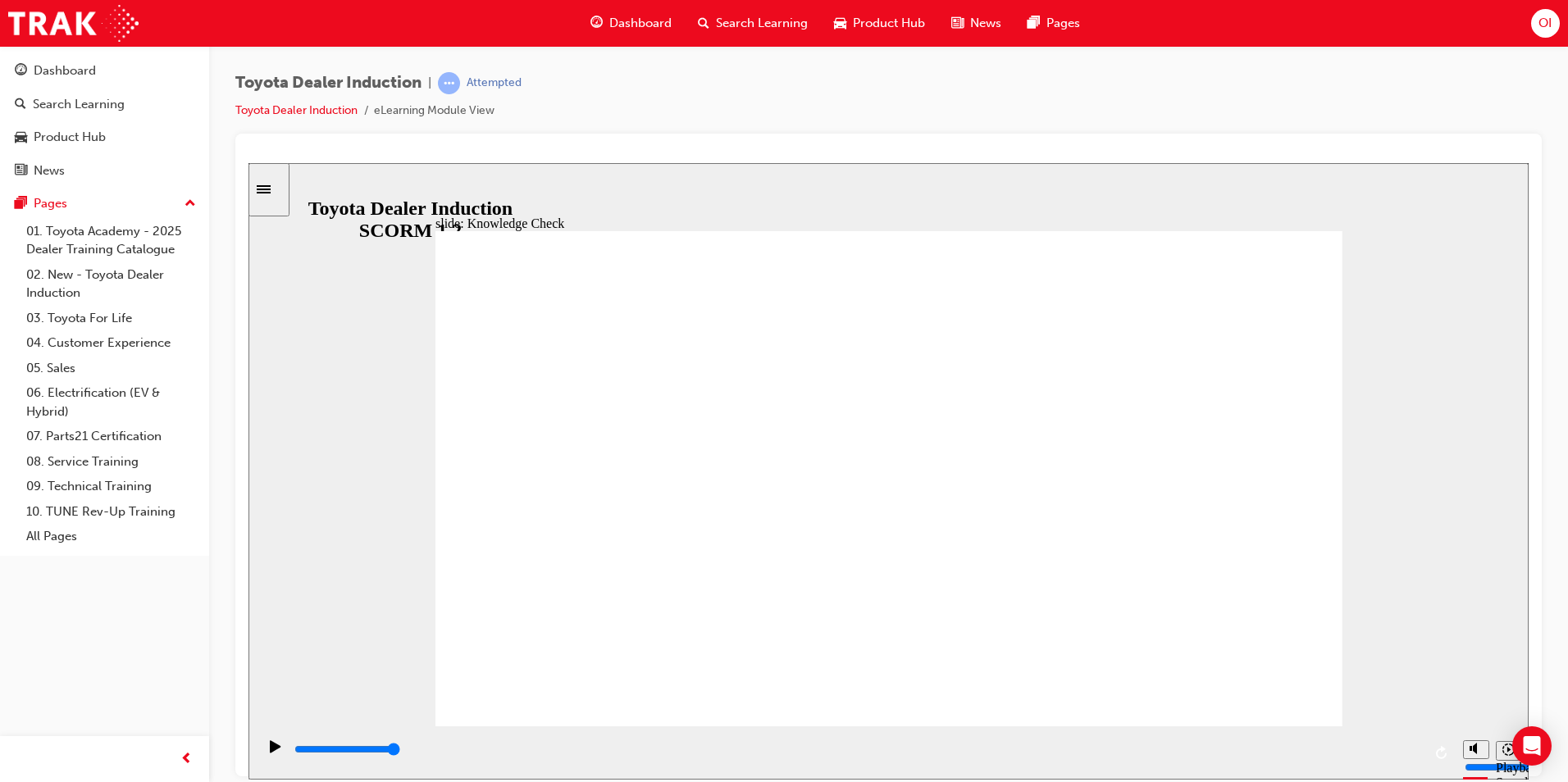
type input "5000"
checkbox input "true"
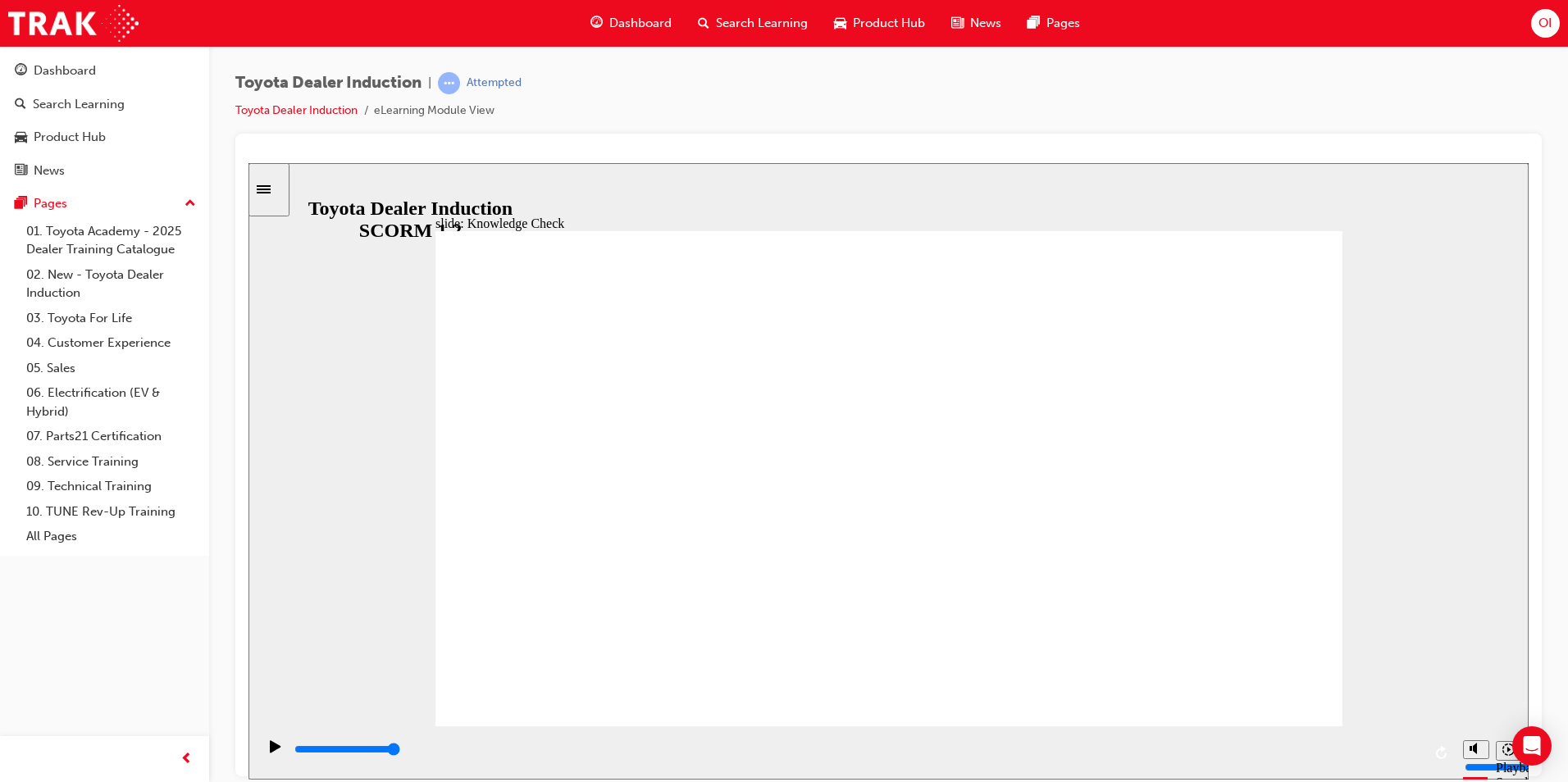
type input "5000"
checkbox input "true"
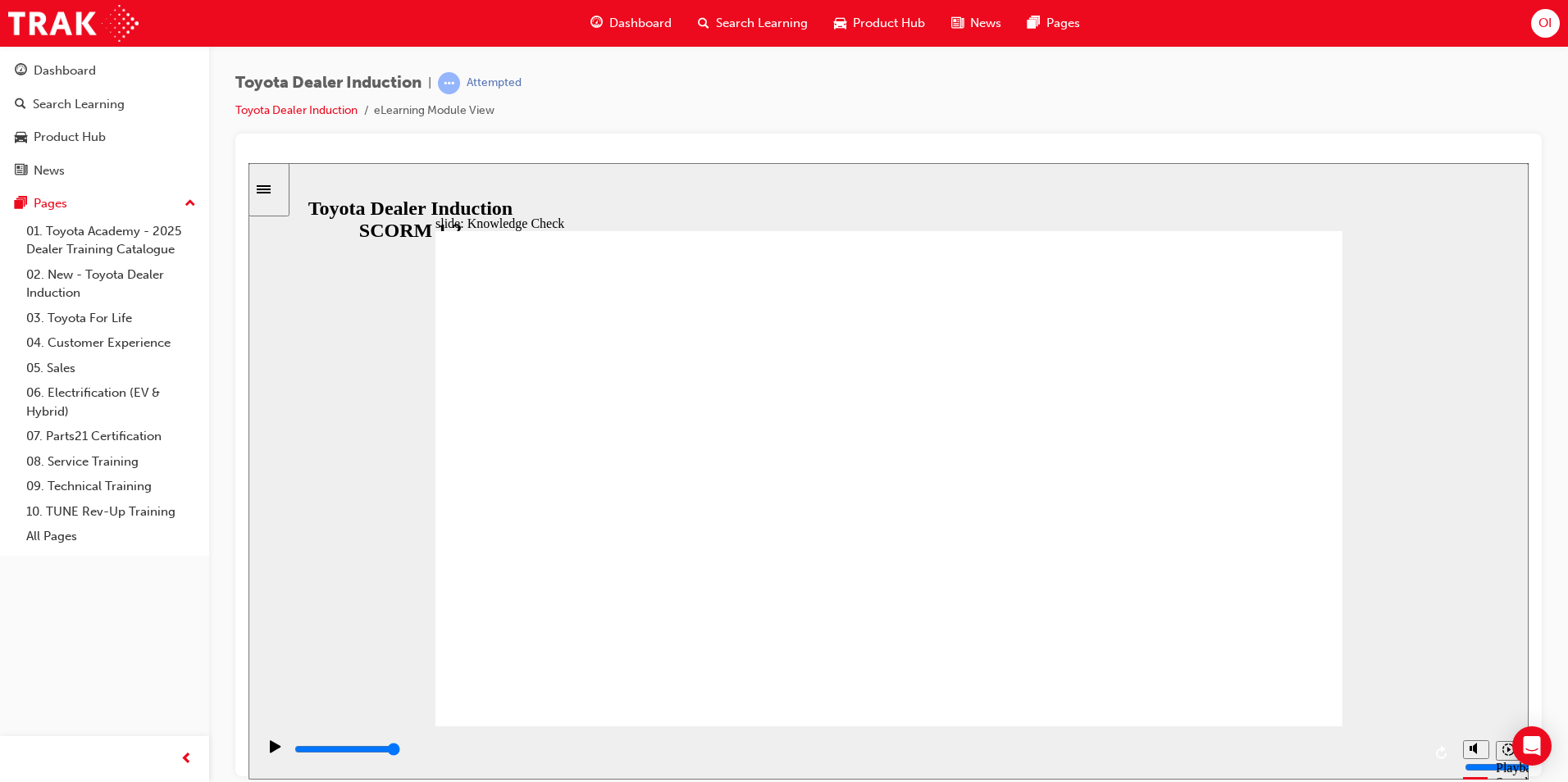
checkbox input "true"
type input "9900"
click at [80, 69] on div "Dashboard" at bounding box center [65, 71] width 63 height 19
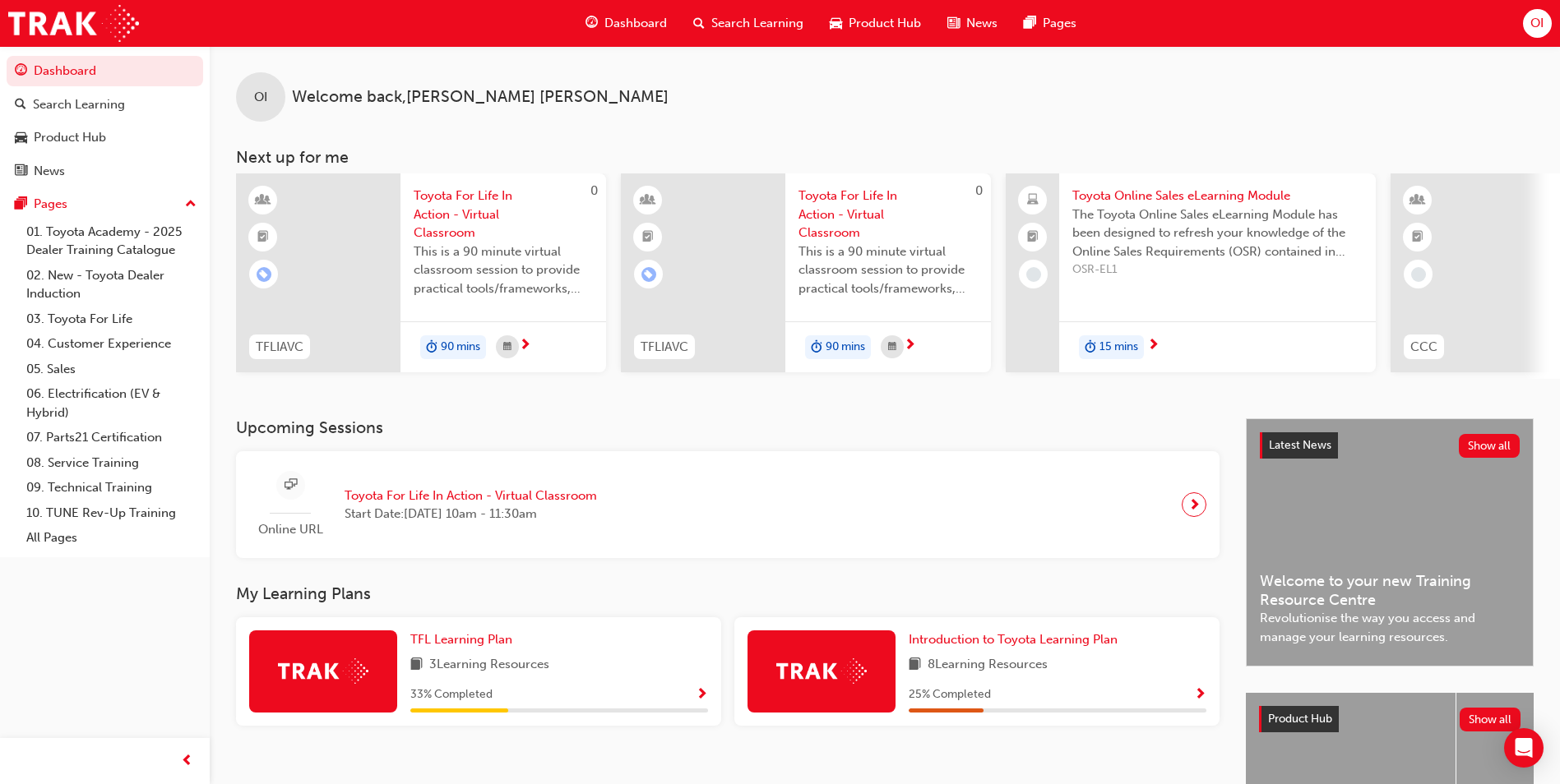
click at [1541, 18] on span "OI" at bounding box center [1536, 23] width 13 height 19
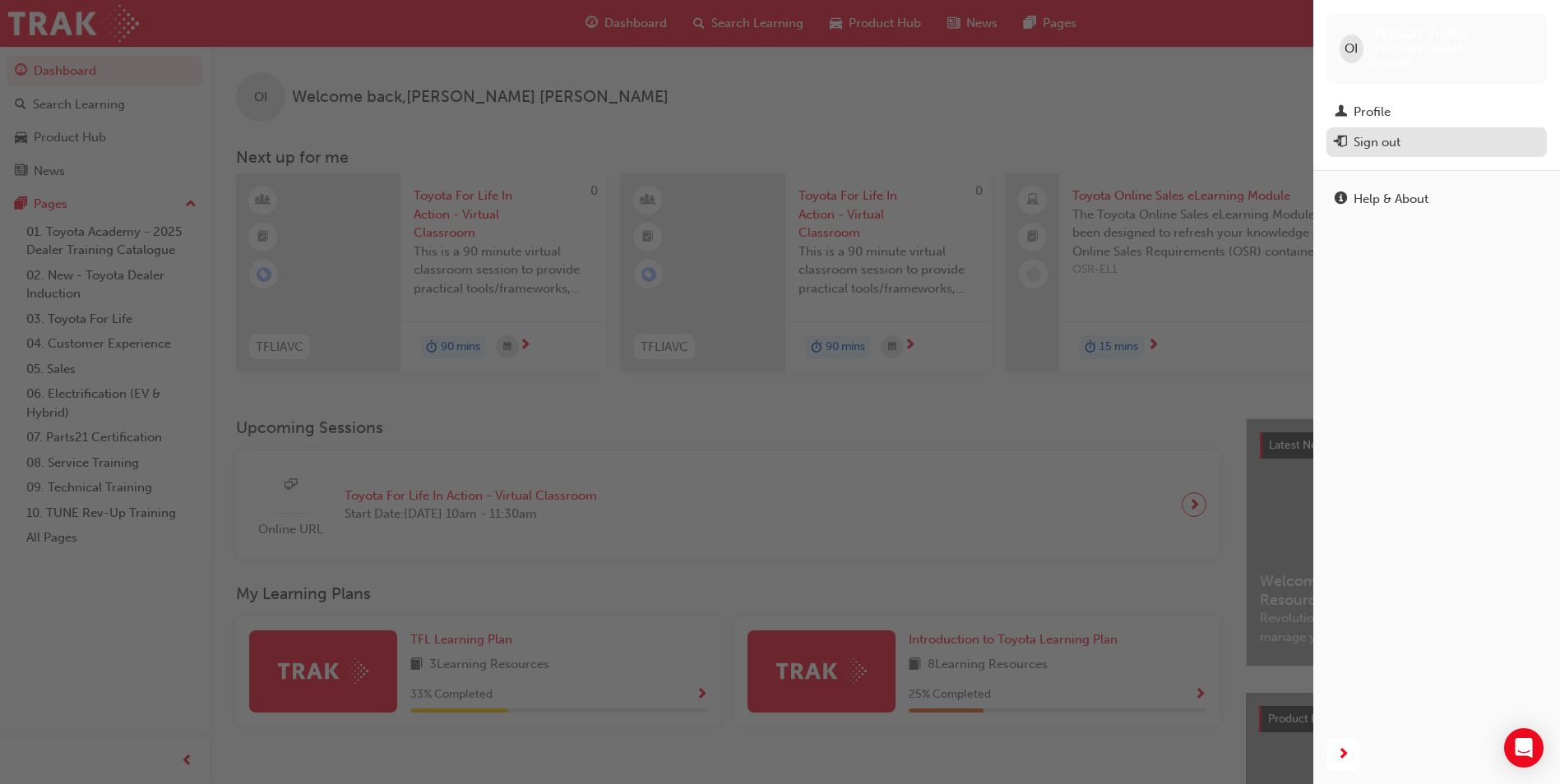
click at [1393, 133] on div "Sign out" at bounding box center [1377, 143] width 47 height 19
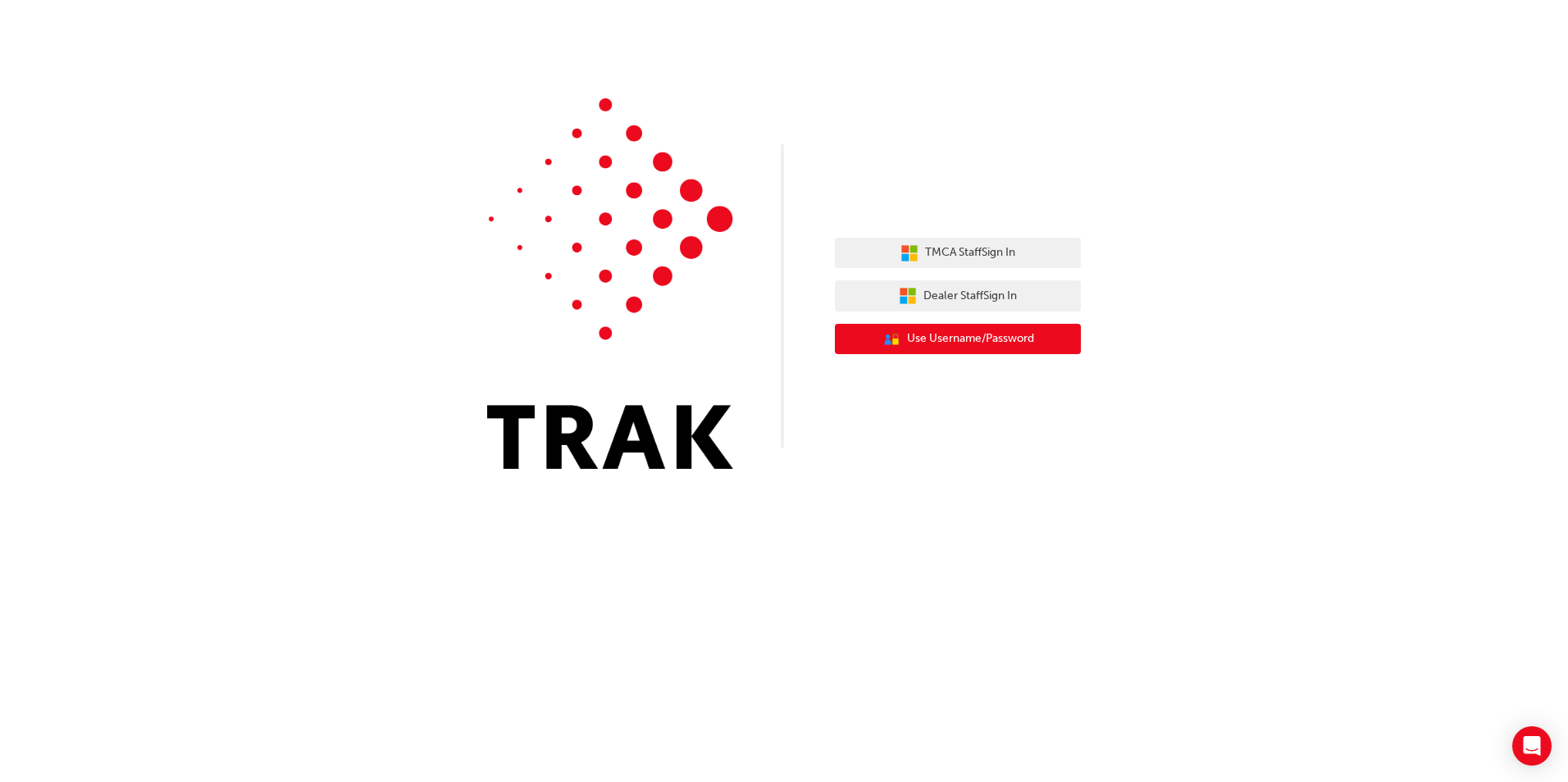
click at [997, 338] on span "Use Username/Password" at bounding box center [971, 339] width 127 height 19
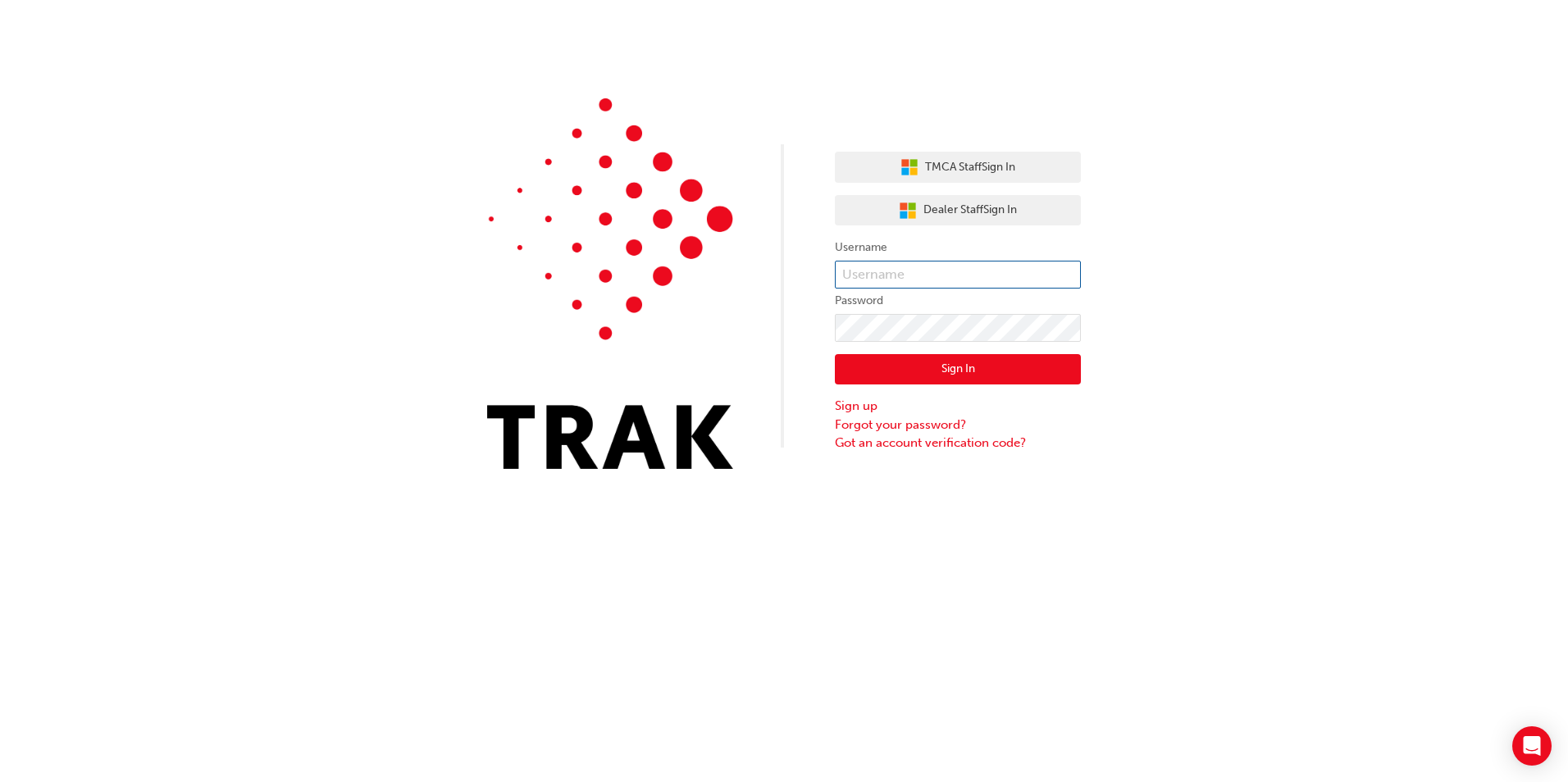
click at [954, 273] on input "text" at bounding box center [957, 274] width 246 height 28
type input "Taliyah.Lariosa"
click at [944, 209] on span "Dealer Staff Sign In" at bounding box center [970, 210] width 94 height 19
